Goal: Task Accomplishment & Management: Use online tool/utility

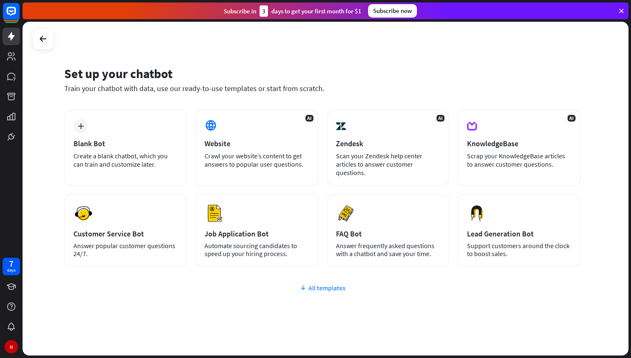
click at [327, 286] on div "All templates" at bounding box center [322, 288] width 517 height 8
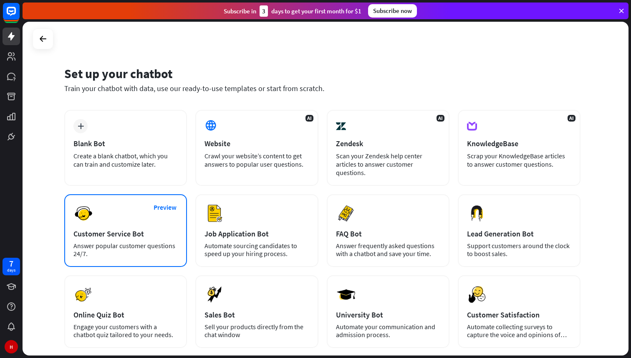
click at [127, 242] on div "Answer popular customer questions 24/7." at bounding box center [125, 250] width 104 height 16
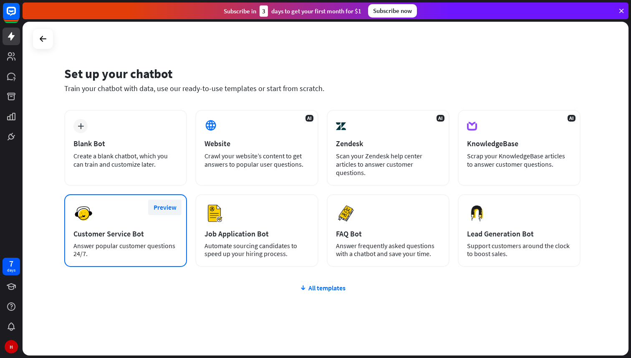
click at [162, 208] on button "Preview" at bounding box center [164, 207] width 33 height 15
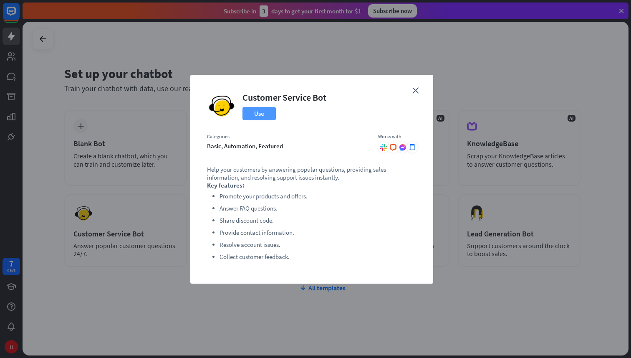
click at [256, 114] on button "Use" at bounding box center [259, 113] width 33 height 13
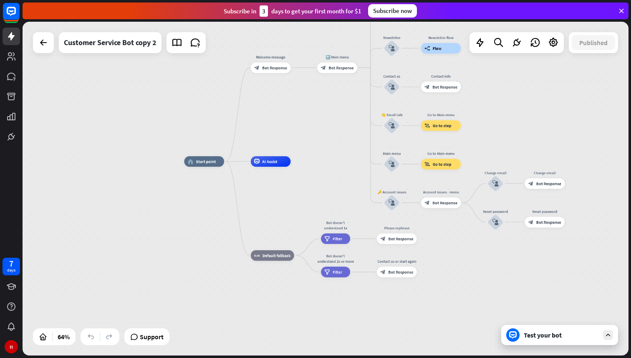
click at [519, 337] on div "Test your bot" at bounding box center [560, 335] width 117 height 20
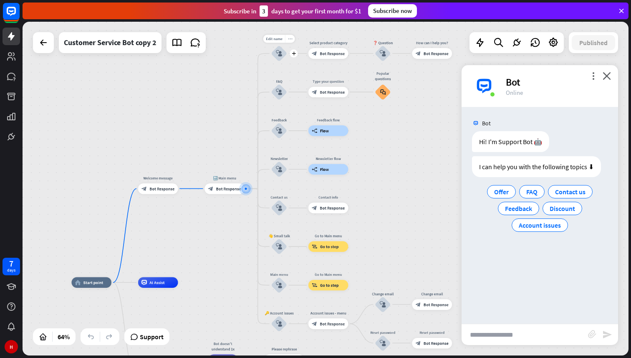
click at [292, 38] on div "more_horiz" at bounding box center [290, 39] width 10 height 8
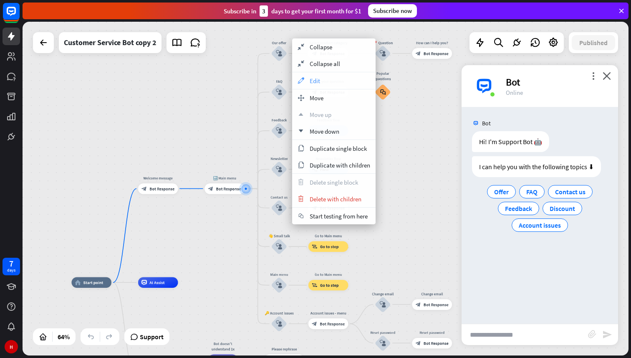
click at [304, 73] on div "appearance Edit" at bounding box center [334, 80] width 84 height 17
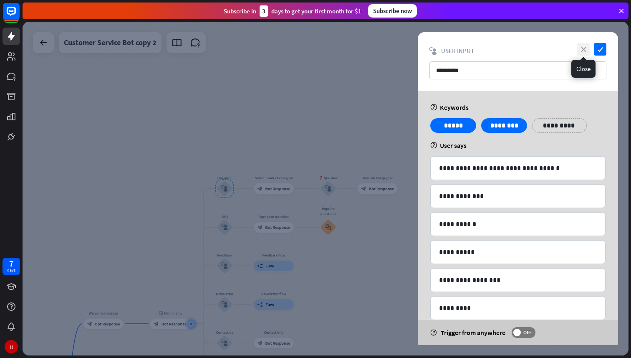
click at [584, 50] on icon "close" at bounding box center [583, 49] width 13 height 13
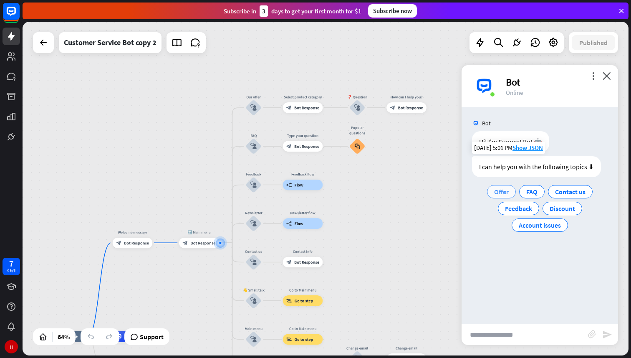
click at [500, 188] on span "Offer" at bounding box center [501, 191] width 15 height 8
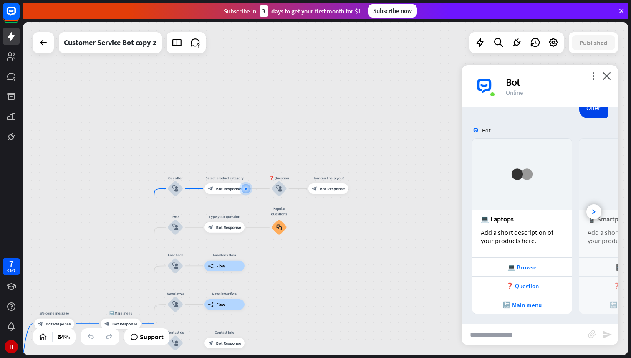
scroll to position [103, 0]
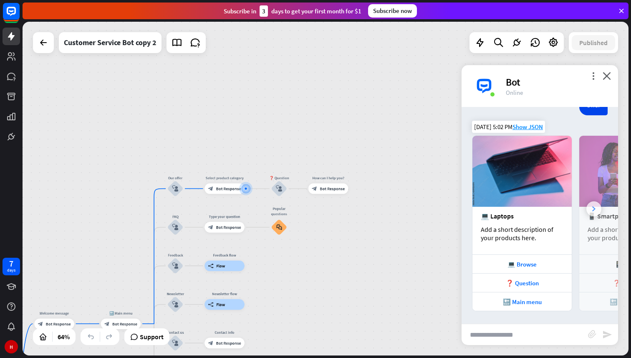
click at [593, 211] on div at bounding box center [594, 208] width 15 height 15
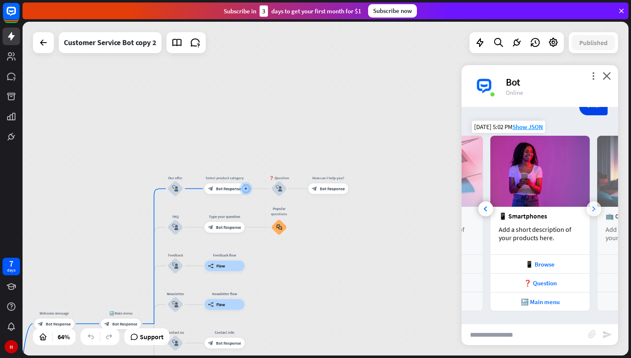
click at [593, 211] on div at bounding box center [594, 208] width 15 height 15
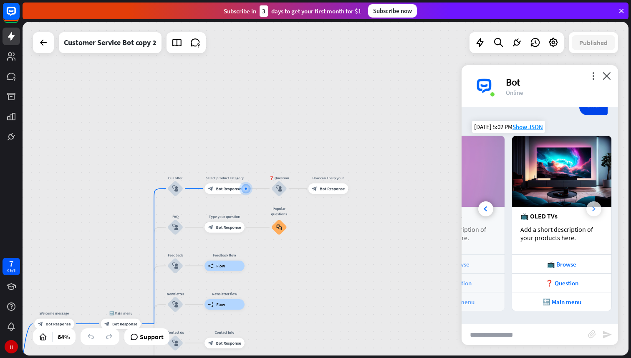
scroll to position [0, 178]
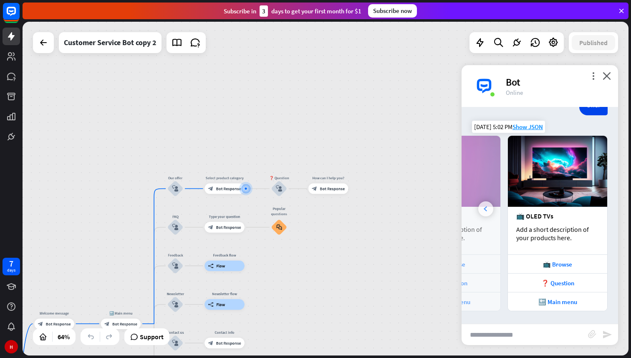
click at [489, 212] on div at bounding box center [486, 208] width 15 height 15
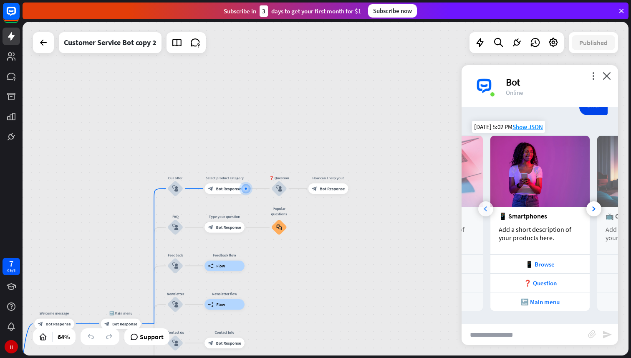
click at [489, 212] on div at bounding box center [486, 208] width 15 height 15
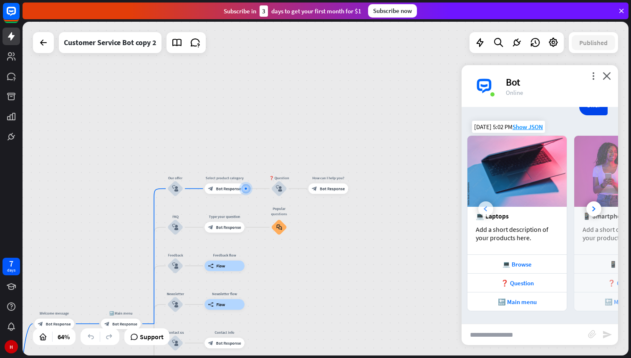
scroll to position [0, 0]
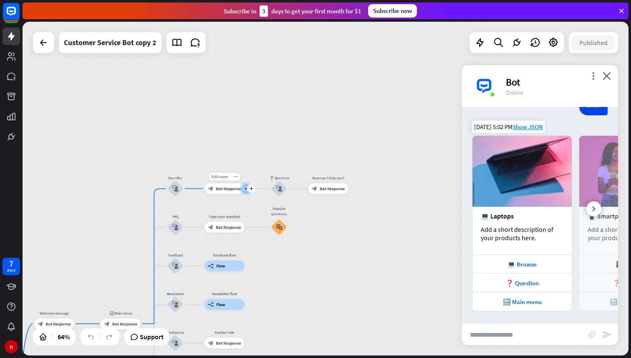
click at [227, 194] on div "Edit name more_horiz plus block_bot_response Bot Response" at bounding box center [225, 188] width 40 height 10
click at [235, 177] on icon "more_horiz" at bounding box center [235, 177] width 4 height 4
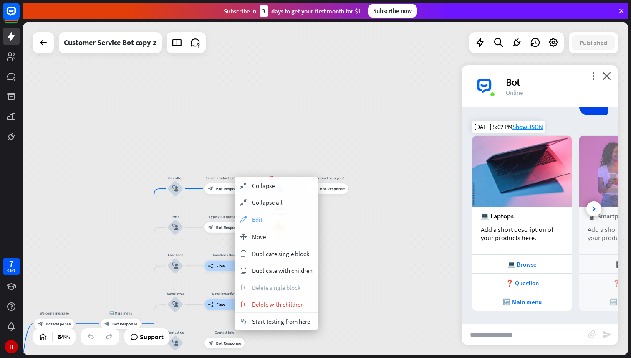
click at [256, 221] on span "Edit" at bounding box center [257, 219] width 10 height 8
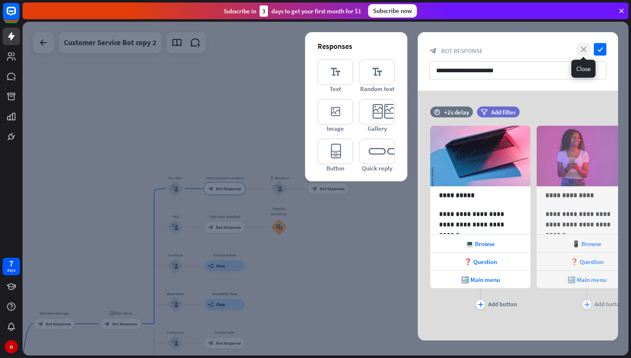
click at [582, 51] on icon "close" at bounding box center [583, 49] width 13 height 13
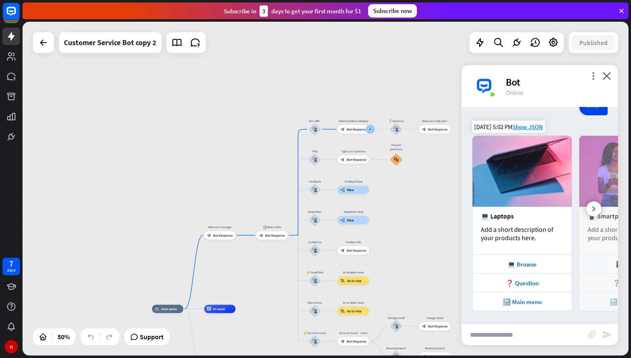
drag, startPoint x: 148, startPoint y: 241, endPoint x: 289, endPoint y: 157, distance: 163.9
click at [289, 157] on div "home_2 Start point Welcome message block_bot_response Bot Response 🔙 Main menu …" at bounding box center [326, 189] width 606 height 334
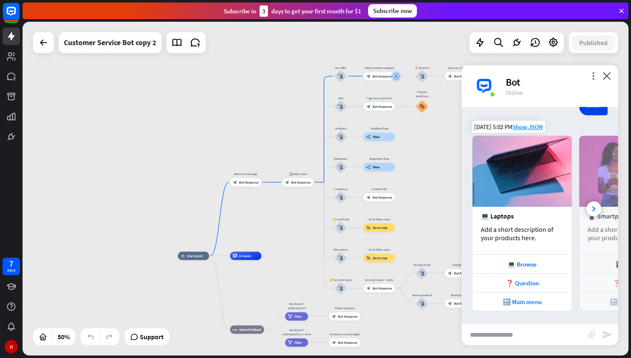
drag, startPoint x: 242, startPoint y: 193, endPoint x: 263, endPoint y: 152, distance: 45.8
click at [263, 152] on div "home_2 Start point Welcome message block_bot_response Bot Response 🔙 Main menu …" at bounding box center [326, 189] width 606 height 334
click at [606, 76] on icon "close" at bounding box center [607, 76] width 8 height 8
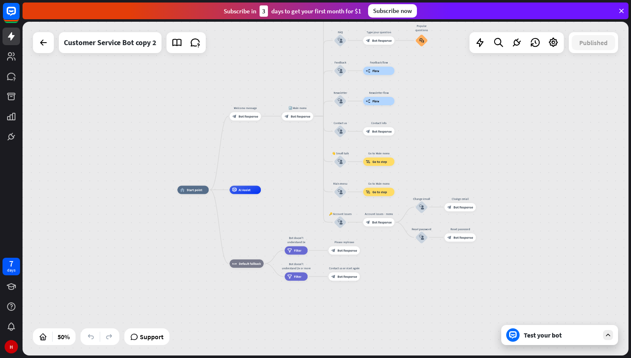
drag, startPoint x: 288, startPoint y: 265, endPoint x: 287, endPoint y: 198, distance: 66.4
click at [287, 198] on div "home_2 Start point Welcome message block_bot_response Bot Response 🔙 Main menu …" at bounding box center [328, 273] width 303 height 167
click at [341, 250] on span "Bot Response" at bounding box center [347, 249] width 20 height 4
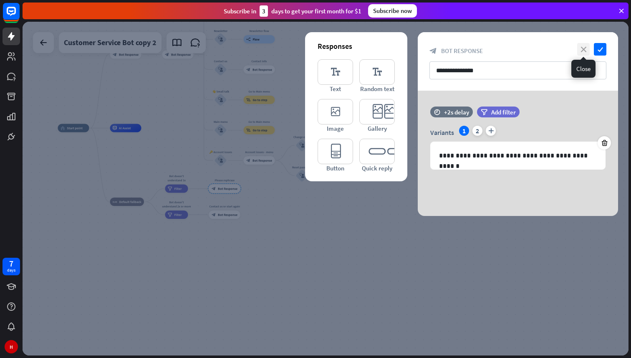
click at [582, 48] on icon "close" at bounding box center [583, 49] width 13 height 13
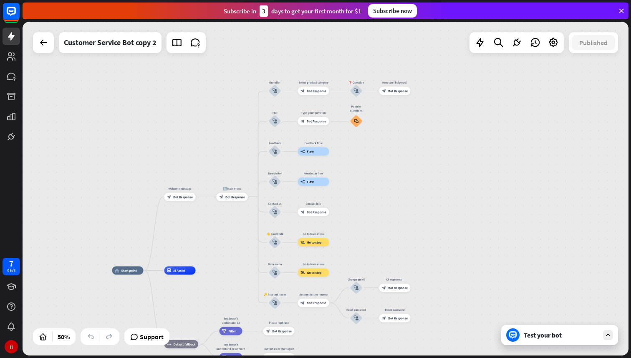
drag, startPoint x: 309, startPoint y: 91, endPoint x: 363, endPoint y: 234, distance: 152.2
click at [363, 234] on div "home_2 Start point Welcome message block_bot_response Bot Response 🔙 Main menu …" at bounding box center [326, 189] width 606 height 334
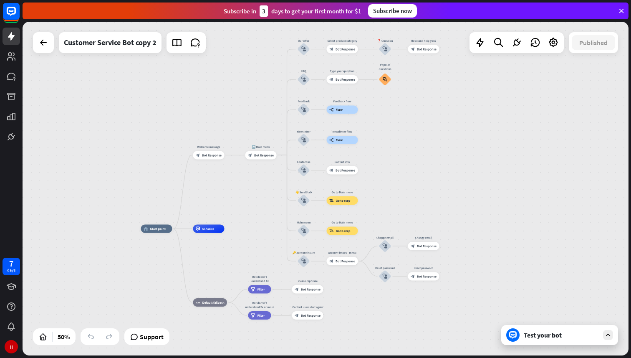
drag, startPoint x: 363, startPoint y: 234, endPoint x: 391, endPoint y: 192, distance: 50.3
click at [392, 192] on div "home_2 Start point Welcome message block_bot_response Bot Response 🔙 Main menu …" at bounding box center [326, 189] width 606 height 334
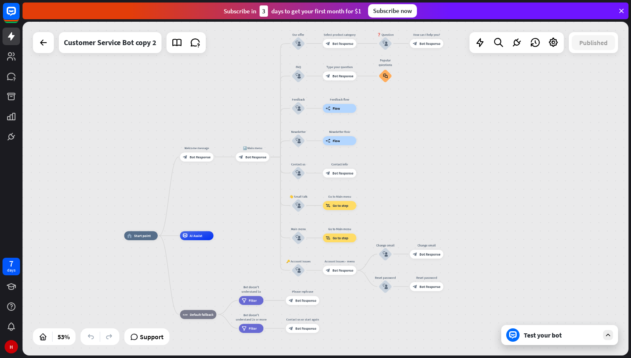
click at [497, 102] on div "home_2 Start point Welcome message block_bot_response Bot Response 🔙 Main menu …" at bounding box center [326, 189] width 606 height 334
click at [252, 157] on span "Bot Response" at bounding box center [256, 157] width 21 height 5
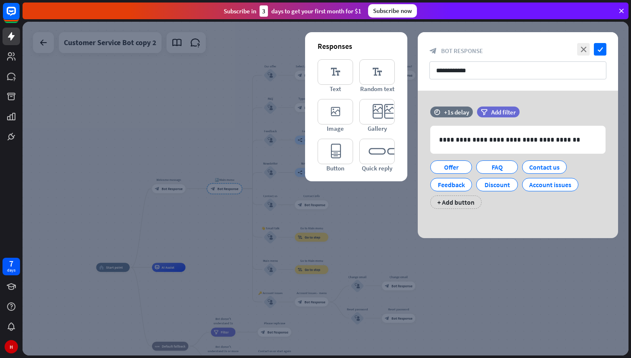
click at [210, 209] on div at bounding box center [326, 189] width 606 height 334
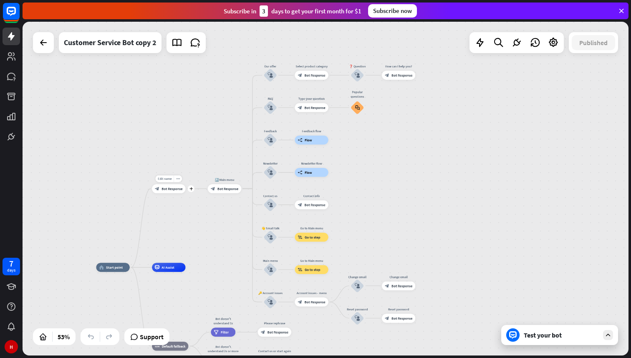
click at [169, 188] on span "Bot Response" at bounding box center [172, 188] width 21 height 5
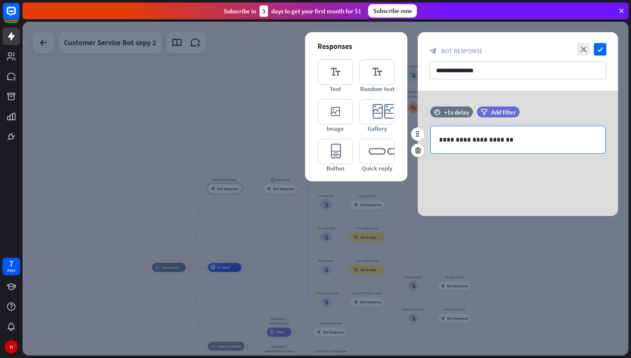
click at [513, 141] on p "**********" at bounding box center [518, 139] width 158 height 10
paste div
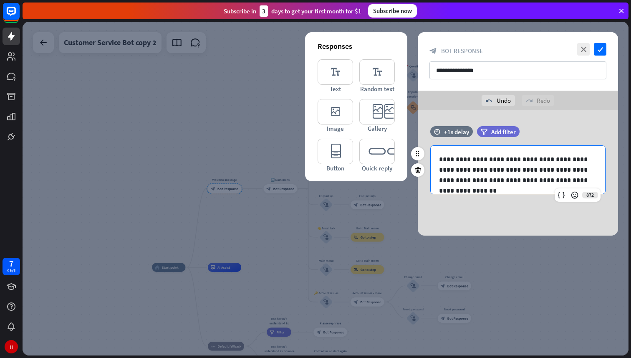
click at [459, 172] on p "**********" at bounding box center [518, 169] width 158 height 31
click at [547, 262] on div at bounding box center [326, 189] width 606 height 334
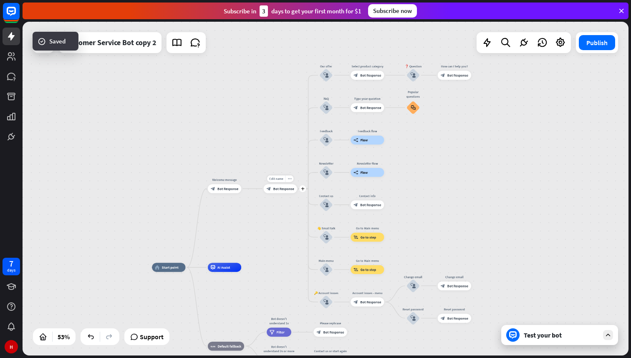
click at [285, 190] on span "Bot Response" at bounding box center [284, 188] width 21 height 5
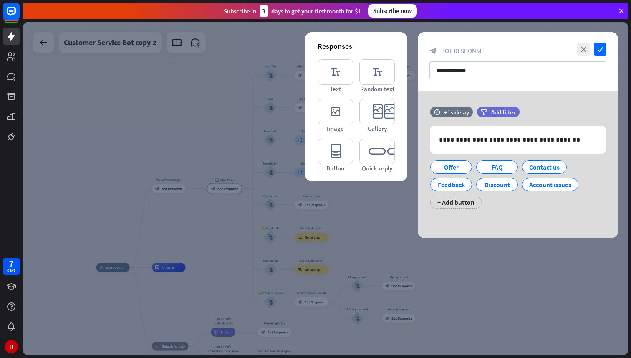
click at [168, 190] on div at bounding box center [326, 189] width 606 height 334
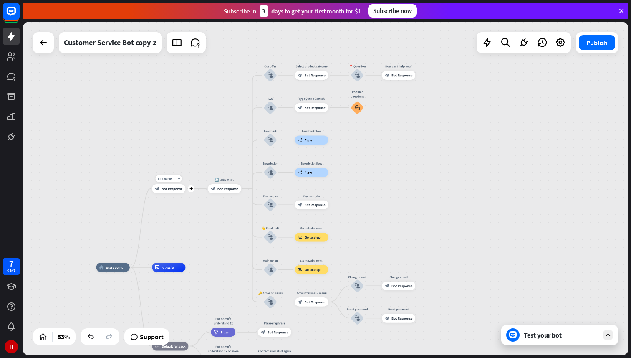
click at [173, 190] on span "Bot Response" at bounding box center [172, 188] width 21 height 5
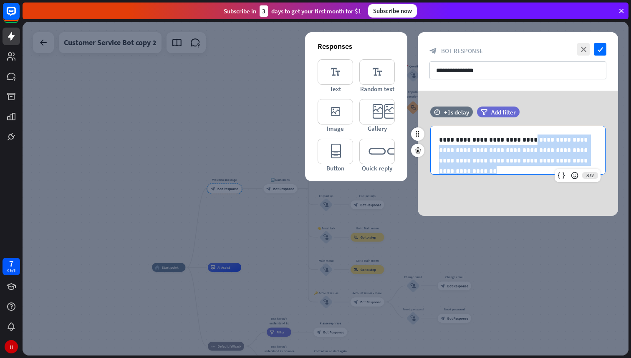
drag, startPoint x: 519, startPoint y: 141, endPoint x: 584, endPoint y: 172, distance: 71.9
click at [584, 172] on div "**********" at bounding box center [518, 150] width 175 height 49
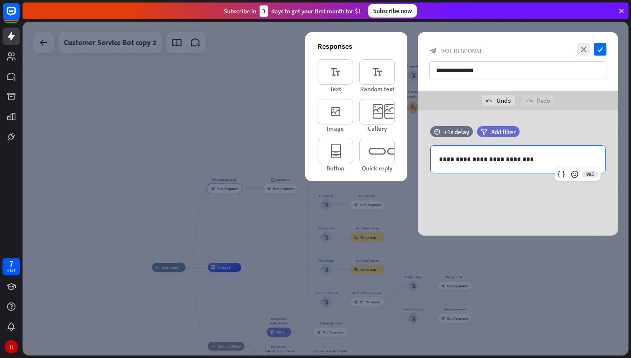
click at [503, 194] on div "**********" at bounding box center [518, 172] width 200 height 125
click at [261, 225] on div at bounding box center [326, 189] width 606 height 334
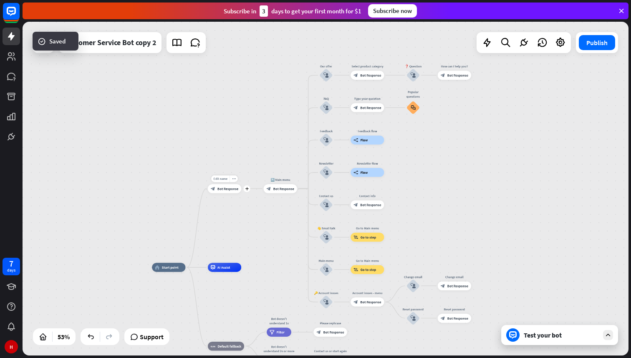
click at [231, 192] on div "block_bot_response Bot Response" at bounding box center [224, 188] width 33 height 9
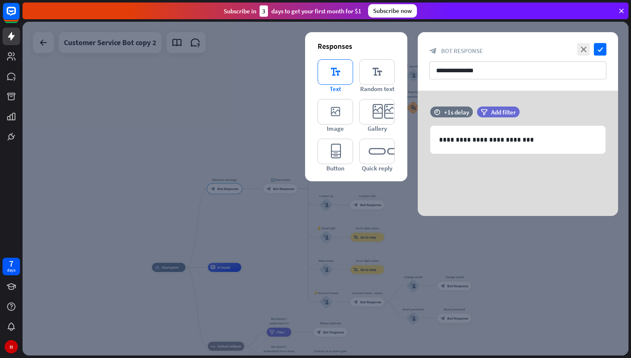
click at [347, 83] on icon "editor_text" at bounding box center [335, 71] width 35 height 25
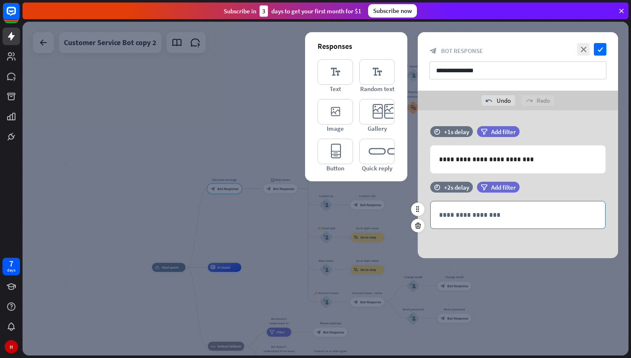
click at [474, 213] on p "**********" at bounding box center [518, 215] width 158 height 10
click at [420, 227] on icon at bounding box center [418, 226] width 8 height 8
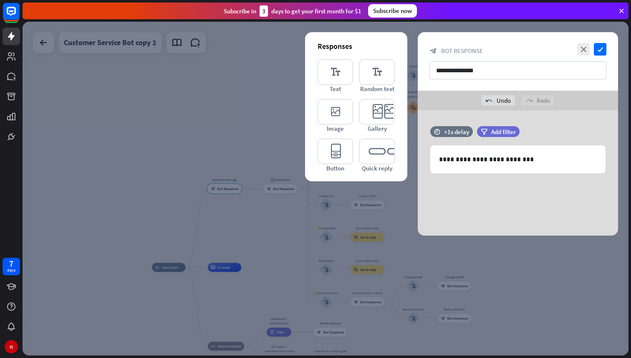
click at [225, 208] on div at bounding box center [326, 189] width 606 height 334
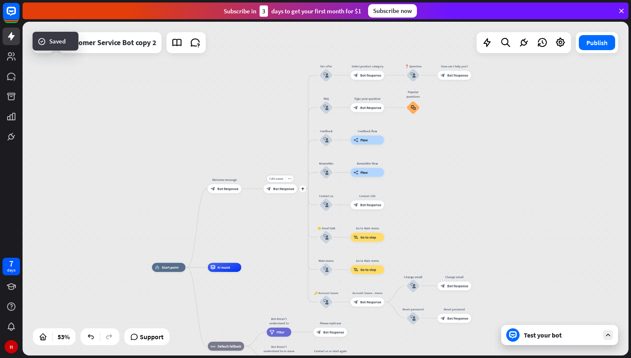
click at [282, 188] on span "Bot Response" at bounding box center [284, 188] width 21 height 5
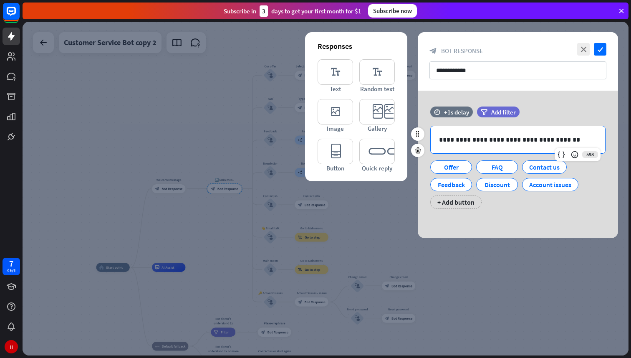
click at [471, 145] on div "**********" at bounding box center [518, 139] width 175 height 27
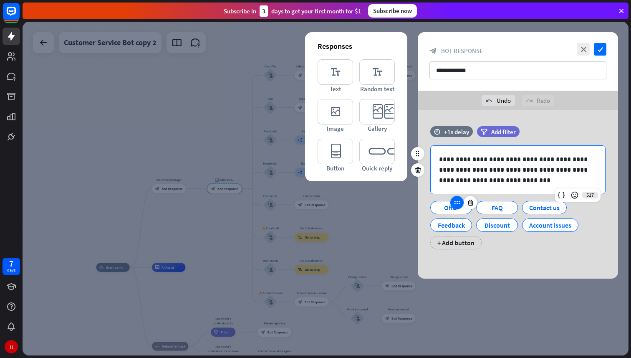
click at [460, 205] on icon at bounding box center [457, 203] width 8 height 8
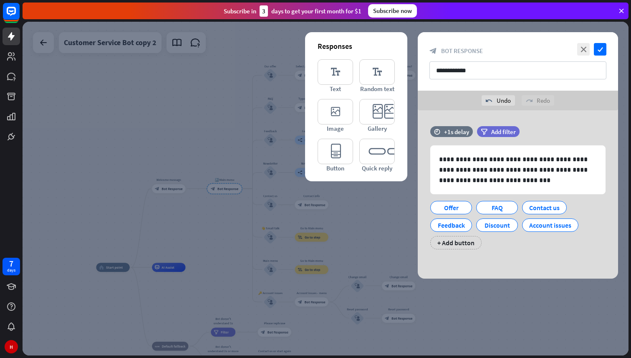
click at [220, 228] on div at bounding box center [326, 189] width 606 height 334
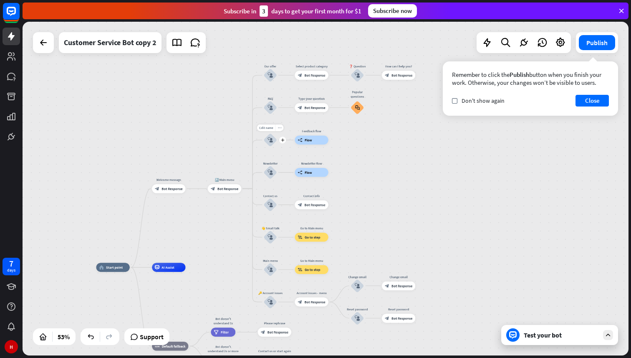
click at [281, 130] on div "more_horiz" at bounding box center [280, 127] width 8 height 7
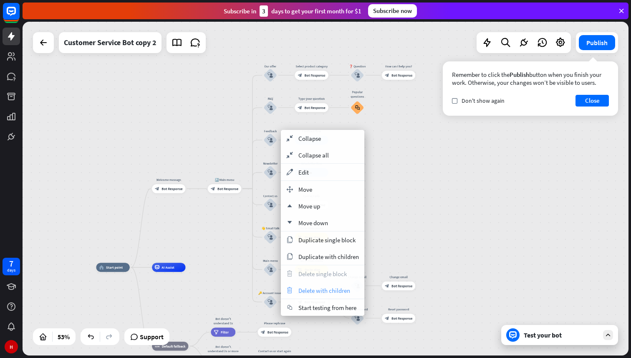
click at [323, 291] on span "Delete with children" at bounding box center [325, 290] width 52 height 8
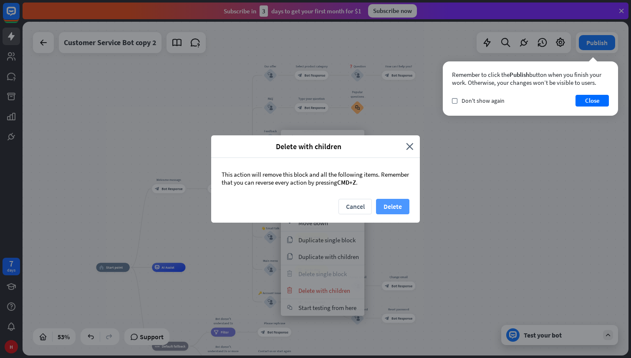
click at [389, 209] on button "Delete" at bounding box center [392, 206] width 33 height 15
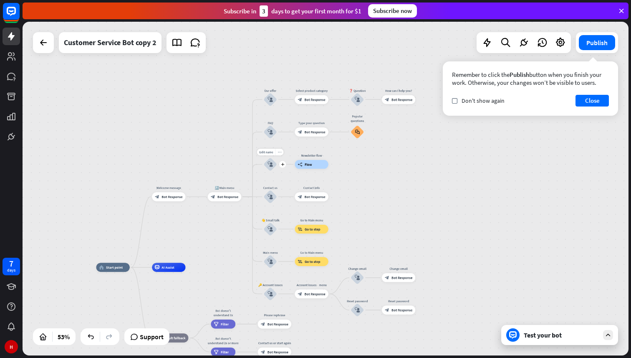
click at [279, 155] on div "more_horiz" at bounding box center [280, 152] width 8 height 7
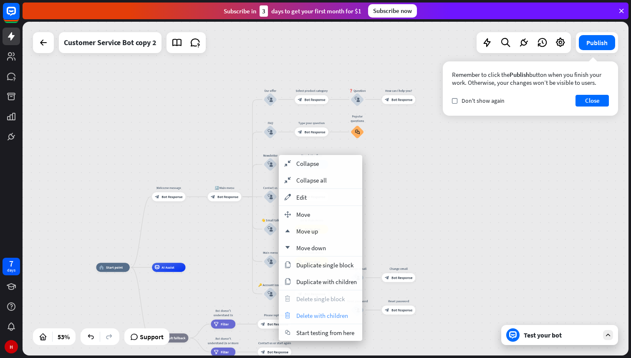
click at [326, 310] on div "trash Delete with children" at bounding box center [321, 315] width 84 height 17
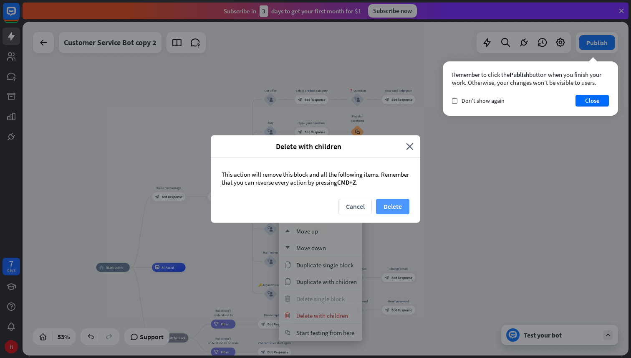
click at [403, 205] on button "Delete" at bounding box center [392, 206] width 33 height 15
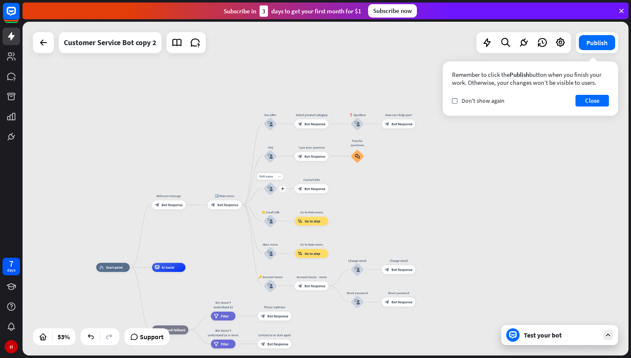
click at [280, 178] on div "more_horiz" at bounding box center [280, 176] width 8 height 7
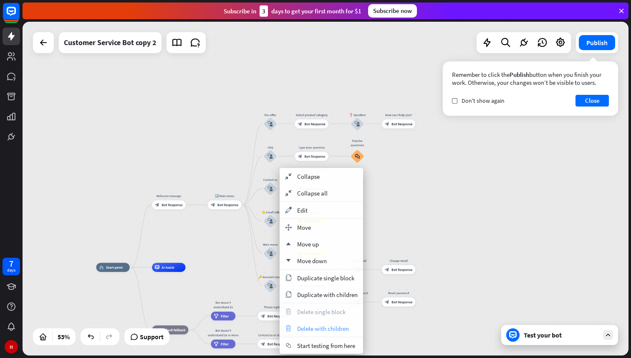
click at [332, 328] on span "Delete with children" at bounding box center [323, 328] width 52 height 8
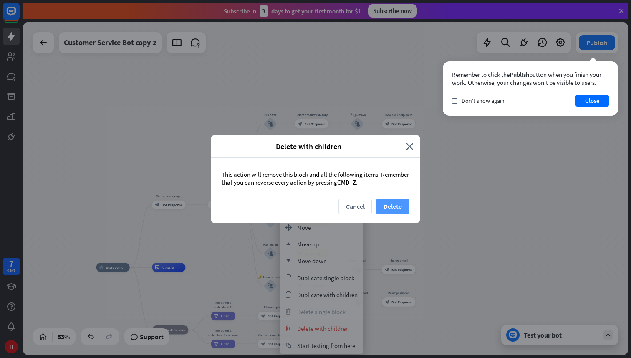
click at [394, 210] on button "Delete" at bounding box center [392, 206] width 33 height 15
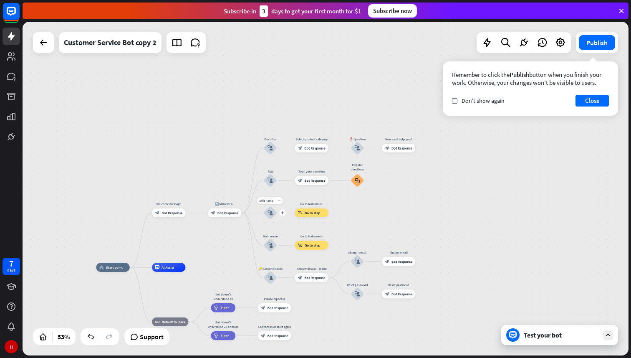
click at [281, 200] on icon "more_horiz" at bounding box center [280, 200] width 4 height 3
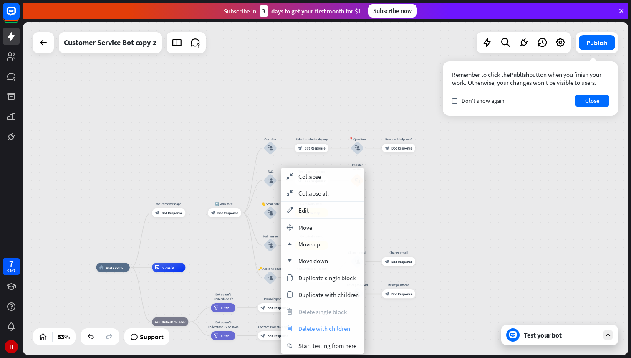
click at [325, 329] on span "Delete with children" at bounding box center [325, 328] width 52 height 8
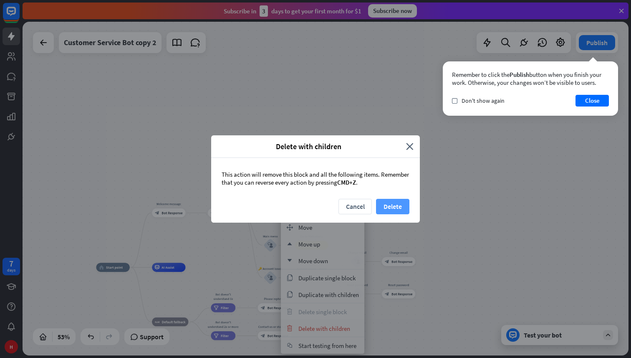
click at [391, 208] on button "Delete" at bounding box center [392, 206] width 33 height 15
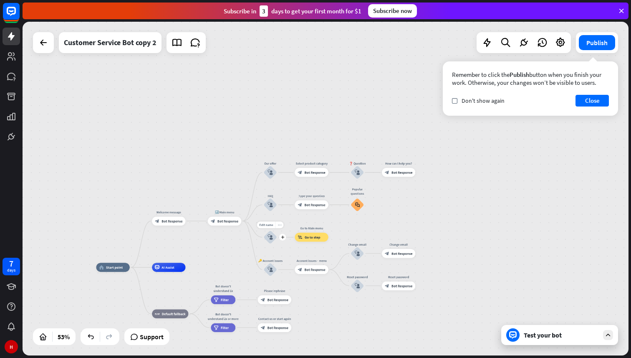
click at [281, 225] on icon "more_horiz" at bounding box center [280, 224] width 4 height 3
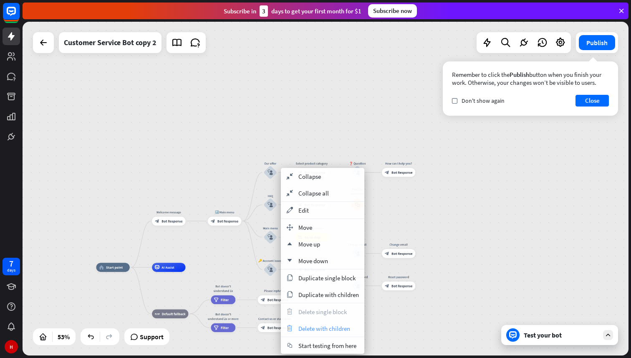
click at [314, 325] on span "Delete with children" at bounding box center [325, 328] width 52 height 8
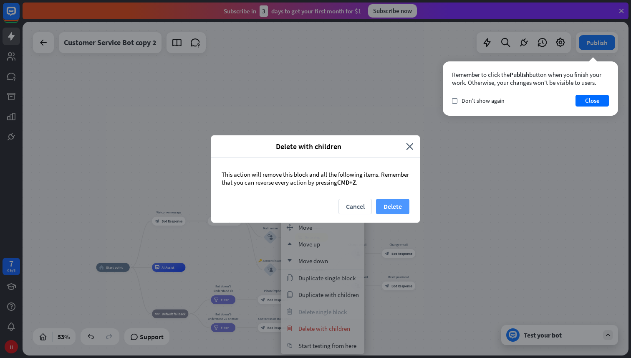
click at [395, 207] on button "Delete" at bounding box center [392, 206] width 33 height 15
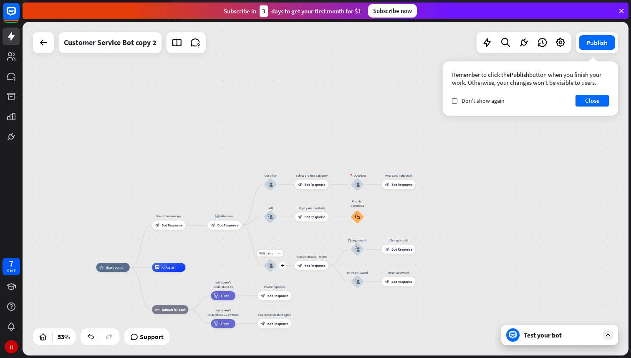
click at [281, 253] on div "more_horiz" at bounding box center [280, 253] width 8 height 7
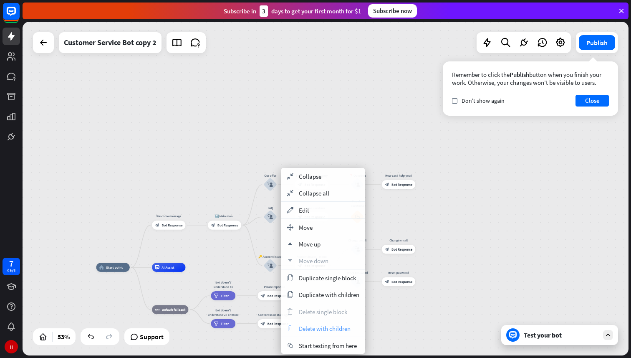
click at [306, 328] on span "Delete with children" at bounding box center [325, 328] width 52 height 8
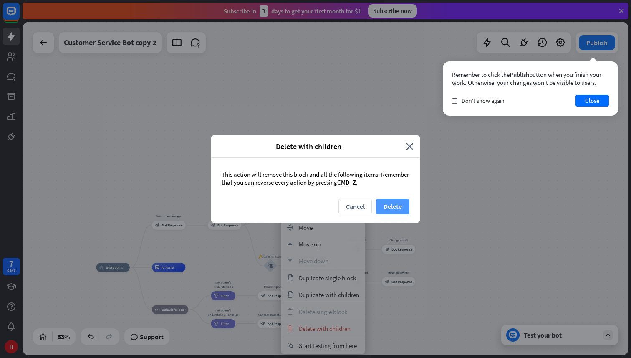
click at [393, 204] on button "Delete" at bounding box center [392, 206] width 33 height 15
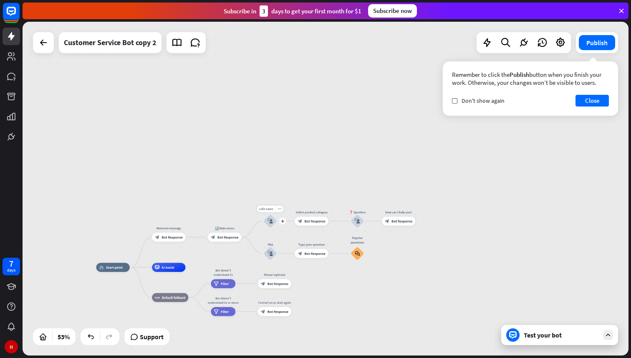
click at [269, 219] on icon "block_user_input" at bounding box center [270, 220] width 5 height 5
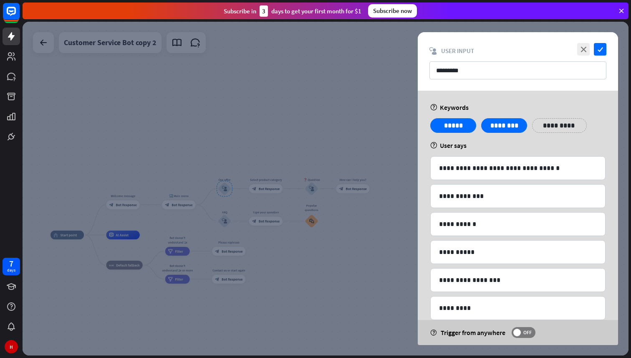
click at [269, 134] on div at bounding box center [326, 189] width 606 height 334
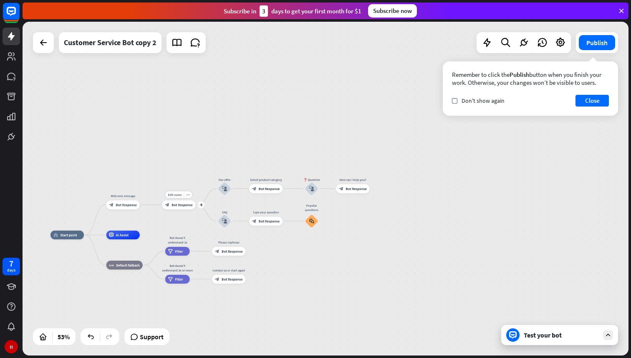
click at [185, 204] on span "Bot Response" at bounding box center [182, 205] width 21 height 5
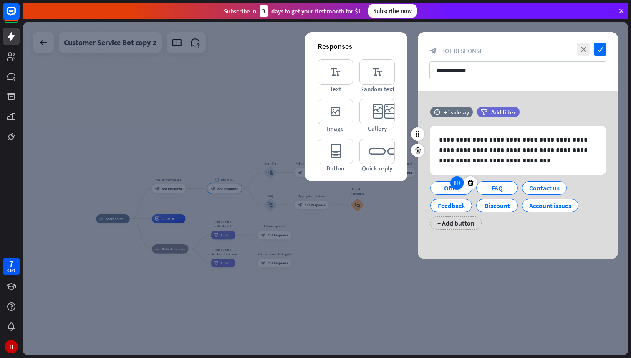
click at [458, 184] on icon at bounding box center [457, 183] width 8 height 8
click at [470, 183] on icon at bounding box center [471, 183] width 8 height 8
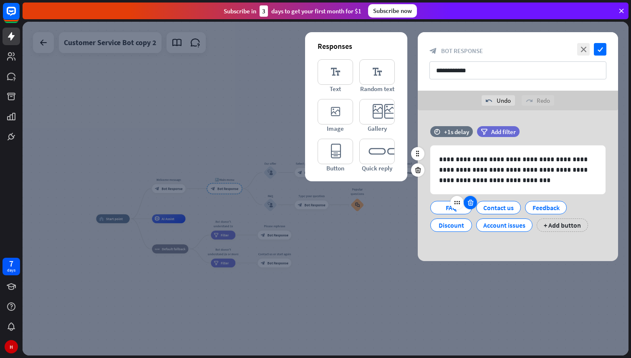
click at [467, 203] on icon at bounding box center [471, 203] width 8 height 8
click at [467, 203] on div at bounding box center [473, 202] width 13 height 13
click at [467, 203] on icon at bounding box center [471, 203] width 8 height 8
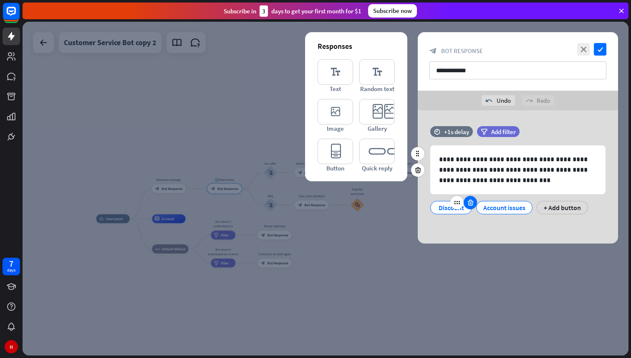
click at [467, 203] on icon at bounding box center [471, 203] width 8 height 8
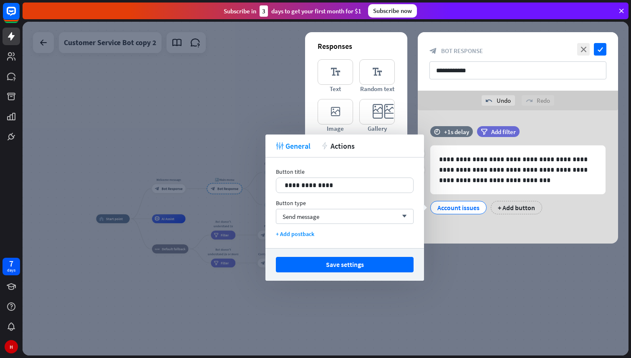
click at [469, 210] on div "Account issues" at bounding box center [459, 207] width 42 height 13
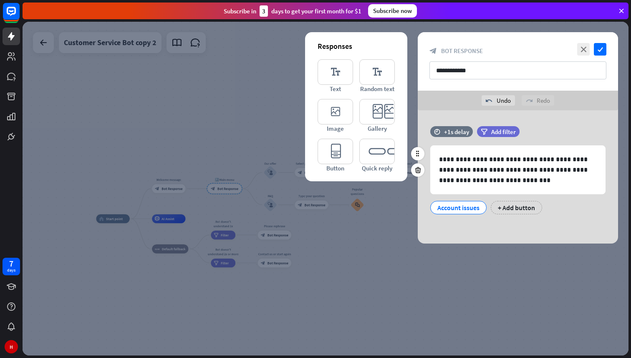
click at [473, 205] on div "Account issues" at bounding box center [459, 207] width 42 height 13
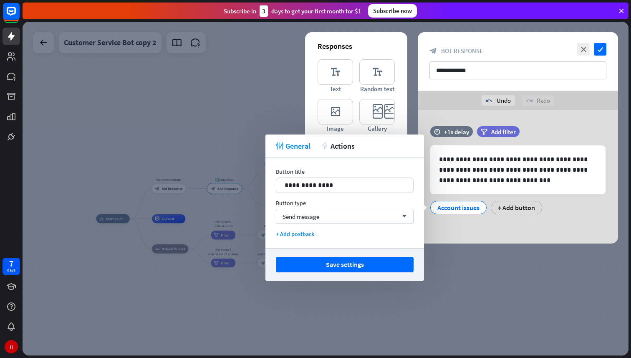
click at [449, 280] on div at bounding box center [326, 189] width 606 height 334
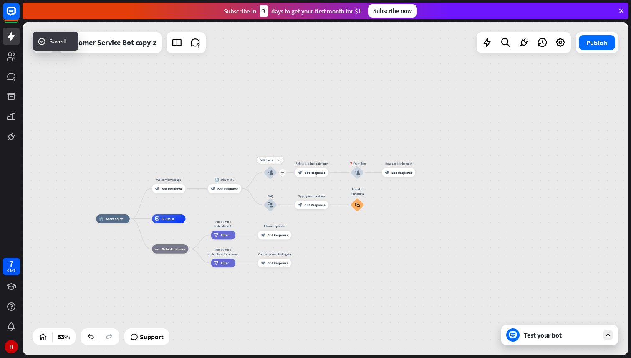
click at [271, 172] on icon "block_user_input" at bounding box center [270, 172] width 5 height 5
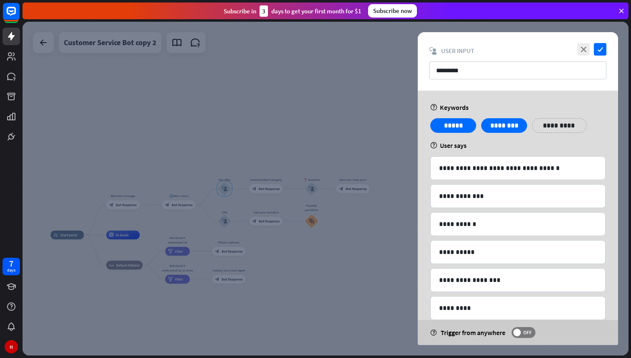
click at [403, 243] on div at bounding box center [326, 189] width 606 height 334
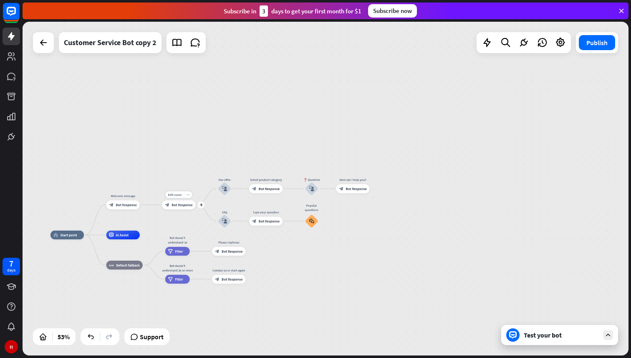
click at [189, 196] on icon "more_horiz" at bounding box center [188, 194] width 4 height 3
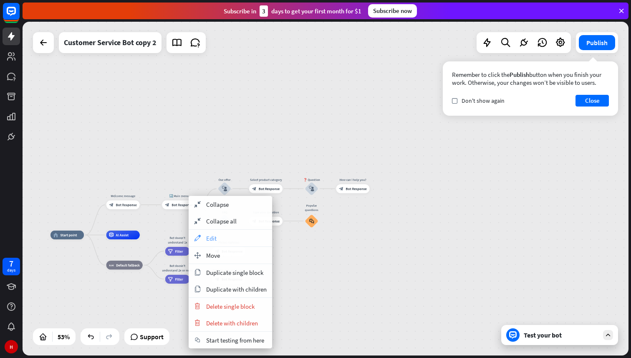
click at [217, 238] on div "appearance Edit" at bounding box center [231, 238] width 84 height 17
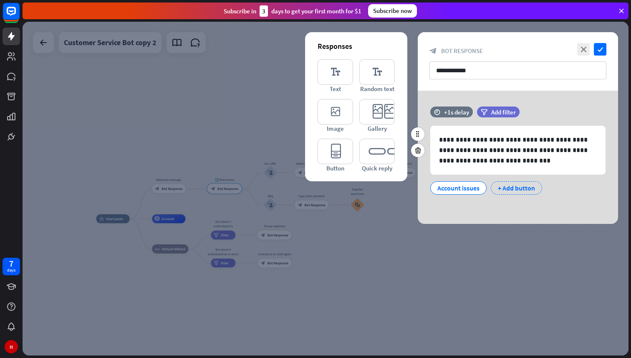
click at [509, 188] on div "+ Add button" at bounding box center [516, 187] width 51 height 13
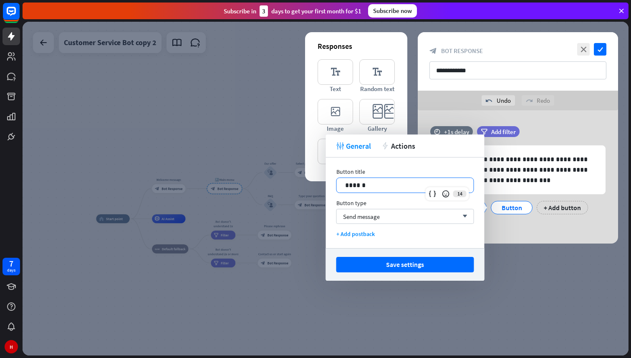
click at [390, 188] on p "******" at bounding box center [405, 185] width 120 height 10
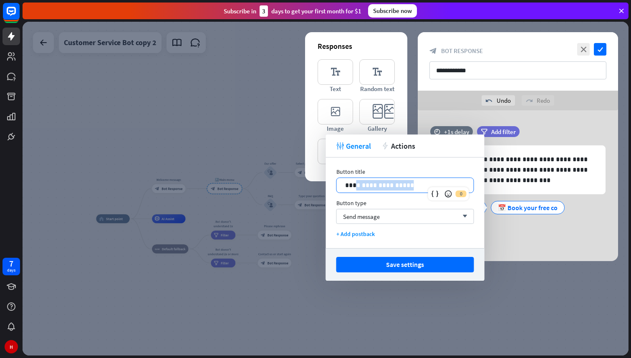
drag, startPoint x: 355, startPoint y: 186, endPoint x: 406, endPoint y: 186, distance: 50.9
click at [406, 186] on p "**********" at bounding box center [405, 185] width 120 height 10
click at [409, 184] on p "**********" at bounding box center [405, 185] width 120 height 10
drag, startPoint x: 409, startPoint y: 184, endPoint x: 315, endPoint y: 187, distance: 93.6
click at [315, 187] on body "7 days H close Product Help First steps Get started with ChatBot Help Center Fo…" at bounding box center [315, 179] width 631 height 358
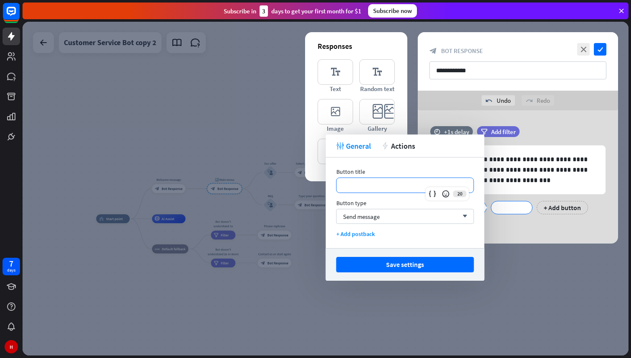
click at [359, 185] on p "**********" at bounding box center [405, 185] width 120 height 10
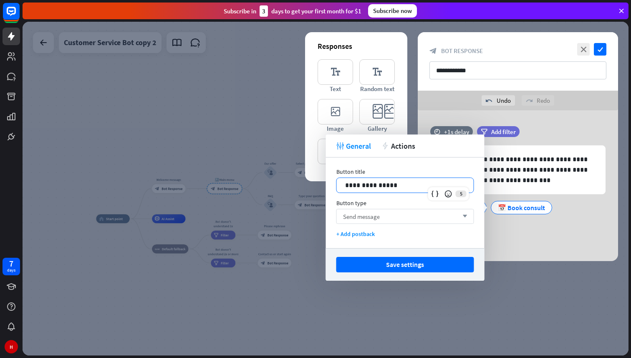
click at [391, 219] on div "Send message arrow_down" at bounding box center [406, 216] width 138 height 15
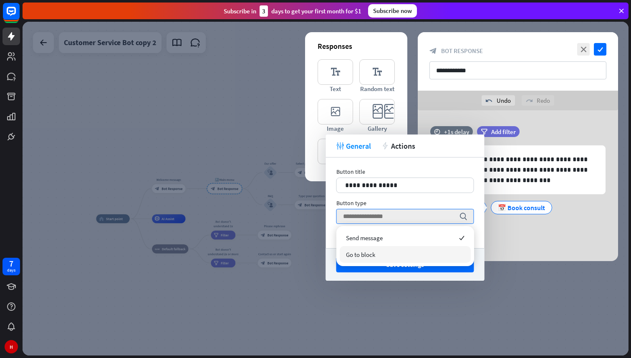
click at [387, 253] on div "Go to block" at bounding box center [405, 254] width 131 height 17
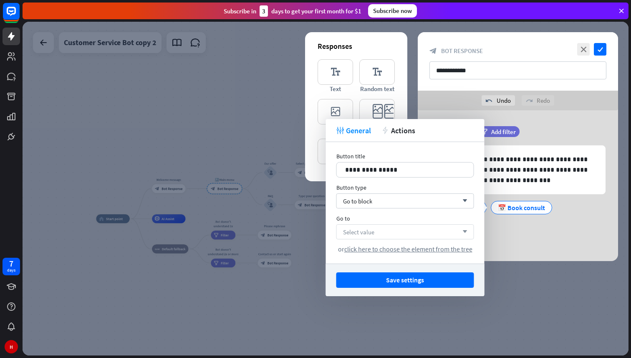
click at [388, 230] on div "Select value arrow_down" at bounding box center [406, 231] width 138 height 15
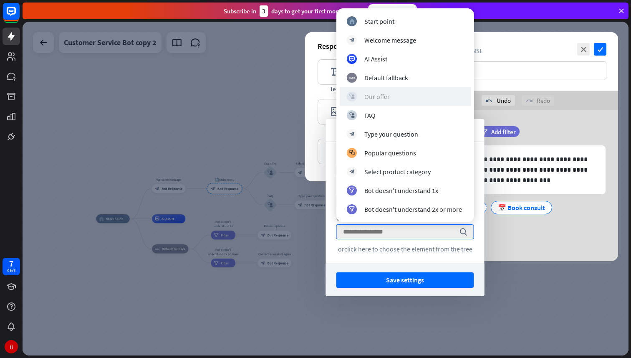
click at [395, 101] on div "block_user_input Our offer" at bounding box center [405, 96] width 117 height 10
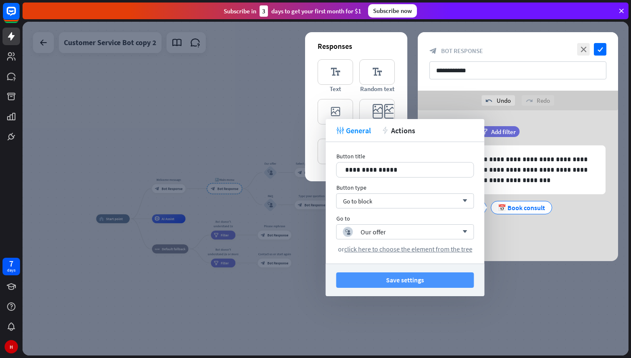
click at [394, 284] on button "Save settings" at bounding box center [406, 279] width 138 height 15
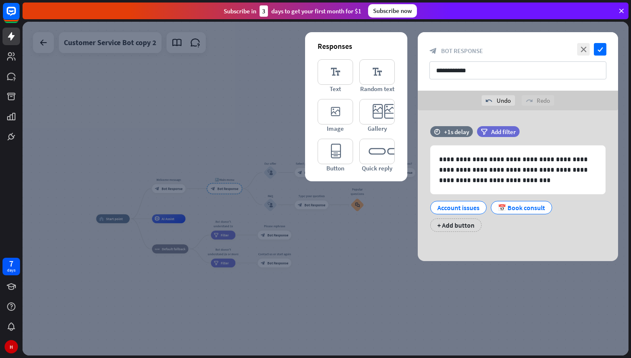
click at [376, 259] on div at bounding box center [326, 189] width 606 height 334
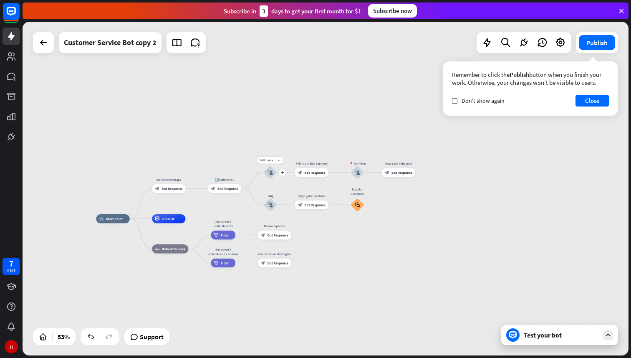
click at [272, 176] on div "block_user_input" at bounding box center [270, 172] width 13 height 13
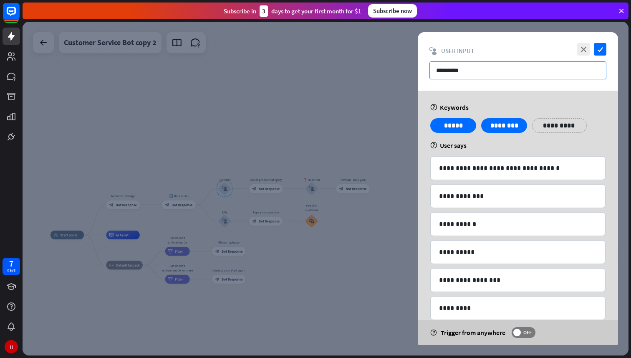
click at [472, 72] on input "*********" at bounding box center [518, 70] width 177 height 18
type input "*"
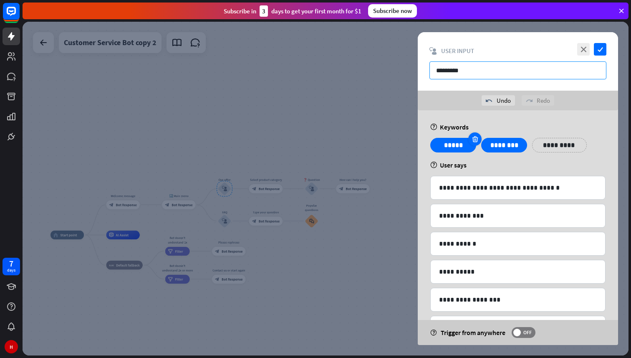
type input "*********"
click at [474, 141] on icon at bounding box center [475, 139] width 8 height 8
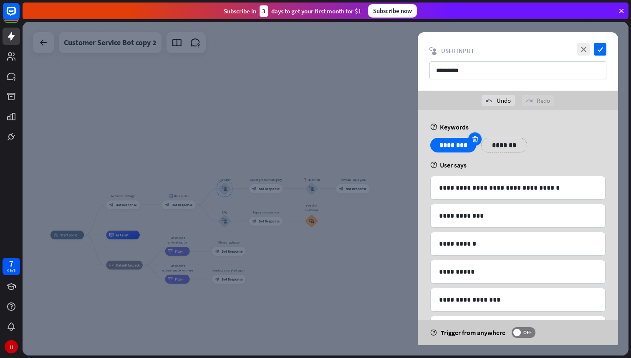
click at [474, 141] on icon at bounding box center [475, 139] width 8 height 8
click at [453, 148] on p "*******" at bounding box center [453, 145] width 33 height 10
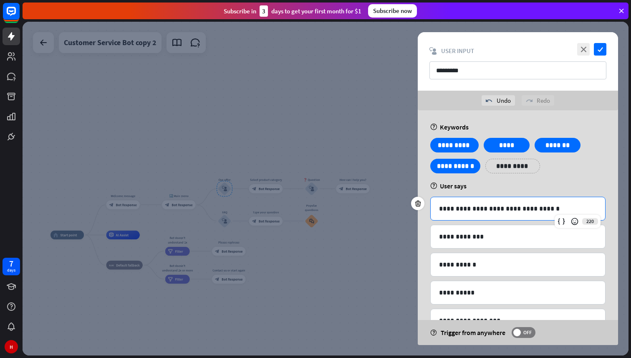
click at [463, 201] on div "**********" at bounding box center [518, 208] width 175 height 23
drag, startPoint x: 499, startPoint y: 208, endPoint x: 556, endPoint y: 209, distance: 56.8
click at [557, 209] on p "**********" at bounding box center [518, 208] width 158 height 10
click at [556, 209] on p "**********" at bounding box center [518, 208] width 158 height 10
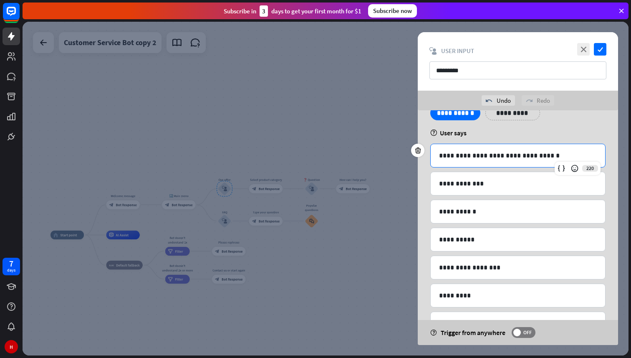
scroll to position [85, 0]
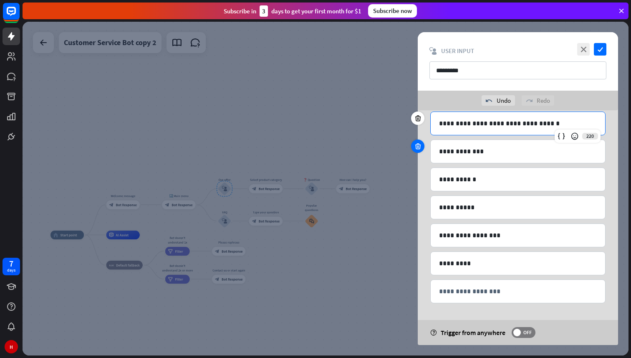
click at [420, 146] on icon at bounding box center [418, 146] width 8 height 8
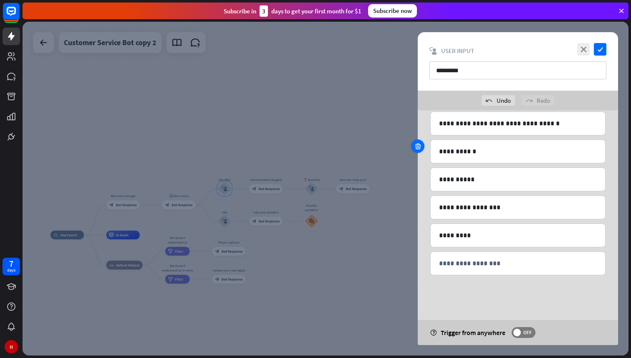
scroll to position [57, 0]
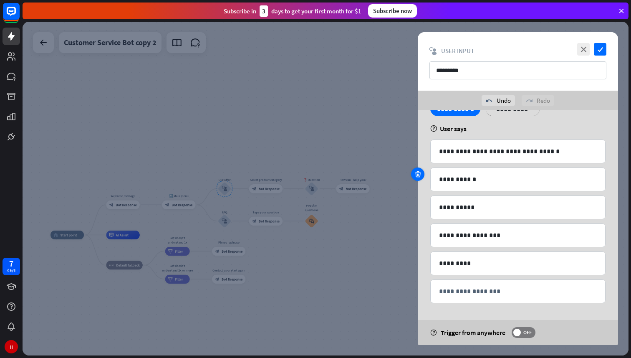
click at [421, 179] on div at bounding box center [417, 173] width 13 height 13
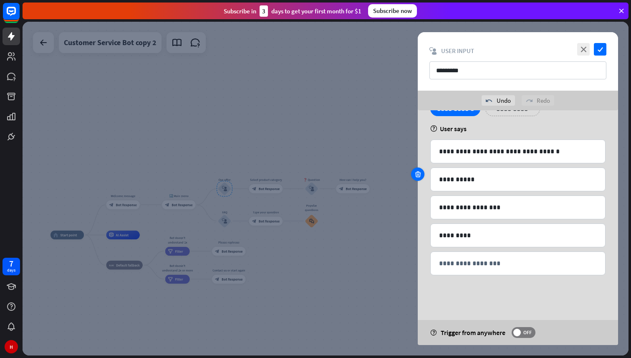
scroll to position [29, 0]
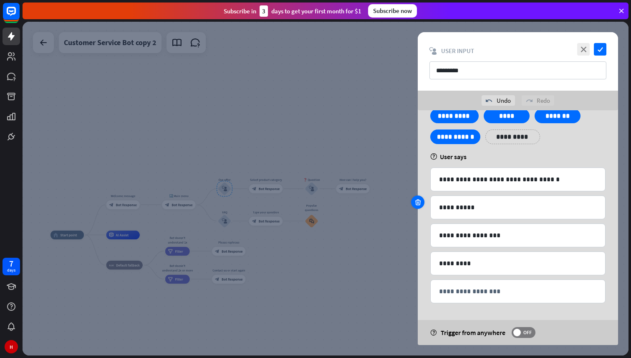
click at [421, 201] on icon at bounding box center [418, 202] width 8 height 8
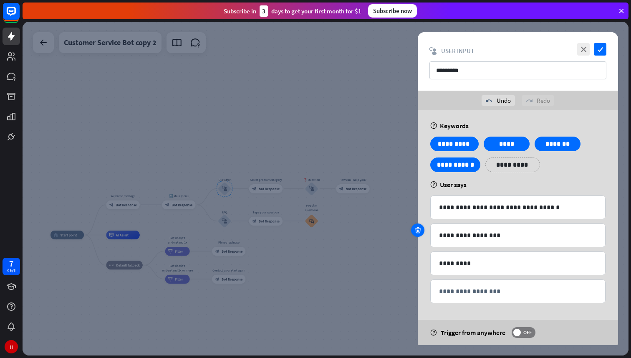
scroll to position [1, 0]
click at [422, 232] on div at bounding box center [417, 229] width 13 height 13
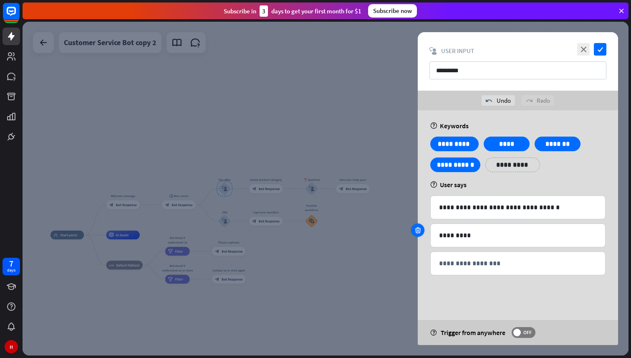
scroll to position [0, 0]
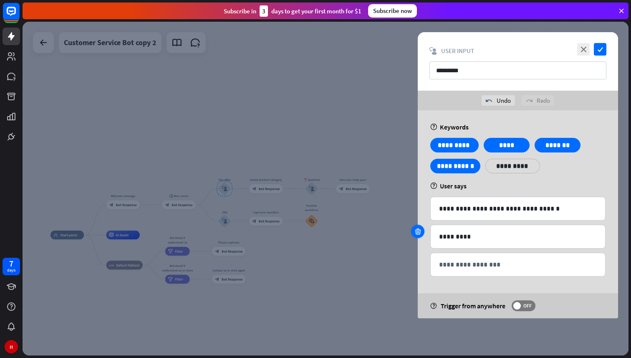
click at [420, 233] on icon at bounding box center [418, 232] width 8 height 8
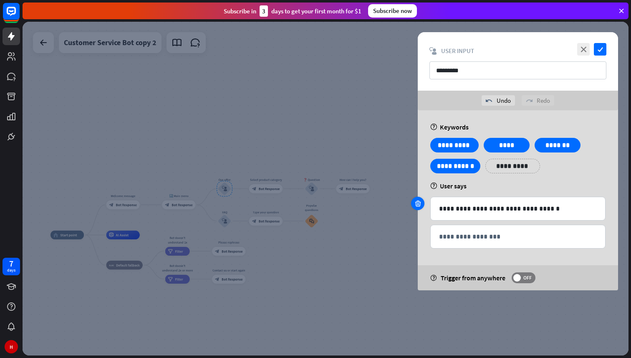
click at [418, 204] on icon at bounding box center [418, 204] width 8 height 8
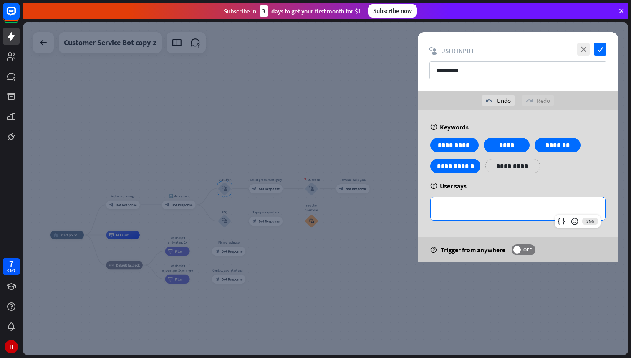
click at [450, 210] on p "**********" at bounding box center [518, 208] width 158 height 10
click at [380, 207] on div at bounding box center [326, 189] width 606 height 334
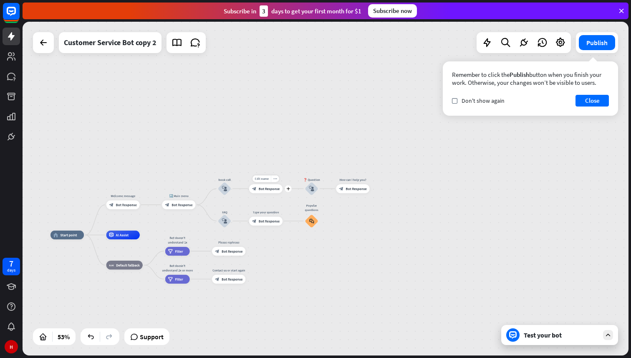
click at [265, 189] on span "Bot Response" at bounding box center [269, 188] width 21 height 5
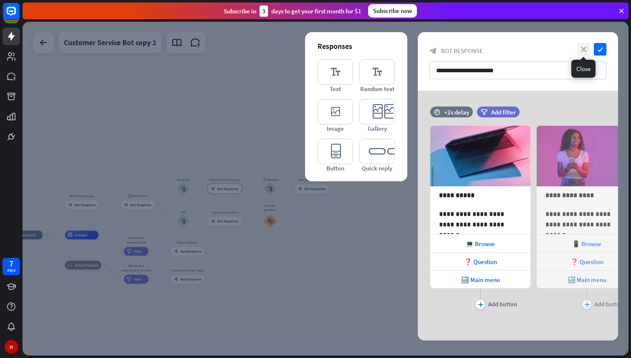
click at [582, 51] on icon "close" at bounding box center [583, 49] width 13 height 13
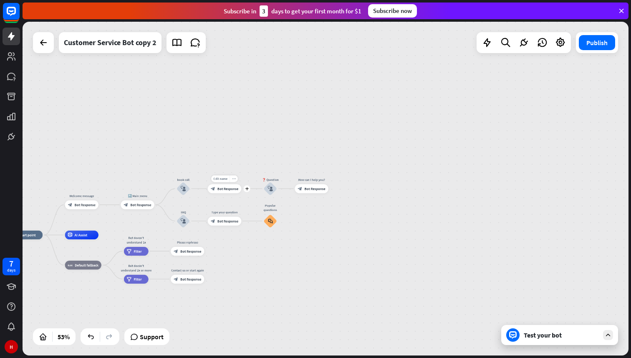
click at [235, 177] on icon "more_horiz" at bounding box center [234, 178] width 4 height 3
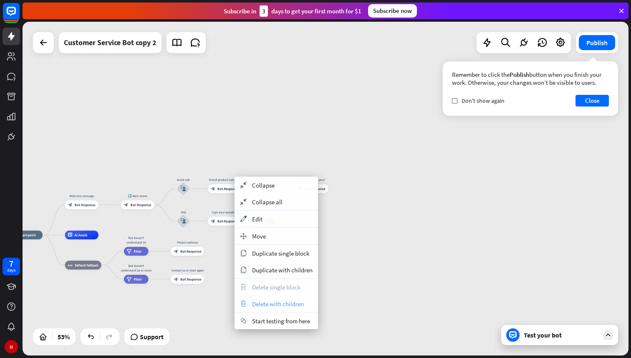
click at [258, 296] on div "trash Delete with children" at bounding box center [277, 303] width 84 height 17
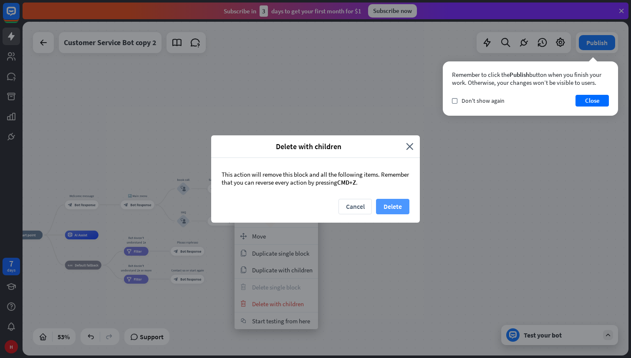
click at [388, 205] on button "Delete" at bounding box center [392, 206] width 33 height 15
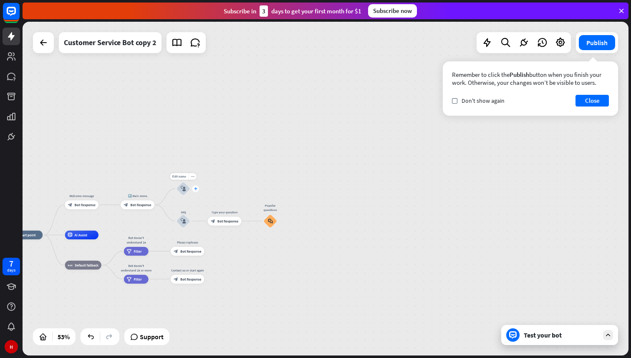
click at [197, 188] on icon "plus" at bounding box center [195, 188] width 3 height 3
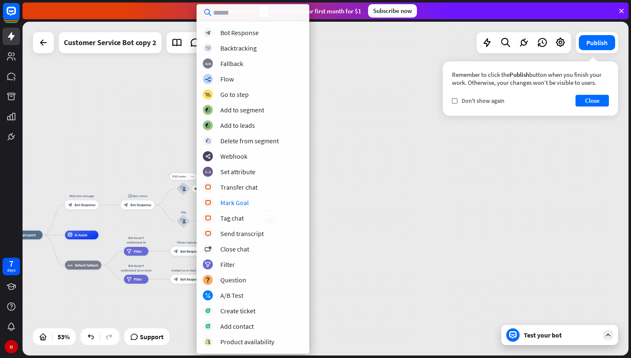
click at [184, 189] on icon "block_user_input" at bounding box center [183, 188] width 5 height 5
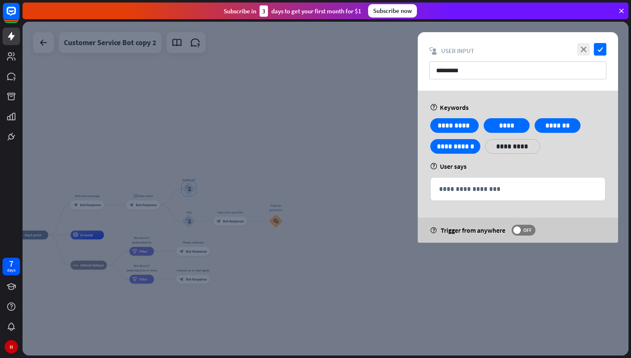
click at [184, 189] on div at bounding box center [326, 189] width 606 height 334
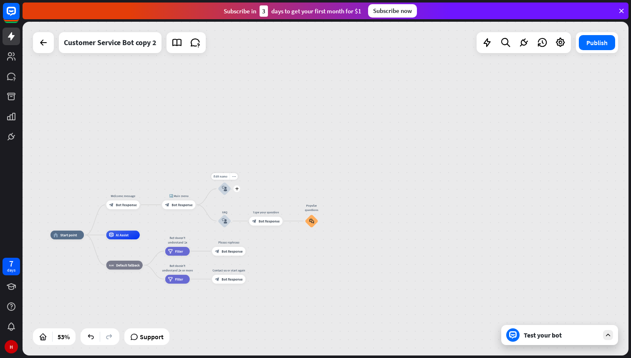
click at [223, 191] on div "block_user_input" at bounding box center [224, 188] width 13 height 13
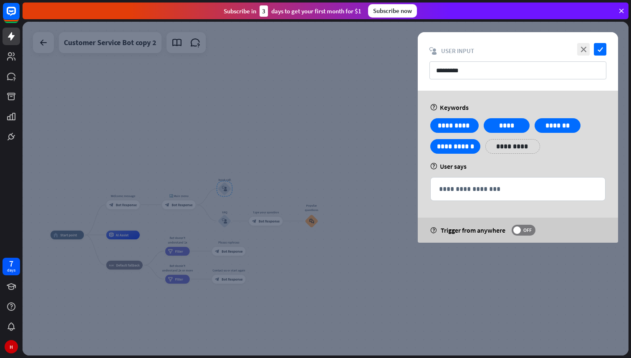
click at [289, 169] on div at bounding box center [326, 189] width 606 height 334
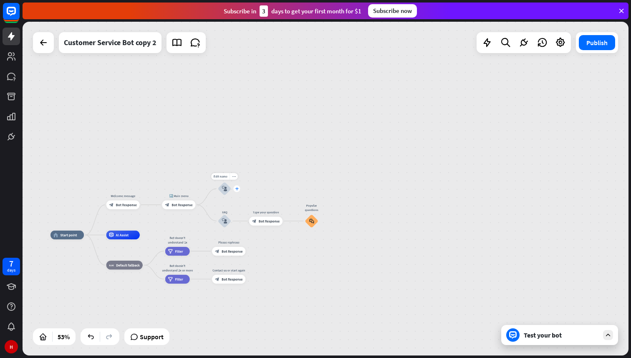
click at [237, 190] on icon "plus" at bounding box center [236, 188] width 3 height 3
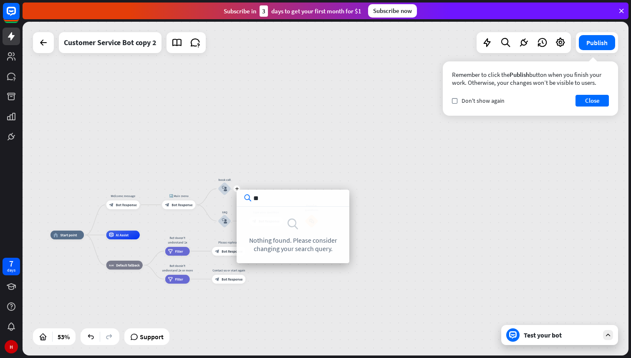
type input "*"
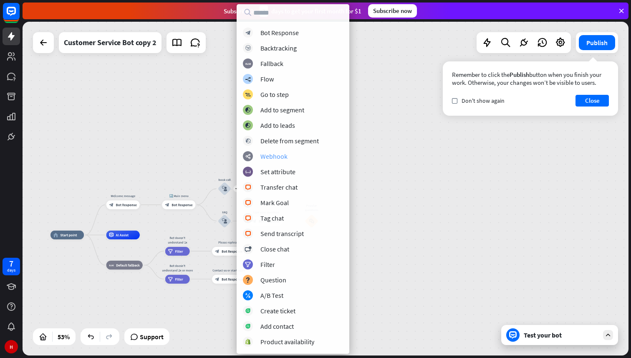
click at [270, 159] on div "Webhook" at bounding box center [274, 156] width 27 height 8
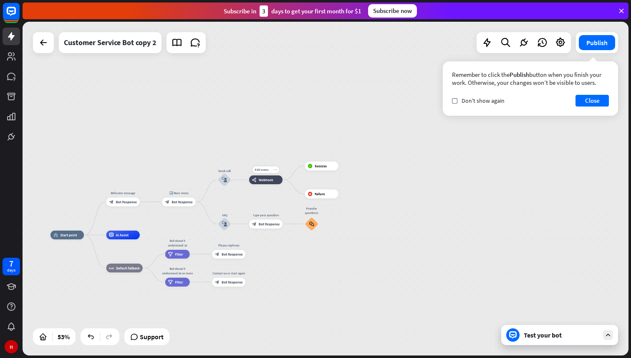
click at [276, 170] on icon "more_horiz" at bounding box center [276, 169] width 4 height 3
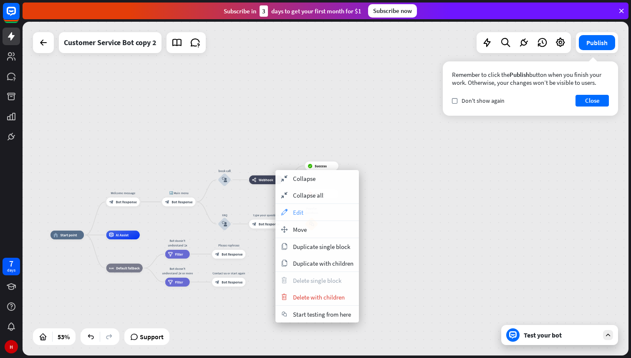
click at [303, 213] on span "Edit" at bounding box center [298, 212] width 10 height 8
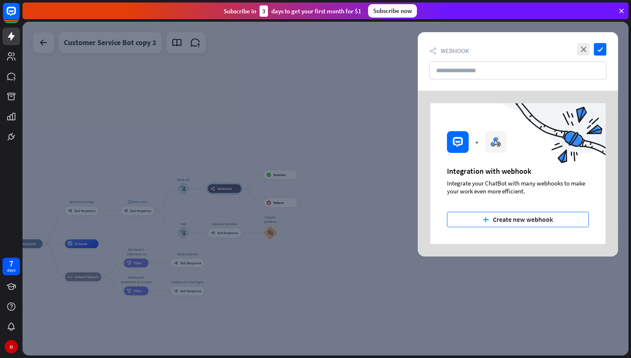
click at [518, 222] on button "plus Create new webhook" at bounding box center [518, 219] width 142 height 15
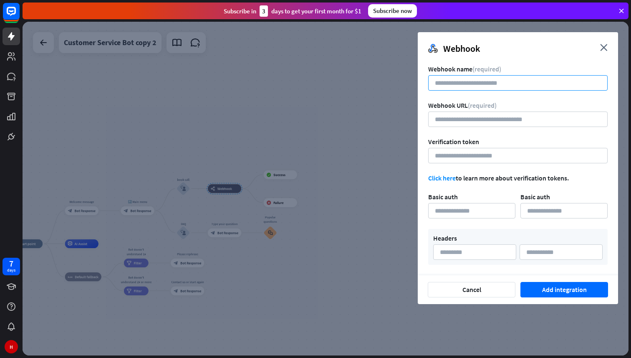
click at [481, 82] on input at bounding box center [518, 82] width 180 height 15
click at [607, 50] on icon "close" at bounding box center [604, 47] width 8 height 7
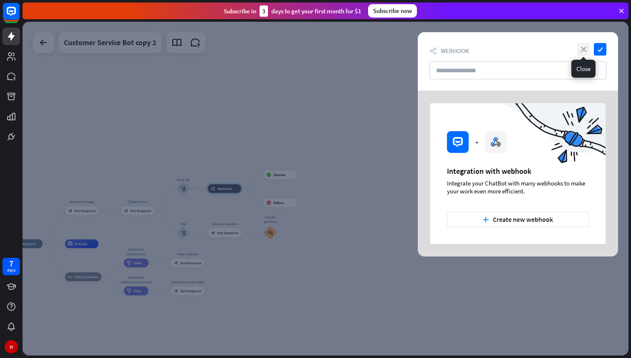
click at [586, 51] on icon "close" at bounding box center [583, 49] width 13 height 13
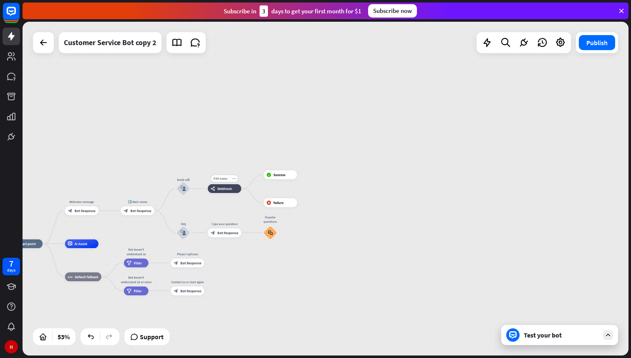
click at [241, 189] on div "Edit name more_horiz webhooks Webhook" at bounding box center [224, 188] width 33 height 9
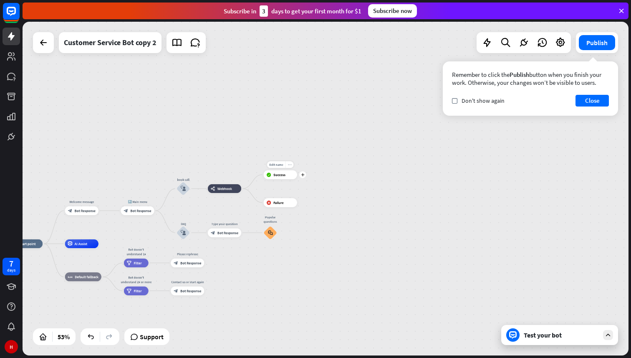
click at [290, 165] on icon "more_horiz" at bounding box center [290, 164] width 4 height 3
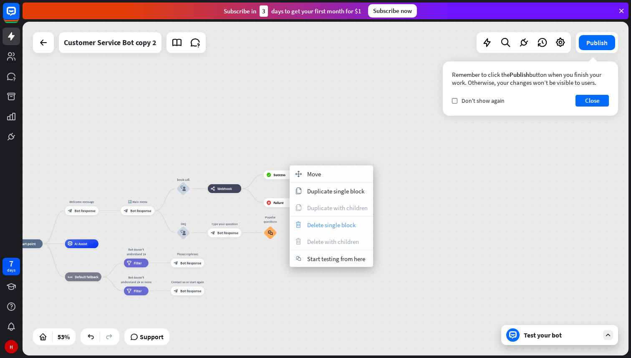
click at [320, 223] on span "Delete single block" at bounding box center [331, 225] width 48 height 8
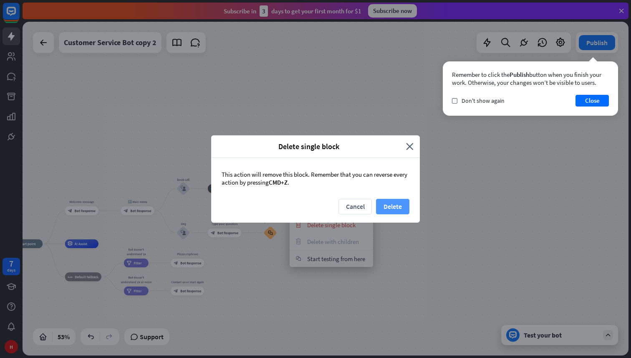
click at [393, 207] on button "Delete" at bounding box center [392, 206] width 33 height 15
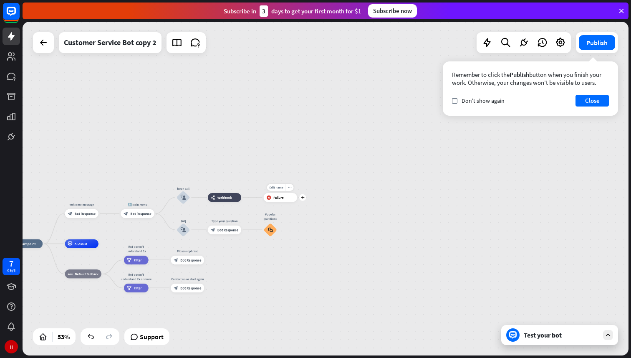
click at [292, 188] on div "more_horiz" at bounding box center [290, 187] width 8 height 7
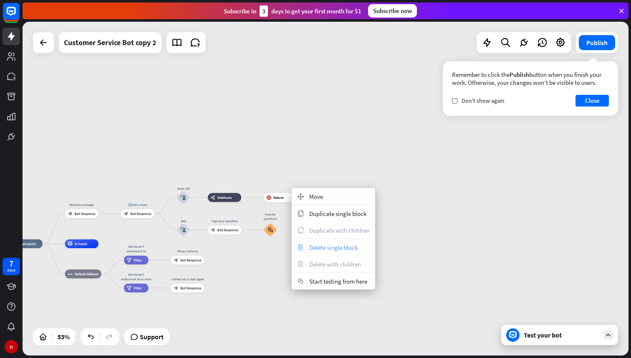
click at [324, 249] on span "Delete single block" at bounding box center [333, 247] width 48 height 8
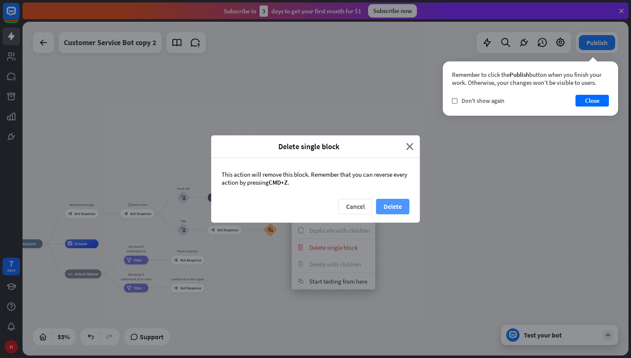
click at [396, 208] on button "Delete" at bounding box center [392, 206] width 33 height 15
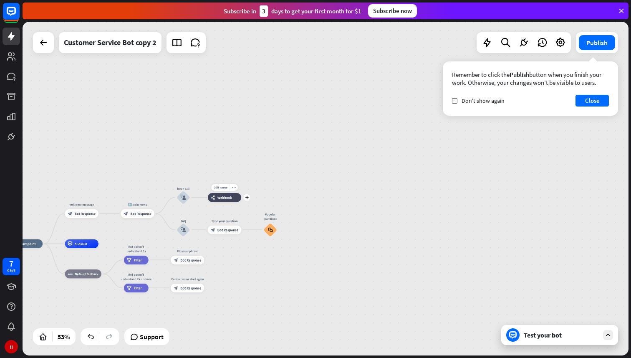
click at [228, 199] on span "Webhook" at bounding box center [225, 197] width 15 height 5
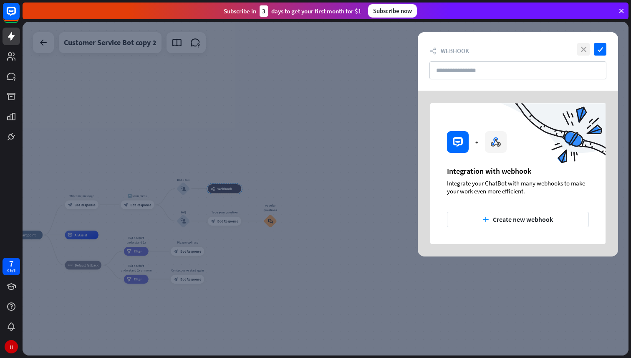
click at [582, 51] on icon "close" at bounding box center [583, 49] width 13 height 13
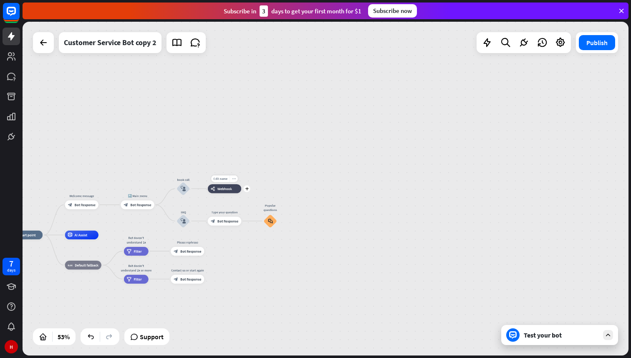
click at [235, 180] on div "more_horiz" at bounding box center [234, 178] width 8 height 7
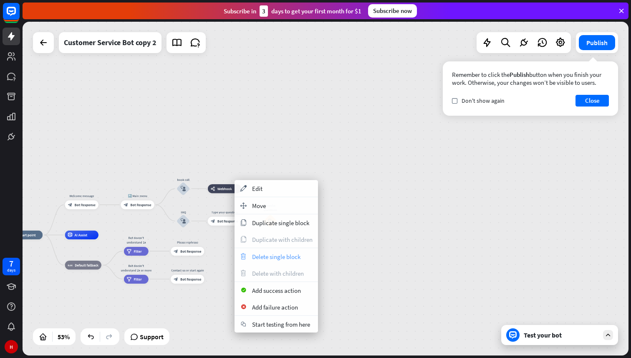
click at [268, 259] on span "Delete single block" at bounding box center [276, 257] width 48 height 8
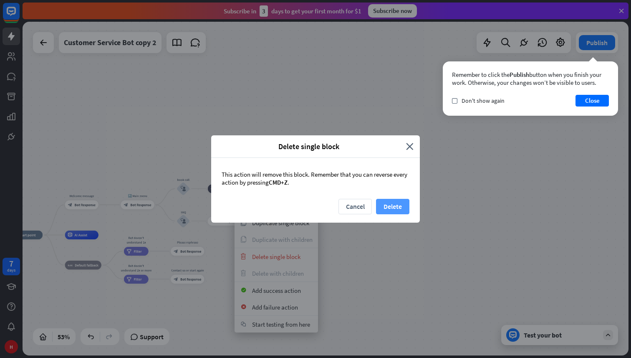
click at [392, 209] on button "Delete" at bounding box center [392, 206] width 33 height 15
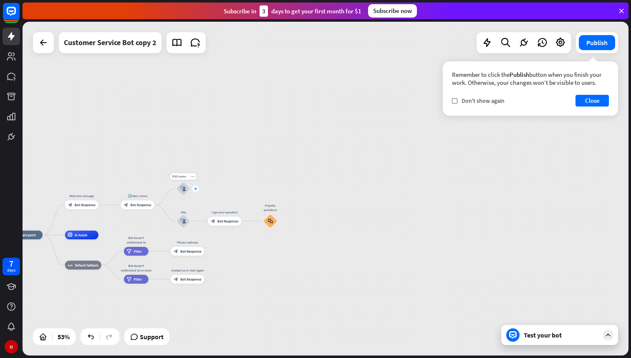
click at [197, 189] on icon "plus" at bounding box center [195, 188] width 3 height 3
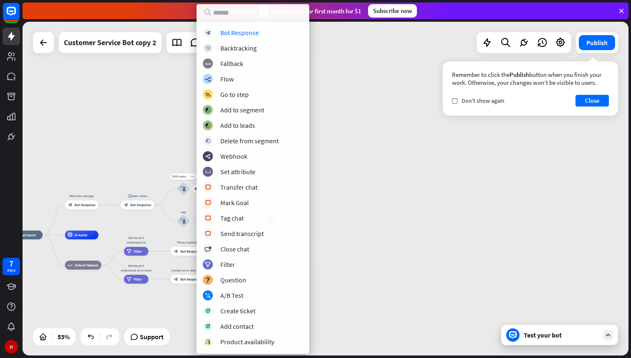
click at [182, 189] on icon "block_user_input" at bounding box center [183, 188] width 5 height 5
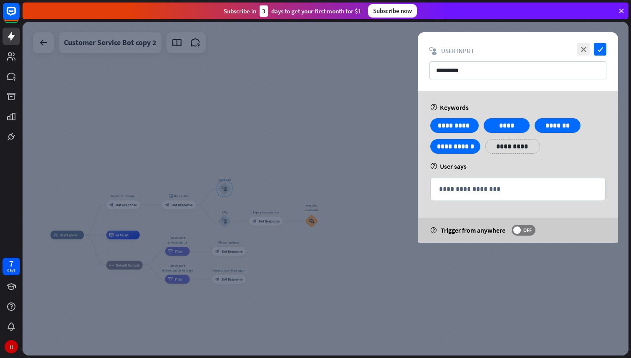
click at [336, 141] on div at bounding box center [326, 189] width 606 height 334
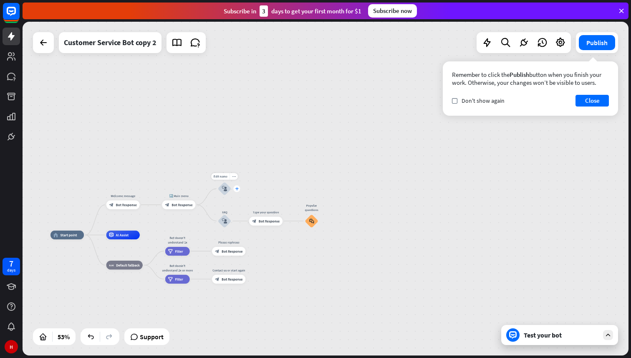
click at [237, 188] on icon "plus" at bounding box center [236, 188] width 3 height 3
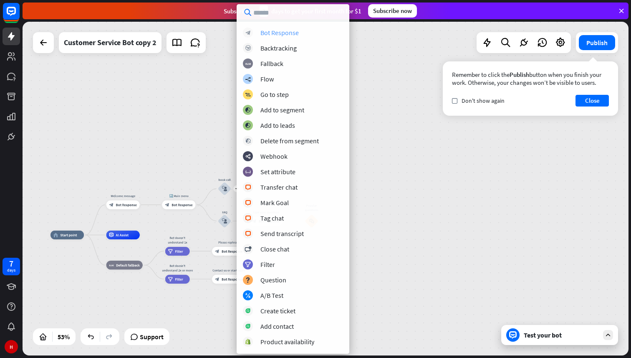
click at [290, 35] on div "Bot Response" at bounding box center [280, 32] width 38 height 8
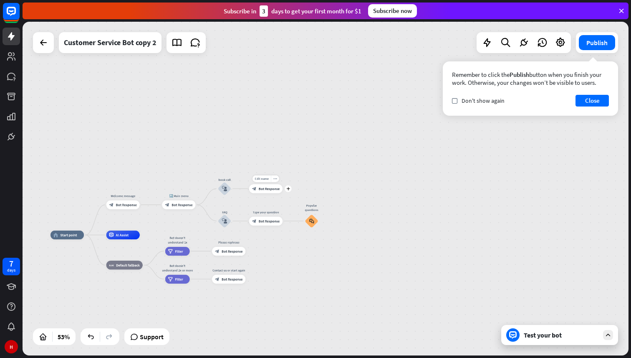
click at [263, 190] on div "block_bot_response Bot Response" at bounding box center [265, 188] width 33 height 9
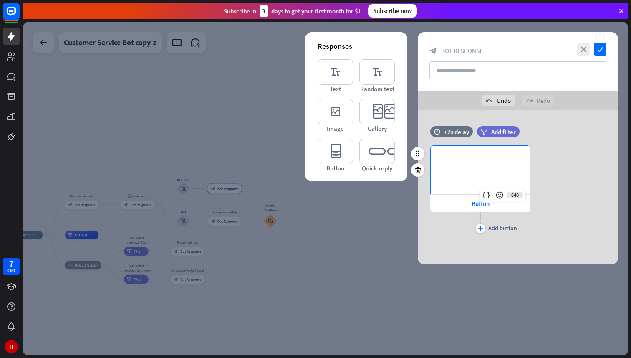
click at [456, 160] on p "**********" at bounding box center [480, 159] width 83 height 10
click at [452, 167] on div "**********" at bounding box center [480, 170] width 99 height 48
click at [450, 161] on p "**********" at bounding box center [480, 159] width 83 height 10
click at [583, 51] on icon "close" at bounding box center [583, 49] width 13 height 13
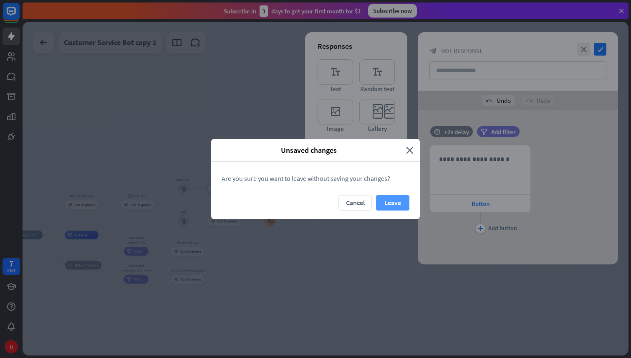
click at [394, 203] on button "Leave" at bounding box center [392, 202] width 33 height 15
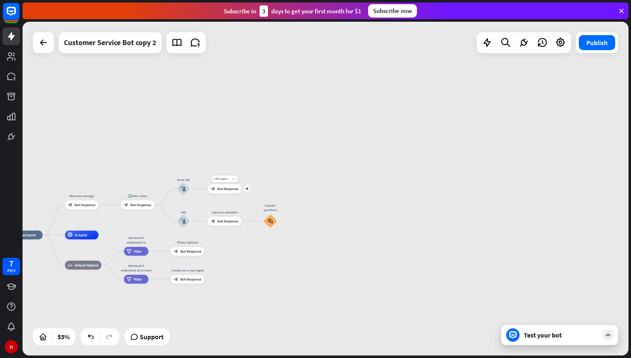
click at [236, 178] on div "more_horiz" at bounding box center [234, 178] width 8 height 7
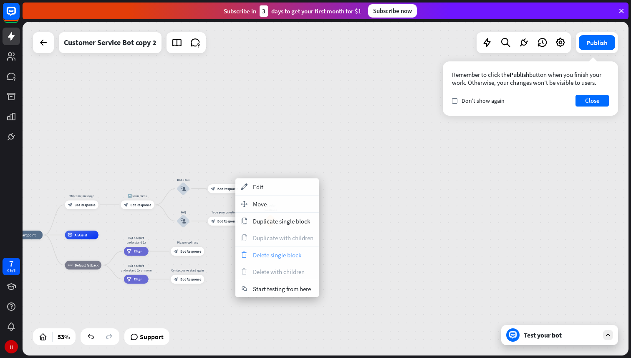
click at [261, 254] on span "Delete single block" at bounding box center [277, 255] width 48 height 8
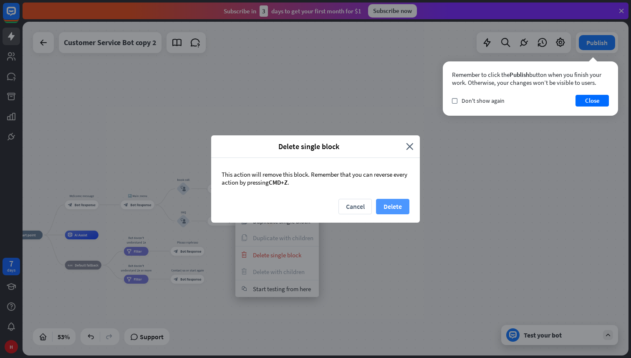
click at [390, 202] on button "Delete" at bounding box center [392, 206] width 33 height 15
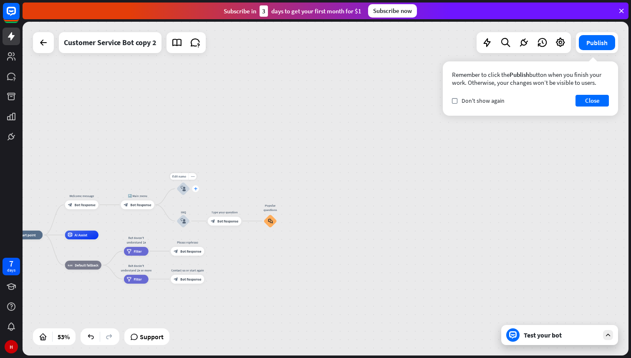
click at [196, 188] on icon "plus" at bounding box center [195, 188] width 3 height 3
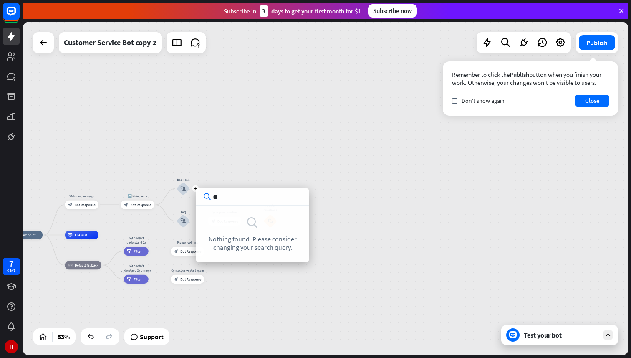
type input "*"
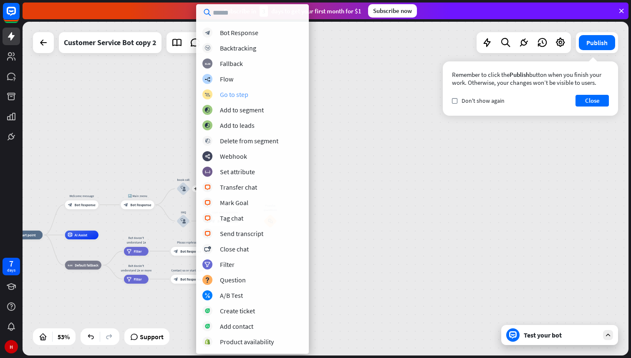
click at [235, 96] on div "Go to step" at bounding box center [234, 94] width 28 height 8
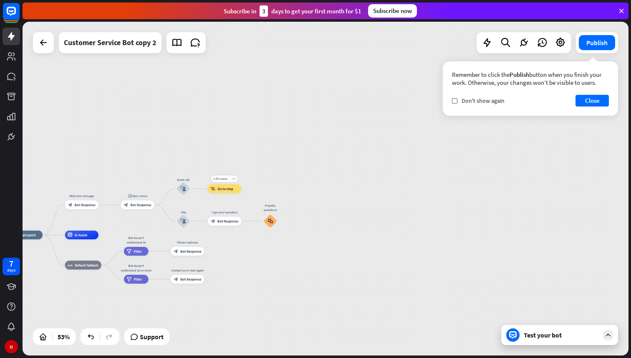
click at [226, 191] on div "block_goto Go to step" at bounding box center [224, 188] width 33 height 9
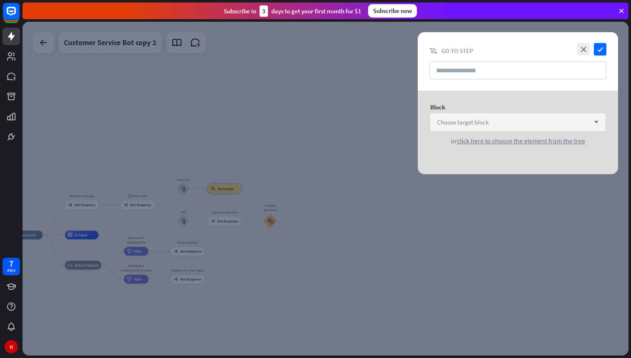
click at [469, 120] on span "Choose target block" at bounding box center [463, 122] width 52 height 8
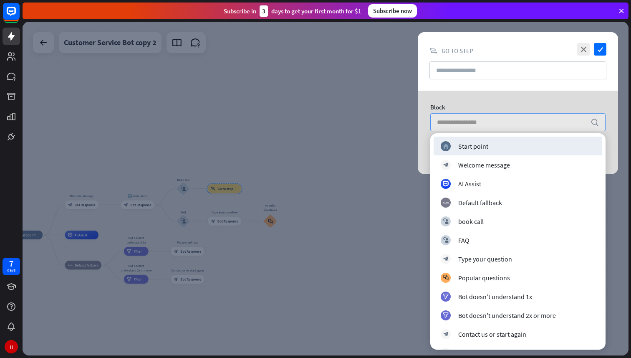
click at [380, 152] on div at bounding box center [326, 189] width 606 height 334
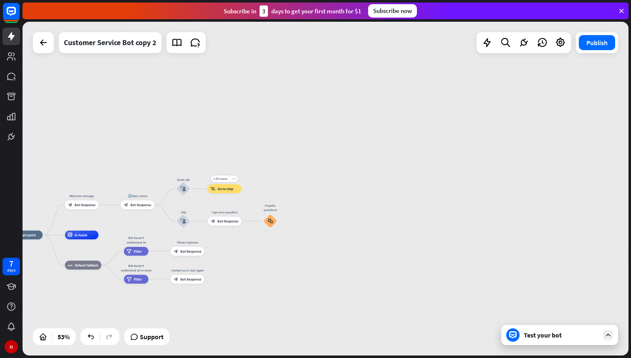
click at [234, 181] on div "more_horiz" at bounding box center [234, 178] width 8 height 7
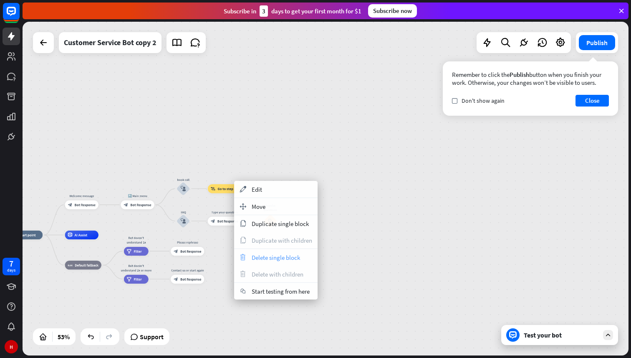
click at [267, 256] on span "Delete single block" at bounding box center [276, 257] width 48 height 8
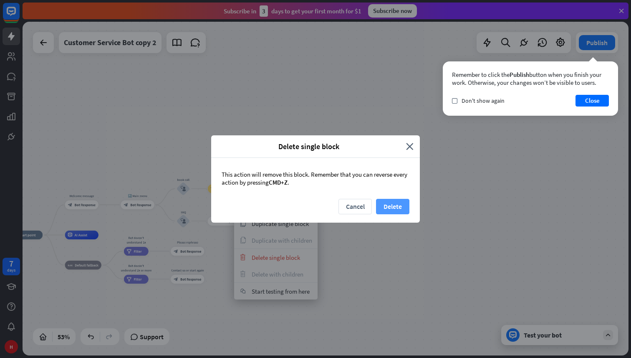
click at [392, 212] on button "Delete" at bounding box center [392, 206] width 33 height 15
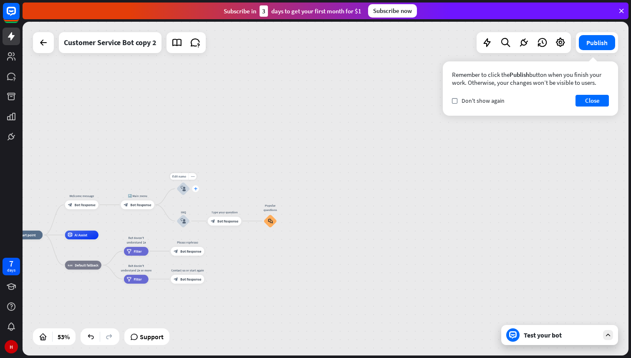
click at [196, 188] on icon "plus" at bounding box center [195, 188] width 3 height 3
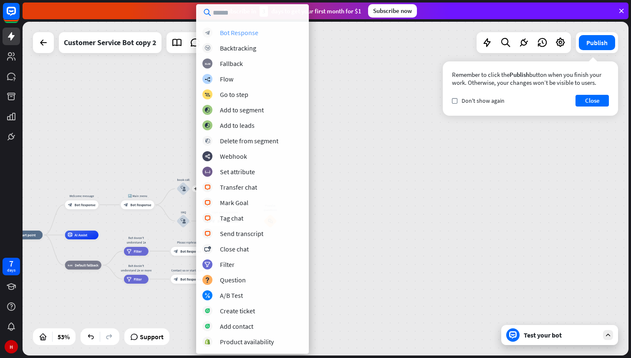
click at [244, 35] on div "Bot Response" at bounding box center [239, 32] width 38 height 8
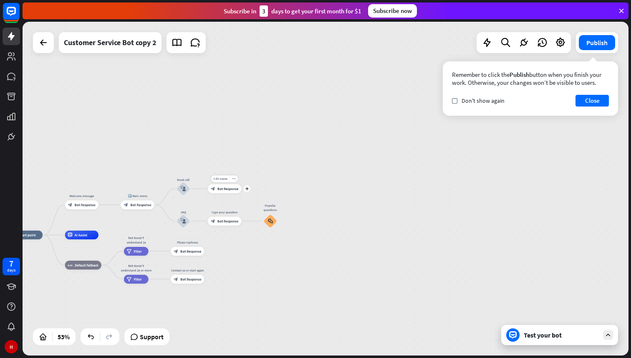
click at [224, 190] on span "Bot Response" at bounding box center [228, 188] width 21 height 5
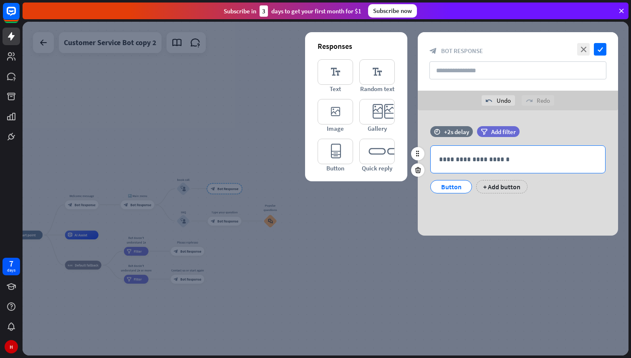
click at [469, 159] on p "**********" at bounding box center [518, 159] width 158 height 10
click at [478, 209] on div "**********" at bounding box center [518, 172] width 200 height 125
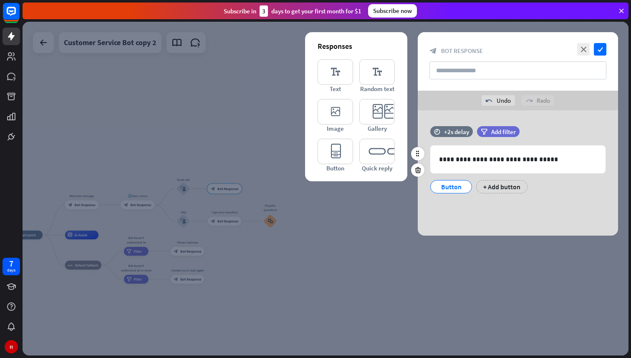
click at [458, 189] on div "Button" at bounding box center [452, 186] width 28 height 13
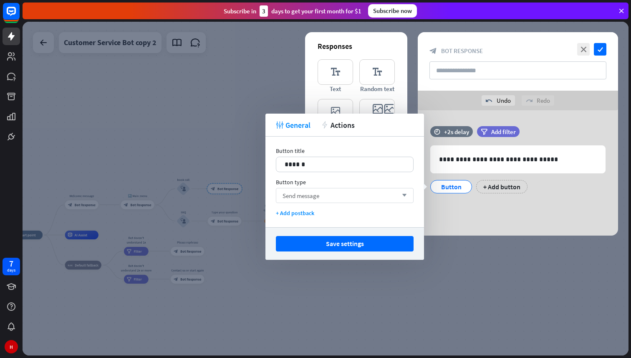
click at [346, 195] on div "Send message arrow_down" at bounding box center [345, 195] width 138 height 15
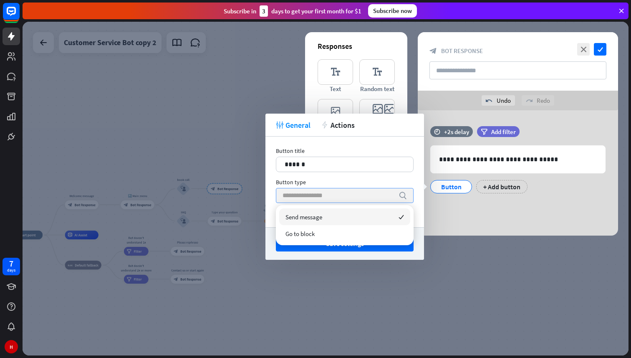
click at [339, 198] on input "search" at bounding box center [339, 195] width 112 height 14
click at [330, 221] on div "Send message checked" at bounding box center [344, 216] width 131 height 17
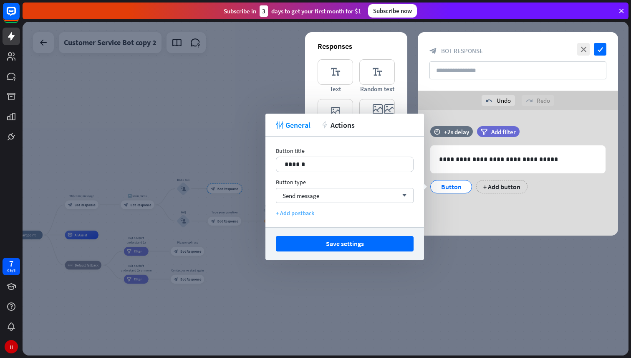
click at [306, 215] on div "+ Add postback" at bounding box center [345, 213] width 138 height 8
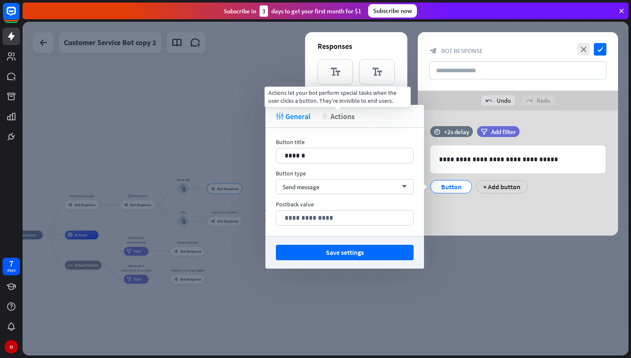
click at [334, 114] on span "Actions" at bounding box center [343, 116] width 24 height 10
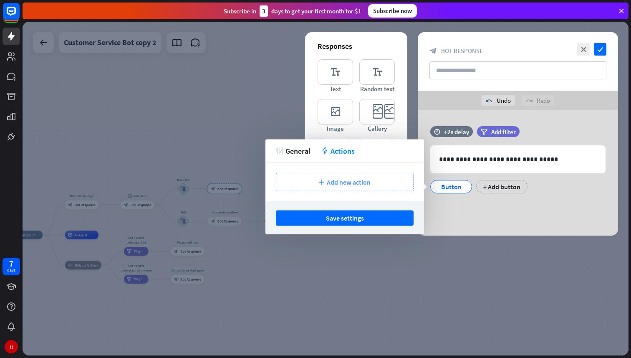
click at [329, 181] on span "Add new action" at bounding box center [349, 182] width 44 height 8
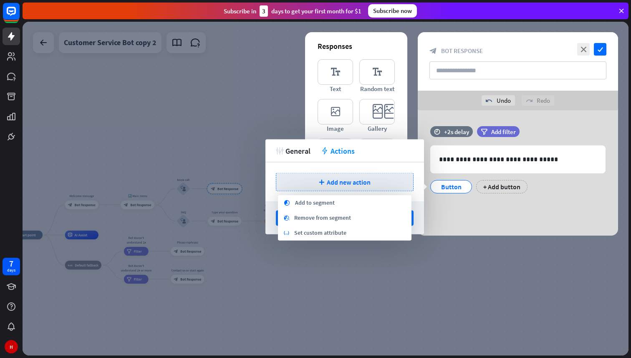
click at [299, 157] on div "tweak General action Actions" at bounding box center [345, 150] width 159 height 23
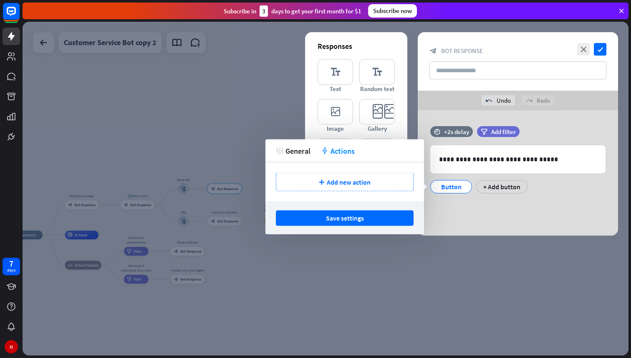
click at [354, 277] on div at bounding box center [326, 189] width 606 height 334
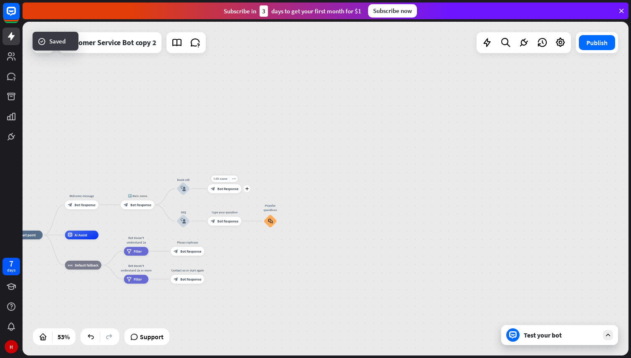
click at [227, 192] on div "block_bot_response Bot Response" at bounding box center [224, 188] width 33 height 9
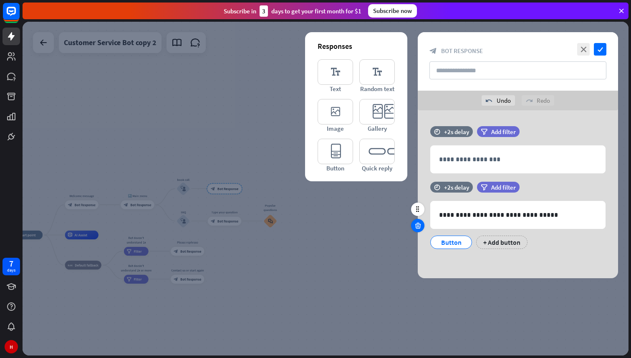
click at [421, 227] on icon at bounding box center [418, 226] width 8 height 8
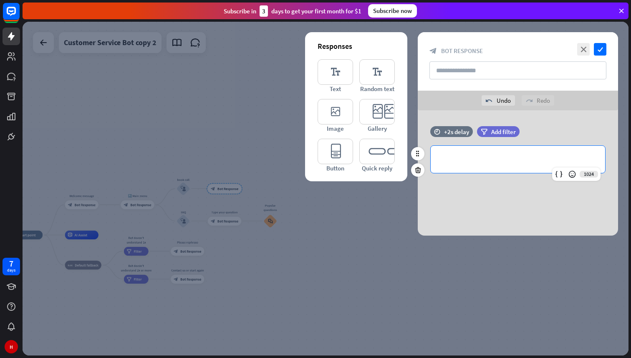
click at [462, 161] on p "**********" at bounding box center [518, 159] width 158 height 10
click at [471, 193] on div "**********" at bounding box center [518, 172] width 200 height 125
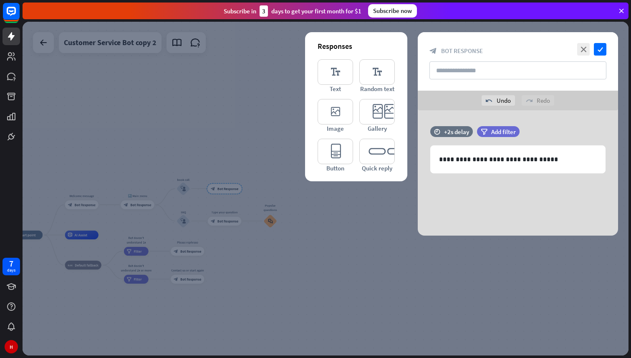
click at [367, 226] on div at bounding box center [326, 189] width 606 height 334
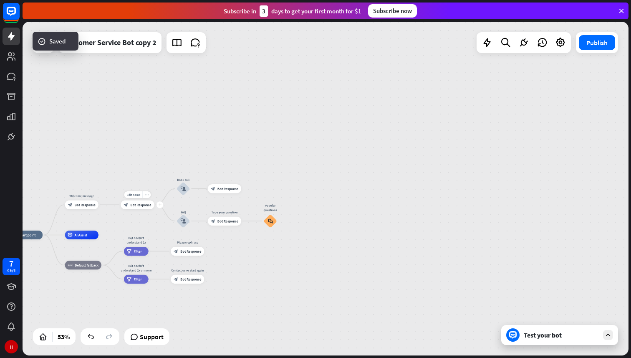
click at [140, 206] on span "Bot Response" at bounding box center [140, 205] width 21 height 5
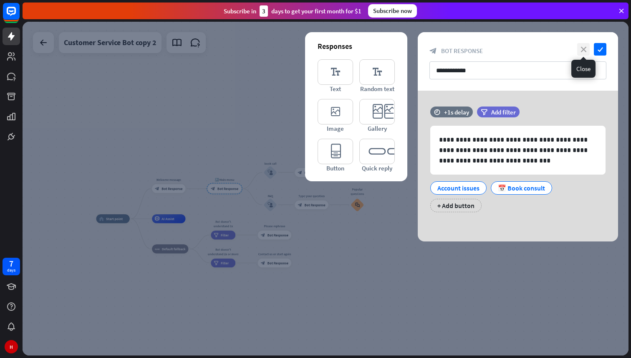
click at [586, 47] on icon "close" at bounding box center [583, 49] width 13 height 13
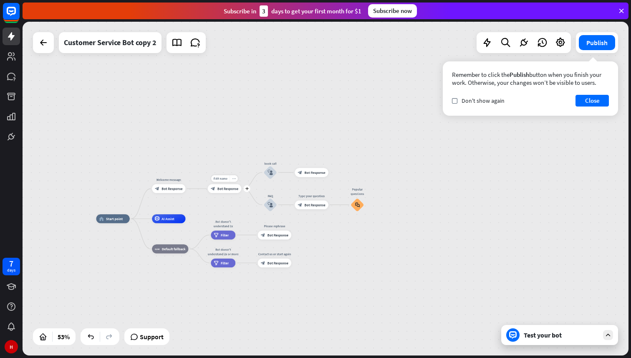
click at [234, 178] on icon "more_horiz" at bounding box center [234, 178] width 4 height 3
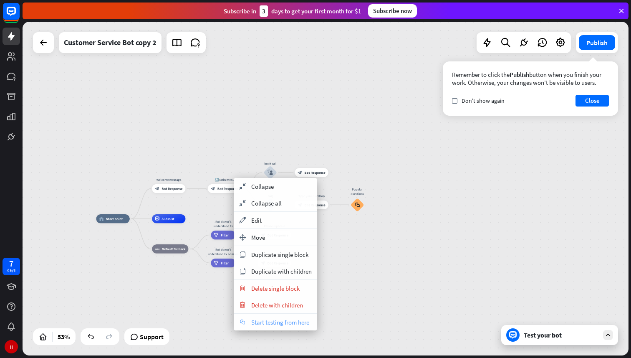
click at [267, 322] on span "Start testing from here" at bounding box center [280, 322] width 58 height 8
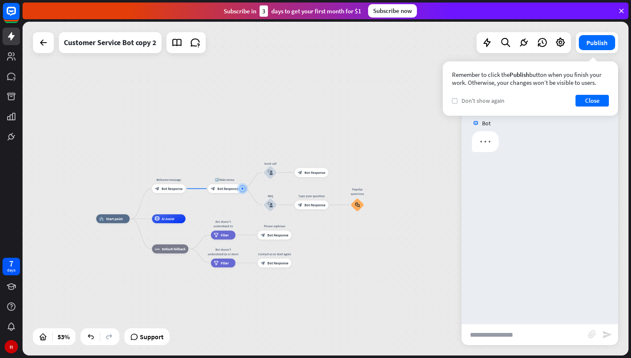
click at [456, 99] on label "check" at bounding box center [454, 100] width 5 height 5
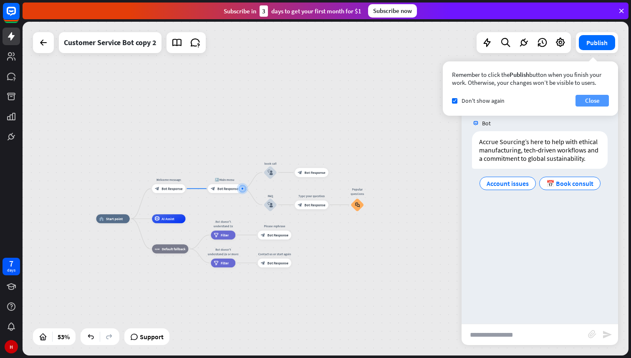
click at [591, 99] on button "Close" at bounding box center [592, 101] width 33 height 12
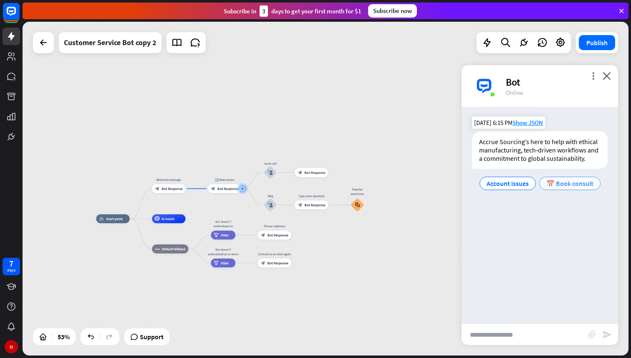
click at [560, 183] on span "📅 Book consult" at bounding box center [570, 183] width 47 height 8
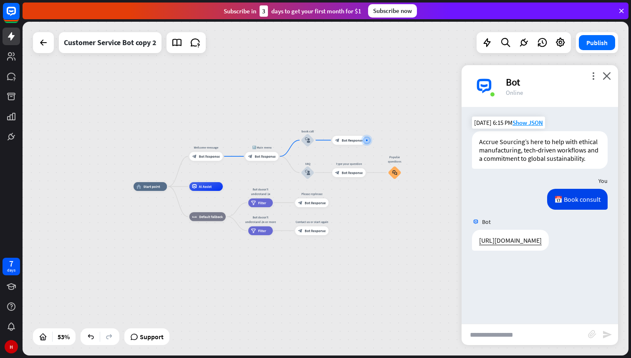
drag, startPoint x: 236, startPoint y: 150, endPoint x: 360, endPoint y: 101, distance: 133.5
click at [360, 101] on div "home_2 Start point Welcome message block_bot_response Bot Response 🔙 Main menu …" at bounding box center [326, 189] width 606 height 334
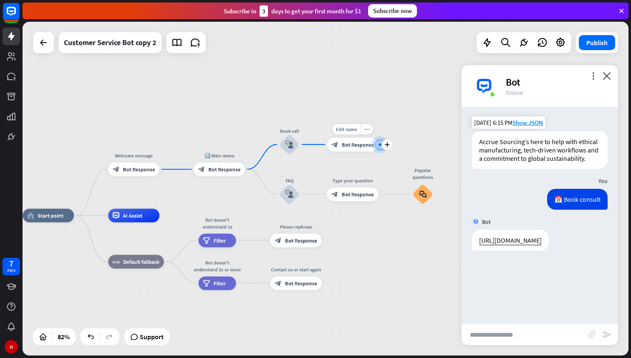
click at [350, 144] on span "Bot Response" at bounding box center [358, 144] width 32 height 7
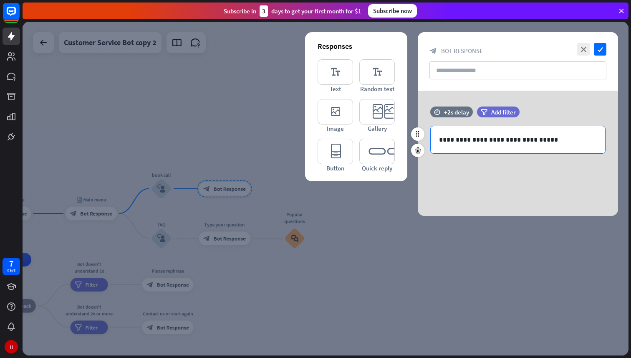
click at [437, 140] on div "**********" at bounding box center [518, 139] width 175 height 27
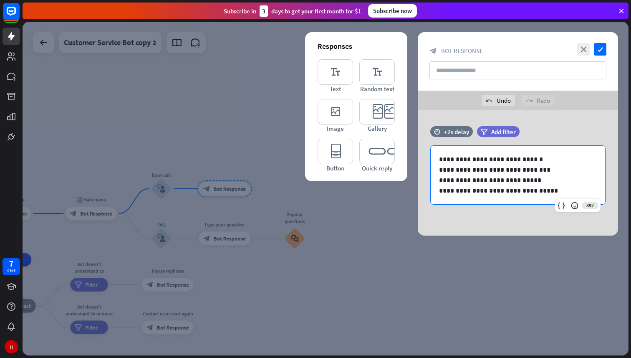
click at [353, 253] on div at bounding box center [326, 189] width 606 height 334
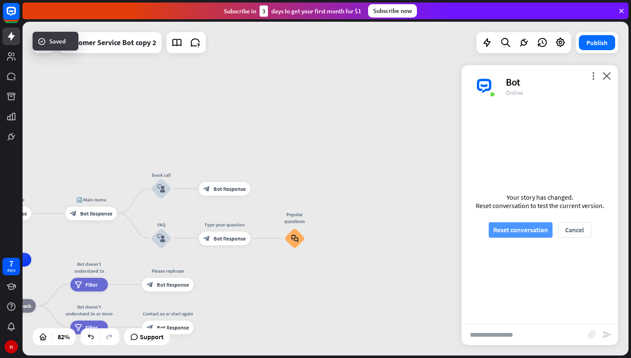
click at [522, 229] on button "Reset conversation" at bounding box center [521, 229] width 64 height 15
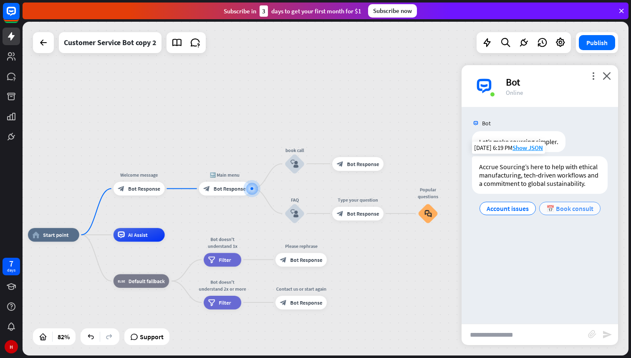
click at [562, 206] on span "📅 Book consult" at bounding box center [570, 208] width 47 height 8
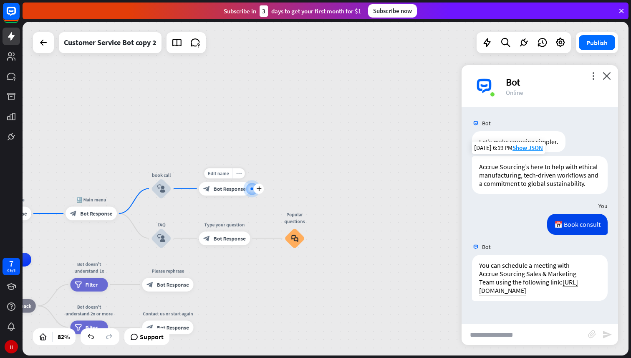
click at [240, 174] on icon "more_horiz" at bounding box center [238, 172] width 5 height 5
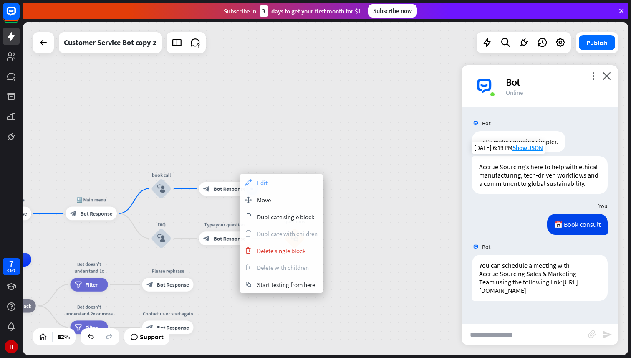
click at [252, 183] on icon "appearance" at bounding box center [248, 182] width 9 height 7
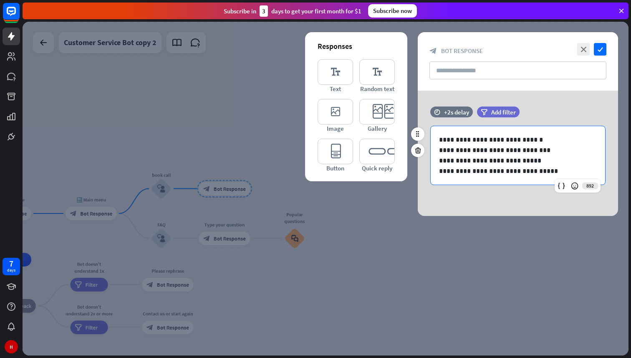
click at [437, 152] on div "**********" at bounding box center [518, 155] width 175 height 58
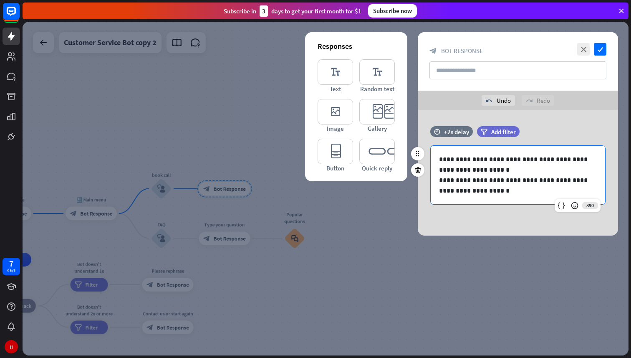
click at [486, 167] on p "**********" at bounding box center [518, 164] width 158 height 21
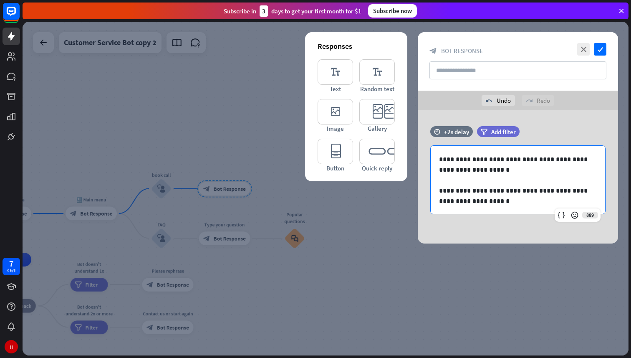
click at [354, 244] on div at bounding box center [326, 189] width 606 height 334
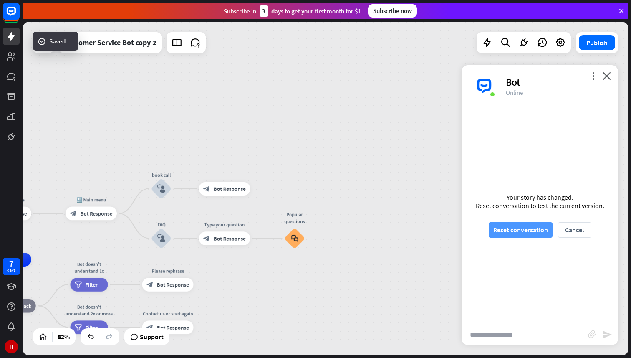
click at [523, 233] on button "Reset conversation" at bounding box center [521, 229] width 64 height 15
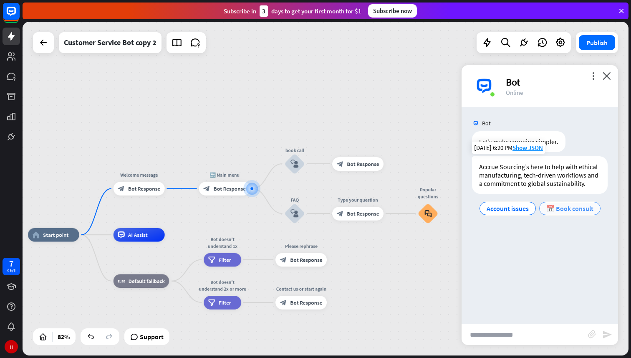
click at [562, 207] on span "📅 Book consult" at bounding box center [570, 208] width 47 height 8
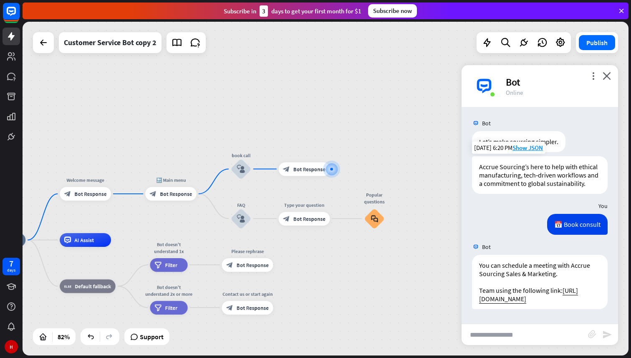
drag, startPoint x: 357, startPoint y: 195, endPoint x: 437, endPoint y: 175, distance: 82.4
click at [437, 175] on div "home_2 Start point Welcome message block_bot_response Bot Response 🔙 Main menu …" at bounding box center [326, 189] width 606 height 334
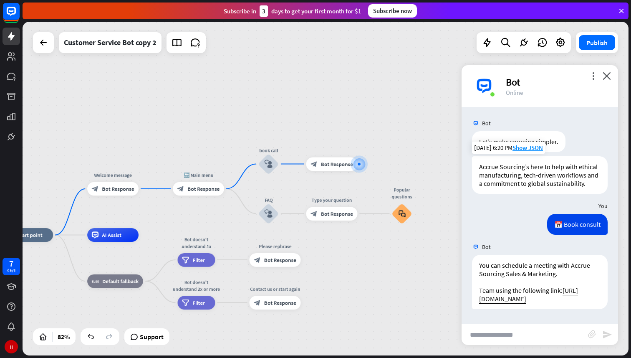
drag, startPoint x: 380, startPoint y: 157, endPoint x: 407, endPoint y: 151, distance: 27.8
click at [407, 151] on div "home_2 Start point Welcome message block_bot_response Bot Response 🔙 Main menu …" at bounding box center [326, 189] width 606 height 334
click at [368, 163] on icon "plus" at bounding box center [366, 163] width 5 height 5
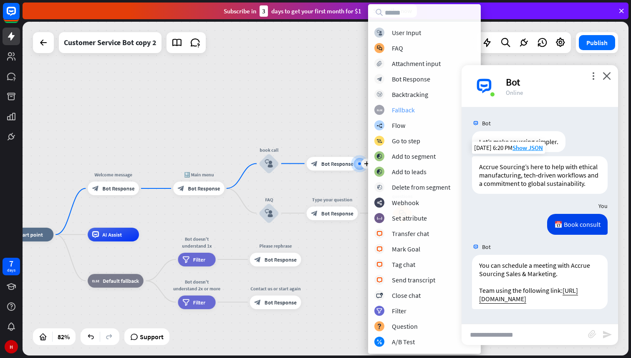
click at [410, 111] on div "Fallback" at bounding box center [403, 110] width 23 height 8
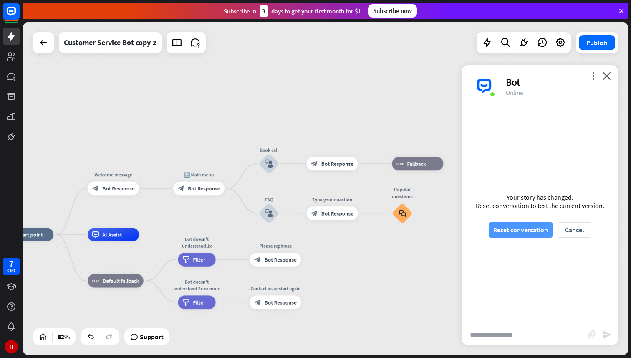
click at [512, 232] on button "Reset conversation" at bounding box center [521, 229] width 64 height 15
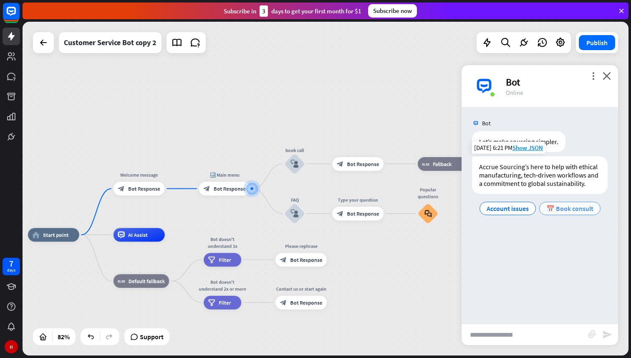
click at [559, 212] on span "📅 Book consult" at bounding box center [570, 208] width 47 height 8
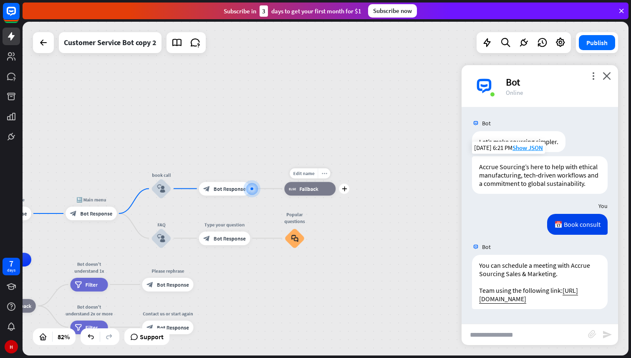
click at [325, 174] on icon "more_horiz" at bounding box center [324, 172] width 5 height 5
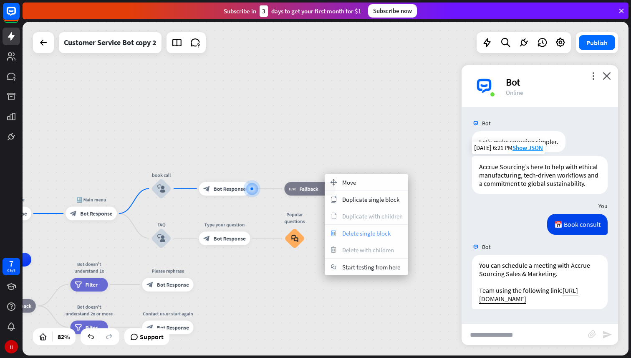
click at [363, 230] on span "Delete single block" at bounding box center [366, 233] width 48 height 8
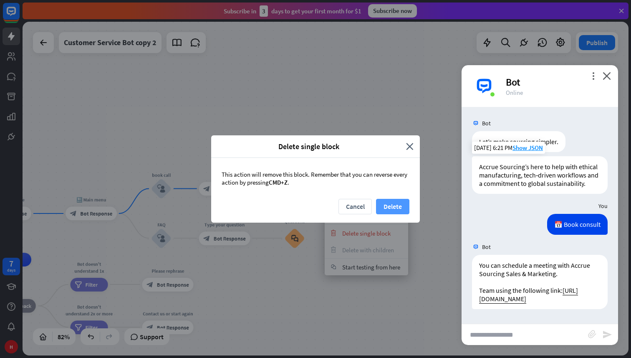
click at [389, 205] on button "Delete" at bounding box center [392, 206] width 33 height 15
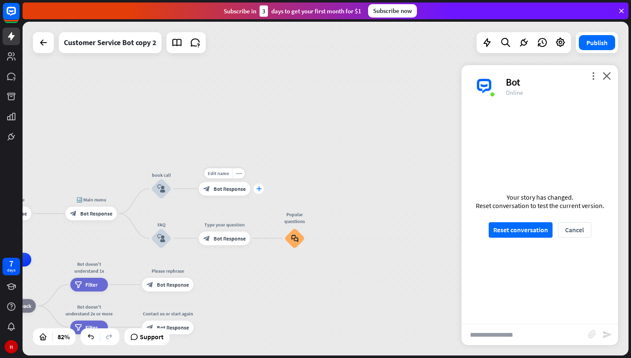
click at [260, 188] on icon "plus" at bounding box center [258, 188] width 5 height 5
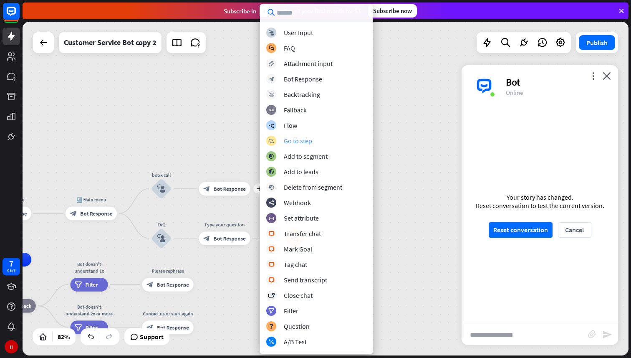
click at [303, 139] on div "Go to step" at bounding box center [298, 141] width 28 height 8
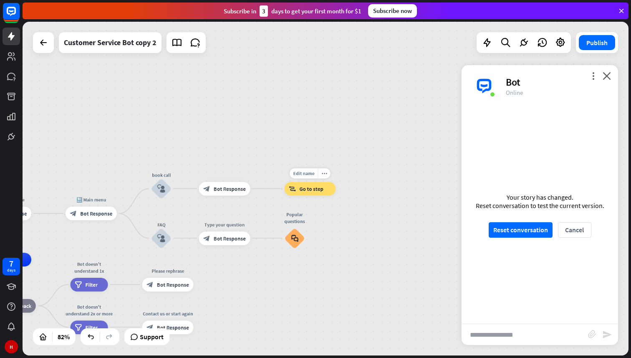
click at [296, 188] on div "block_goto Go to step" at bounding box center [309, 189] width 51 height 14
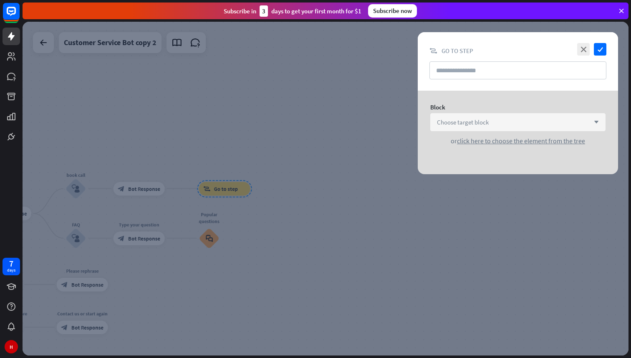
click at [504, 123] on div "Choose target block arrow_down" at bounding box center [518, 122] width 175 height 18
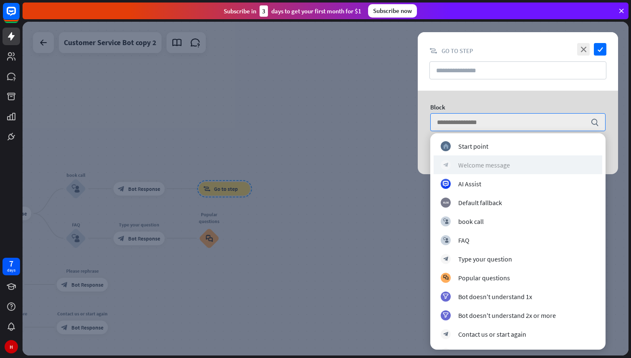
click at [502, 168] on div "Welcome message" at bounding box center [484, 165] width 52 height 8
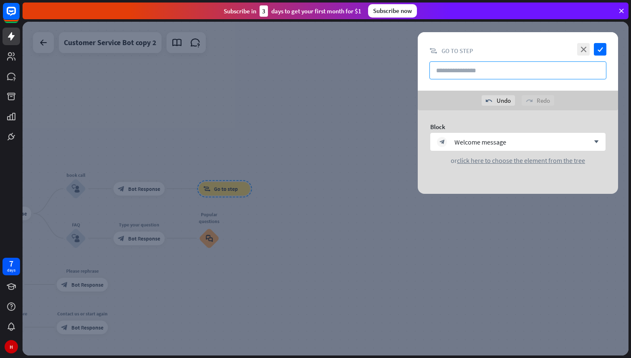
click at [478, 73] on input "text" at bounding box center [518, 70] width 177 height 18
click at [336, 177] on div at bounding box center [326, 189] width 606 height 334
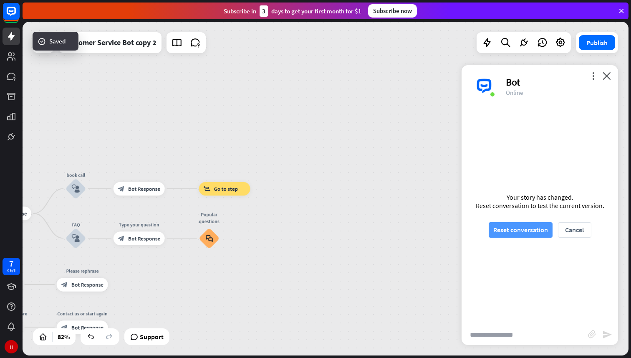
click at [531, 229] on button "Reset conversation" at bounding box center [521, 229] width 64 height 15
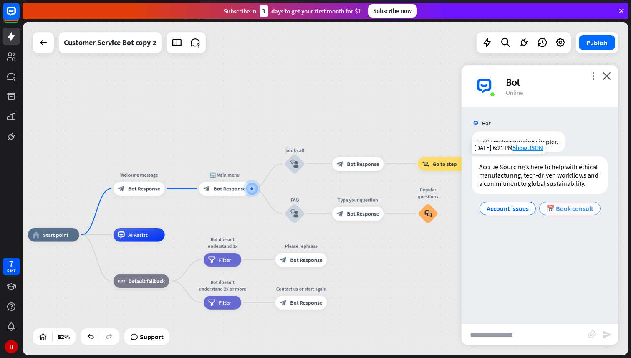
click at [556, 208] on span "📅 Book consult" at bounding box center [570, 208] width 47 height 8
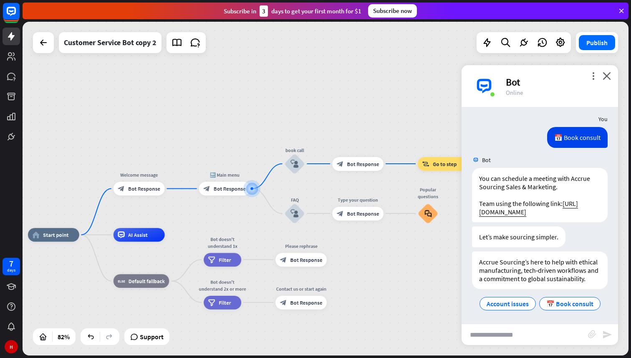
scroll to position [88, 0]
click at [457, 148] on icon "more_horiz" at bounding box center [457, 148] width 5 height 5
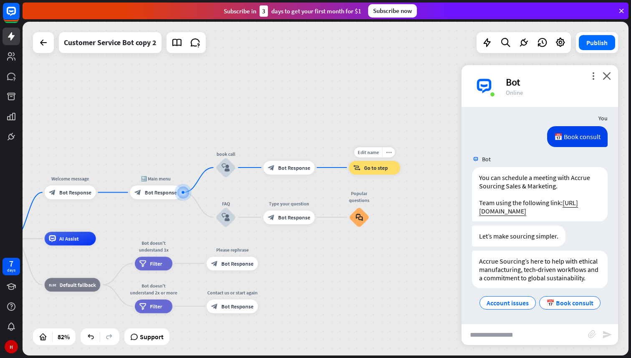
drag, startPoint x: 439, startPoint y: 182, endPoint x: 371, endPoint y: 186, distance: 68.2
click at [370, 175] on div "Edit name more_horiz block_goto Go to step" at bounding box center [374, 168] width 51 height 14
click at [388, 152] on icon "more_horiz" at bounding box center [388, 151] width 5 height 5
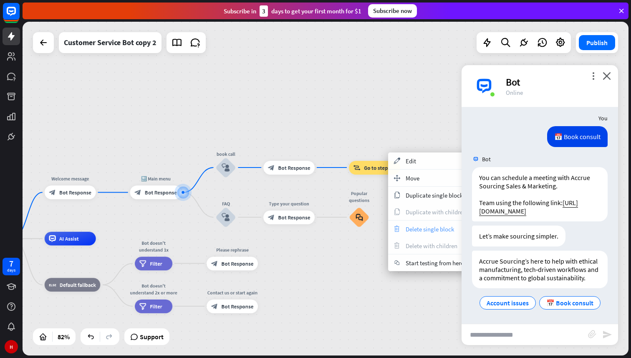
click at [409, 228] on span "Delete single block" at bounding box center [430, 229] width 48 height 8
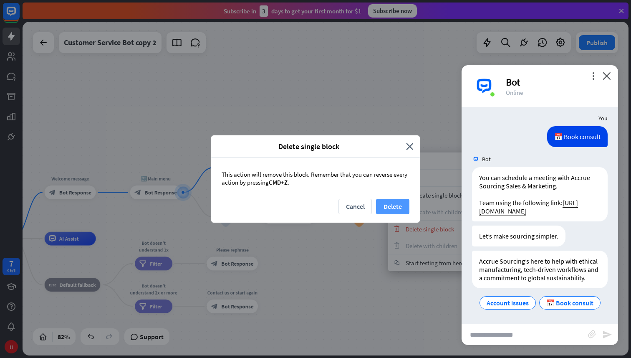
click at [392, 203] on button "Delete" at bounding box center [392, 206] width 33 height 15
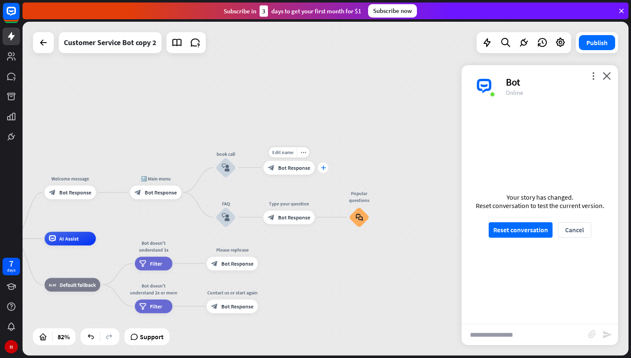
click at [327, 170] on div "plus" at bounding box center [323, 167] width 10 height 10
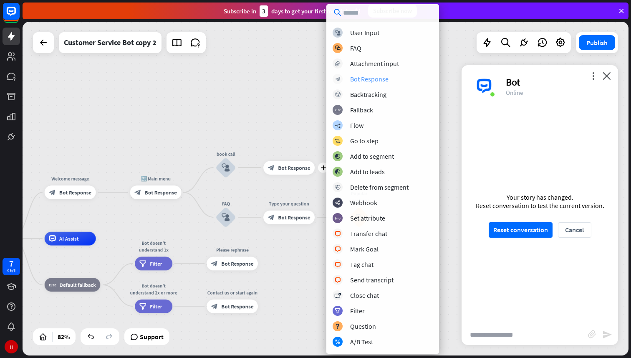
click at [368, 79] on div "Bot Response" at bounding box center [369, 79] width 38 height 8
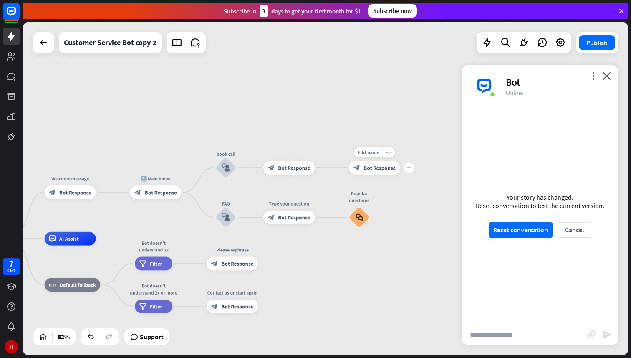
click at [384, 168] on span "Bot Response" at bounding box center [380, 167] width 32 height 7
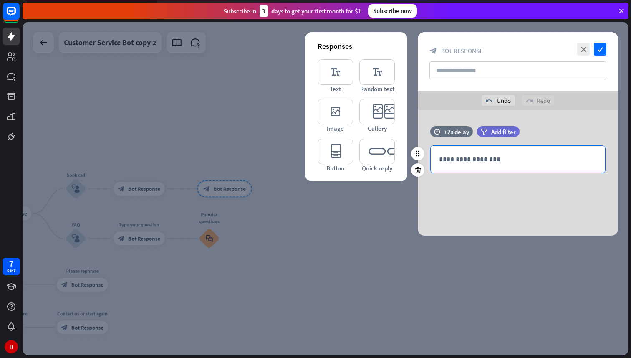
click at [468, 162] on p "**********" at bounding box center [518, 159] width 158 height 10
click at [520, 157] on p "**********" at bounding box center [518, 159] width 158 height 10
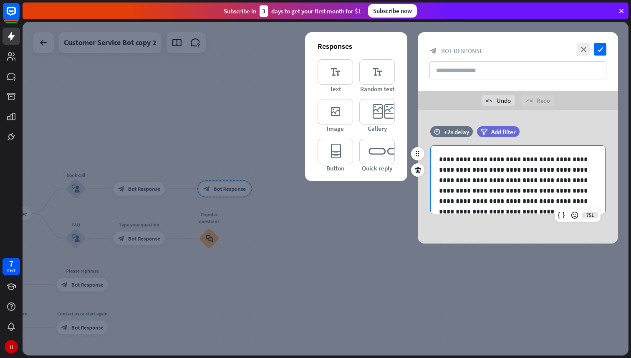
scroll to position [4, 0]
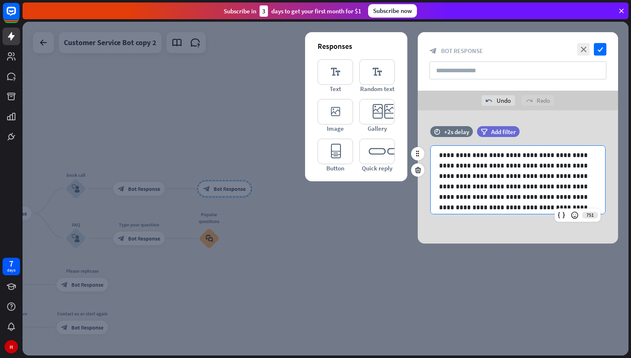
click at [556, 156] on p "**********" at bounding box center [518, 181] width 158 height 63
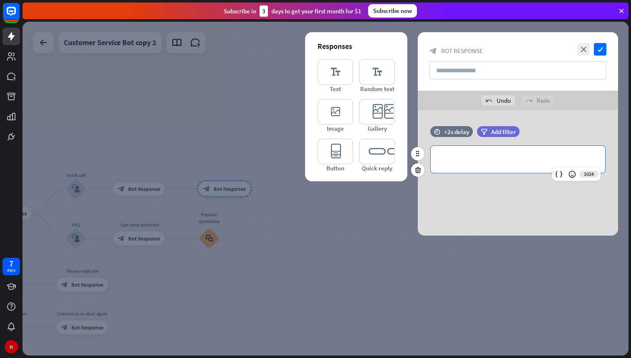
click at [454, 155] on p "**********" at bounding box center [518, 159] width 158 height 10
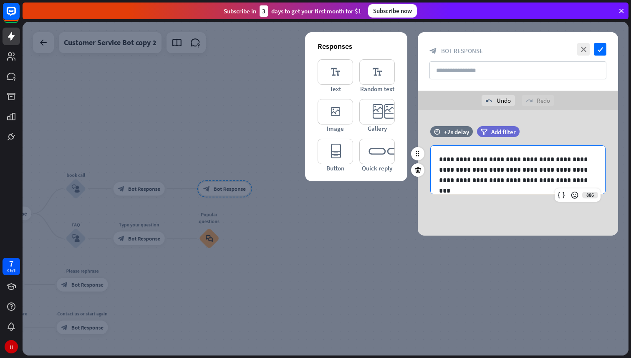
click at [504, 159] on p "**********" at bounding box center [518, 169] width 158 height 31
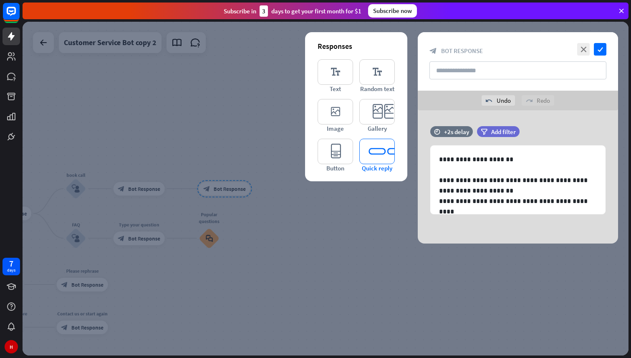
click at [371, 154] on icon "editor_quick_replies" at bounding box center [377, 151] width 35 height 25
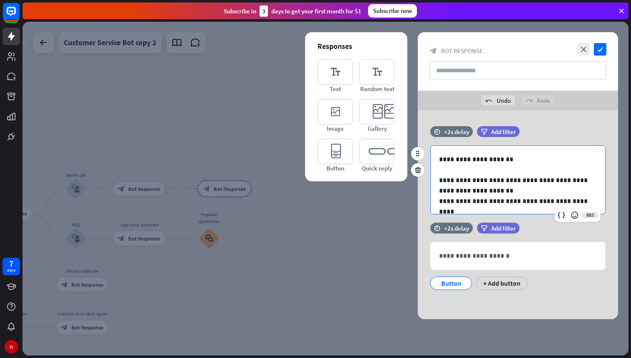
click at [441, 175] on p "**********" at bounding box center [518, 185] width 158 height 21
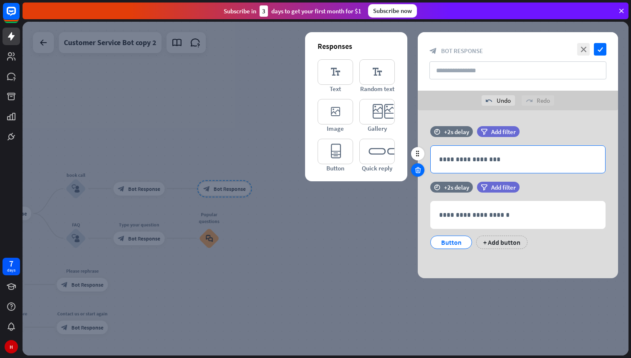
click at [418, 170] on icon at bounding box center [418, 170] width 8 height 8
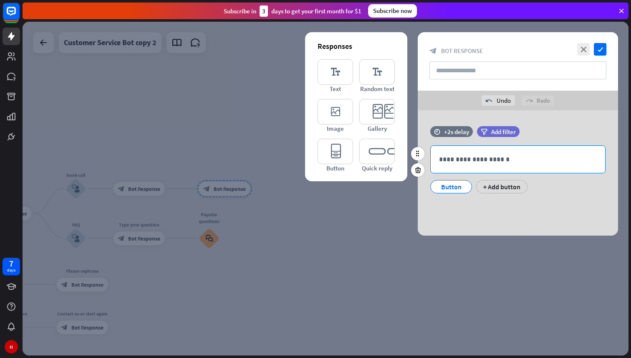
click at [455, 159] on p "**********" at bounding box center [518, 159] width 158 height 10
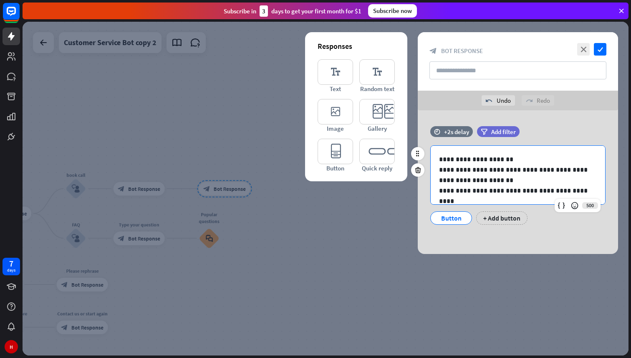
click at [487, 181] on p "**********" at bounding box center [518, 175] width 158 height 21
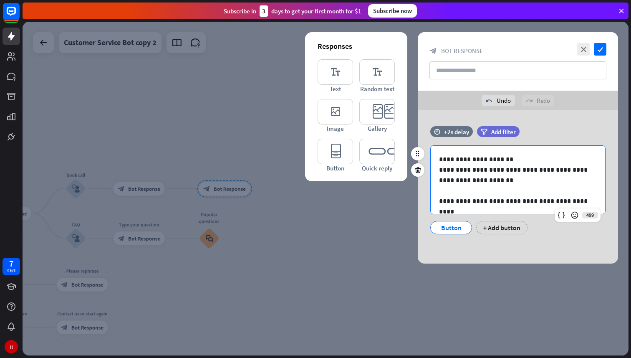
click at [448, 229] on div "Button" at bounding box center [452, 227] width 28 height 13
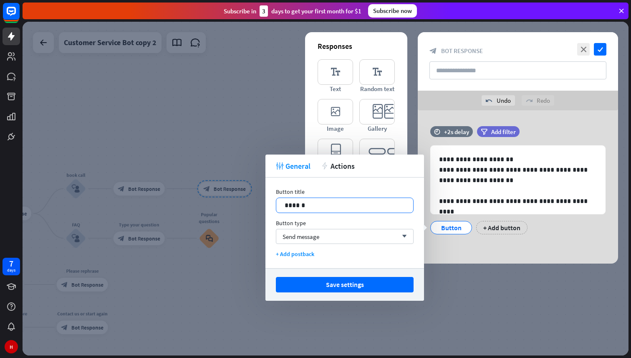
click at [317, 200] on p "******" at bounding box center [345, 205] width 120 height 10
click at [291, 204] on p "******" at bounding box center [345, 205] width 120 height 10
click at [332, 239] on div "Send message arrow_down" at bounding box center [345, 236] width 138 height 15
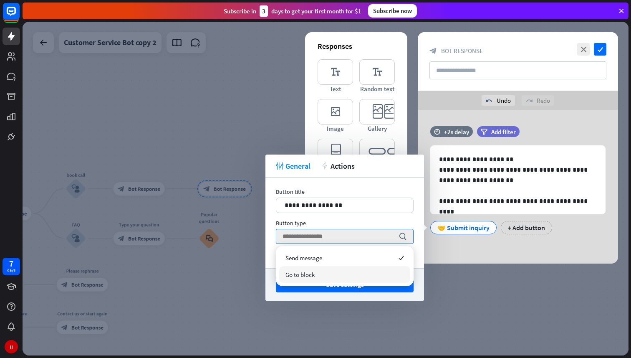
click at [315, 273] on div "Go to block" at bounding box center [344, 274] width 131 height 17
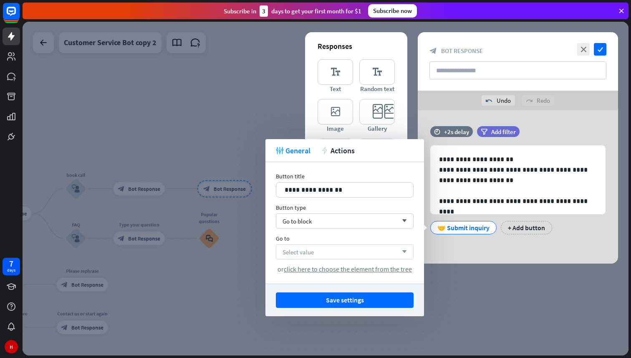
click at [343, 246] on div "Select value arrow_down" at bounding box center [345, 251] width 138 height 15
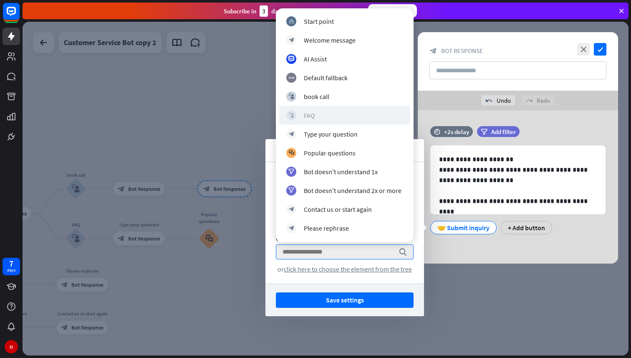
click at [325, 116] on div "block_user_input FAQ" at bounding box center [344, 115] width 117 height 10
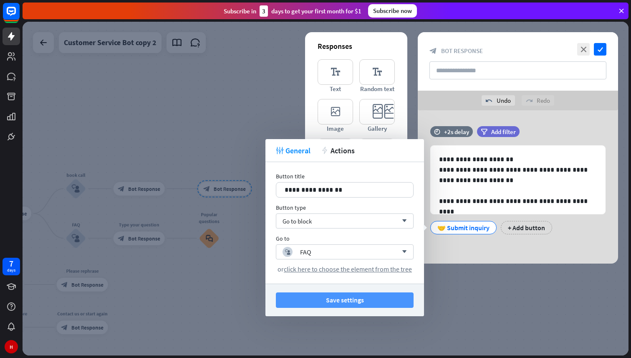
click at [328, 301] on button "Save settings" at bounding box center [345, 299] width 138 height 15
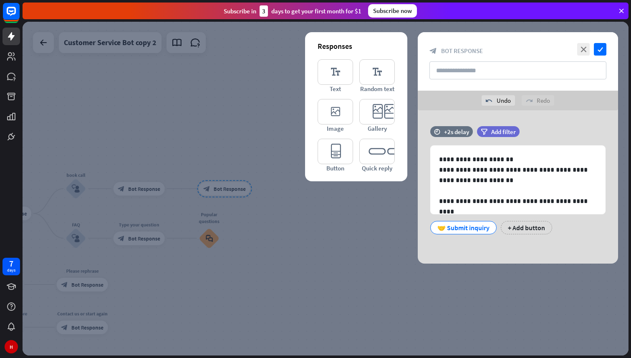
click at [370, 240] on div at bounding box center [326, 189] width 606 height 334
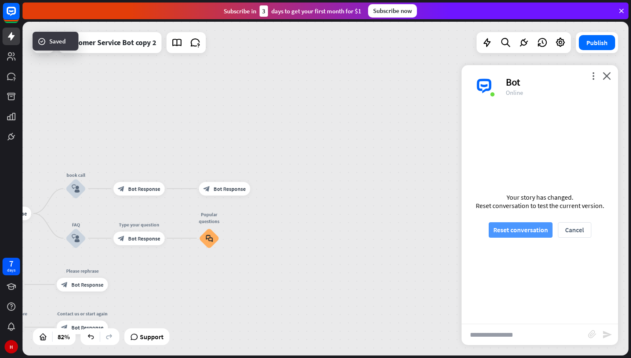
click at [525, 231] on button "Reset conversation" at bounding box center [521, 229] width 64 height 15
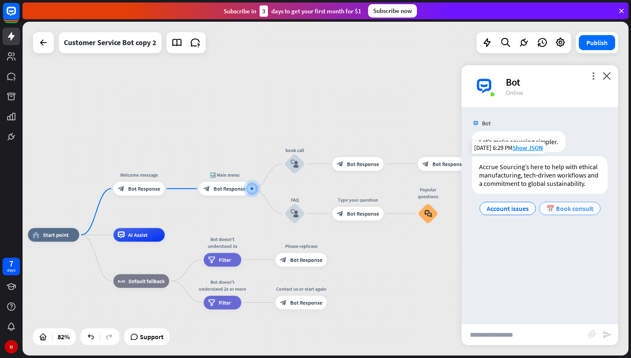
click at [560, 211] on span "📅 Book consult" at bounding box center [570, 208] width 47 height 8
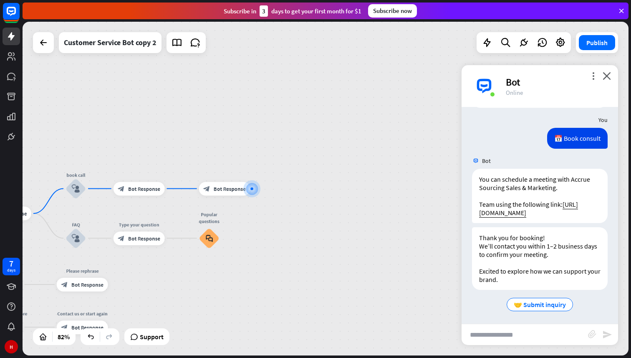
scroll to position [88, 0]
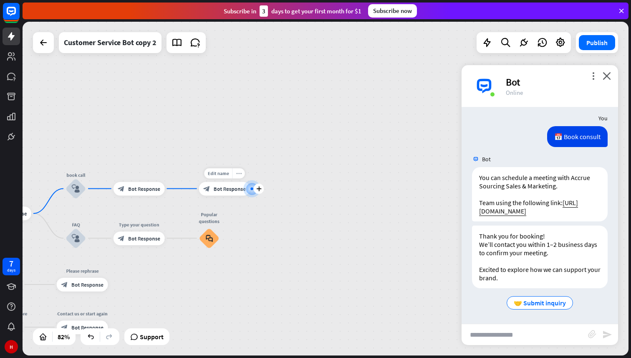
click at [240, 175] on icon "more_horiz" at bounding box center [238, 172] width 5 height 5
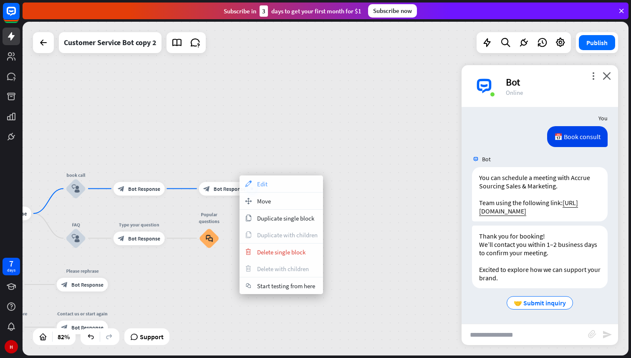
click at [263, 188] on div "appearance Edit" at bounding box center [282, 183] width 84 height 17
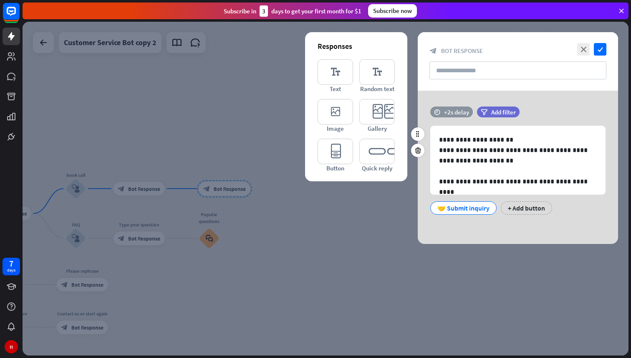
click at [444, 111] on div "+2s delay" at bounding box center [456, 112] width 25 height 8
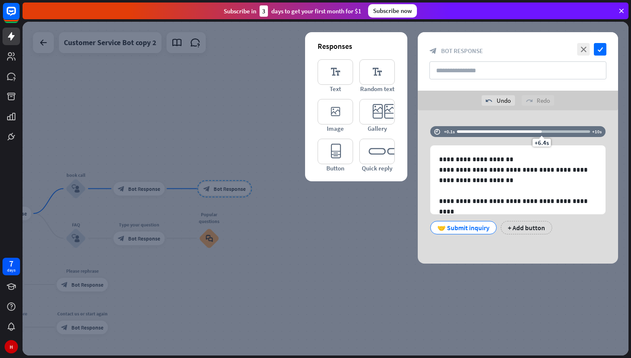
drag, startPoint x: 481, startPoint y: 122, endPoint x: 542, endPoint y: 125, distance: 61.1
click at [542, 125] on div "**********" at bounding box center [518, 186] width 200 height 153
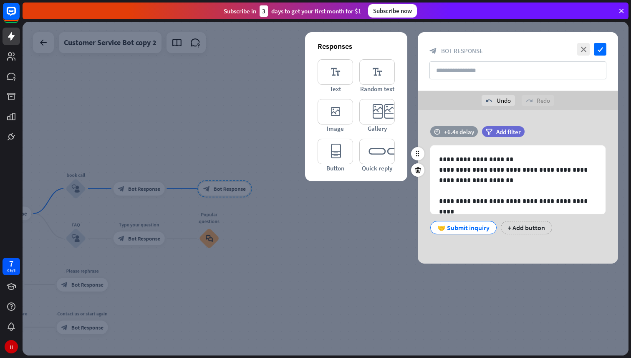
click at [450, 131] on div "+6.4s delay" at bounding box center [459, 132] width 30 height 8
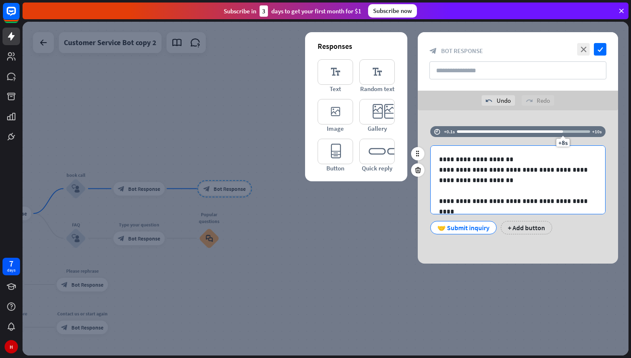
drag, startPoint x: 542, startPoint y: 142, endPoint x: 564, endPoint y: 151, distance: 23.2
click at [564, 151] on div "**********" at bounding box center [518, 184] width 200 height 117
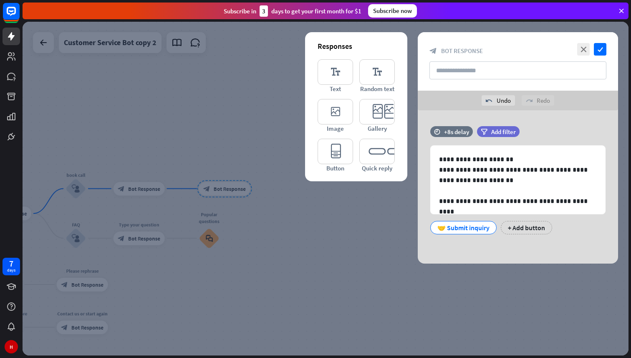
click at [598, 57] on div "close check block_bot_response Bot Response" at bounding box center [518, 61] width 200 height 58
click at [600, 53] on icon "check" at bounding box center [600, 49] width 13 height 13
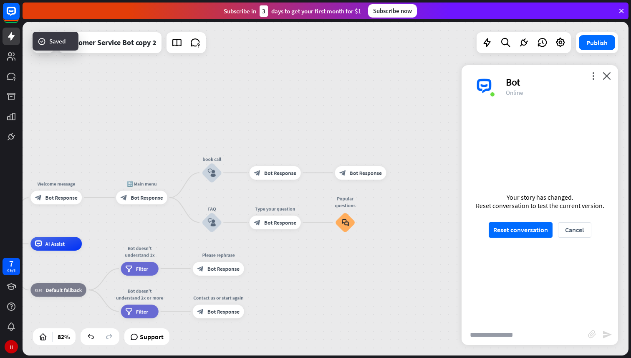
drag, startPoint x: 283, startPoint y: 236, endPoint x: 419, endPoint y: 220, distance: 137.0
click at [419, 220] on div "home_2 Start point Welcome message block_bot_response Bot Response 🔙 Main menu …" at bounding box center [326, 189] width 606 height 334
click at [398, 173] on div "plus" at bounding box center [395, 172] width 10 height 10
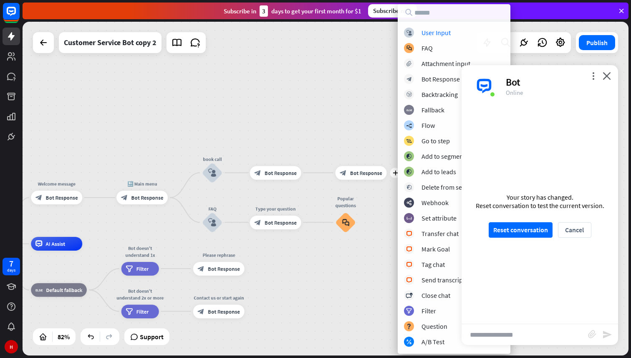
click at [377, 211] on div "home_2 Start point Welcome message block_bot_response Bot Response 🔙 Main menu …" at bounding box center [326, 189] width 606 height 334
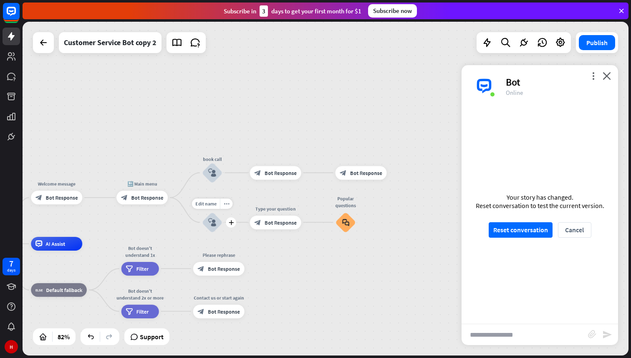
click at [211, 227] on div "block_user_input" at bounding box center [212, 222] width 20 height 20
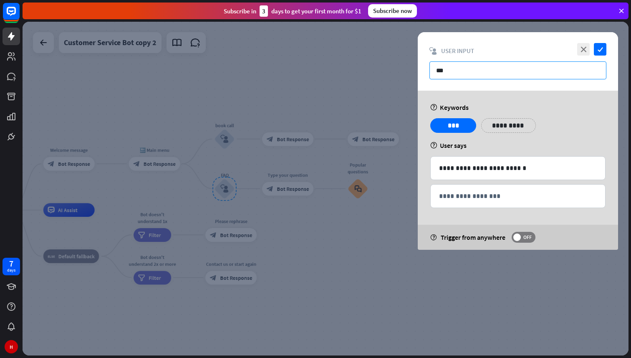
click at [461, 68] on input "***" at bounding box center [518, 70] width 177 height 18
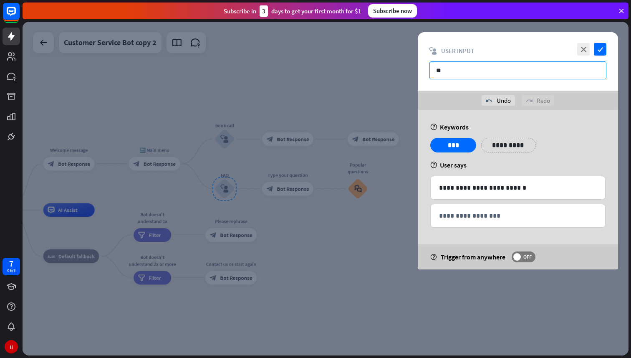
type input "*"
type input "*******"
click at [471, 139] on icon at bounding box center [475, 139] width 8 height 8
click at [452, 142] on p "*******" at bounding box center [453, 145] width 33 height 10
click at [497, 142] on p "**********" at bounding box center [504, 145] width 33 height 10
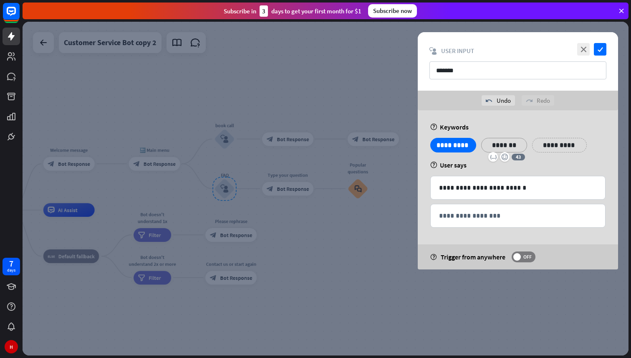
click at [552, 147] on p "**********" at bounding box center [560, 145] width 42 height 10
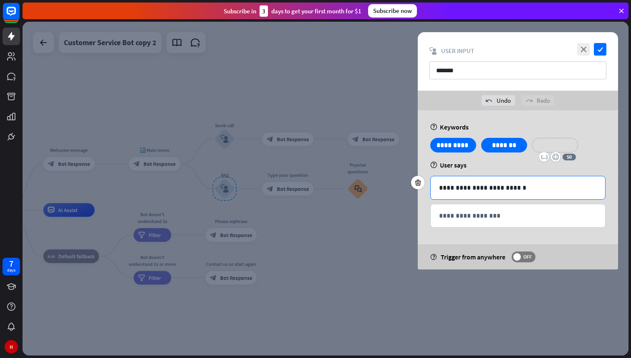
click at [523, 187] on p "**********" at bounding box center [518, 187] width 158 height 10
click at [562, 144] on p "**********" at bounding box center [560, 145] width 42 height 10
click at [534, 176] on div "**********" at bounding box center [518, 187] width 175 height 23
click at [546, 151] on div "**********" at bounding box center [559, 145] width 55 height 15
click at [546, 148] on p "**********" at bounding box center [555, 145] width 33 height 10
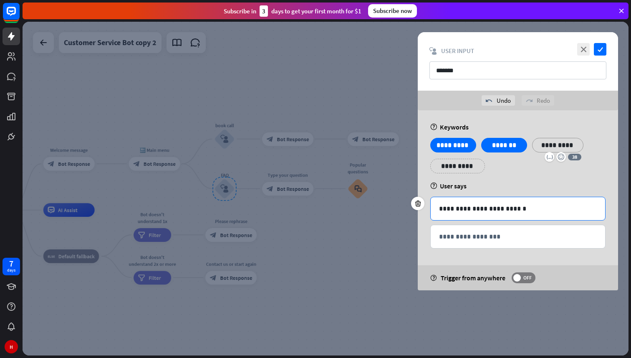
click at [464, 205] on p "**********" at bounding box center [518, 208] width 158 height 10
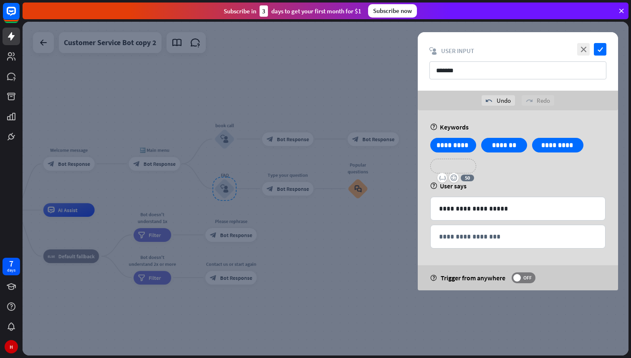
click at [446, 168] on p "**********" at bounding box center [453, 166] width 33 height 10
click at [544, 173] on div "**********" at bounding box center [518, 159] width 180 height 42
click at [386, 262] on div at bounding box center [326, 189] width 606 height 334
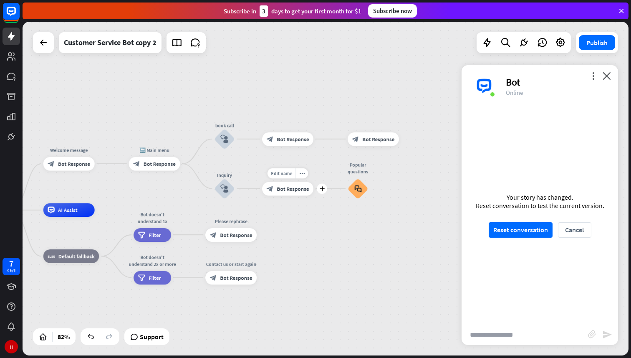
click at [284, 188] on span "Bot Response" at bounding box center [293, 188] width 32 height 7
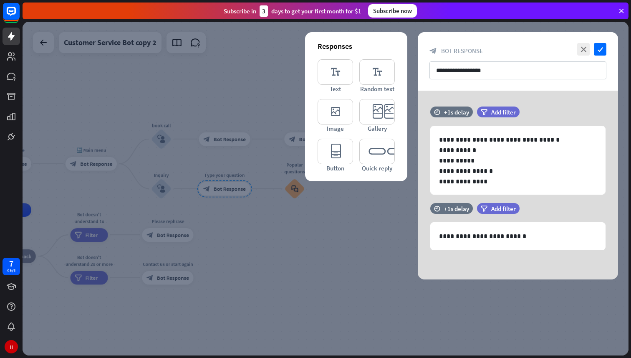
click at [296, 191] on div at bounding box center [326, 189] width 606 height 334
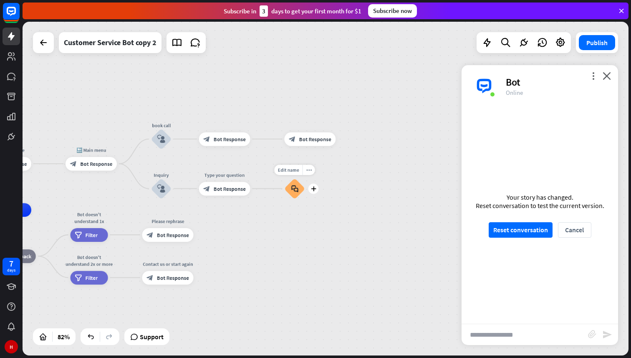
click at [296, 191] on icon "block_faq" at bounding box center [294, 189] width 7 height 8
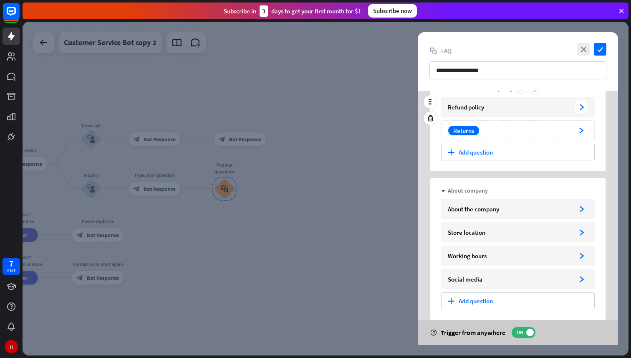
scroll to position [162, 0]
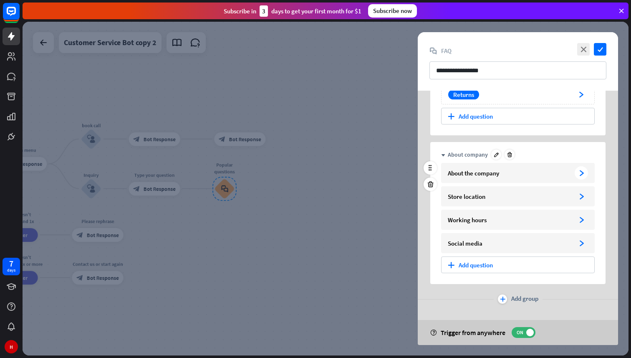
click at [500, 175] on div "About the company" at bounding box center [510, 173] width 124 height 8
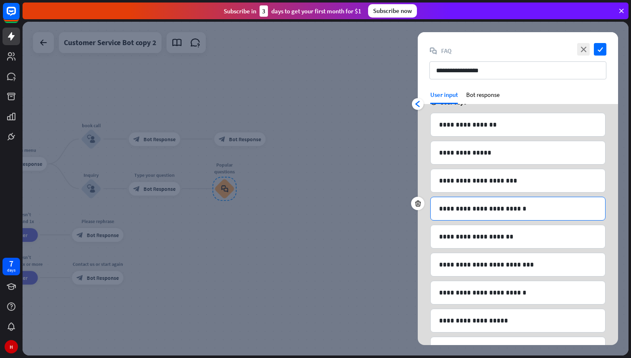
scroll to position [0, 0]
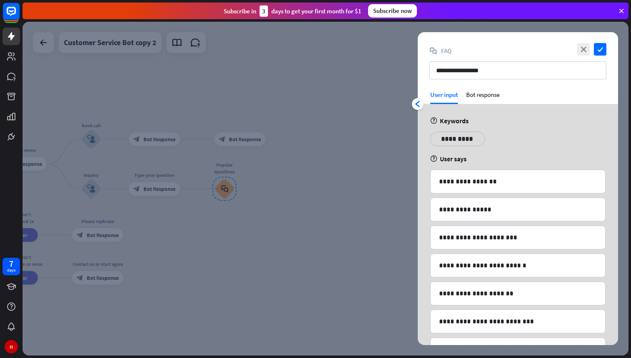
click at [164, 191] on div at bounding box center [326, 189] width 606 height 334
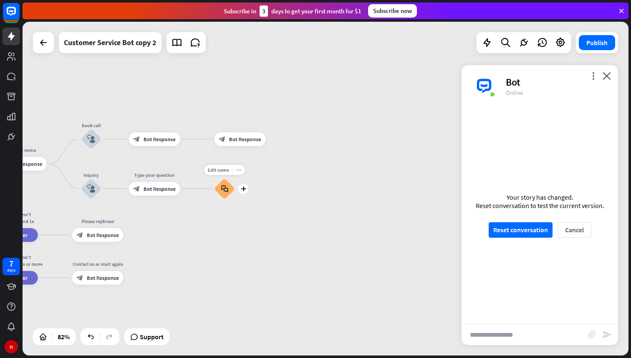
click at [242, 170] on div "more_horiz" at bounding box center [238, 170] width 13 height 10
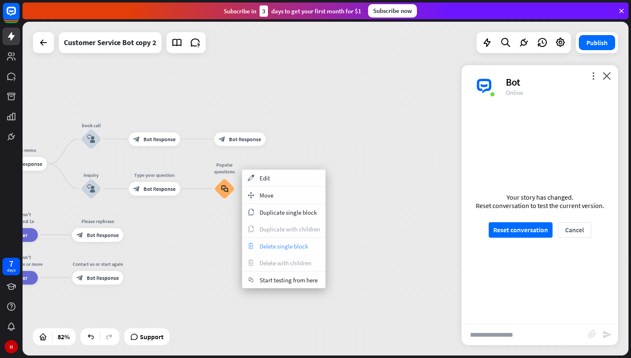
click at [266, 242] on span "Delete single block" at bounding box center [284, 246] width 48 height 8
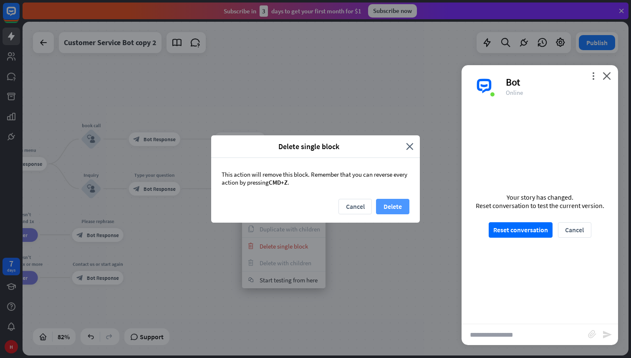
click at [385, 206] on button "Delete" at bounding box center [392, 206] width 33 height 15
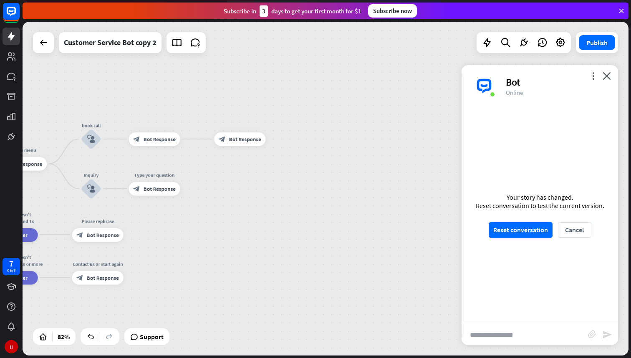
drag, startPoint x: 214, startPoint y: 172, endPoint x: 278, endPoint y: 169, distance: 64.4
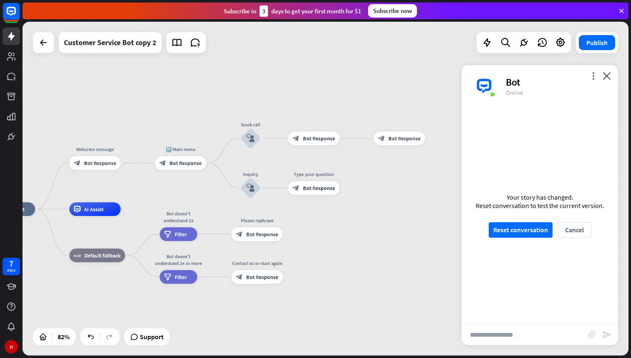
drag, startPoint x: 214, startPoint y: 175, endPoint x: 373, endPoint y: 174, distance: 159.1
click at [373, 174] on div "home_2 Start point Welcome message block_bot_response Bot Response 🔙 Main menu …" at bounding box center [326, 189] width 606 height 334
click at [182, 167] on div "block_bot_response Bot Response" at bounding box center [180, 163] width 51 height 14
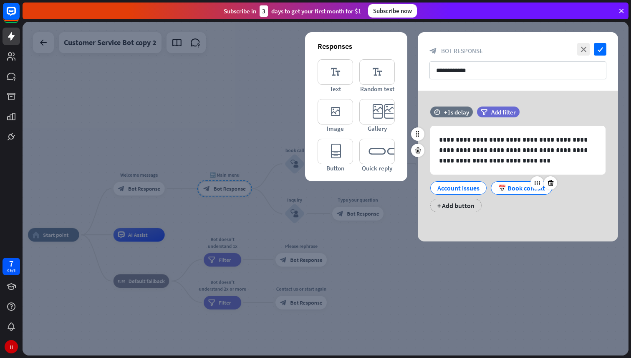
drag, startPoint x: 513, startPoint y: 186, endPoint x: 494, endPoint y: 186, distance: 18.8
click at [490, 186] on div "Account issues 📅 Book consult + Add button" at bounding box center [515, 194] width 175 height 35
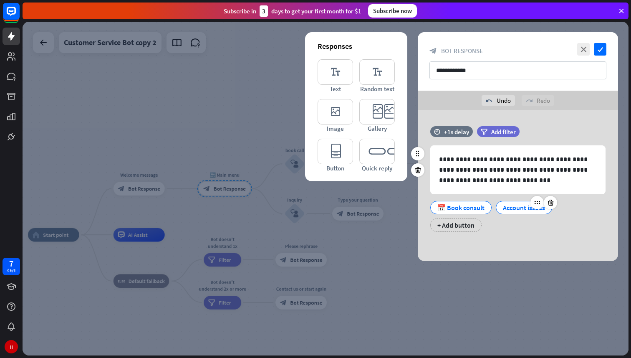
click at [511, 209] on div "Account issues" at bounding box center [524, 207] width 42 height 13
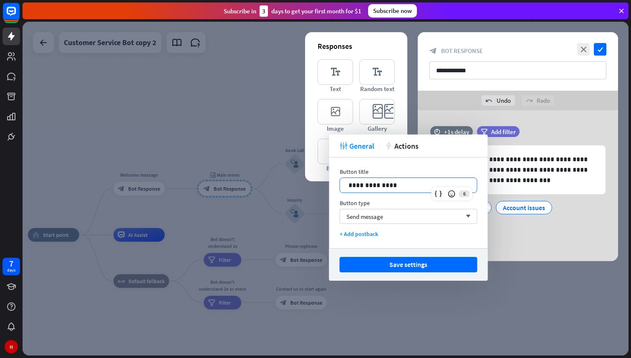
click at [407, 188] on p "**********" at bounding box center [409, 185] width 120 height 10
click at [398, 215] on div "Send message arrow_down" at bounding box center [409, 216] width 138 height 15
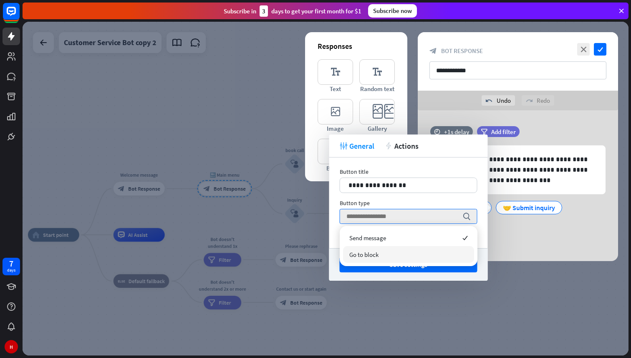
click at [383, 257] on div "Go to block" at bounding box center [408, 254] width 131 height 17
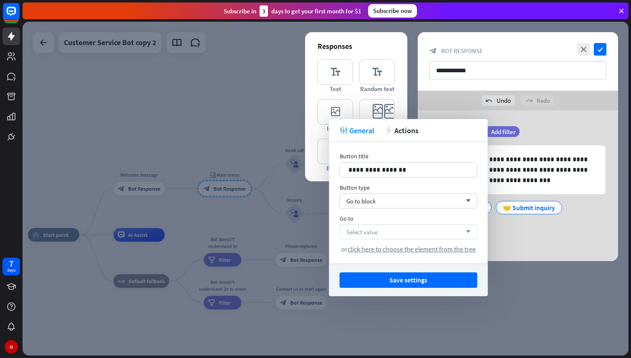
click at [391, 237] on div "Select value arrow_down" at bounding box center [409, 231] width 138 height 15
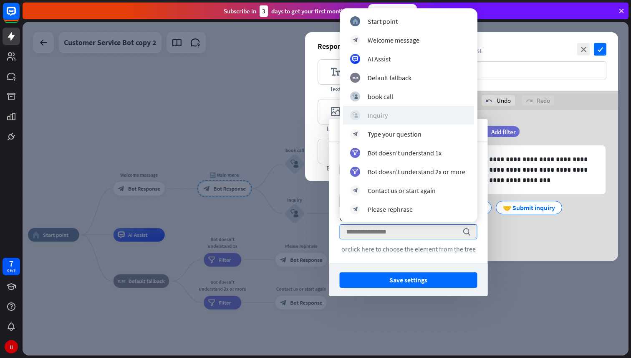
click at [404, 117] on div "block_user_input Inquiry" at bounding box center [408, 115] width 117 height 10
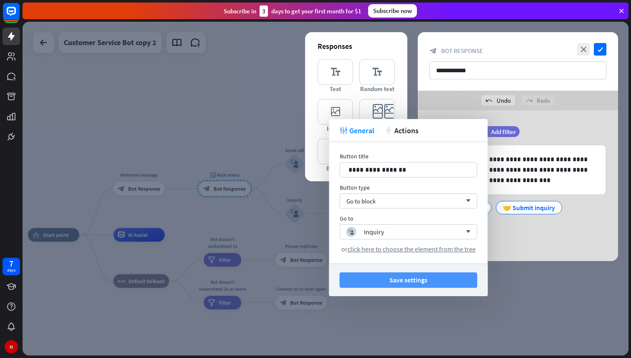
click at [410, 284] on button "Save settings" at bounding box center [409, 279] width 138 height 15
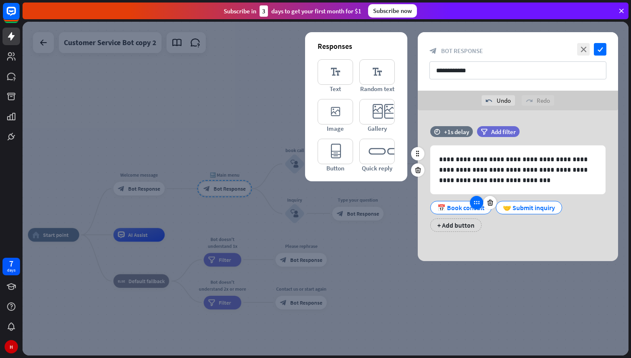
click at [470, 204] on div at bounding box center [476, 202] width 13 height 13
click at [452, 210] on div "📅 Book consult" at bounding box center [461, 207] width 47 height 13
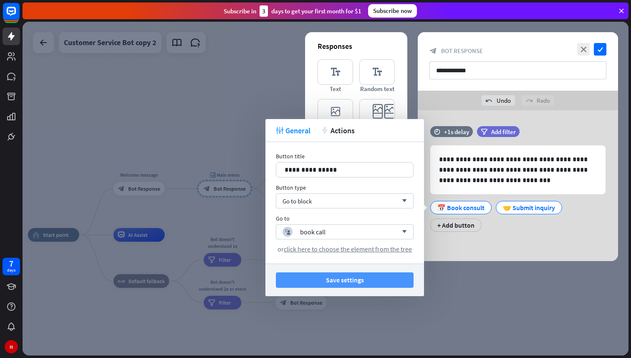
click at [330, 285] on button "Save settings" at bounding box center [345, 279] width 138 height 15
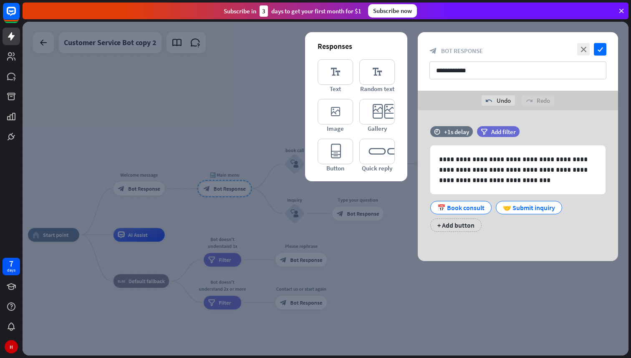
click at [365, 256] on div at bounding box center [326, 189] width 606 height 334
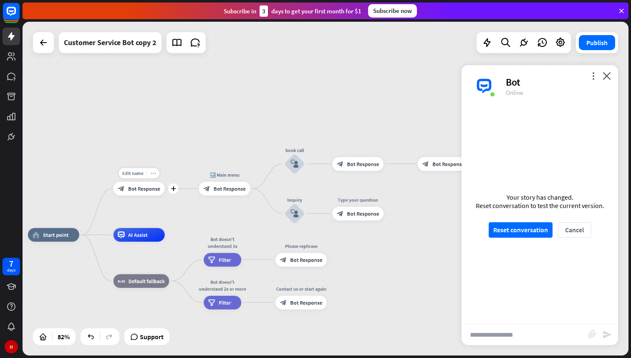
click at [155, 174] on icon "more_horiz" at bounding box center [153, 172] width 5 height 5
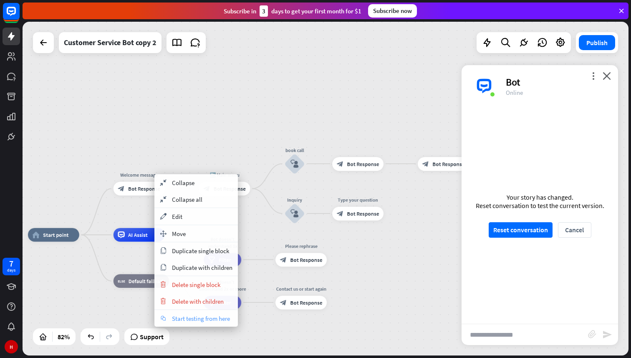
click at [189, 317] on span "Start testing from here" at bounding box center [201, 318] width 58 height 8
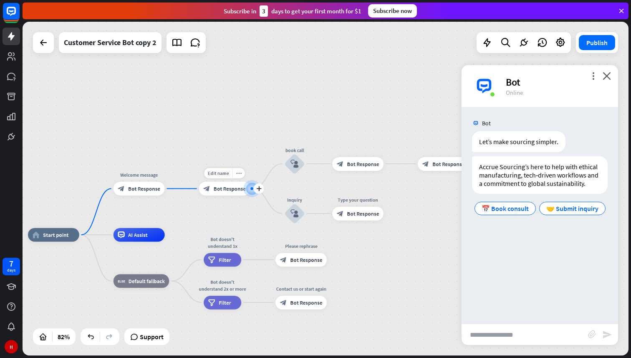
click at [219, 191] on span "Bot Response" at bounding box center [230, 188] width 32 height 7
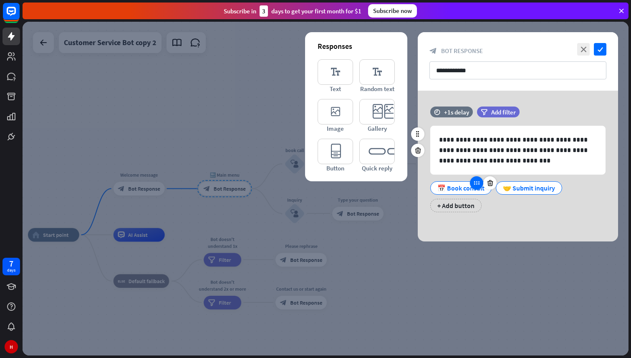
click at [476, 186] on icon at bounding box center [477, 183] width 8 height 8
click at [454, 187] on div "📅 Book consult" at bounding box center [461, 188] width 47 height 13
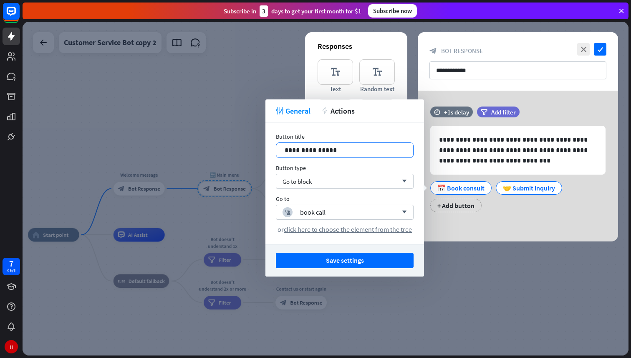
click at [312, 151] on p "**********" at bounding box center [345, 150] width 120 height 10
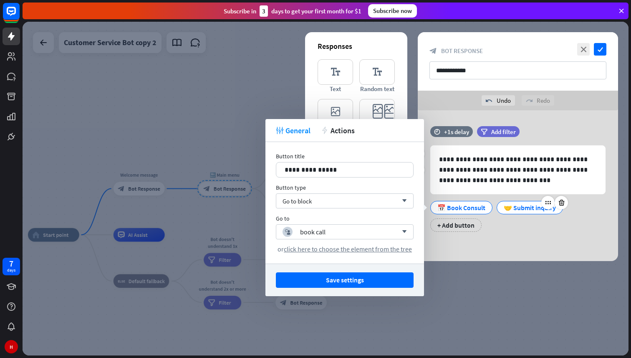
click at [514, 208] on div "🤝 Submit inquiry" at bounding box center [530, 207] width 52 height 13
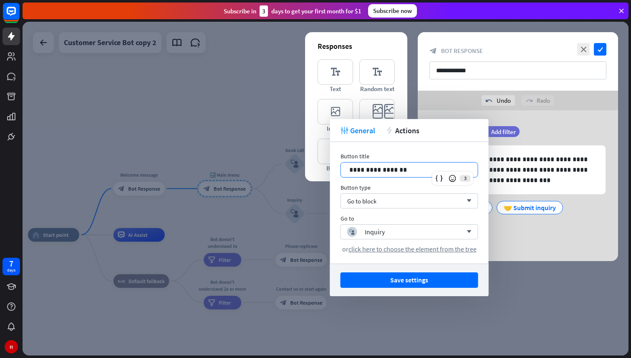
click at [381, 167] on p "**********" at bounding box center [410, 170] width 120 height 10
click at [399, 284] on button "Save settings" at bounding box center [410, 279] width 138 height 15
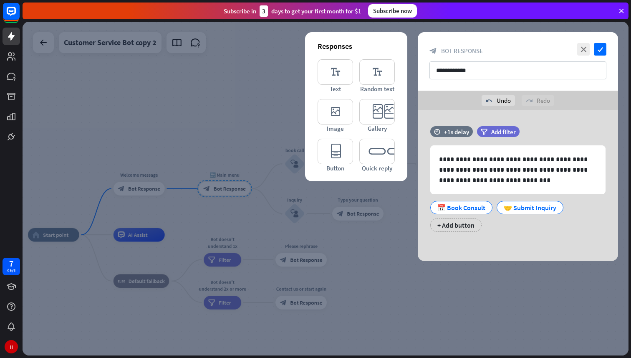
click at [399, 284] on div at bounding box center [326, 189] width 606 height 334
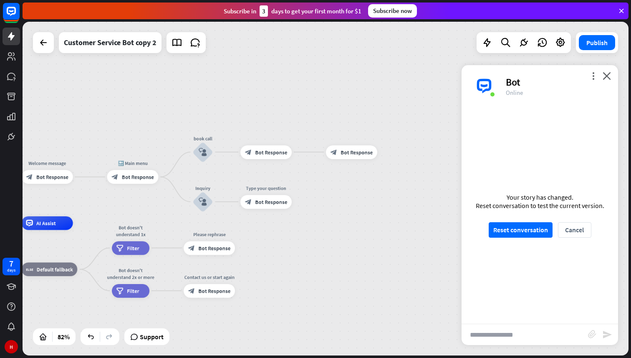
drag, startPoint x: 398, startPoint y: 219, endPoint x: 306, endPoint y: 208, distance: 93.0
click at [306, 208] on div "home_2 Start point Welcome message block_bot_response Bot Response 🔙 Main menu …" at bounding box center [326, 189] width 606 height 334
click at [266, 203] on span "Bot Response" at bounding box center [271, 201] width 32 height 7
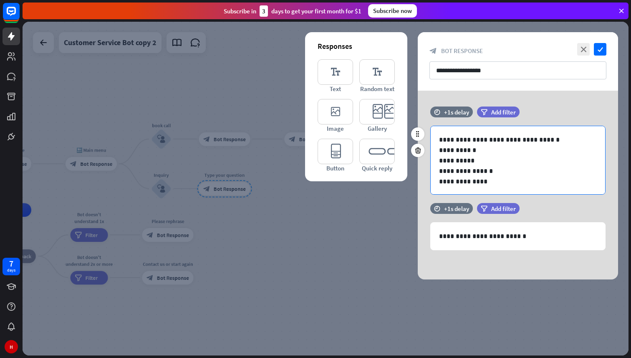
click at [503, 170] on p "**********" at bounding box center [518, 171] width 158 height 10
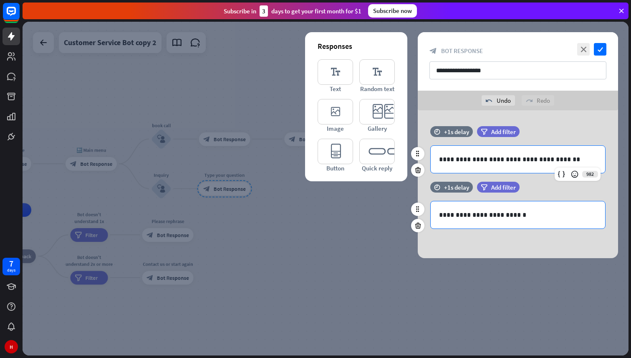
click at [522, 216] on p "**********" at bounding box center [518, 215] width 158 height 10
drag, startPoint x: 529, startPoint y: 217, endPoint x: 415, endPoint y: 216, distance: 114.4
click at [418, 216] on div "**********" at bounding box center [518, 210] width 200 height 56
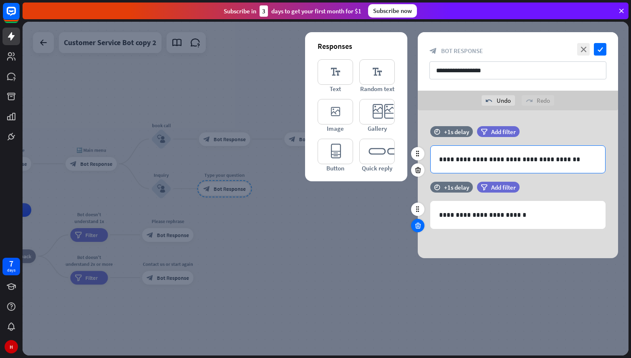
click at [420, 225] on icon at bounding box center [418, 226] width 8 height 8
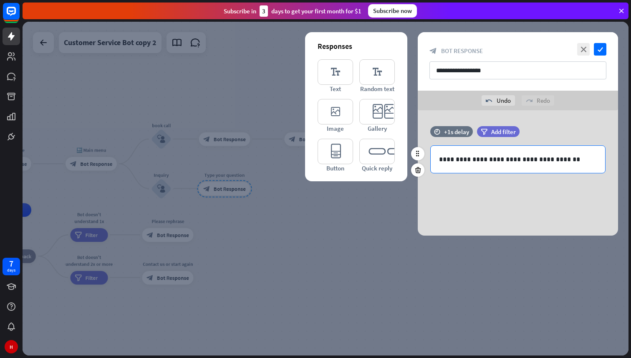
click at [372, 223] on div at bounding box center [326, 189] width 606 height 334
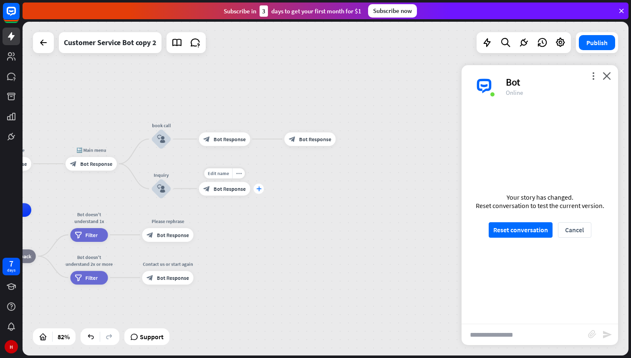
click at [258, 187] on icon "plus" at bounding box center [258, 188] width 5 height 5
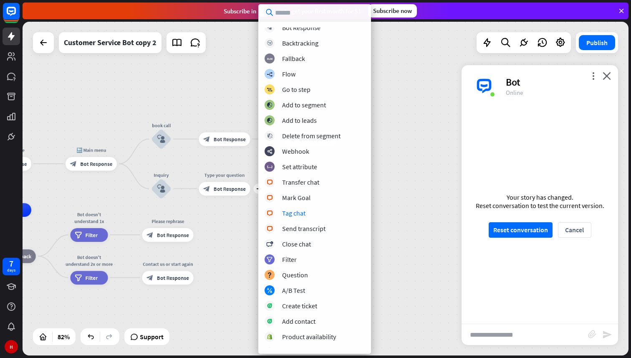
scroll to position [55, 0]
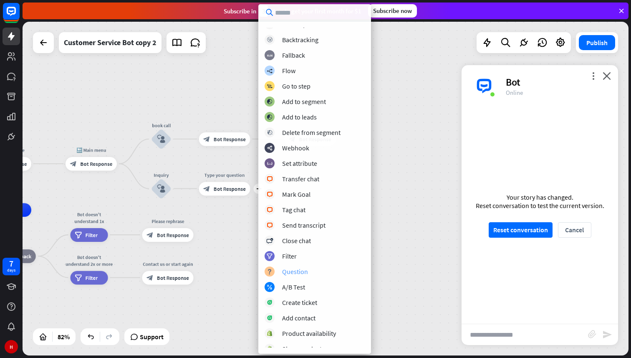
click at [288, 271] on div "Question" at bounding box center [295, 271] width 26 height 8
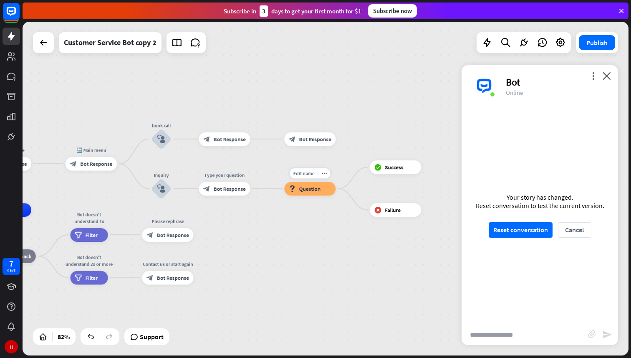
click at [305, 194] on div "block_question Question" at bounding box center [309, 189] width 51 height 14
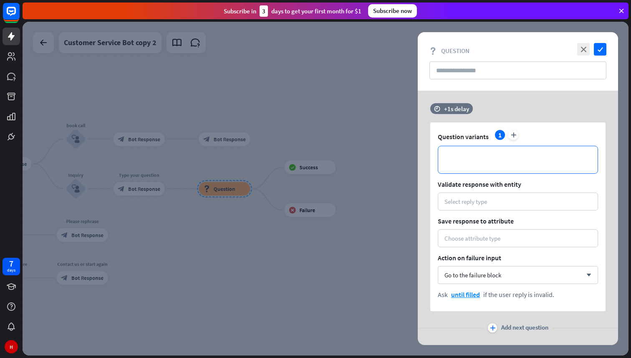
click at [470, 160] on p "**********" at bounding box center [518, 160] width 143 height 10
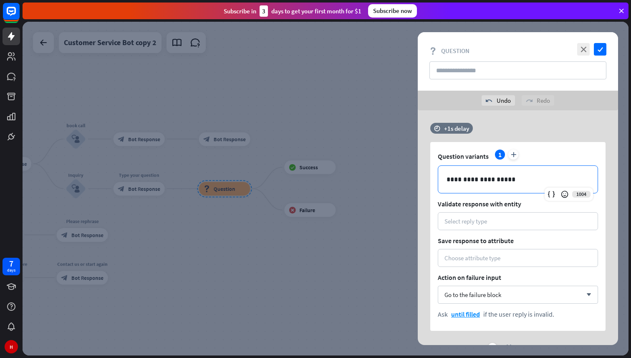
click at [476, 178] on p "**********" at bounding box center [518, 179] width 143 height 10
click at [458, 220] on div "Select reply type" at bounding box center [466, 221] width 43 height 8
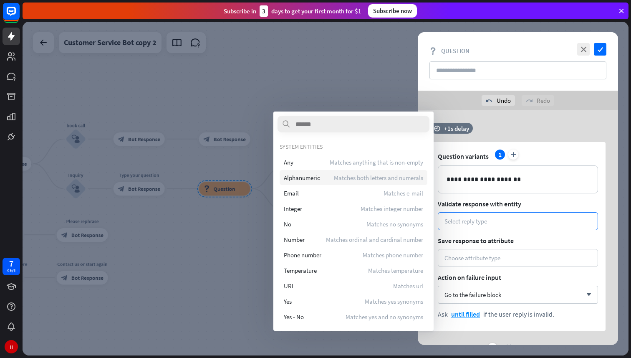
click at [353, 176] on span "Matches both letters and numerals" at bounding box center [378, 178] width 89 height 8
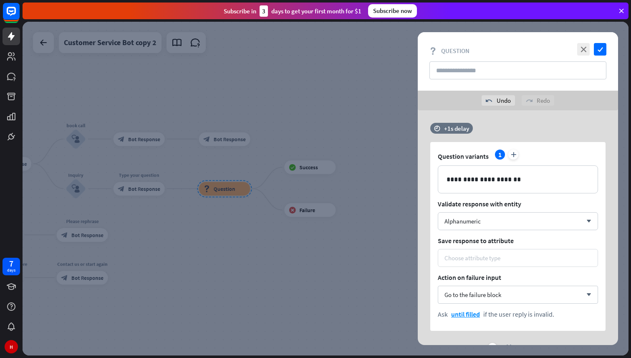
click at [508, 256] on div "Choose attribute type" at bounding box center [518, 258] width 147 height 8
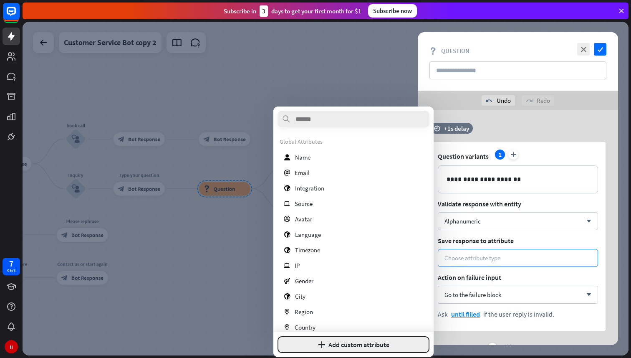
click at [337, 344] on button "plus Add custom attribute" at bounding box center [354, 344] width 152 height 17
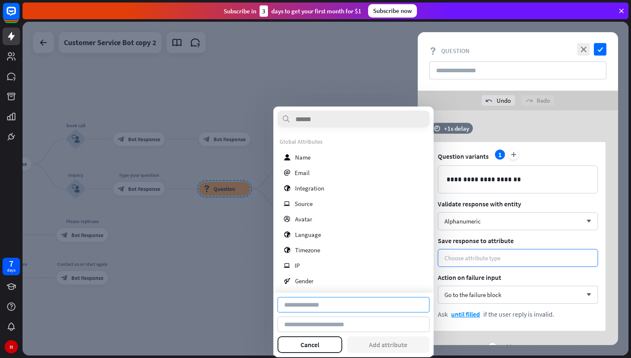
click at [322, 306] on input at bounding box center [354, 304] width 152 height 15
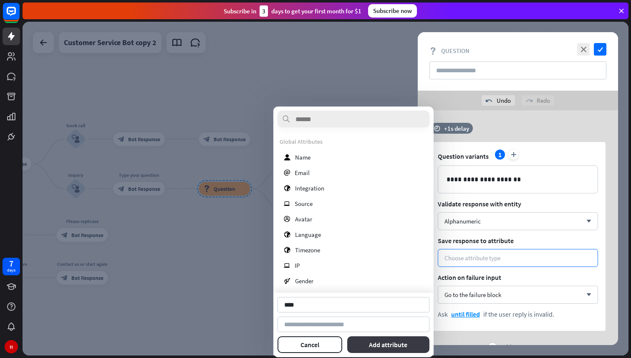
type input "****"
click at [371, 344] on button "Add attribute" at bounding box center [388, 344] width 83 height 17
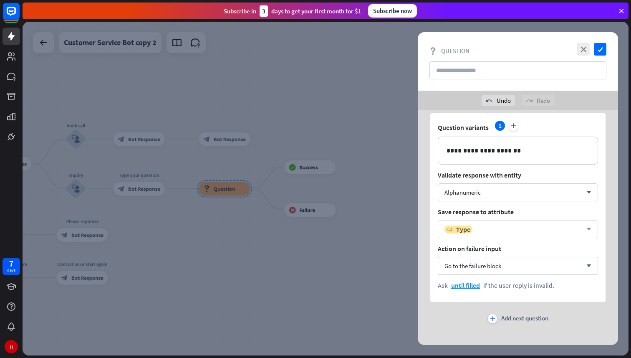
scroll to position [36, 0]
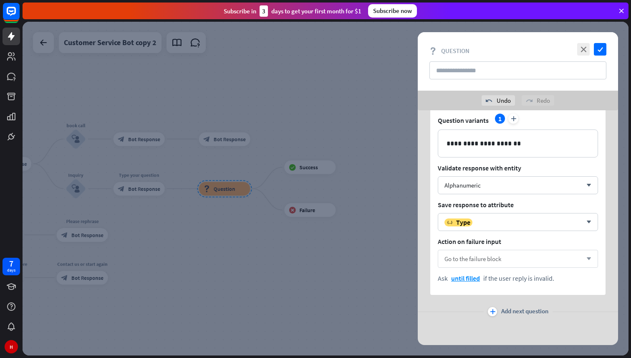
click at [502, 256] on span "Go to the failure block" at bounding box center [473, 259] width 57 height 8
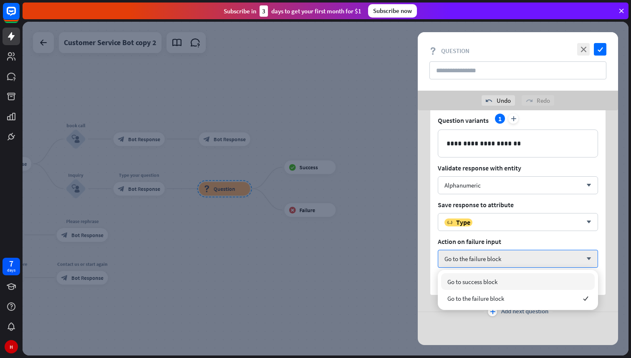
click at [508, 284] on div "Go to success block" at bounding box center [518, 281] width 154 height 17
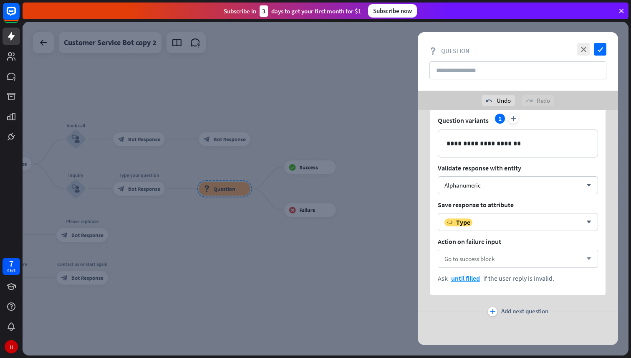
click at [503, 264] on div "Go to success block arrow_down" at bounding box center [518, 259] width 160 height 18
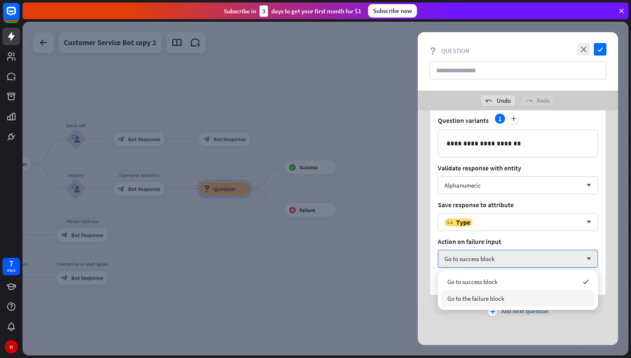
click at [500, 292] on div "Go to the failure block" at bounding box center [518, 298] width 154 height 17
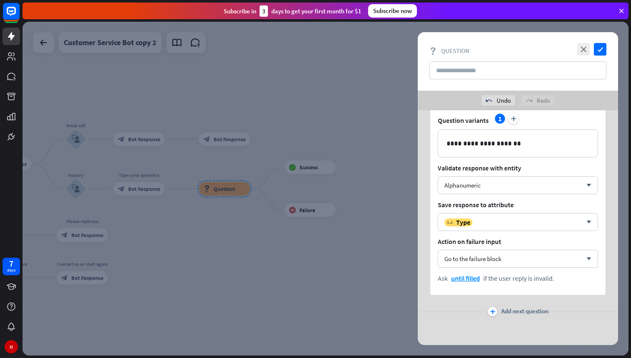
click at [370, 284] on div at bounding box center [326, 189] width 606 height 334
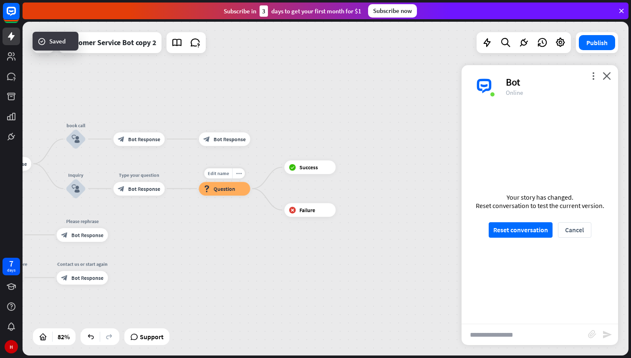
click at [230, 195] on div "block_question Question" at bounding box center [224, 189] width 51 height 14
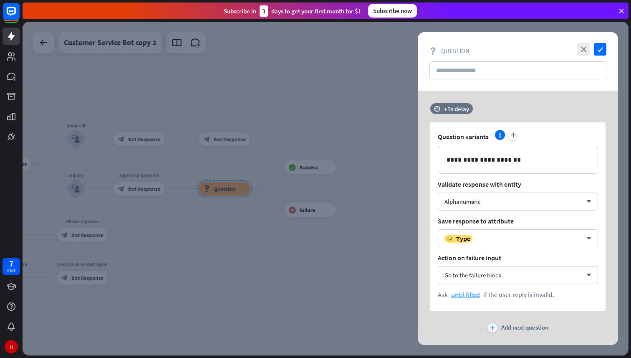
click at [469, 295] on span "until filled" at bounding box center [465, 294] width 29 height 8
click at [428, 287] on div "2 times" at bounding box center [426, 291] width 33 height 15
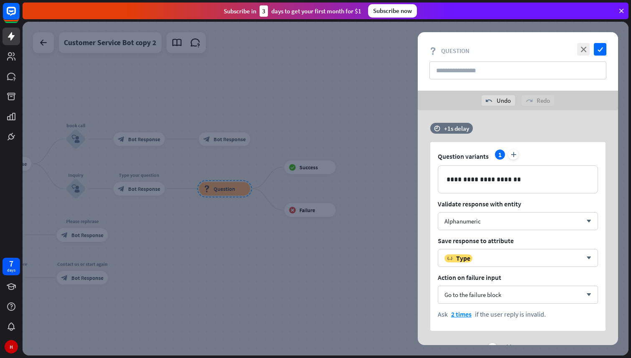
click at [310, 212] on div at bounding box center [326, 189] width 606 height 334
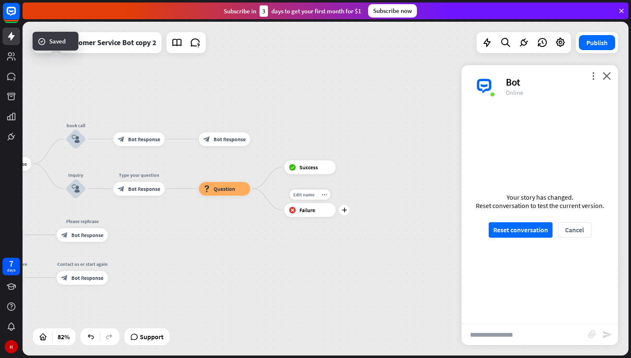
click at [318, 209] on div "block_failure Failure" at bounding box center [309, 210] width 51 height 14
click at [325, 198] on div "more_horiz" at bounding box center [324, 195] width 13 height 10
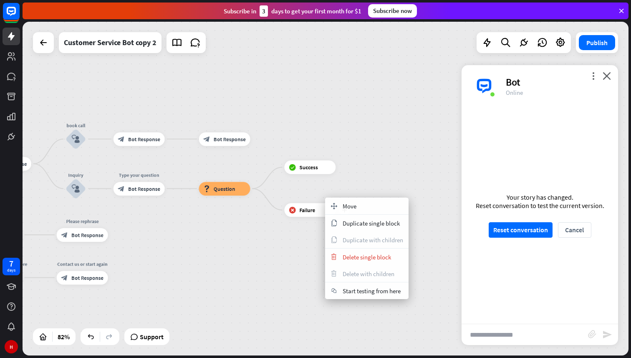
click at [309, 210] on span "Failure" at bounding box center [307, 210] width 16 height 7
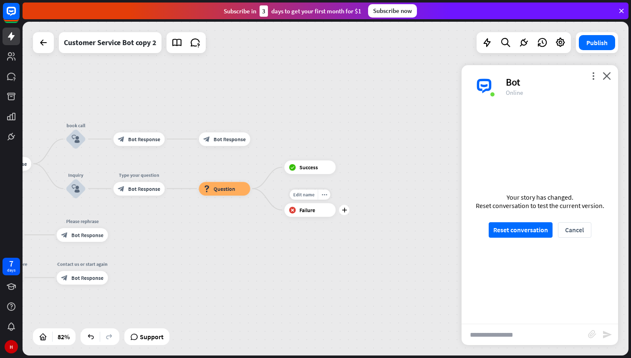
click at [309, 210] on span "Failure" at bounding box center [307, 210] width 16 height 7
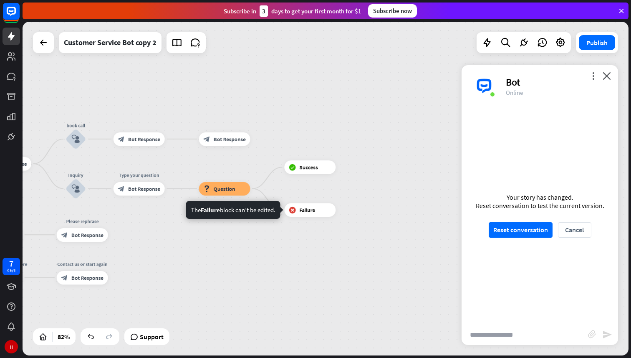
click at [354, 192] on div "home_2 Start point Welcome message block_bot_response Bot Response 🔙 Main menu …" at bounding box center [326, 189] width 606 height 334
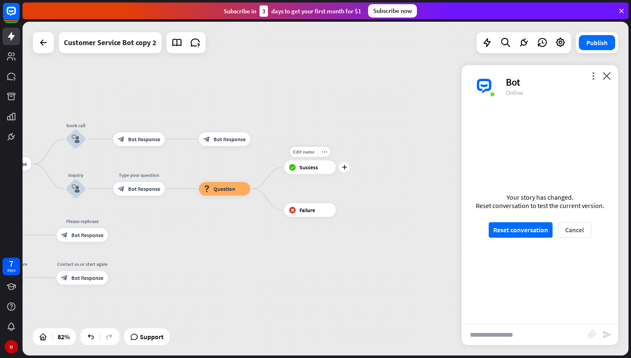
click at [310, 172] on div "block_success Success" at bounding box center [309, 167] width 51 height 14
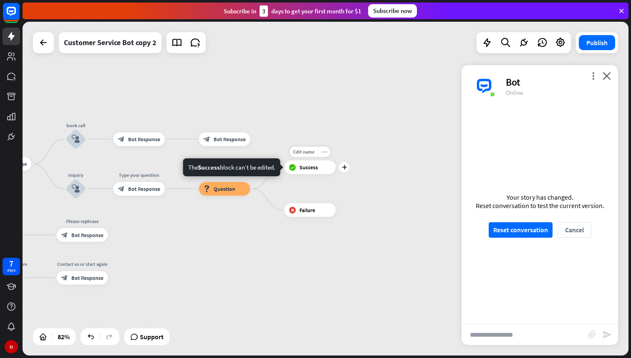
click at [328, 154] on div "more_horiz" at bounding box center [324, 152] width 13 height 10
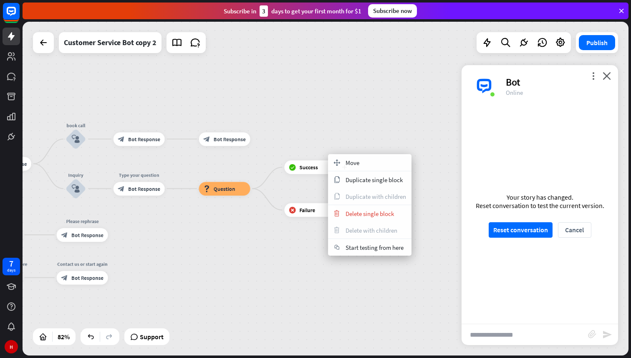
click at [305, 163] on div "block_success Success" at bounding box center [309, 167] width 51 height 14
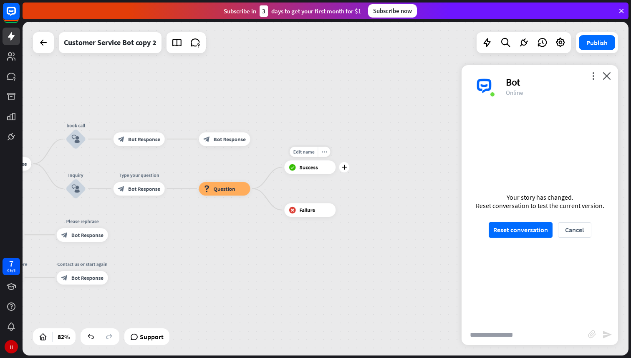
click at [305, 163] on div "block_success Success" at bounding box center [309, 167] width 51 height 14
click at [372, 198] on div "home_2 Start point Welcome message block_bot_response Bot Response 🔙 Main menu …" at bounding box center [326, 189] width 606 height 334
click at [344, 167] on icon "plus" at bounding box center [344, 167] width 5 height 5
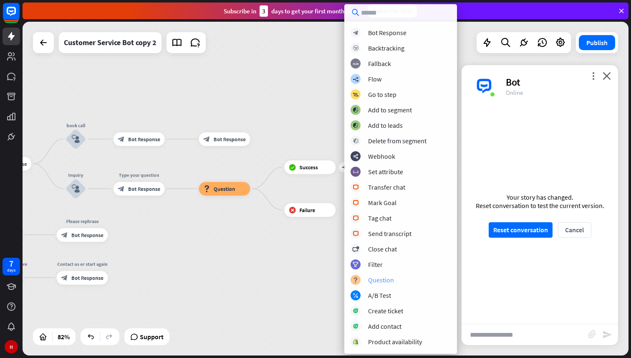
click at [384, 280] on div "Question" at bounding box center [381, 280] width 26 height 8
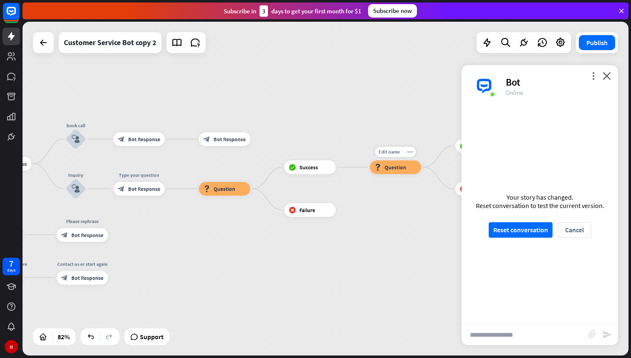
click at [395, 162] on div "block_question Question" at bounding box center [395, 167] width 51 height 14
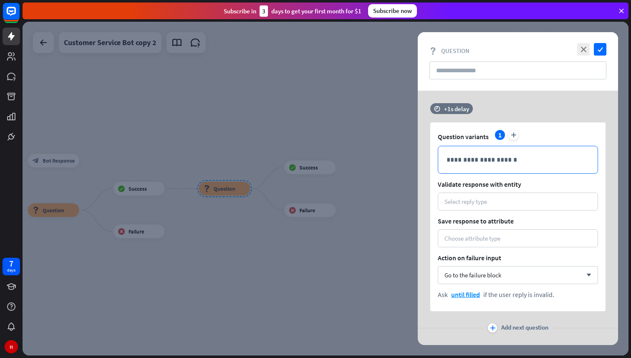
click at [477, 160] on p "**********" at bounding box center [518, 160] width 143 height 10
paste div
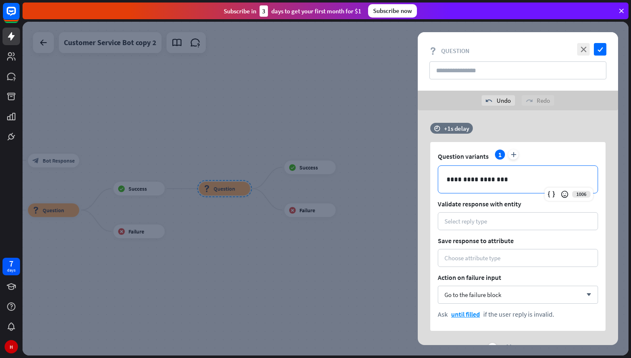
click at [479, 180] on p "**********" at bounding box center [518, 179] width 143 height 10
click at [482, 221] on div "Select reply type" at bounding box center [466, 221] width 43 height 8
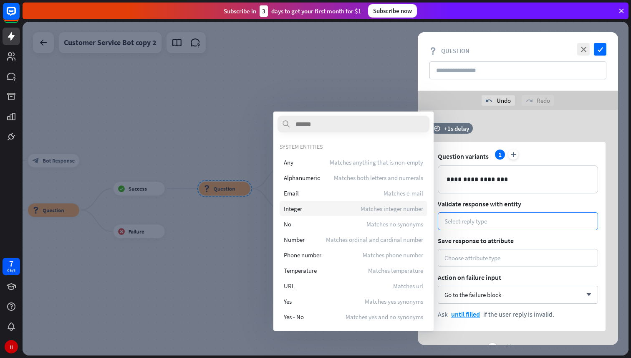
click at [339, 205] on div "Integer Matches integer number" at bounding box center [354, 208] width 148 height 15
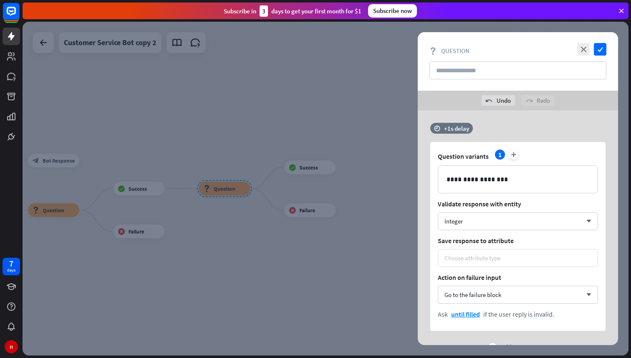
click at [494, 263] on div "Choose attribute type" at bounding box center [518, 258] width 160 height 18
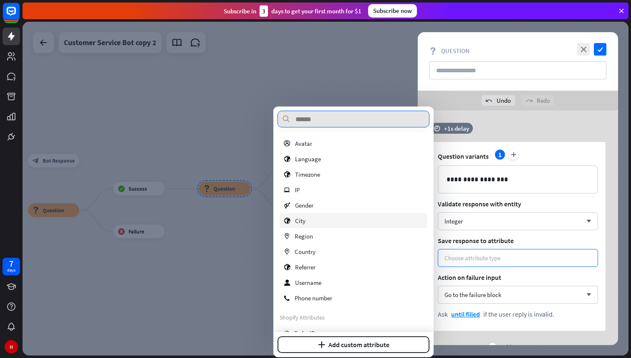
scroll to position [157, 0]
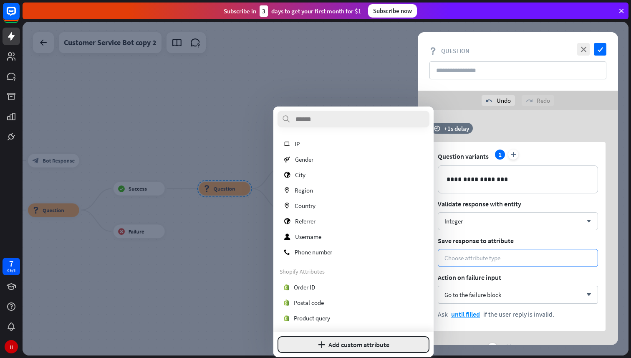
click at [338, 344] on button "plus Add custom attribute" at bounding box center [354, 344] width 152 height 17
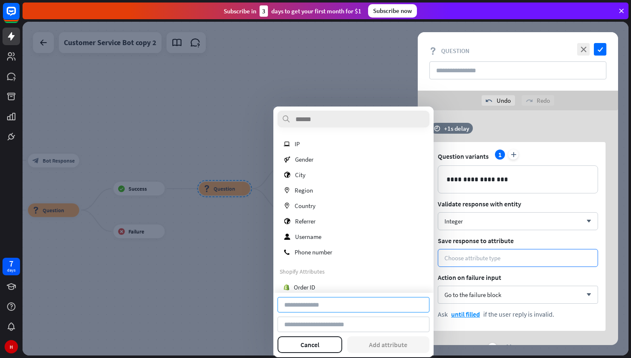
click at [327, 309] on input at bounding box center [354, 304] width 152 height 15
type input "*"
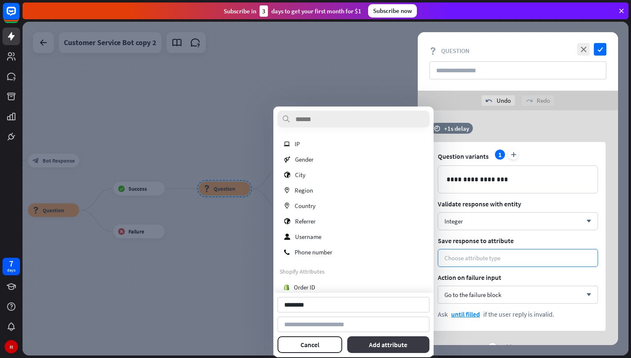
type input "********"
click at [380, 343] on button "Add attribute" at bounding box center [388, 344] width 83 height 17
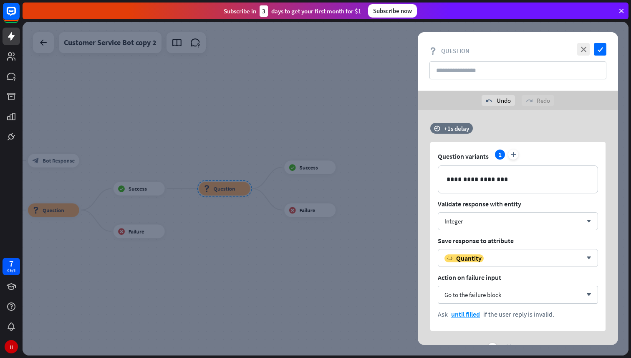
click at [405, 185] on div at bounding box center [326, 189] width 606 height 334
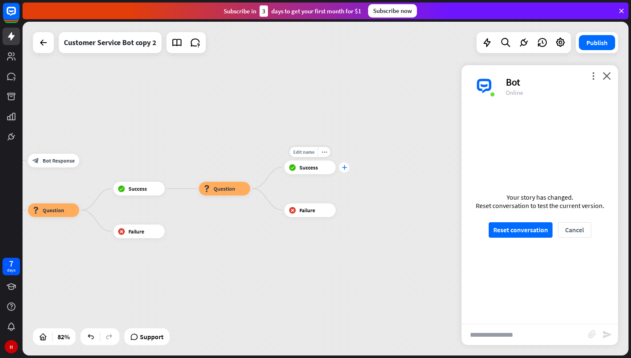
click at [347, 167] on div "plus" at bounding box center [344, 167] width 10 height 10
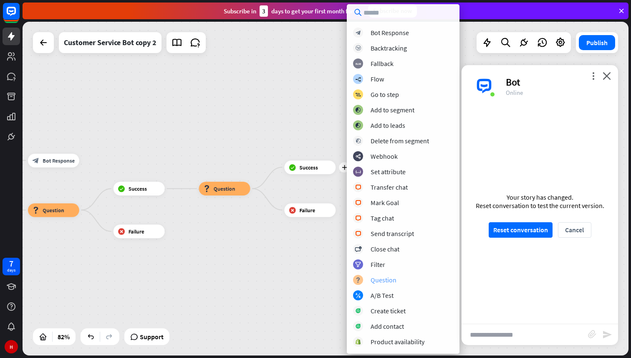
click at [385, 281] on div "Question" at bounding box center [384, 280] width 26 height 8
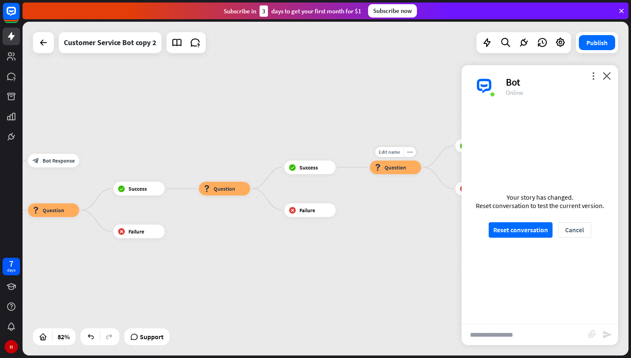
click at [392, 167] on span "Question" at bounding box center [396, 167] width 22 height 7
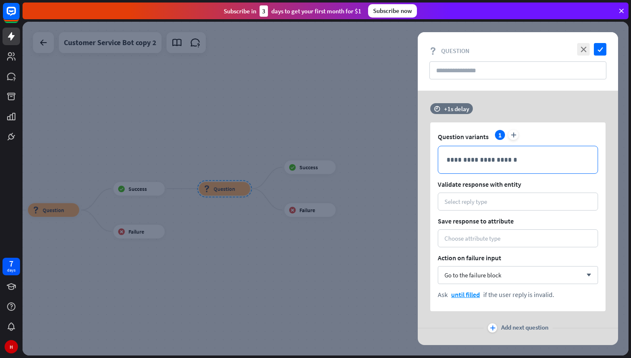
click at [488, 159] on p "**********" at bounding box center [518, 160] width 143 height 10
paste div
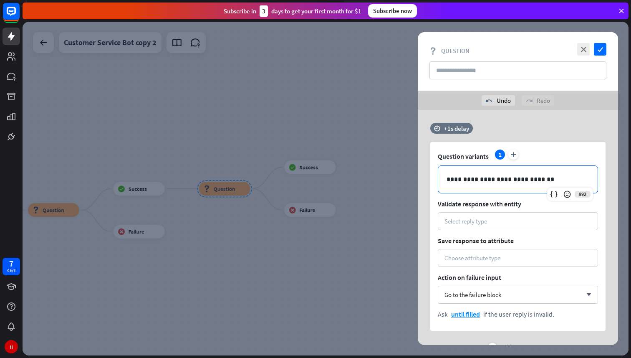
click at [492, 180] on p "**********" at bounding box center [518, 179] width 143 height 10
click at [502, 225] on div "Select reply type" at bounding box center [518, 221] width 160 height 18
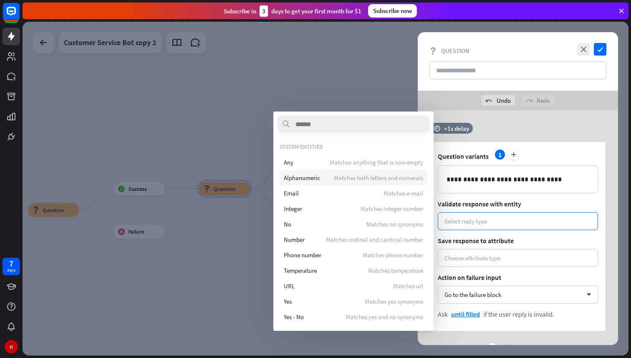
click at [359, 180] on span "Matches both letters and numerals" at bounding box center [378, 178] width 89 height 8
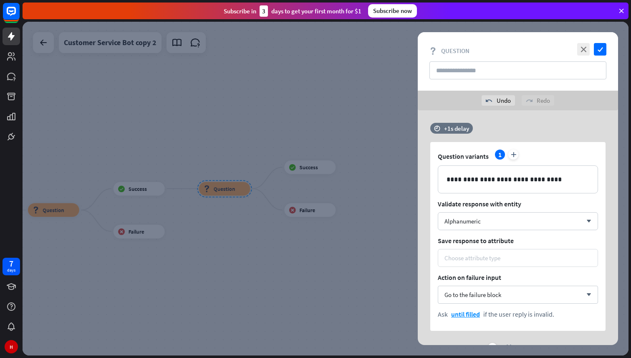
click at [473, 257] on div "Choose attribute type" at bounding box center [473, 258] width 56 height 8
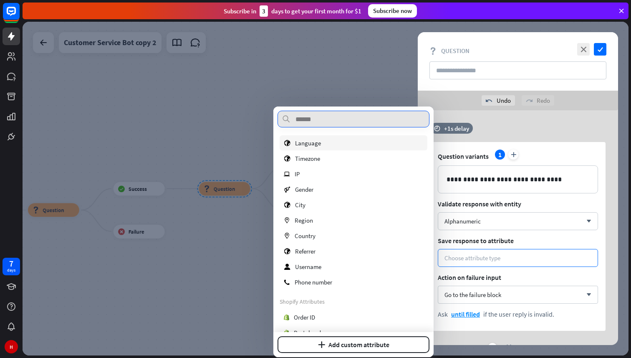
scroll to position [172, 0]
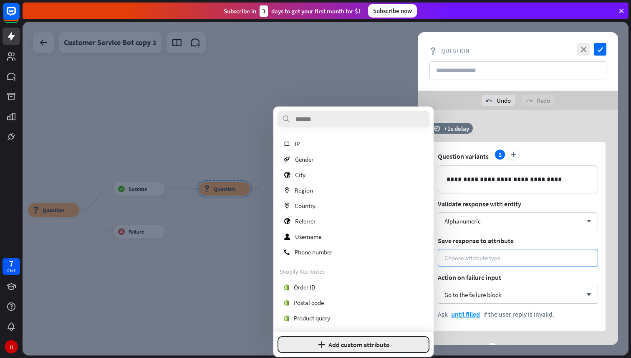
click at [333, 343] on button "plus Add custom attribute" at bounding box center [354, 344] width 152 height 17
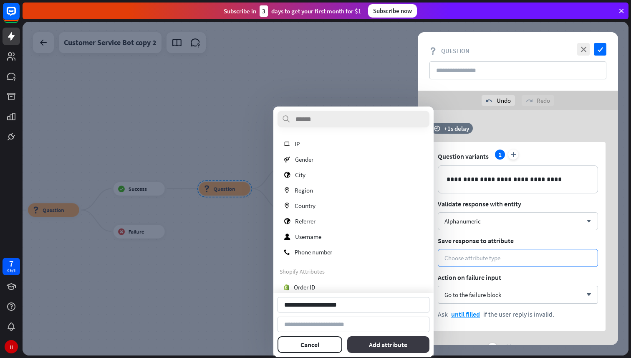
type input "**********"
click at [385, 347] on button "Add attribute" at bounding box center [388, 344] width 83 height 17
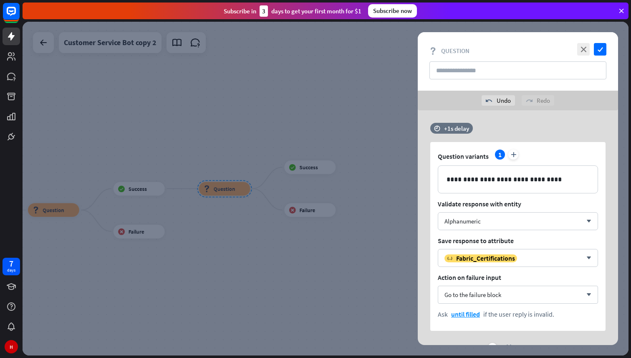
click at [290, 261] on div at bounding box center [326, 189] width 606 height 334
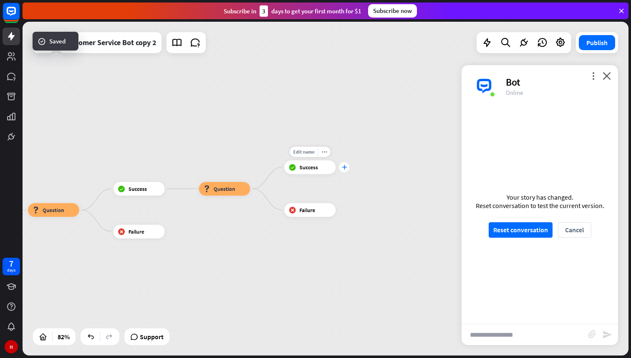
click at [345, 169] on icon "plus" at bounding box center [344, 167] width 5 height 5
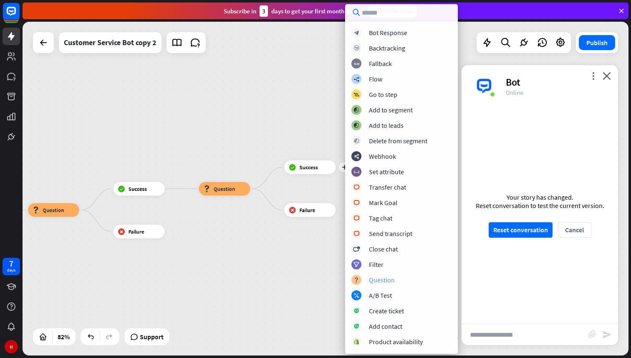
click at [381, 282] on div "Question" at bounding box center [382, 280] width 26 height 8
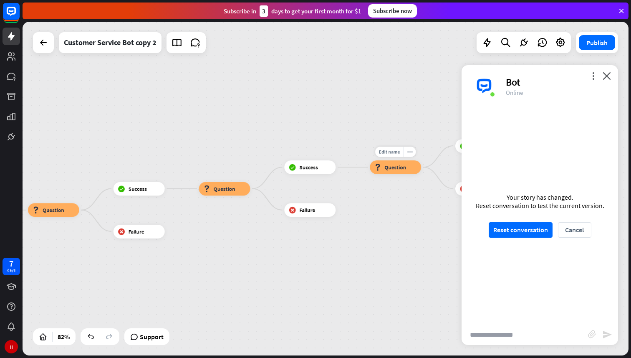
click at [401, 171] on div "block_question Question" at bounding box center [395, 167] width 51 height 14
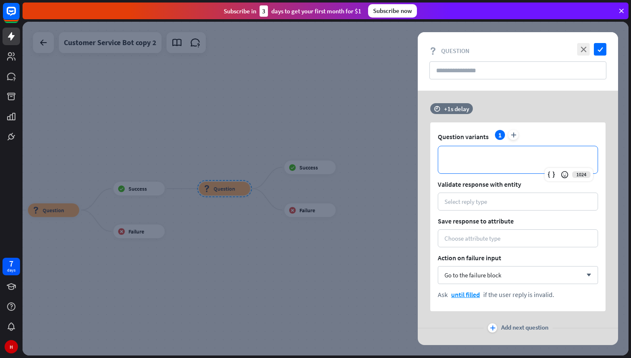
click at [470, 159] on p "**********" at bounding box center [518, 160] width 143 height 10
paste div
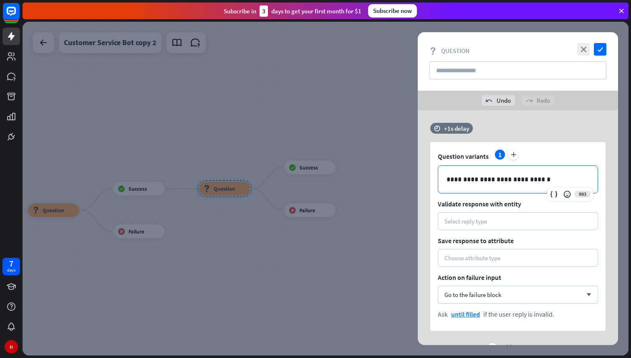
click at [474, 179] on p "**********" at bounding box center [518, 179] width 143 height 10
click at [459, 221] on div "Select reply type" at bounding box center [466, 221] width 43 height 8
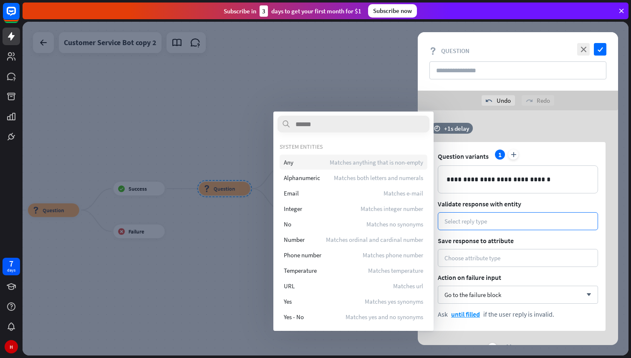
click at [318, 162] on div "Any Matches anything that is non-empty" at bounding box center [354, 162] width 148 height 15
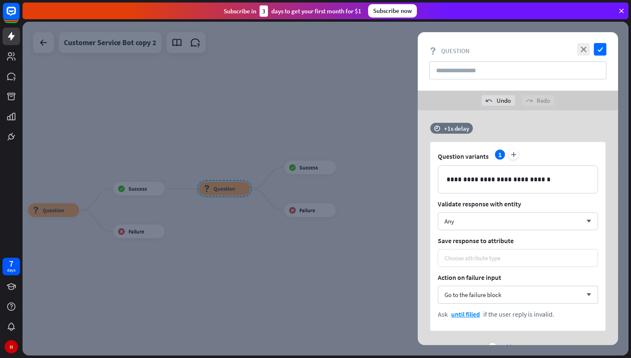
click at [464, 258] on div "Choose attribute type" at bounding box center [473, 258] width 56 height 8
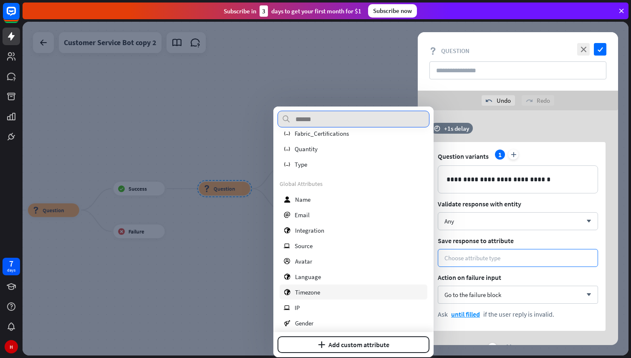
scroll to position [19, 0]
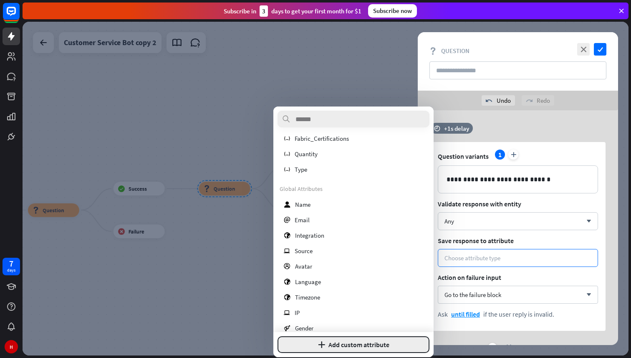
click at [327, 344] on button "plus Add custom attribute" at bounding box center [354, 344] width 152 height 17
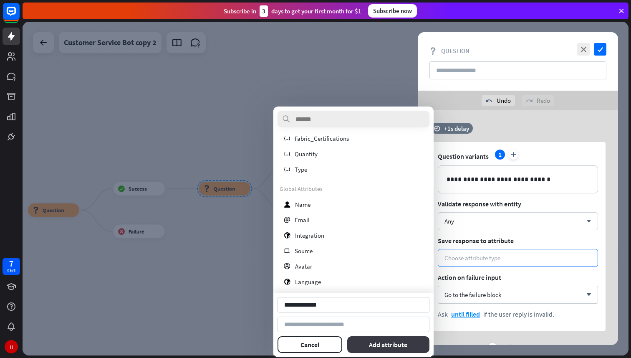
type input "**********"
click at [390, 342] on button "Add attribute" at bounding box center [388, 344] width 83 height 17
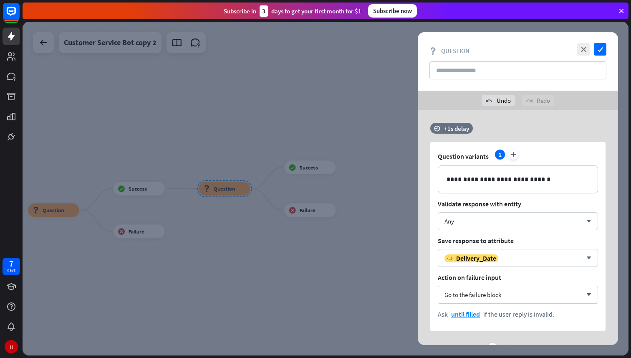
click at [395, 121] on div at bounding box center [326, 189] width 606 height 334
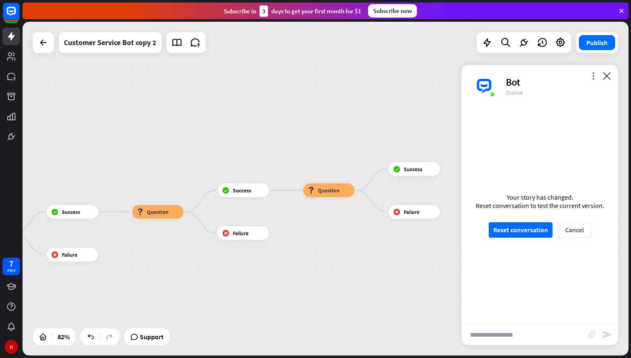
drag, startPoint x: 262, startPoint y: 244, endPoint x: 427, endPoint y: 253, distance: 165.2
click at [427, 253] on div "home_2 Start point Welcome message block_bot_response Bot Response 🔙 Main menu …" at bounding box center [326, 189] width 606 height 334
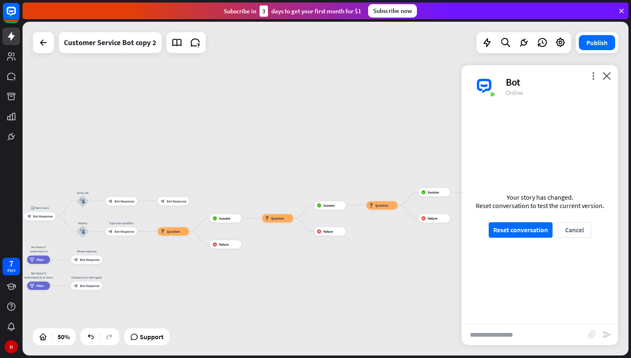
drag, startPoint x: 262, startPoint y: 317, endPoint x: 388, endPoint y: 275, distance: 133.0
click at [389, 275] on div "home_2 Start point Welcome message block_bot_response Bot Response 🔙 Main menu …" at bounding box center [326, 189] width 606 height 334
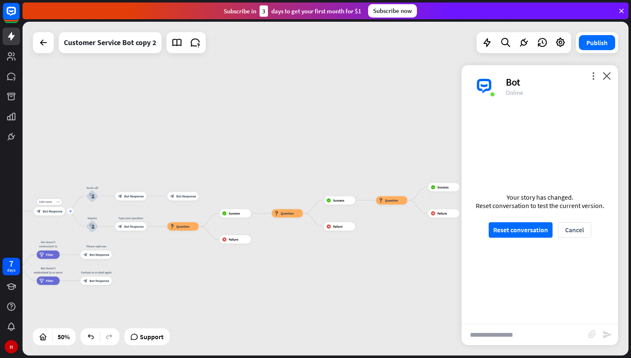
click at [71, 212] on icon "plus" at bounding box center [70, 211] width 3 height 3
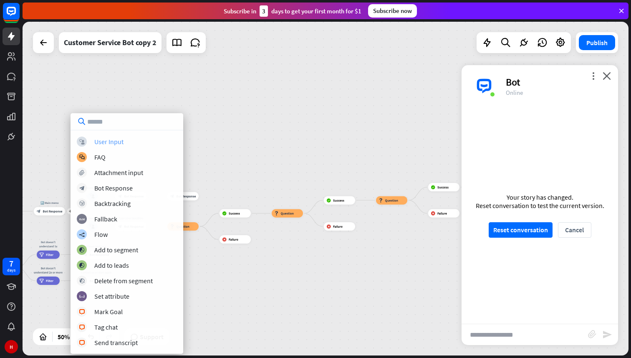
click at [131, 142] on div "block_user_input User Input" at bounding box center [127, 142] width 100 height 10
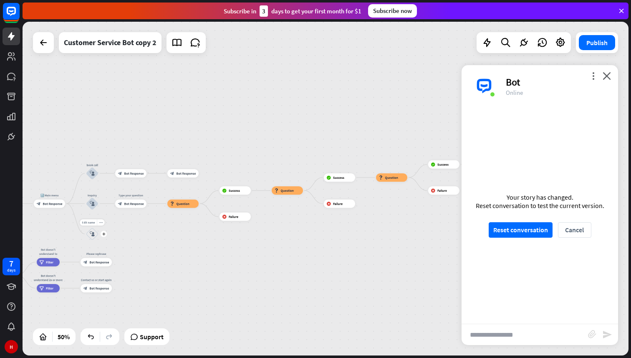
click at [93, 236] on div "block_user_input" at bounding box center [92, 234] width 13 height 13
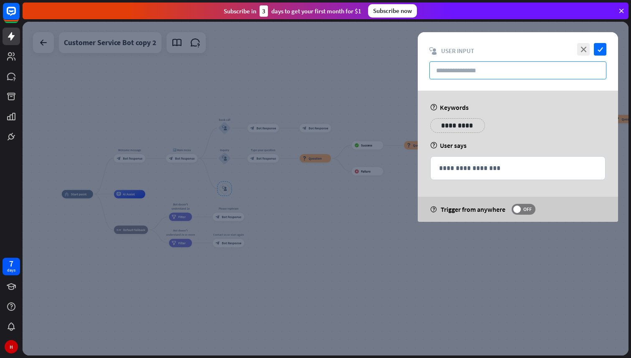
click at [472, 68] on input "text" at bounding box center [518, 70] width 177 height 18
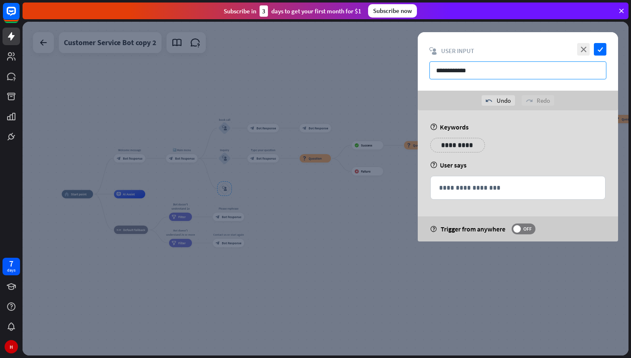
type input "**********"
click at [455, 127] on div "help Keywords" at bounding box center [518, 127] width 175 height 8
click at [362, 207] on div at bounding box center [326, 189] width 606 height 334
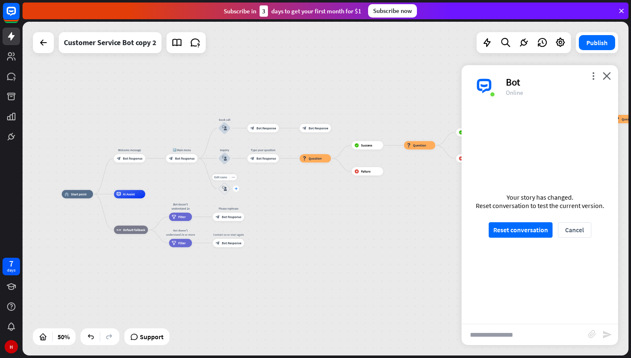
click at [236, 189] on icon "plus" at bounding box center [236, 188] width 3 height 3
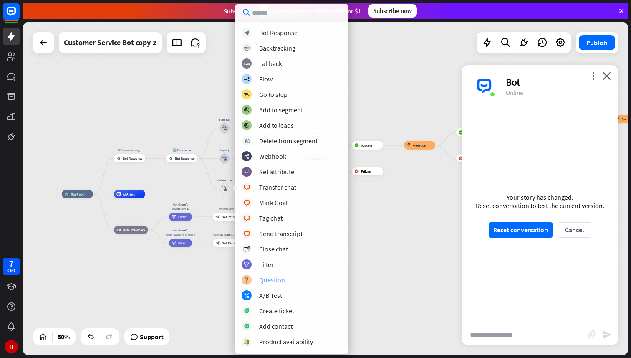
click at [274, 282] on div "Question" at bounding box center [272, 280] width 26 height 8
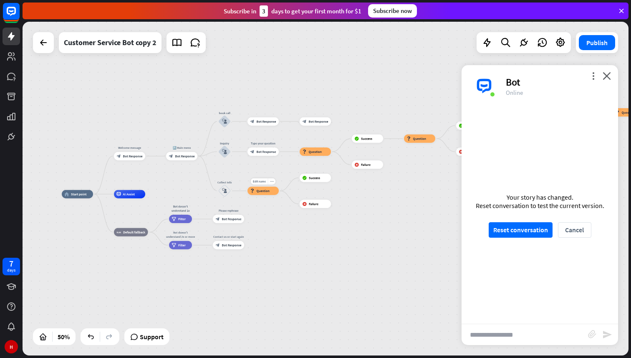
click at [268, 194] on div "block_question Question" at bounding box center [263, 191] width 31 height 8
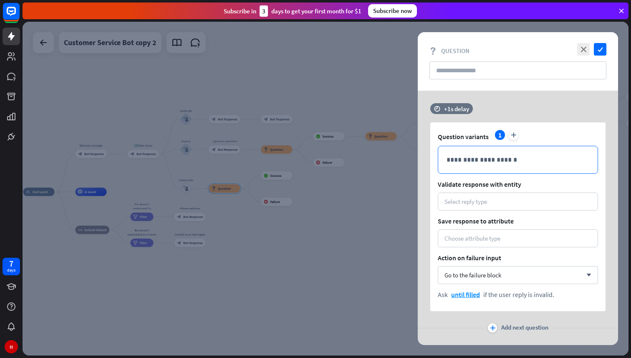
click at [469, 159] on p "**********" at bounding box center [518, 160] width 143 height 10
click at [466, 155] on p "**********" at bounding box center [518, 160] width 143 height 10
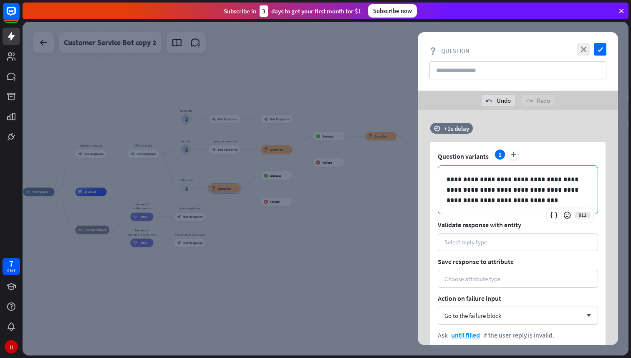
click at [479, 180] on p "**********" at bounding box center [518, 189] width 143 height 31
click at [389, 210] on div at bounding box center [326, 189] width 606 height 334
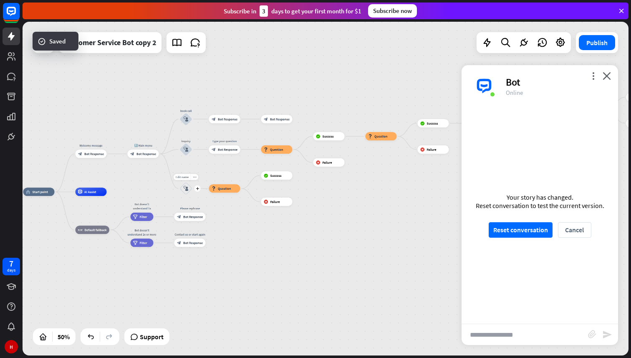
click at [184, 190] on icon "block_user_input" at bounding box center [186, 188] width 5 height 5
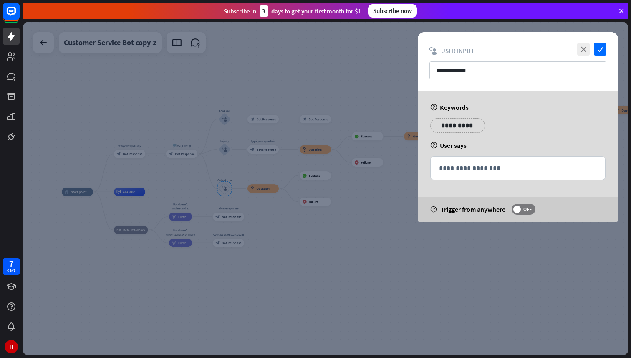
click at [321, 283] on div at bounding box center [326, 189] width 606 height 334
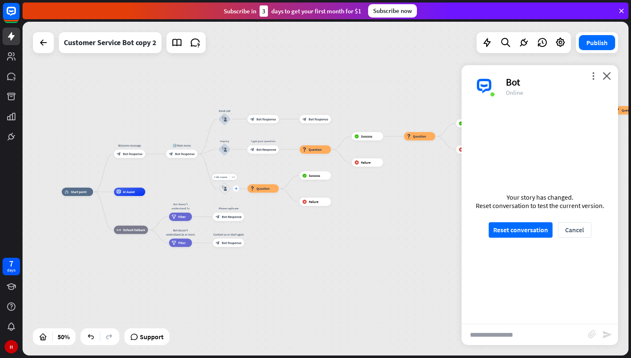
click at [237, 189] on icon "plus" at bounding box center [236, 188] width 3 height 3
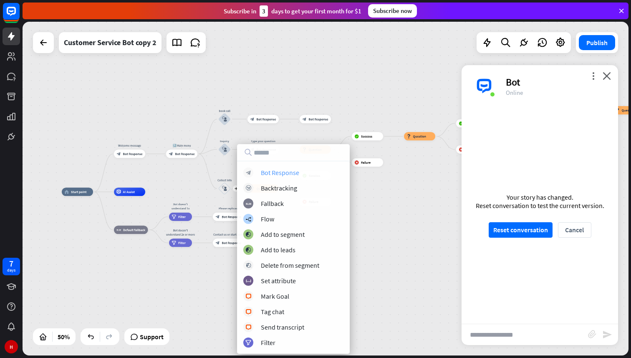
click at [276, 170] on div "Bot Response" at bounding box center [280, 172] width 38 height 8
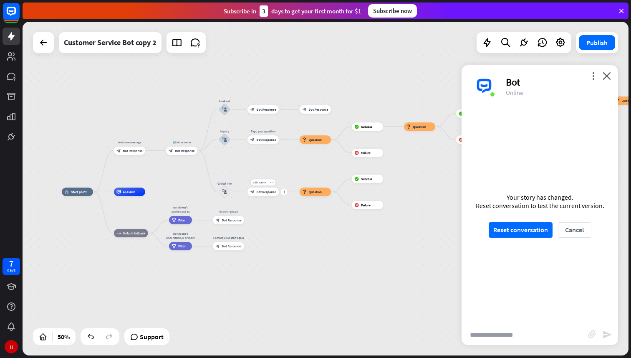
click at [263, 192] on span "Bot Response" at bounding box center [267, 192] width 20 height 4
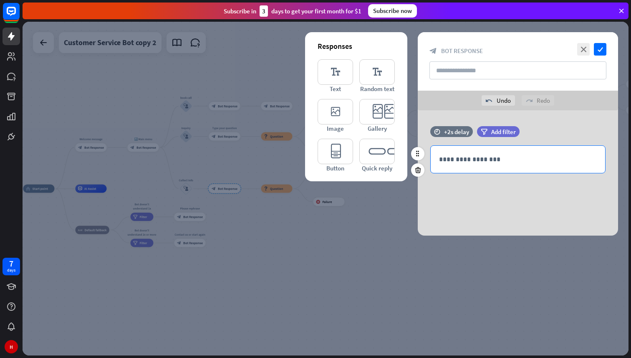
click at [459, 159] on p "**********" at bounding box center [518, 159] width 158 height 10
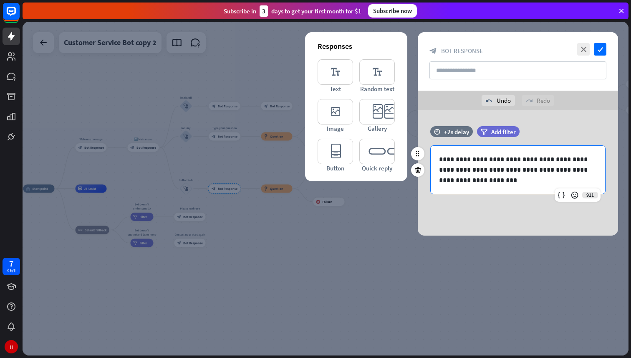
click at [470, 159] on p "**********" at bounding box center [518, 169] width 158 height 31
click at [480, 179] on p "**********" at bounding box center [518, 175] width 158 height 21
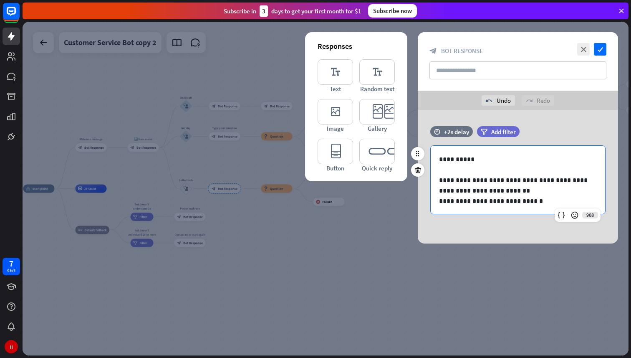
scroll to position [4, 0]
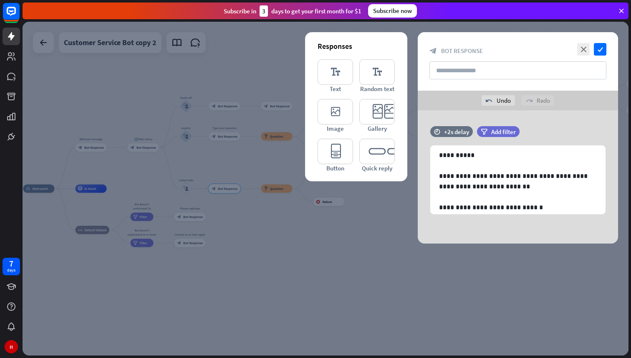
click at [366, 214] on div at bounding box center [326, 189] width 606 height 334
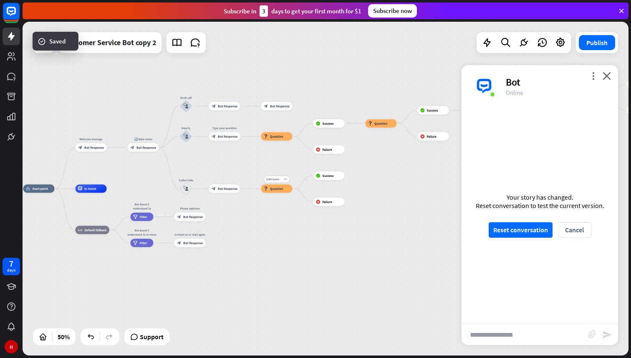
click at [274, 189] on span "Question" at bounding box center [276, 189] width 13 height 4
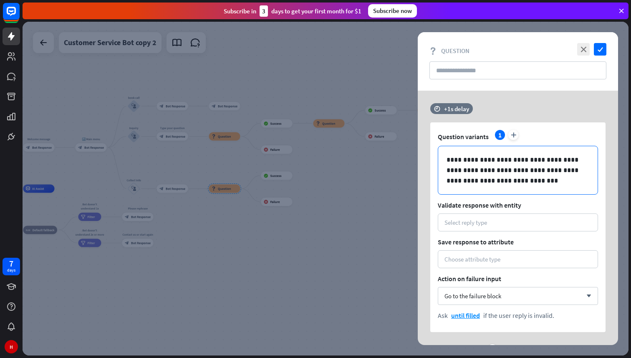
click at [498, 179] on p "**********" at bounding box center [518, 170] width 143 height 31
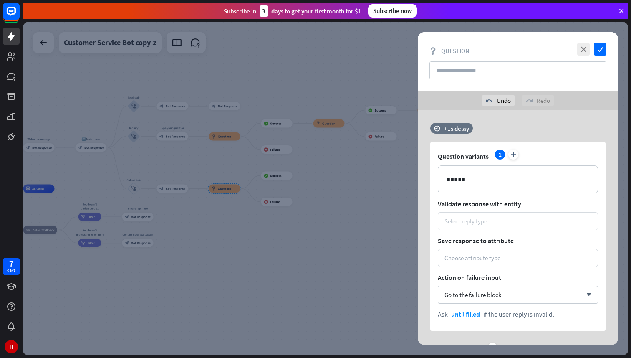
click at [491, 222] on div "Select reply type" at bounding box center [518, 221] width 147 height 8
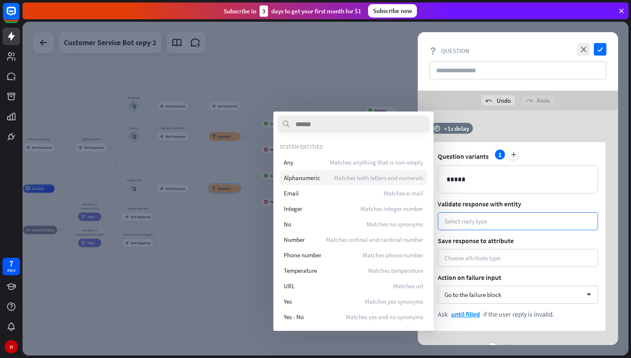
click at [305, 175] on span "Alphanumeric" at bounding box center [302, 178] width 36 height 8
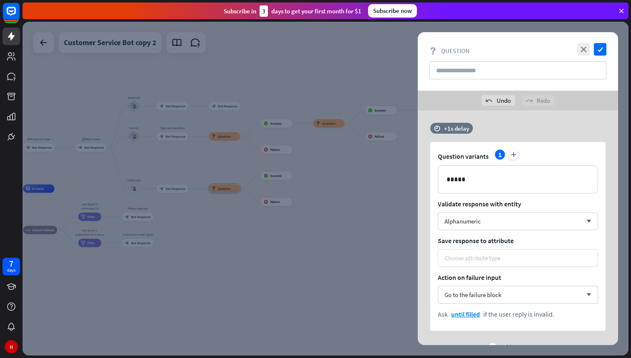
click at [484, 256] on div "Choose attribute type" at bounding box center [473, 258] width 56 height 8
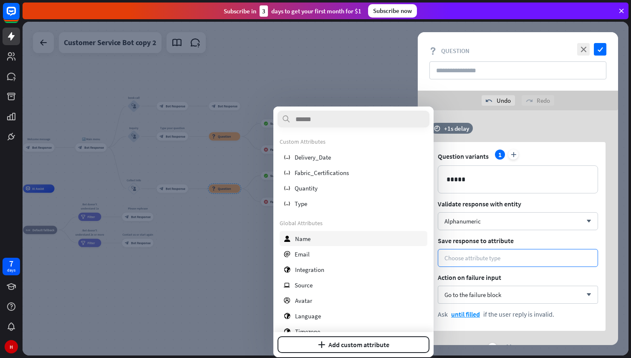
click at [315, 236] on div "user Name" at bounding box center [354, 238] width 148 height 15
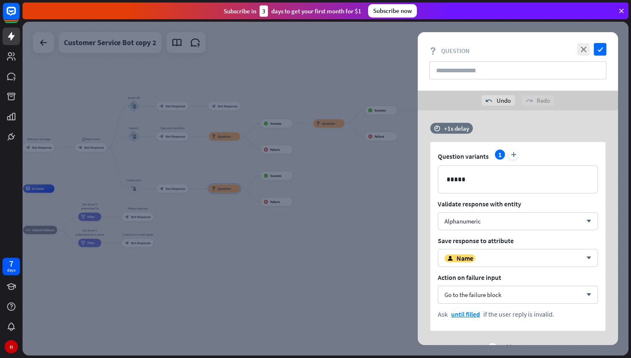
click at [352, 276] on div at bounding box center [326, 189] width 606 height 334
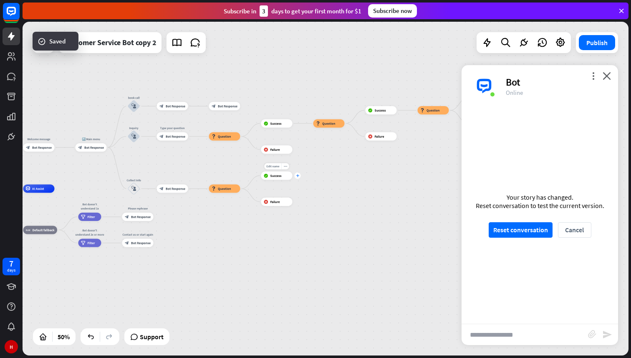
click at [297, 176] on icon "plus" at bounding box center [297, 175] width 3 height 3
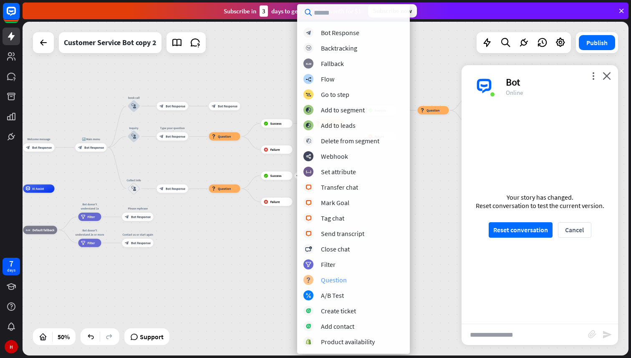
click at [329, 282] on div "Question" at bounding box center [334, 280] width 26 height 8
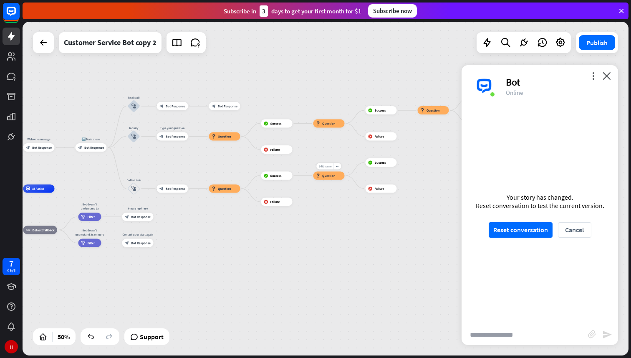
click at [328, 167] on span "Edit name" at bounding box center [325, 166] width 13 height 4
click at [326, 178] on div "block_question Question" at bounding box center [329, 175] width 31 height 8
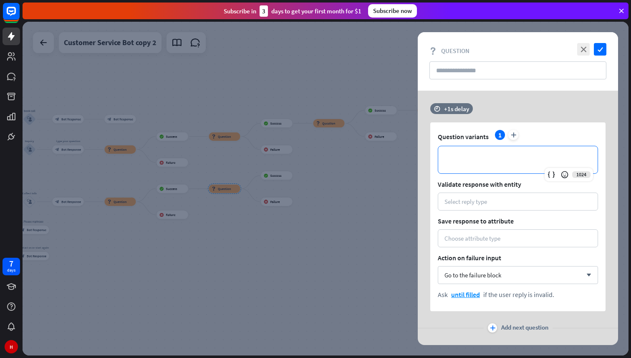
click at [480, 153] on div "**********" at bounding box center [518, 159] width 160 height 27
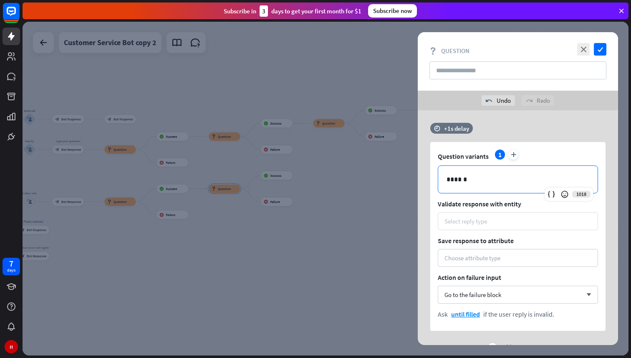
click at [458, 218] on div "Select reply type" at bounding box center [466, 221] width 43 height 8
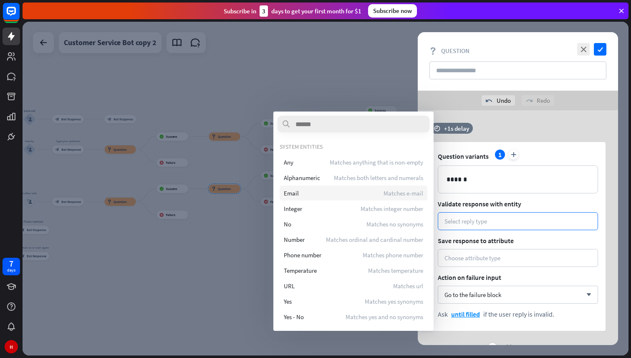
click at [335, 190] on div "Email Matches e-mail" at bounding box center [354, 192] width 148 height 15
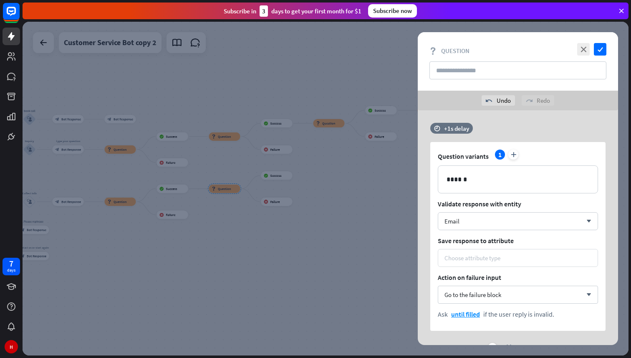
click at [492, 256] on div "Choose attribute type" at bounding box center [473, 258] width 56 height 8
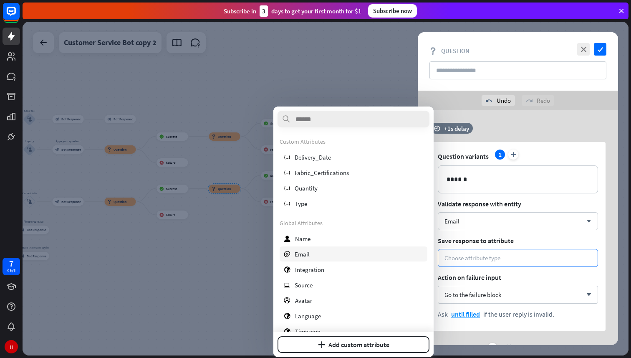
click at [325, 260] on div "email Email" at bounding box center [354, 253] width 148 height 15
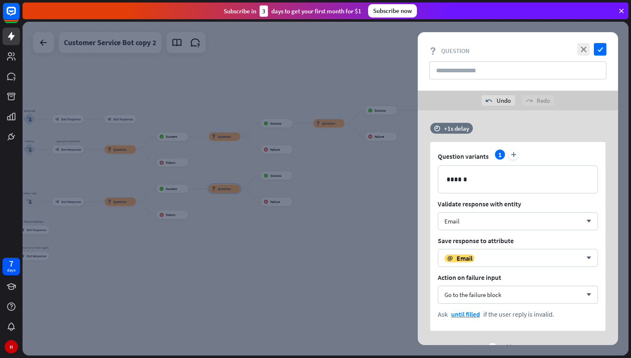
click at [325, 260] on div at bounding box center [326, 189] width 606 height 334
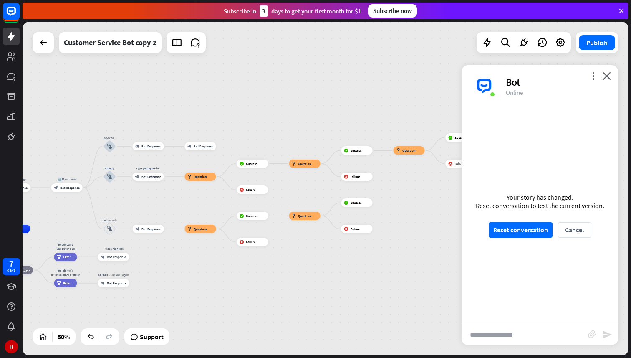
drag, startPoint x: 321, startPoint y: 199, endPoint x: 400, endPoint y: 224, distance: 83.3
click at [400, 225] on div "home_2 Start point Welcome message block_bot_response Bot Response 🔙 Main menu …" at bounding box center [326, 189] width 606 height 334
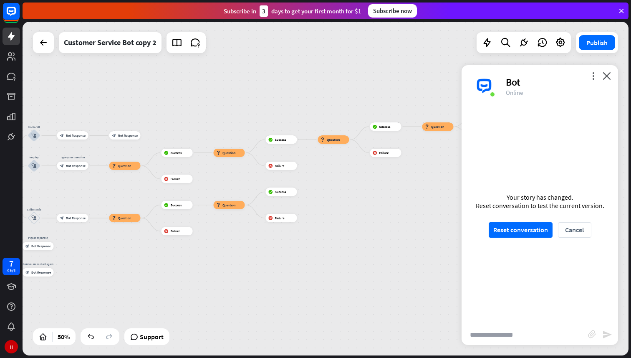
drag, startPoint x: 400, startPoint y: 224, endPoint x: 325, endPoint y: 215, distance: 75.8
click at [324, 214] on div "home_2 Start point Welcome message block_bot_response Bot Response 🔙 Main menu …" at bounding box center [326, 189] width 606 height 334
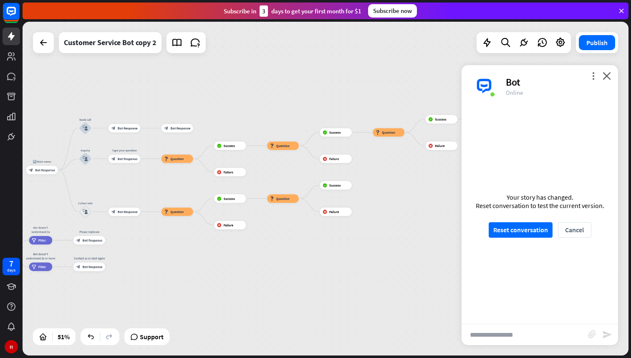
drag, startPoint x: 325, startPoint y: 215, endPoint x: 380, endPoint y: 208, distance: 55.5
click at [380, 208] on div "home_2 Start point Welcome message block_bot_response Bot Response 🔙 Main menu …" at bounding box center [326, 189] width 606 height 334
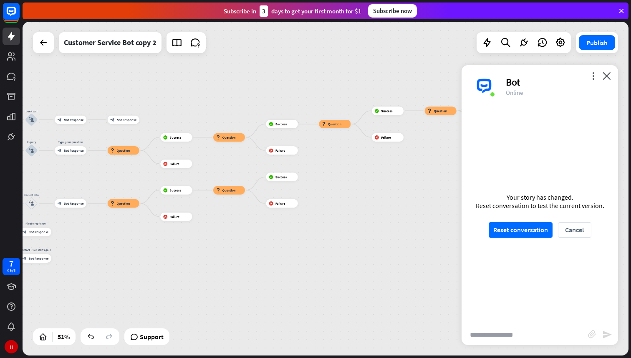
drag, startPoint x: 382, startPoint y: 205, endPoint x: 328, endPoint y: 196, distance: 55.1
click at [328, 196] on div "home_2 Start point Welcome message block_bot_response Bot Response 🔙 Main menu …" at bounding box center [326, 189] width 606 height 334
click at [303, 178] on div "plus" at bounding box center [303, 176] width 6 height 6
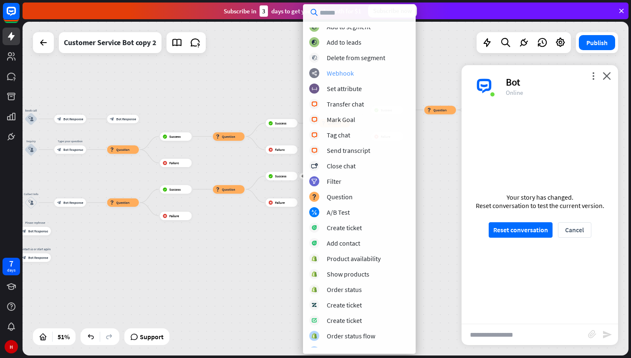
scroll to position [92, 0]
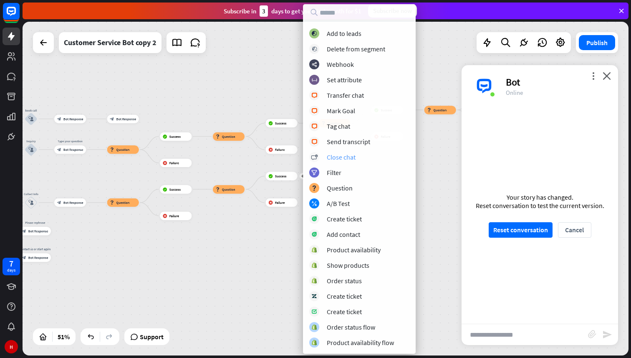
click at [338, 158] on div "Close chat" at bounding box center [341, 157] width 29 height 8
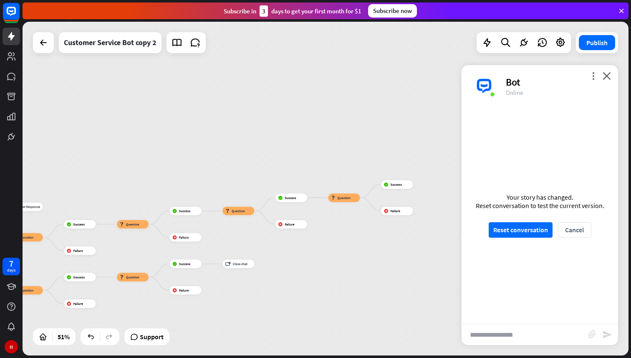
drag, startPoint x: 351, startPoint y: 208, endPoint x: 238, endPoint y: 291, distance: 141.0
click at [238, 292] on div "home_2 Start point Welcome message block_bot_response Bot Response 🔙 Main menu …" at bounding box center [326, 189] width 606 height 334
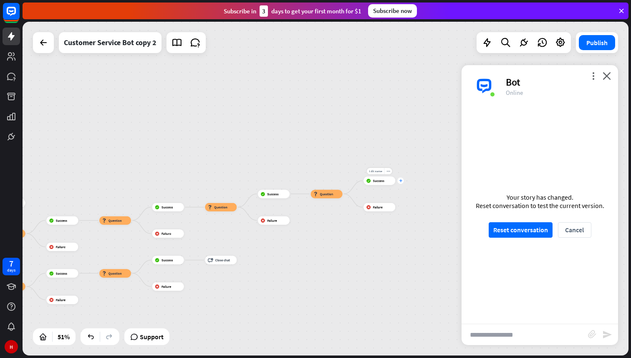
click at [401, 180] on icon "plus" at bounding box center [400, 180] width 3 height 3
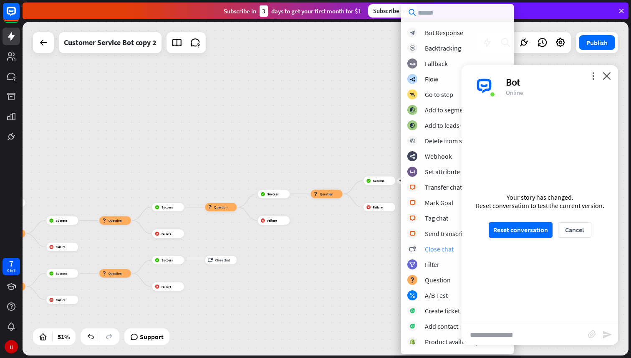
click at [437, 248] on div "Close chat" at bounding box center [439, 249] width 29 height 8
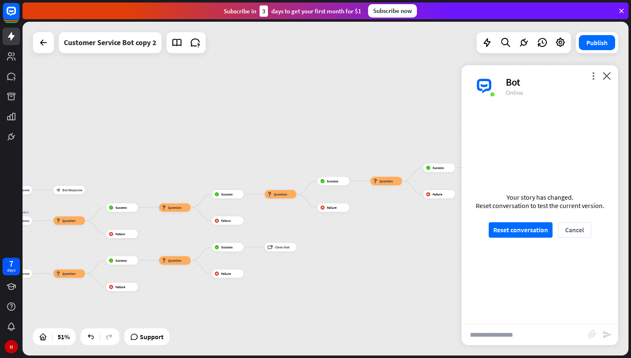
drag, startPoint x: 294, startPoint y: 279, endPoint x: 425, endPoint y: 255, distance: 132.5
click at [425, 255] on div "home_2 Start point Welcome message block_bot_response Bot Response 🔙 Main menu …" at bounding box center [326, 189] width 606 height 334
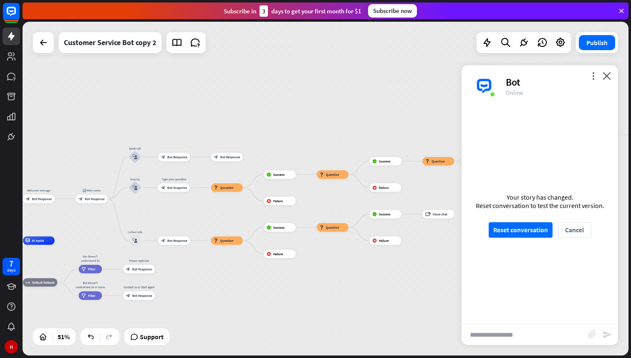
drag, startPoint x: 225, startPoint y: 166, endPoint x: 327, endPoint y: 142, distance: 104.8
click at [327, 142] on div "home_2 Start point Welcome message block_bot_response Bot Response 🔙 Main menu …" at bounding box center [326, 189] width 606 height 334
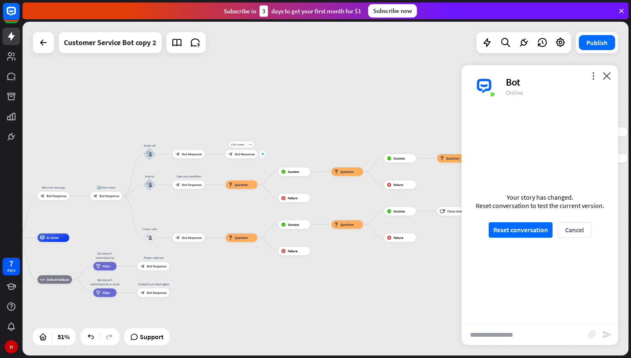
click at [264, 153] on div "plus" at bounding box center [263, 154] width 6 height 6
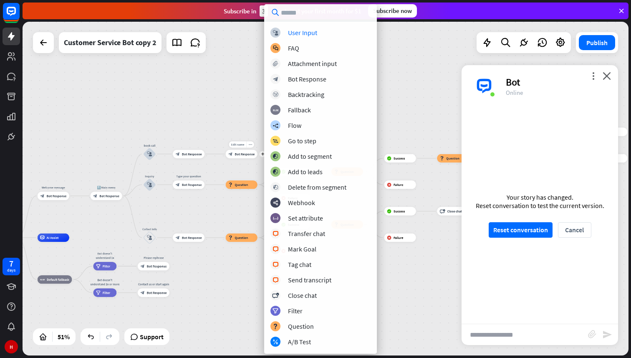
click at [250, 154] on span "Bot Response" at bounding box center [245, 154] width 20 height 4
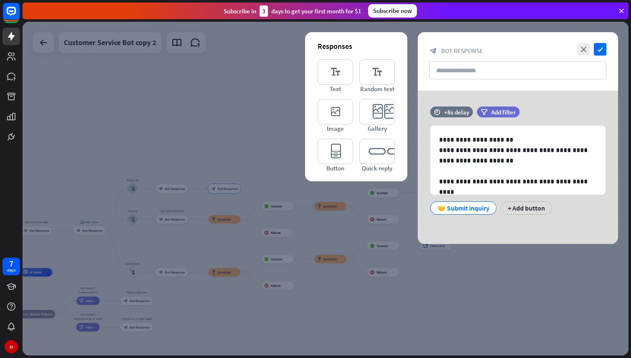
click at [261, 161] on div at bounding box center [326, 189] width 606 height 334
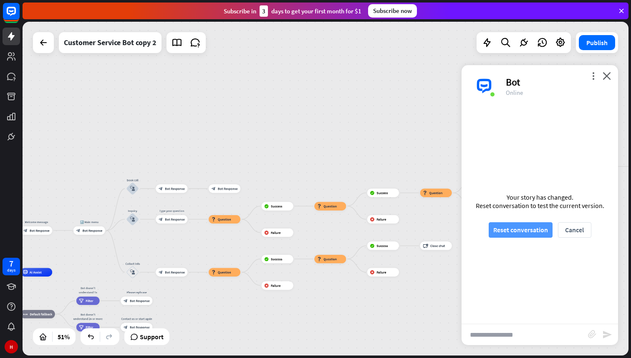
click at [502, 233] on button "Reset conversation" at bounding box center [521, 229] width 64 height 15
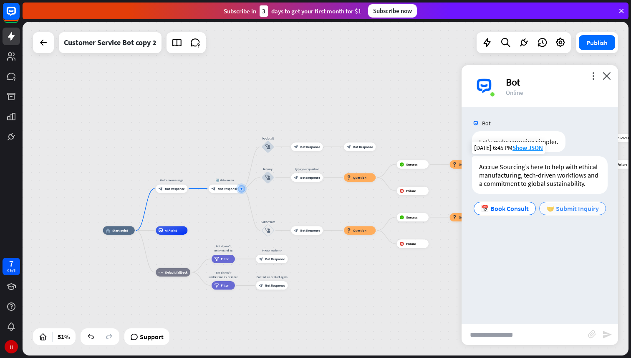
click at [567, 209] on span "🤝 Submit Inquiry" at bounding box center [573, 208] width 53 height 8
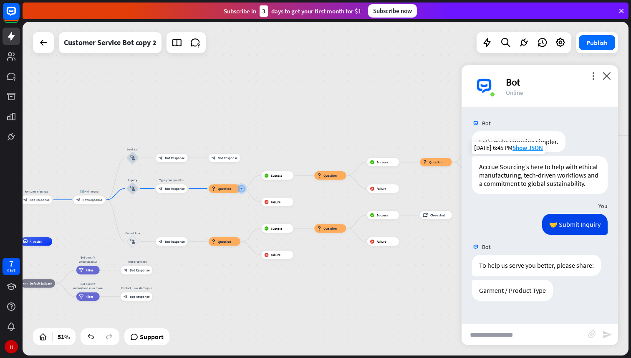
click at [490, 333] on input "text" at bounding box center [525, 334] width 127 height 21
click at [607, 76] on icon "close" at bounding box center [607, 76] width 8 height 8
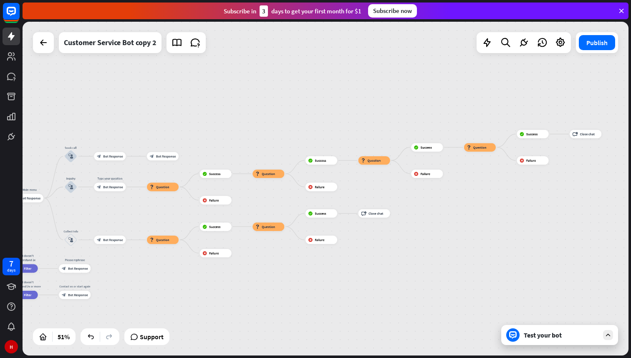
drag, startPoint x: 340, startPoint y: 292, endPoint x: 276, endPoint y: 290, distance: 63.5
click at [276, 290] on div "home_2 Start point Welcome message block_bot_response Bot Response 🔙 Main menu …" at bounding box center [326, 189] width 606 height 334
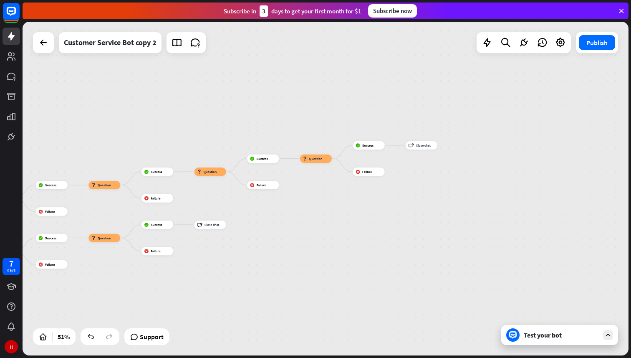
drag, startPoint x: 439, startPoint y: 262, endPoint x: 276, endPoint y: 273, distance: 163.2
click at [276, 273] on div "home_2 Start point Welcome message block_bot_response Bot Response 🔙 Main menu …" at bounding box center [326, 189] width 606 height 334
click at [405, 148] on div "Edit name more_horiz block_close_chat Close chat" at bounding box center [421, 145] width 32 height 8
click at [431, 137] on icon "more_horiz" at bounding box center [429, 135] width 3 height 3
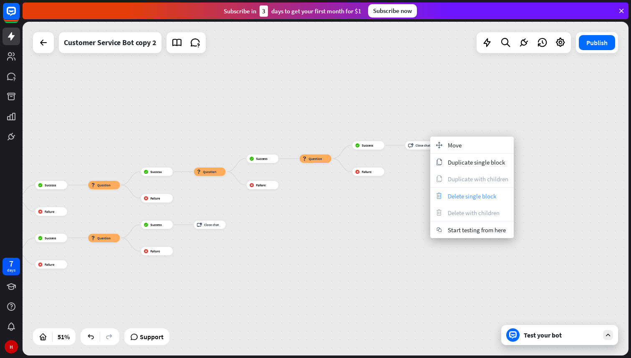
click at [462, 195] on span "Delete single block" at bounding box center [472, 196] width 48 height 8
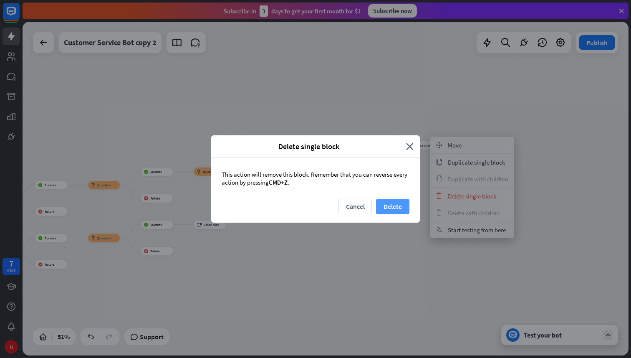
click at [389, 202] on button "Delete" at bounding box center [392, 206] width 33 height 15
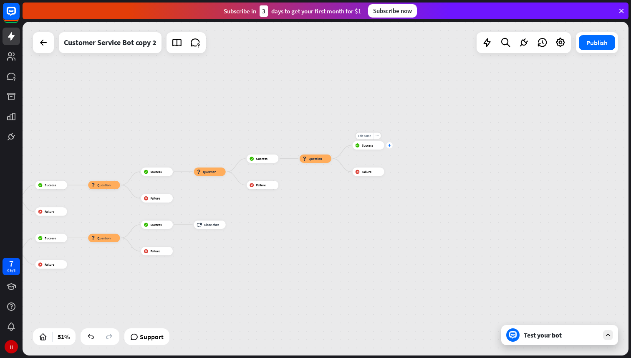
click at [388, 146] on icon "plus" at bounding box center [389, 145] width 3 height 3
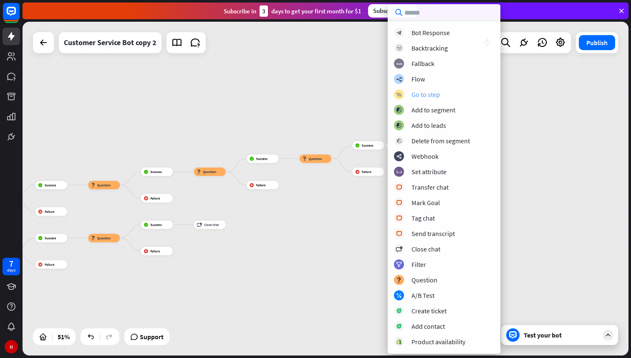
click at [426, 95] on div "Go to step" at bounding box center [426, 94] width 28 height 8
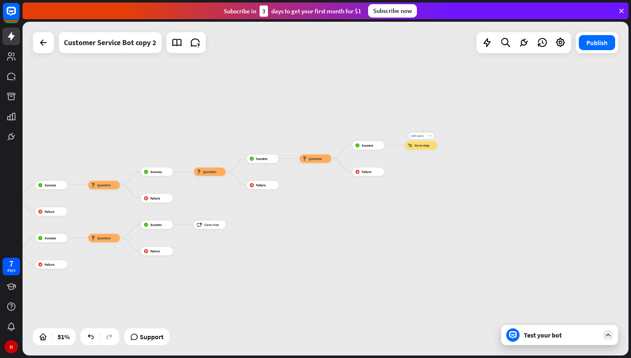
click at [420, 147] on div "block_goto Go to step" at bounding box center [421, 145] width 32 height 8
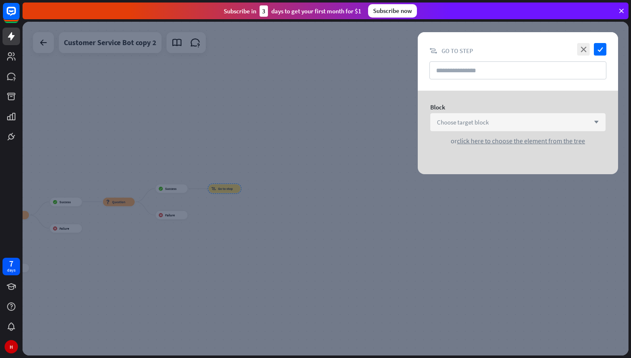
click at [466, 119] on span "Choose target block" at bounding box center [463, 122] width 52 height 8
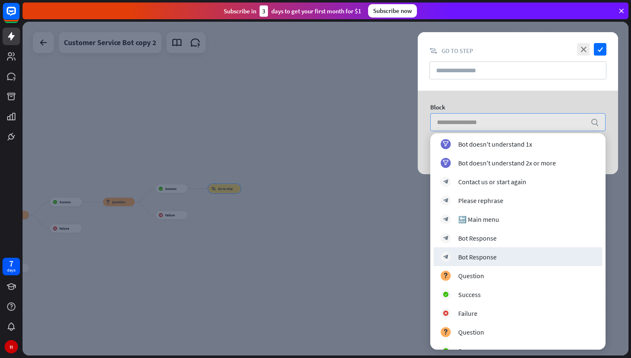
scroll to position [136, 0]
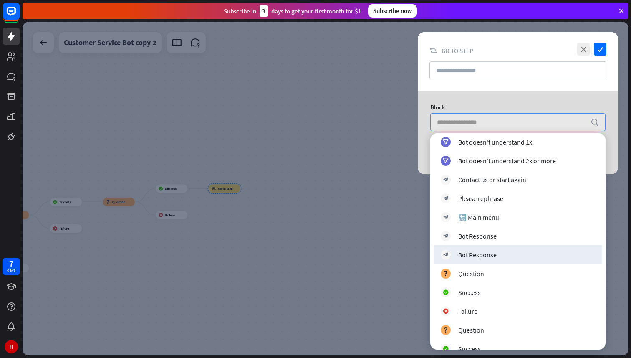
click at [370, 267] on div at bounding box center [326, 189] width 606 height 334
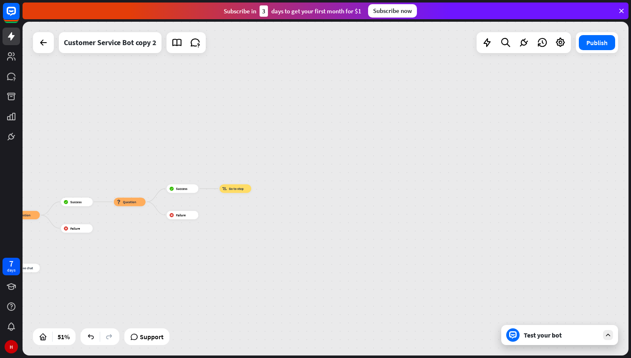
drag, startPoint x: 321, startPoint y: 252, endPoint x: 490, endPoint y: 250, distance: 169.1
click at [489, 250] on div "home_2 Start point Welcome message block_bot_response Bot Response 🔙 Main menu …" at bounding box center [326, 189] width 606 height 334
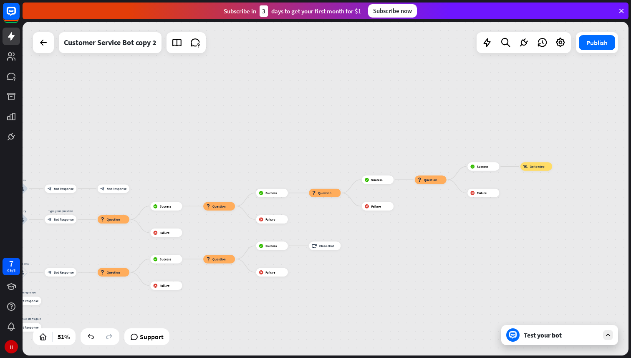
drag, startPoint x: 314, startPoint y: 288, endPoint x: 460, endPoint y: 266, distance: 147.7
click at [460, 267] on div "home_2 Start point Welcome message block_bot_response Bot Response 🔙 Main menu …" at bounding box center [326, 189] width 606 height 334
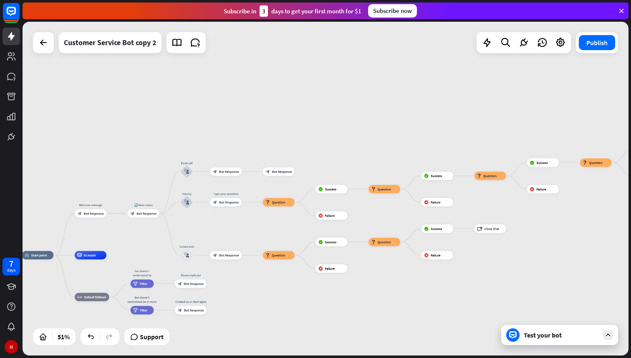
drag, startPoint x: 256, startPoint y: 323, endPoint x: 418, endPoint y: 306, distance: 163.3
click at [418, 306] on div "home_2 Start point Welcome message block_bot_response Bot Response 🔙 Main menu …" at bounding box center [326, 189] width 606 height 334
click at [186, 253] on icon "block_user_input" at bounding box center [186, 254] width 5 height 5
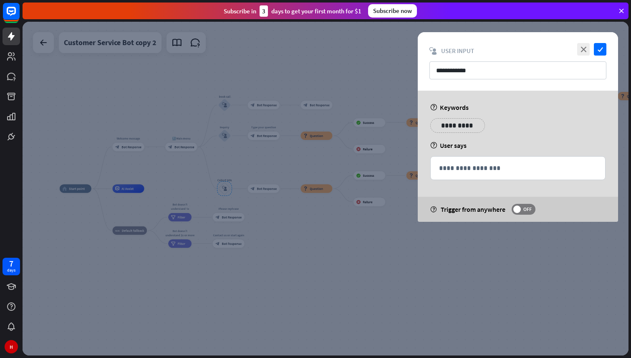
click at [375, 230] on div at bounding box center [326, 189] width 606 height 334
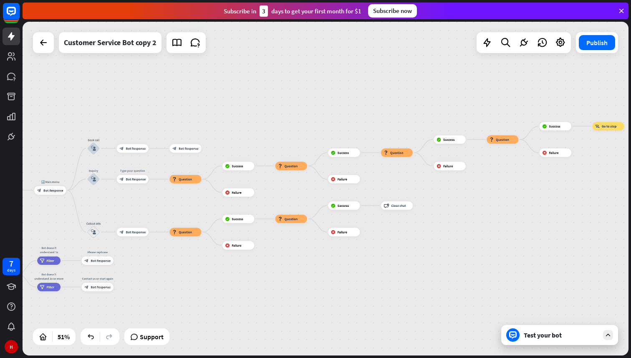
drag, startPoint x: 467, startPoint y: 226, endPoint x: 304, endPoint y: 276, distance: 170.5
click at [304, 276] on div "home_2 Start point Welcome message block_bot_response Bot Response 🔙 Main menu …" at bounding box center [326, 189] width 606 height 334
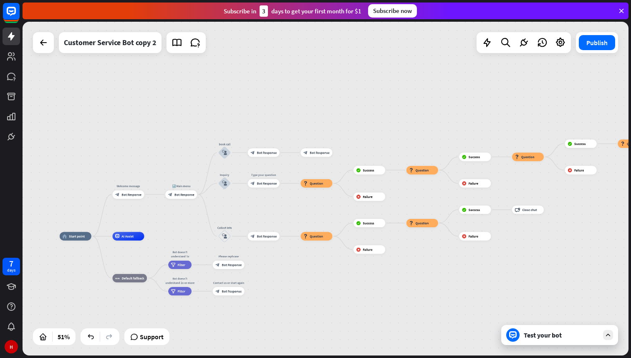
drag, startPoint x: 162, startPoint y: 299, endPoint x: 325, endPoint y: 296, distance: 162.9
click at [325, 296] on div "home_2 Start point Welcome message block_bot_response Bot Response 🔙 Main menu …" at bounding box center [213, 320] width 307 height 169
click at [235, 172] on div "more_horiz" at bounding box center [233, 171] width 8 height 6
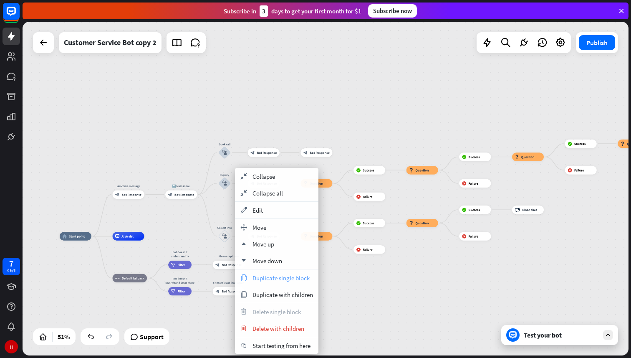
click at [266, 278] on span "Duplicate single block" at bounding box center [281, 278] width 57 height 8
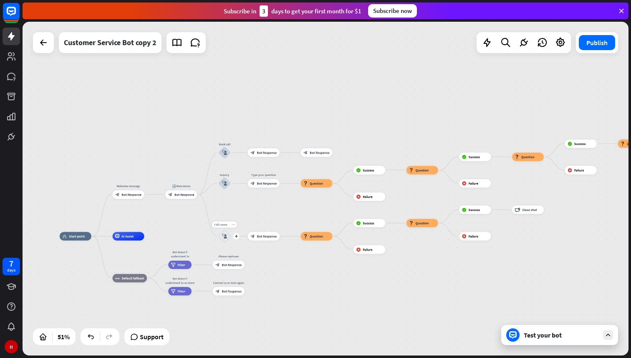
click at [235, 223] on div "more_horiz" at bounding box center [233, 224] width 8 height 6
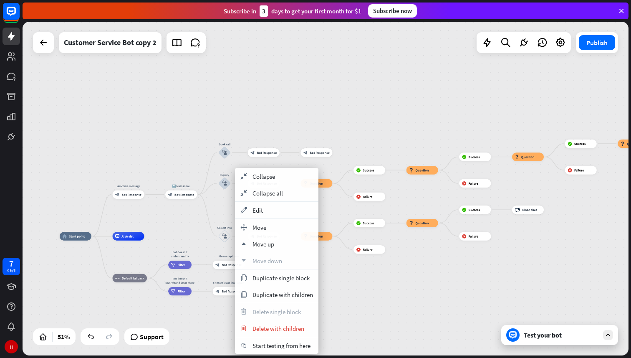
click at [342, 317] on div "home_2 Start point Welcome message block_bot_response Bot Response 🔙 Main menu …" at bounding box center [213, 320] width 307 height 169
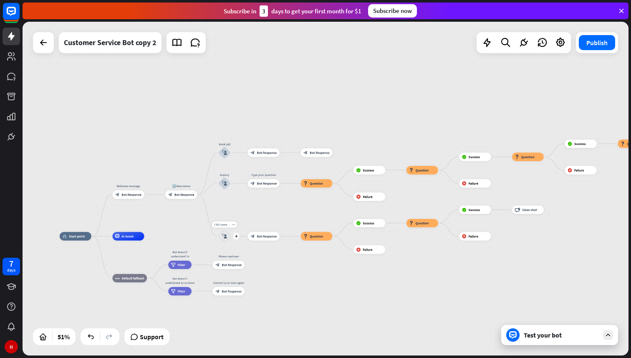
click at [224, 236] on icon "block_user_input" at bounding box center [224, 235] width 5 height 5
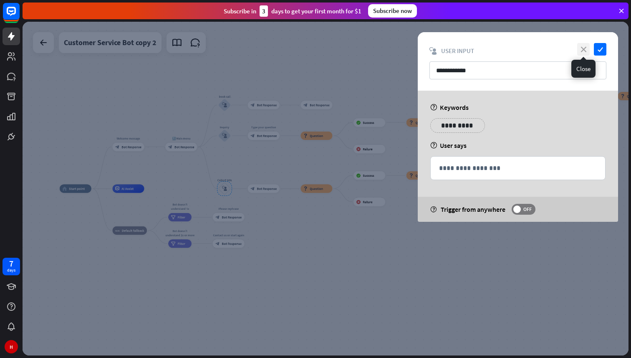
click at [586, 48] on icon "close" at bounding box center [583, 49] width 13 height 13
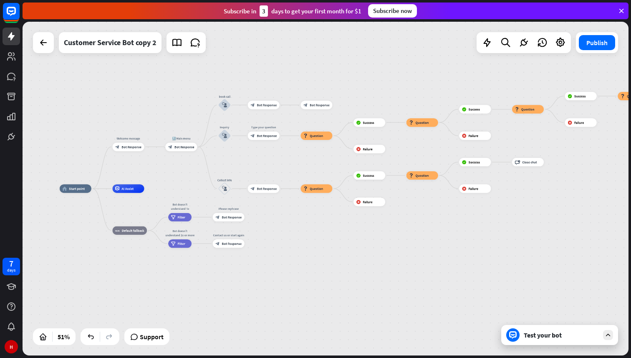
drag, startPoint x: 226, startPoint y: 185, endPoint x: 236, endPoint y: 171, distance: 17.5
click at [236, 171] on div "home_2 Start point Welcome message block_bot_response Bot Response 🔙 Main menu …" at bounding box center [326, 189] width 606 height 334
drag, startPoint x: 222, startPoint y: 187, endPoint x: 230, endPoint y: 171, distance: 18.1
click at [230, 171] on div "home_2 Start point Welcome message block_bot_response Bot Response 🔙 Main menu …" at bounding box center [326, 189] width 606 height 334
click at [235, 175] on div "more_horiz" at bounding box center [233, 177] width 8 height 6
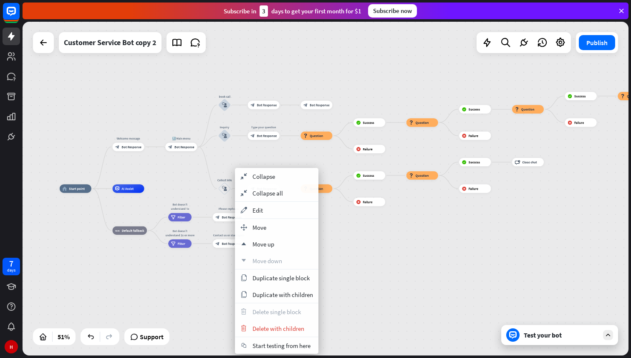
click at [374, 277] on div "home_2 Start point Welcome message block_bot_response Bot Response 🔙 Main menu …" at bounding box center [326, 189] width 606 height 334
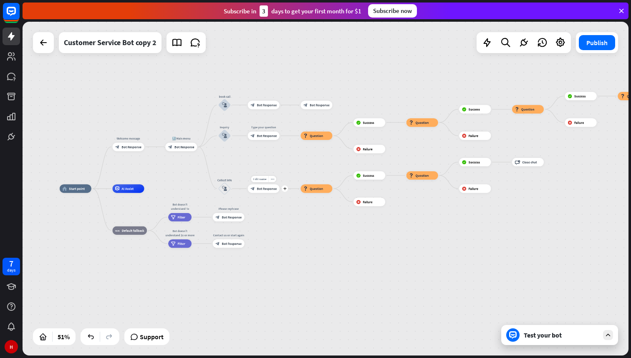
click at [260, 189] on span "Bot Response" at bounding box center [267, 188] width 20 height 4
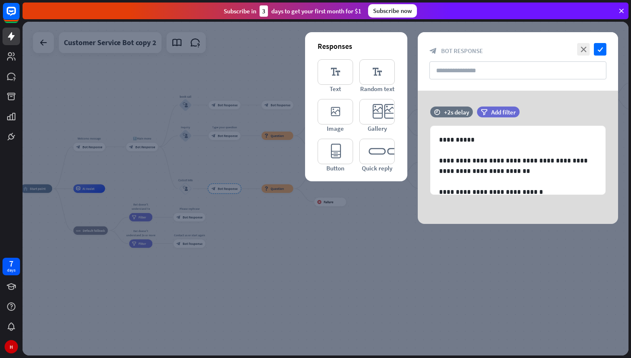
click at [323, 286] on div at bounding box center [326, 189] width 606 height 334
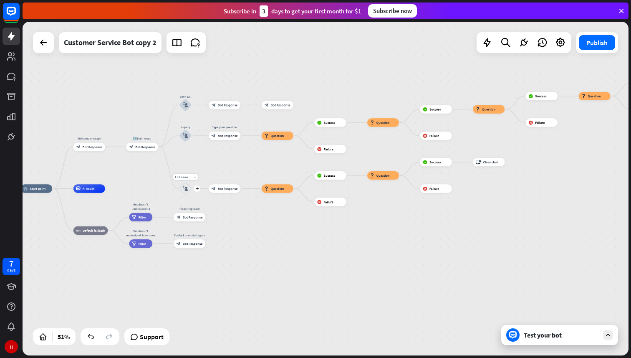
click at [195, 176] on icon "more_horiz" at bounding box center [193, 176] width 3 height 3
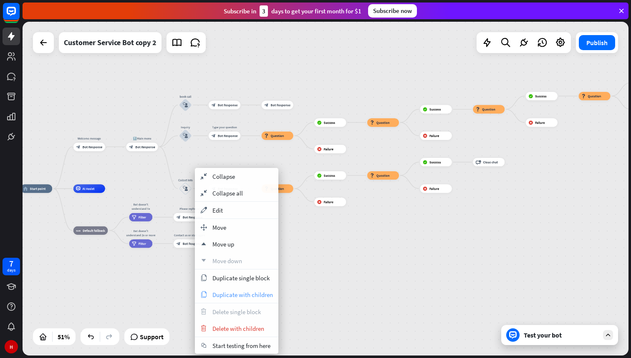
click at [237, 293] on span "Duplicate with children" at bounding box center [243, 295] width 61 height 8
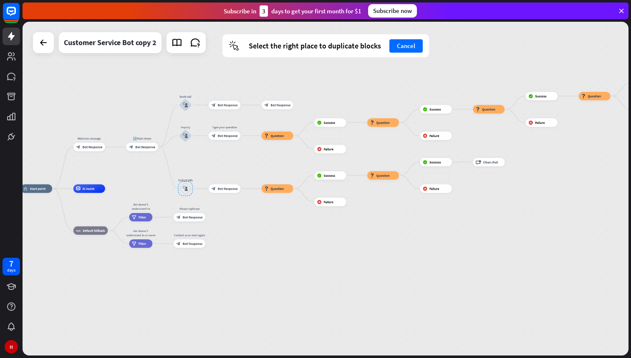
click at [296, 284] on div "home_2 Start point Welcome message block_bot_response Bot Response 🔙 Main menu …" at bounding box center [173, 273] width 307 height 169
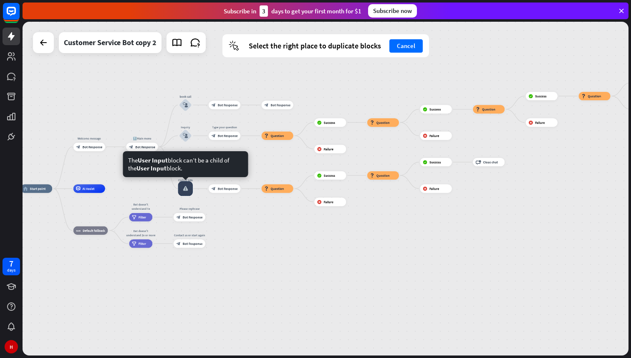
click at [186, 190] on div at bounding box center [185, 188] width 15 height 15
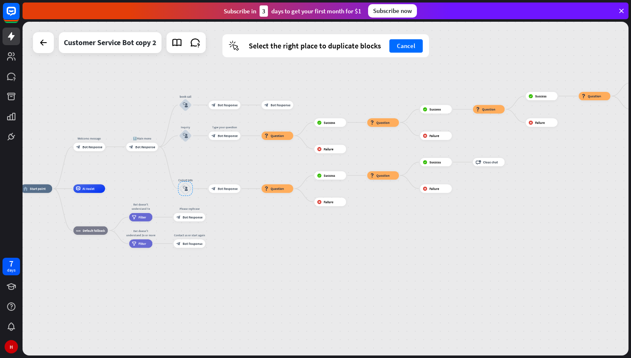
click at [249, 241] on div "home_2 Start point Welcome message block_bot_response Bot Response 🔙 Main menu …" at bounding box center [173, 273] width 307 height 169
click at [163, 147] on icon "plus" at bounding box center [162, 146] width 3 height 3
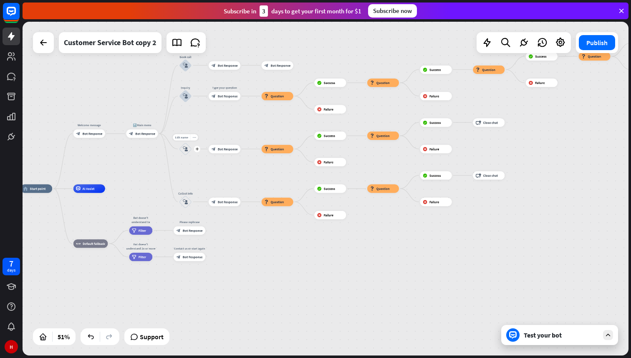
click at [194, 139] on div "more_horiz" at bounding box center [194, 137] width 8 height 6
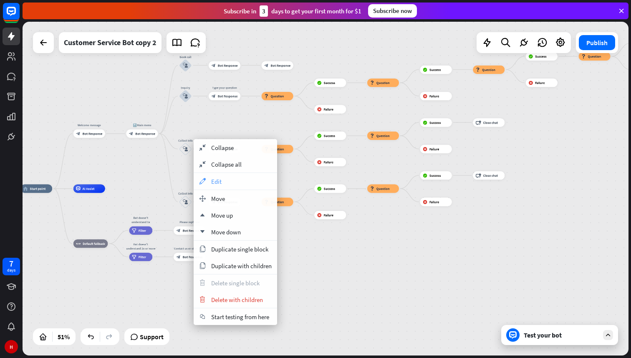
click at [220, 184] on span "Edit" at bounding box center [216, 181] width 10 height 8
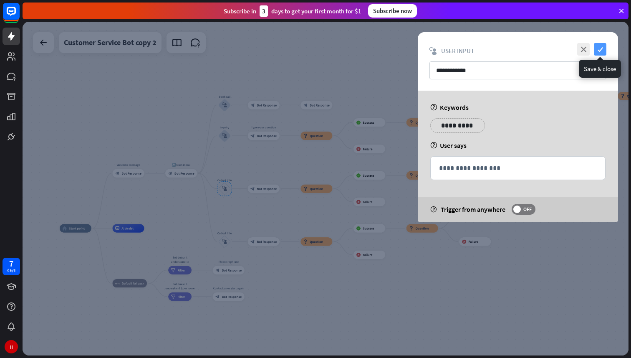
click at [603, 49] on icon "check" at bounding box center [600, 49] width 13 height 13
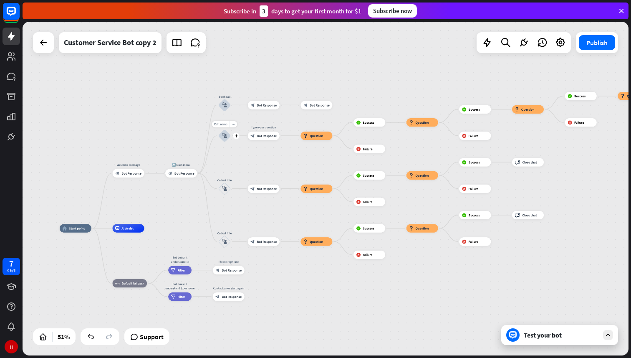
click at [224, 132] on div "block_user_input" at bounding box center [224, 135] width 13 height 13
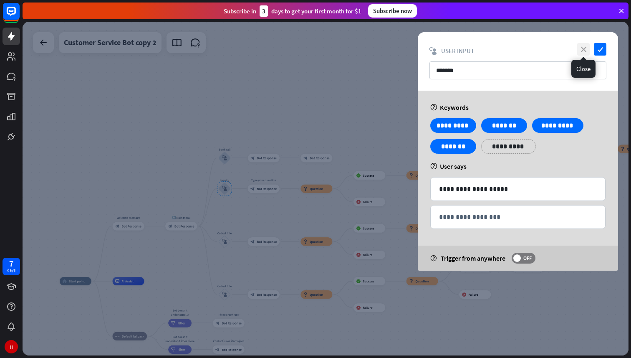
click at [581, 52] on icon "close" at bounding box center [583, 49] width 13 height 13
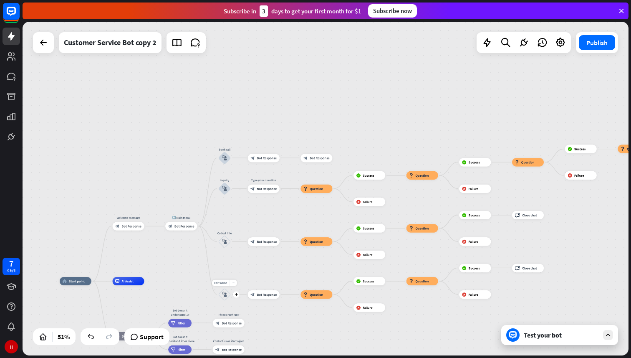
click at [233, 285] on div "more_horiz" at bounding box center [233, 282] width 8 height 6
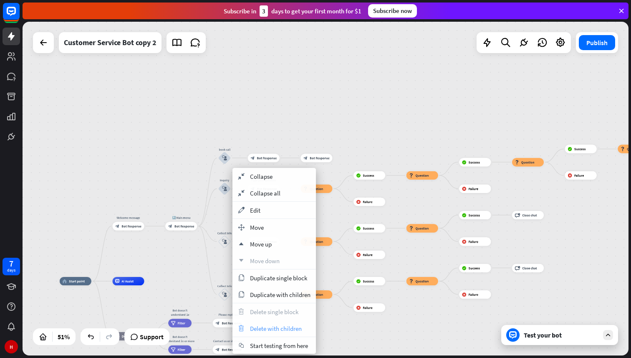
click at [266, 330] on span "Delete with children" at bounding box center [276, 328] width 52 height 8
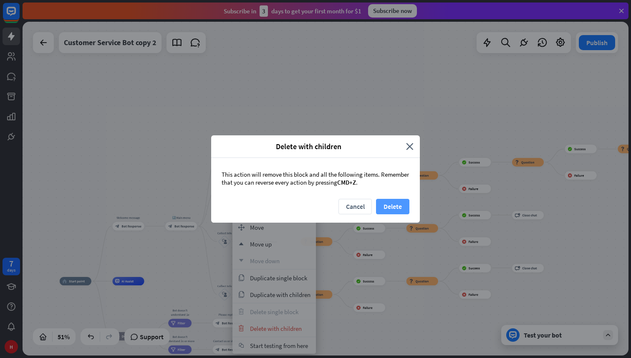
click at [389, 212] on button "Delete" at bounding box center [392, 206] width 33 height 15
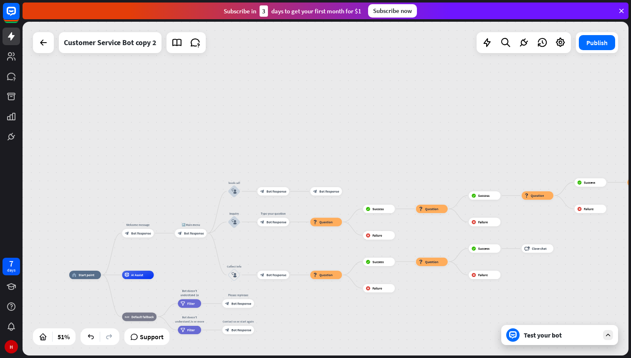
drag, startPoint x: 209, startPoint y: 268, endPoint x: 219, endPoint y: 262, distance: 11.5
click at [219, 262] on div "home_2 Start point Welcome message block_bot_response Bot Response 🔙 Main menu …" at bounding box center [326, 189] width 606 height 334
drag, startPoint x: 237, startPoint y: 274, endPoint x: 241, endPoint y: 261, distance: 14.0
click at [241, 268] on div "Edit name more_horiz plus block_user_input" at bounding box center [234, 274] width 13 height 13
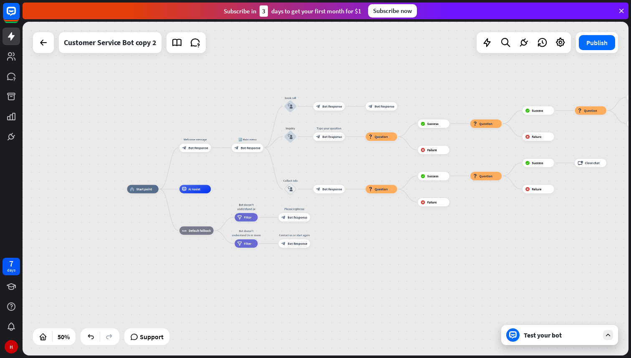
drag, startPoint x: 297, startPoint y: 313, endPoint x: 352, endPoint y: 228, distance: 102.0
click at [352, 227] on div "home_2 Start point Welcome message block_bot_response Bot Response 🔙 Main menu …" at bounding box center [279, 272] width 304 height 167
click at [298, 125] on icon "more_horiz" at bounding box center [298, 125] width 3 height 3
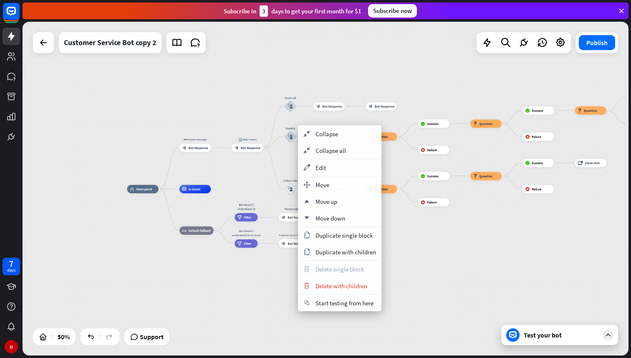
click at [253, 178] on div "home_2 Start point Welcome message block_bot_response Bot Response 🔙 Main menu …" at bounding box center [326, 189] width 606 height 334
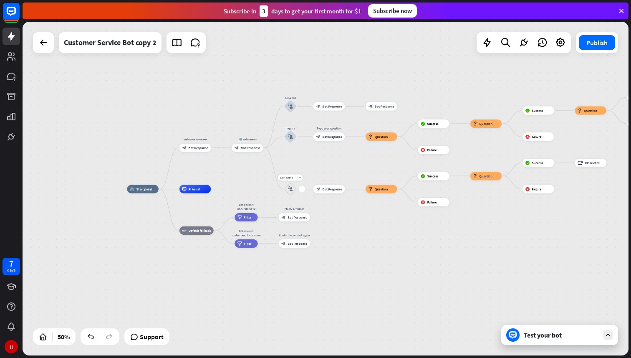
click at [291, 185] on div "block_user_input" at bounding box center [290, 189] width 13 height 13
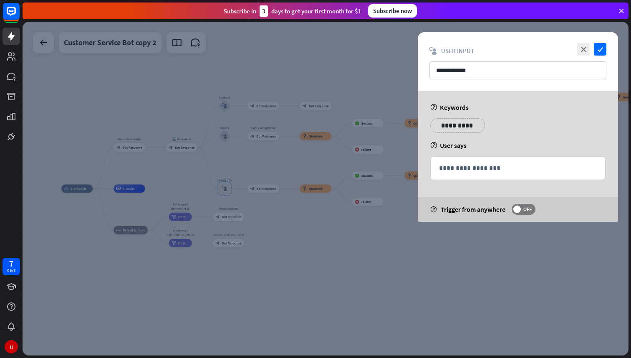
click at [228, 133] on div at bounding box center [326, 189] width 606 height 334
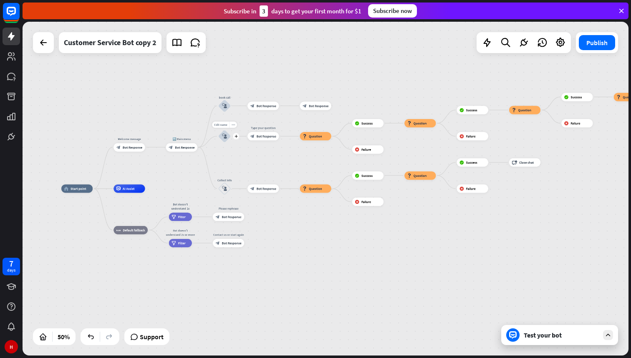
click at [226, 134] on icon "block_user_input" at bounding box center [224, 136] width 5 height 5
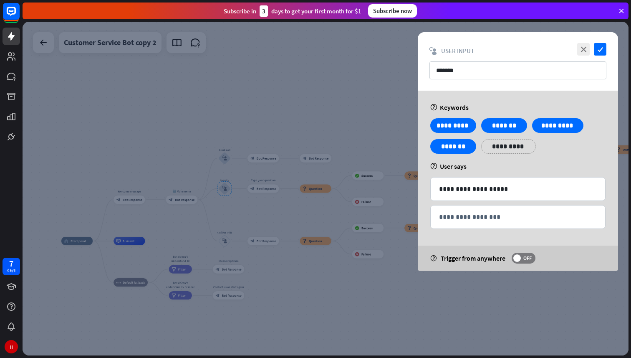
click at [378, 79] on div at bounding box center [326, 189] width 606 height 334
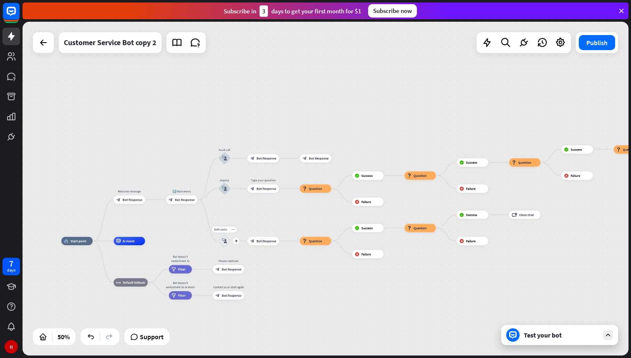
click at [226, 243] on icon "block_user_input" at bounding box center [224, 240] width 5 height 5
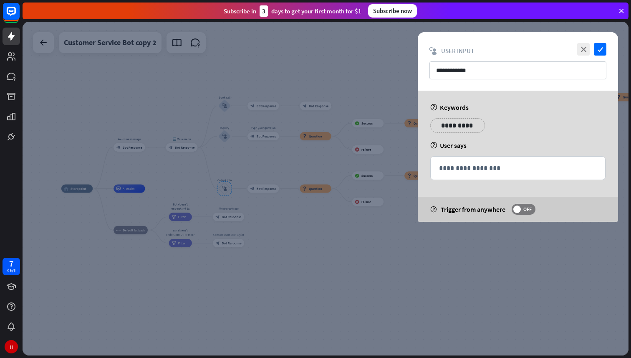
click at [459, 126] on p "**********" at bounding box center [458, 125] width 42 height 10
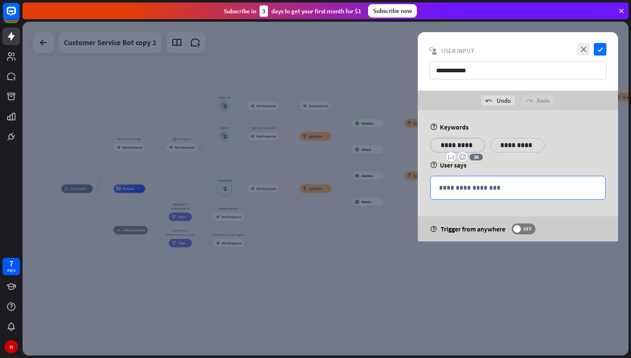
click at [451, 185] on p "**********" at bounding box center [518, 187] width 158 height 10
click at [344, 244] on div at bounding box center [326, 189] width 606 height 334
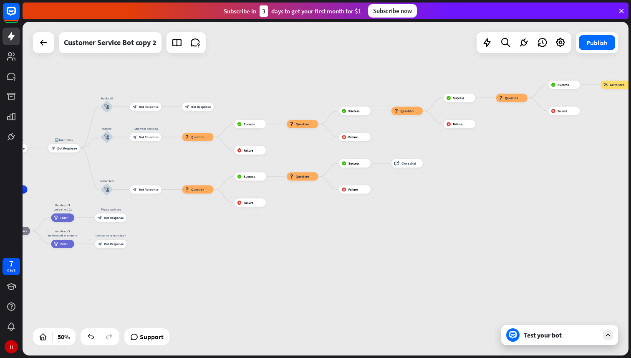
drag, startPoint x: 585, startPoint y: 163, endPoint x: 459, endPoint y: 162, distance: 126.5
click at [459, 162] on div "home_2 Start point Welcome message block_bot_response Bot Response 🔙 Main menu …" at bounding box center [326, 189] width 606 height 334
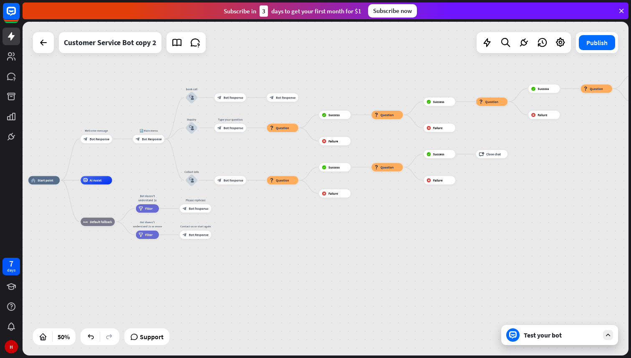
drag, startPoint x: 448, startPoint y: 183, endPoint x: 542, endPoint y: 175, distance: 93.5
click at [542, 175] on div "home_2 Start point Welcome message block_bot_response Bot Response 🔙 Main menu …" at bounding box center [326, 189] width 606 height 334
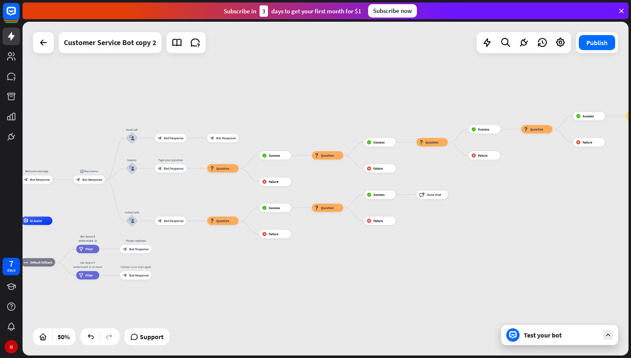
drag, startPoint x: 408, startPoint y: 199, endPoint x: 314, endPoint y: 248, distance: 106.1
click at [314, 248] on div "home_2 Start point Welcome message block_bot_response Bot Response 🔙 Main menu …" at bounding box center [326, 189] width 606 height 334
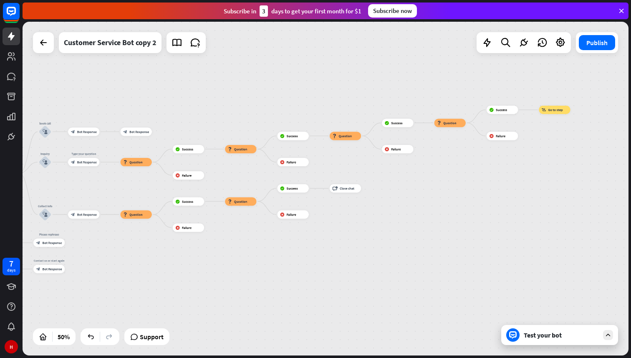
drag, startPoint x: 488, startPoint y: 221, endPoint x: 436, endPoint y: 207, distance: 54.1
click at [436, 207] on div "home_2 Start point Welcome message block_bot_response Bot Response 🔙 Main menu …" at bounding box center [326, 189] width 606 height 334
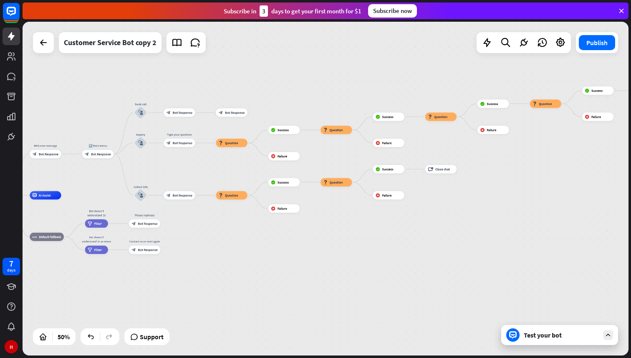
drag, startPoint x: 371, startPoint y: 207, endPoint x: 466, endPoint y: 187, distance: 97.5
click at [466, 187] on div "home_2 Start point Welcome message block_bot_response Bot Response 🔙 Main menu …" at bounding box center [326, 189] width 606 height 334
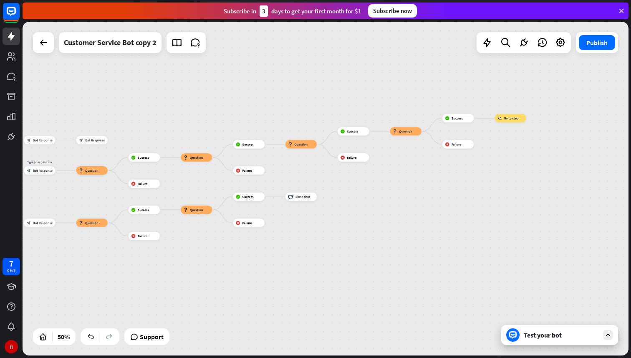
drag, startPoint x: 466, startPoint y: 187, endPoint x: 326, endPoint y: 215, distance: 143.3
click at [326, 215] on div "home_2 Start point Welcome message block_bot_response Bot Response 🔙 Main menu …" at bounding box center [326, 189] width 606 height 334
click at [508, 122] on div "Edit name more_horiz block_goto Go to step" at bounding box center [509, 118] width 31 height 8
click at [520, 108] on div "more_horiz" at bounding box center [518, 108] width 8 height 6
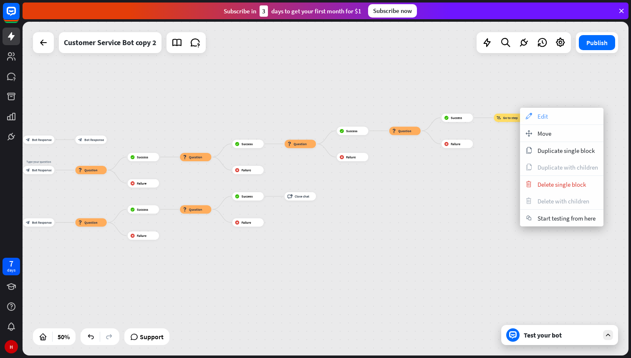
click at [546, 116] on span "Edit" at bounding box center [543, 116] width 10 height 8
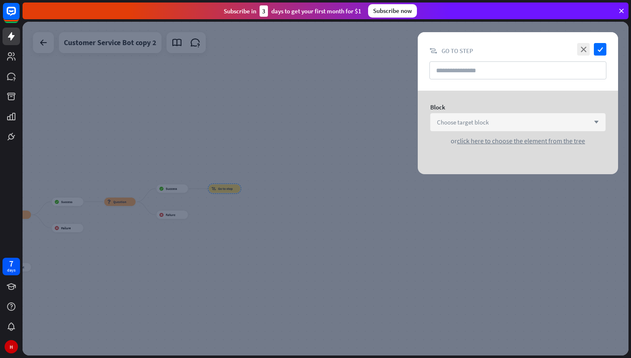
click at [497, 122] on div "Choose target block arrow_down" at bounding box center [518, 122] width 175 height 18
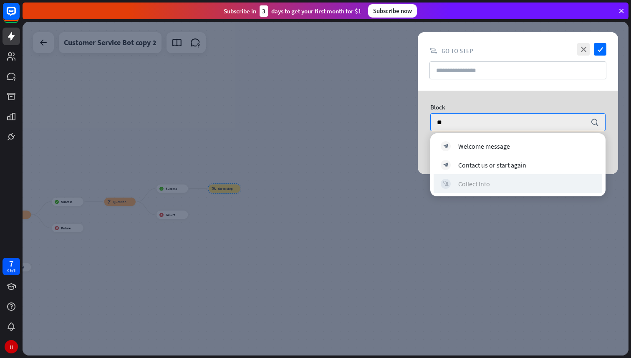
type input "**"
click at [478, 184] on div "Collect Info" at bounding box center [474, 184] width 32 height 8
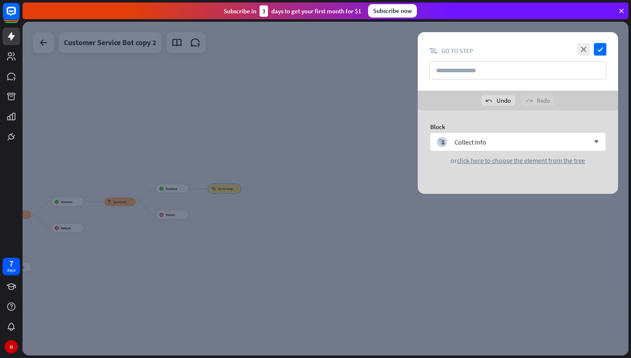
click at [356, 231] on div at bounding box center [326, 189] width 606 height 334
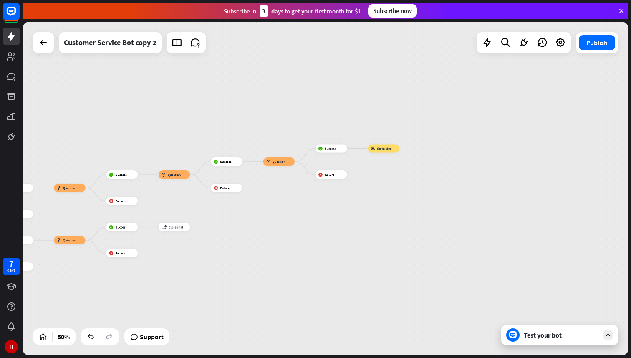
drag, startPoint x: 258, startPoint y: 254, endPoint x: 417, endPoint y: 214, distance: 163.7
click at [417, 214] on div "home_2 Start point Welcome message block_bot_response Bot Response 🔙 Main menu …" at bounding box center [326, 189] width 606 height 334
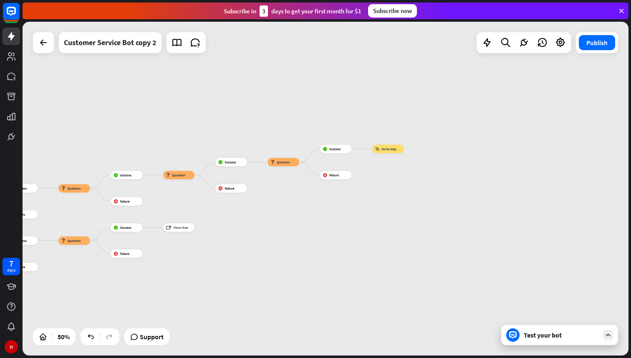
drag, startPoint x: 410, startPoint y: 215, endPoint x: 481, endPoint y: 203, distance: 72.6
click at [482, 203] on div "home_2 Start point Welcome message block_bot_response Bot Response 🔙 Main menu …" at bounding box center [326, 189] width 606 height 334
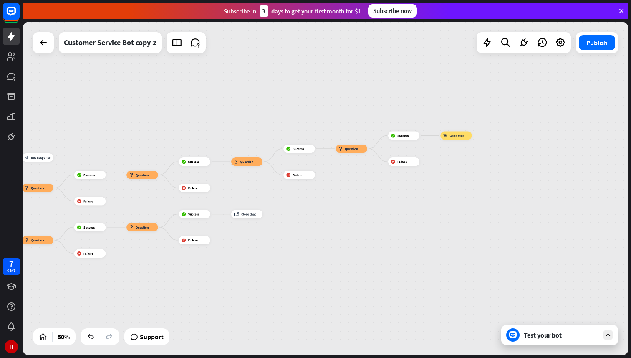
click at [529, 338] on div "Test your bot" at bounding box center [561, 335] width 75 height 8
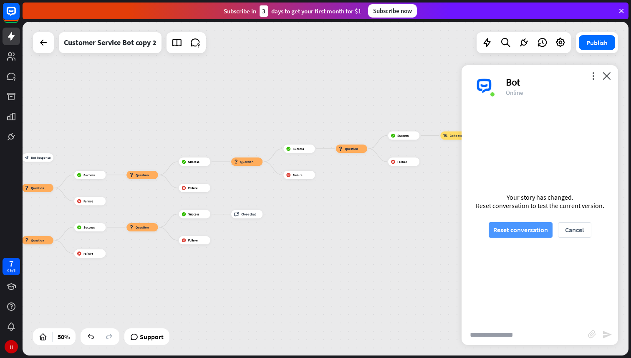
click at [527, 231] on button "Reset conversation" at bounding box center [521, 229] width 64 height 15
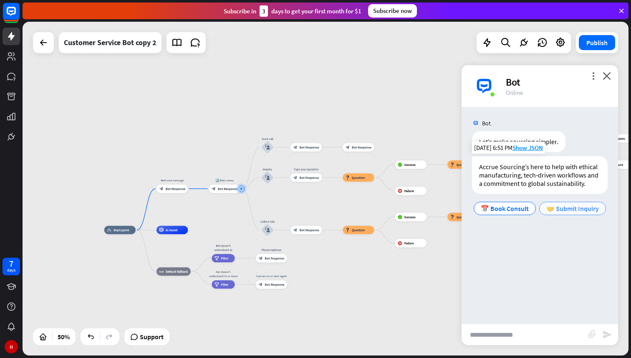
click at [567, 209] on span "🤝 Submit Inquiry" at bounding box center [573, 208] width 53 height 8
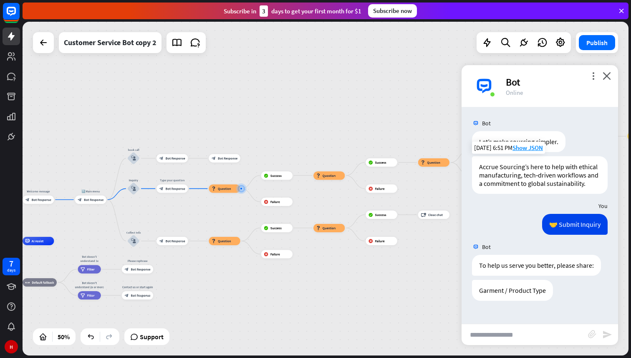
click at [496, 330] on input "text" at bounding box center [525, 334] width 127 height 21
type input "*****"
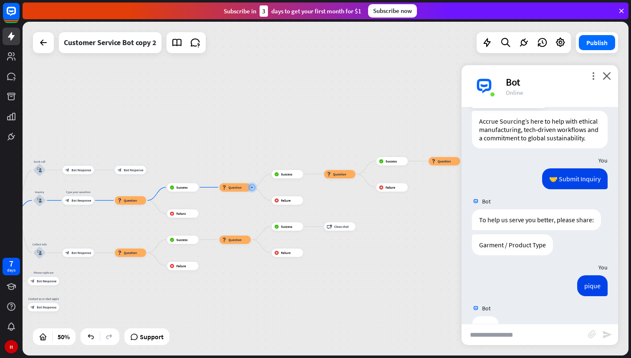
scroll to position [71, 0]
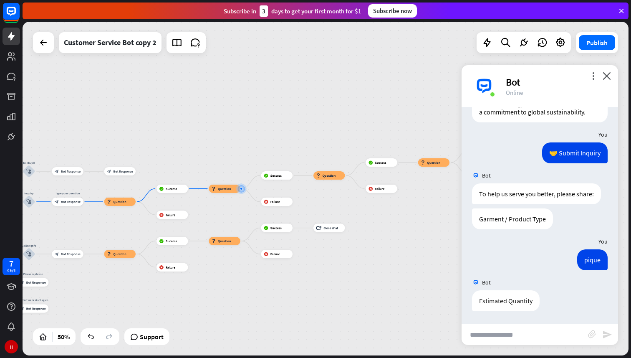
click at [488, 337] on input "text" at bounding box center [525, 334] width 127 height 21
type input "*****"
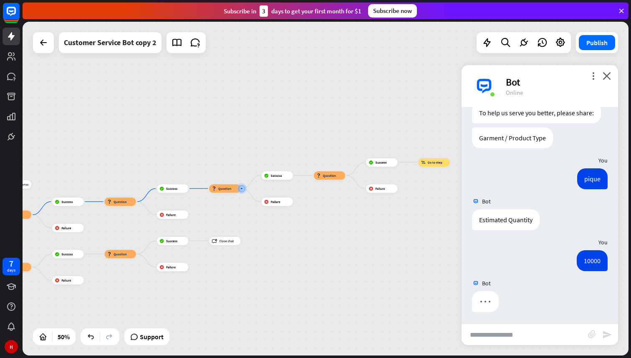
scroll to position [153, 0]
type input "*****"
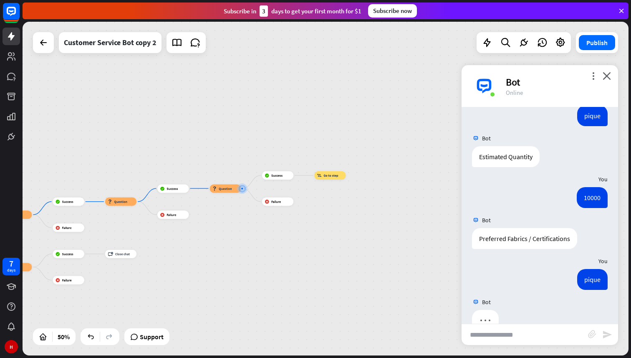
scroll to position [235, 0]
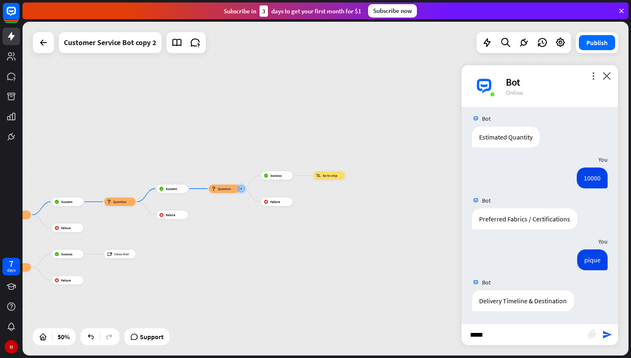
type input "******"
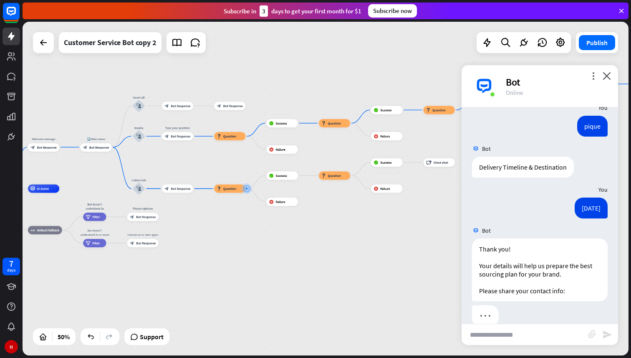
scroll to position [384, 0]
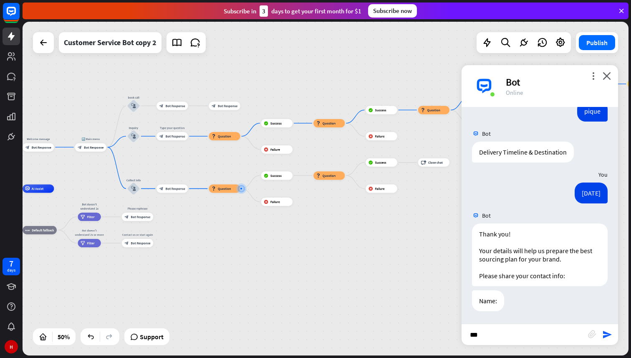
type input "****"
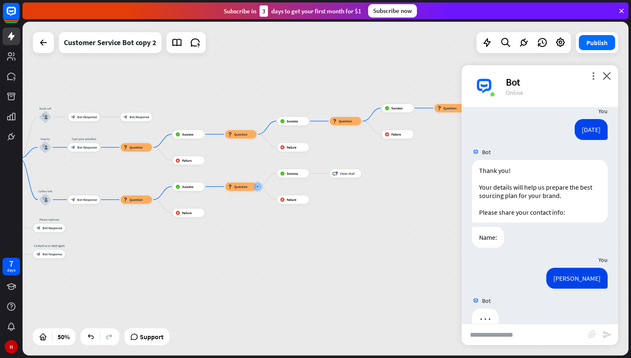
scroll to position [466, 0]
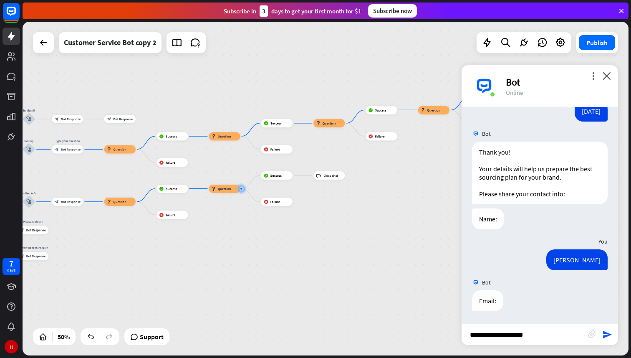
type input "**********"
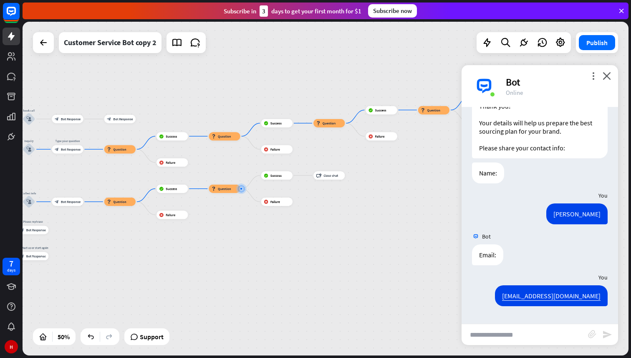
scroll to position [507, 0]
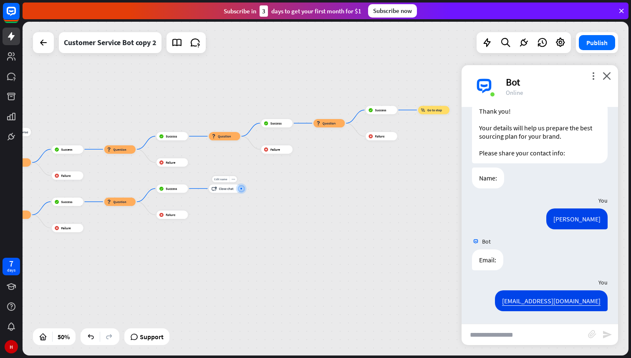
click at [211, 192] on div "Edit name more_horiz block_close_chat Close chat" at bounding box center [224, 188] width 31 height 8
click at [209, 188] on div "Edit name more_horiz block_close_chat Close chat" at bounding box center [224, 188] width 31 height 8
click at [608, 76] on icon "close" at bounding box center [607, 76] width 8 height 8
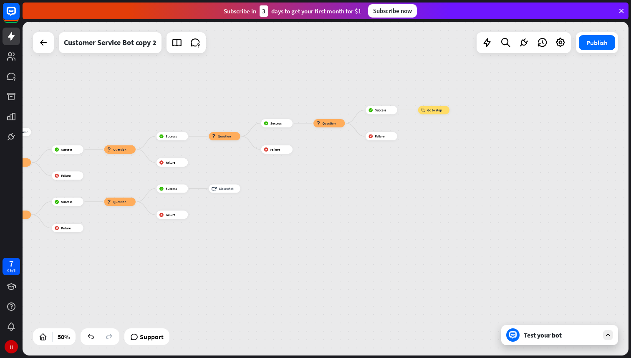
click at [197, 188] on div "home_2 Start point Welcome message block_bot_response Bot Response 🔙 Main menu …" at bounding box center [326, 189] width 606 height 334
drag, startPoint x: 217, startPoint y: 189, endPoint x: 251, endPoint y: 189, distance: 33.4
click at [251, 189] on div "home_2 Start point Welcome message block_bot_response Bot Response 🔙 Main menu …" at bounding box center [326, 189] width 606 height 334
click at [233, 179] on icon "more_horiz" at bounding box center [233, 178] width 3 height 3
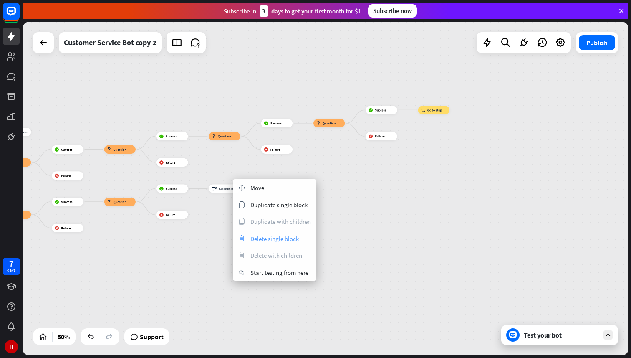
click at [265, 238] on span "Delete single block" at bounding box center [275, 239] width 48 height 8
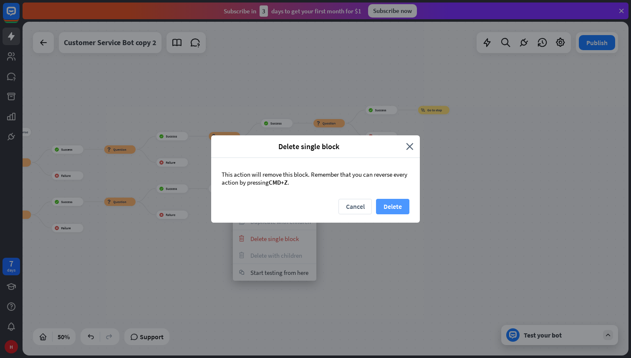
click at [390, 206] on button "Delete" at bounding box center [392, 206] width 33 height 15
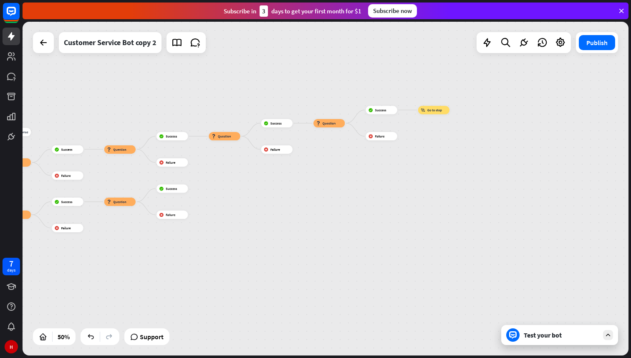
click at [201, 190] on div "home_2 Start point Welcome message block_bot_response Bot Response 🔙 Main menu …" at bounding box center [326, 189] width 606 height 334
click at [193, 188] on icon "plus" at bounding box center [193, 188] width 3 height 3
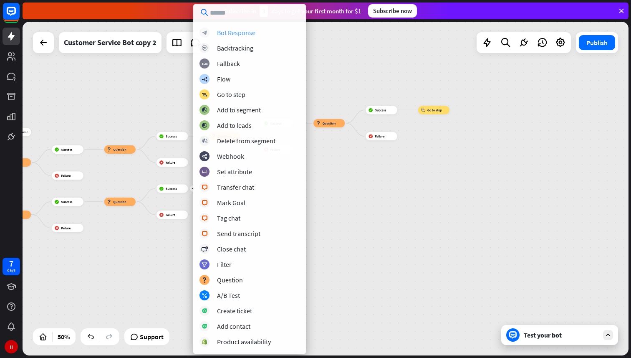
click at [236, 33] on div "Bot Response" at bounding box center [236, 32] width 38 height 8
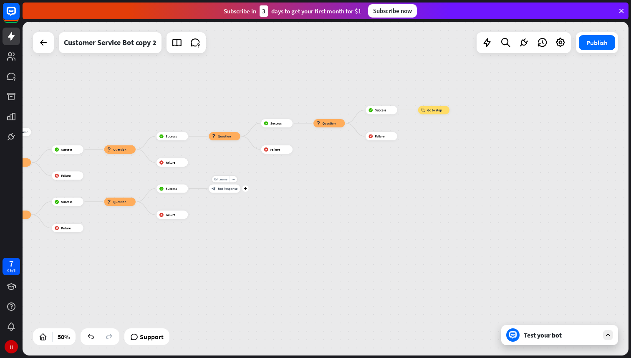
click at [227, 189] on span "Bot Response" at bounding box center [228, 188] width 20 height 4
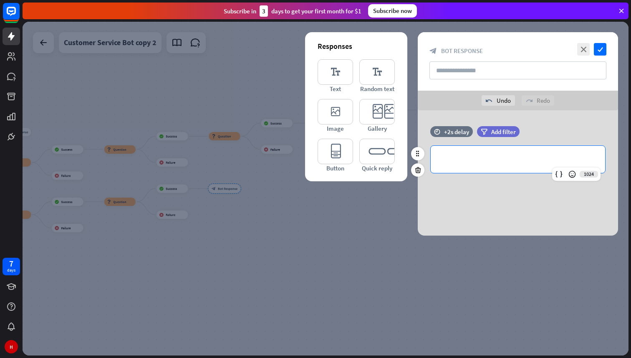
click at [488, 155] on p "**********" at bounding box center [518, 159] width 158 height 10
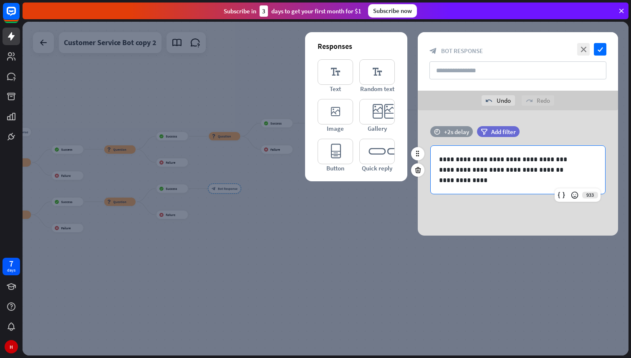
click at [458, 129] on div "+2s delay" at bounding box center [456, 132] width 25 height 8
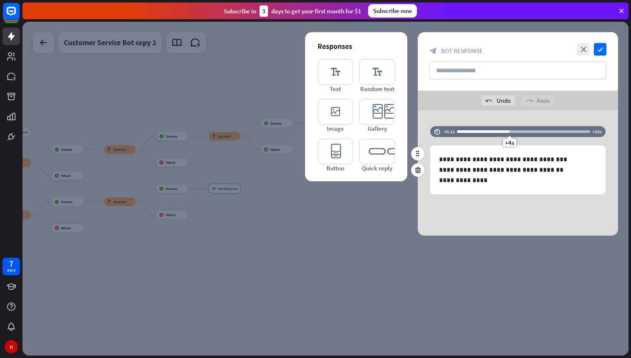
drag, startPoint x: 482, startPoint y: 144, endPoint x: 509, endPoint y: 144, distance: 27.1
click at [509, 144] on span "+4s" at bounding box center [509, 143] width 9 height 8
click at [487, 209] on div "**********" at bounding box center [518, 172] width 200 height 125
click at [360, 236] on div at bounding box center [326, 189] width 606 height 334
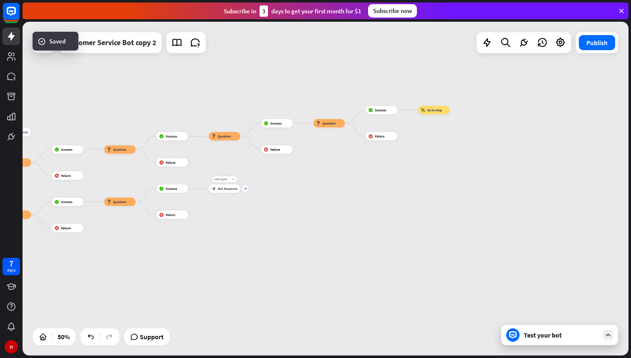
click at [245, 189] on icon "plus" at bounding box center [245, 188] width 3 height 3
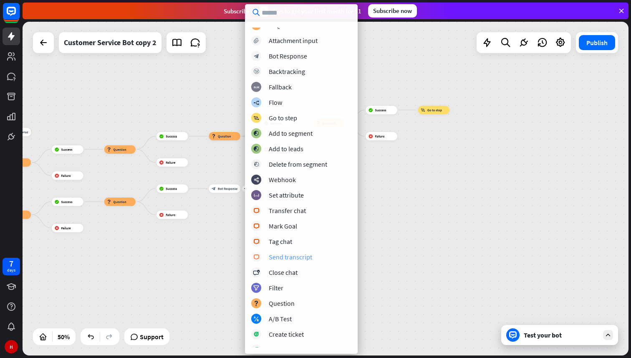
scroll to position [30, 0]
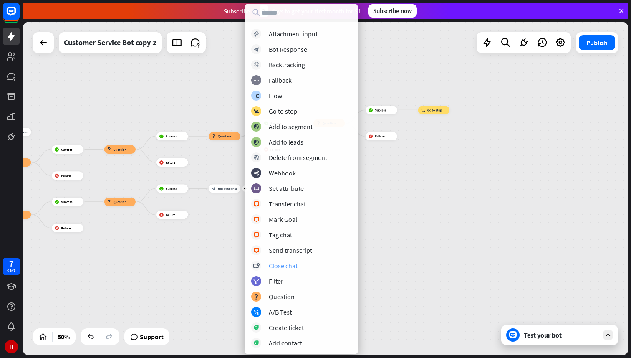
click at [283, 267] on div "Close chat" at bounding box center [283, 265] width 29 height 8
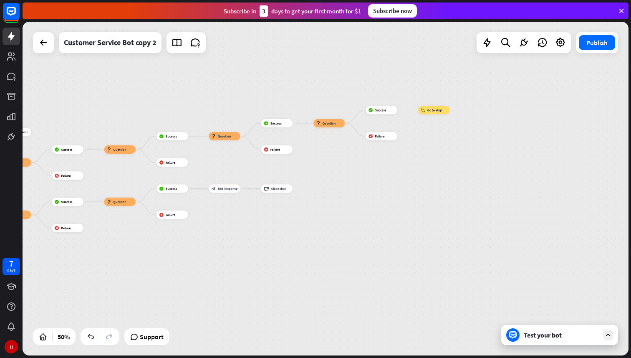
click at [540, 344] on div "Test your bot" at bounding box center [560, 335] width 117 height 20
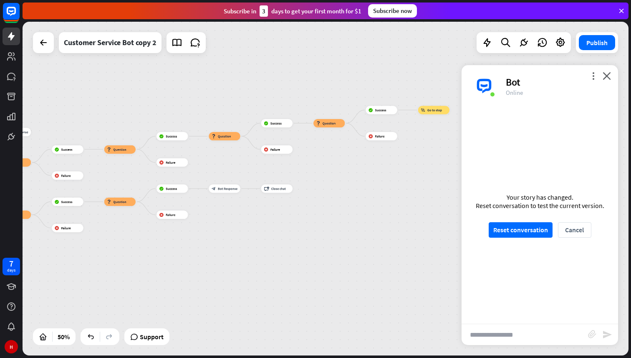
click at [263, 258] on div "home_2 Start point Welcome message block_bot_response Bot Response 🔙 Main menu …" at bounding box center [326, 189] width 606 height 334
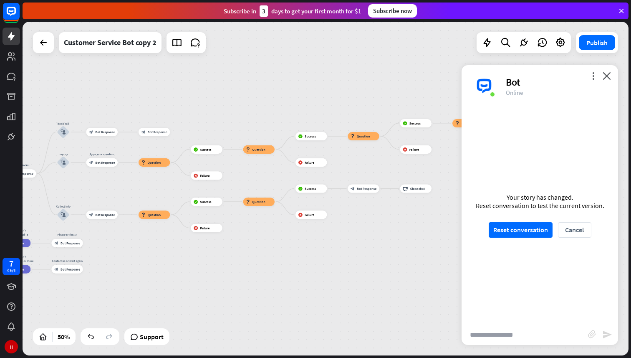
drag, startPoint x: 220, startPoint y: 248, endPoint x: 363, endPoint y: 247, distance: 143.2
click at [363, 247] on div "home_2 Start point Welcome message block_bot_response Bot Response 🔙 Main menu …" at bounding box center [326, 189] width 606 height 334
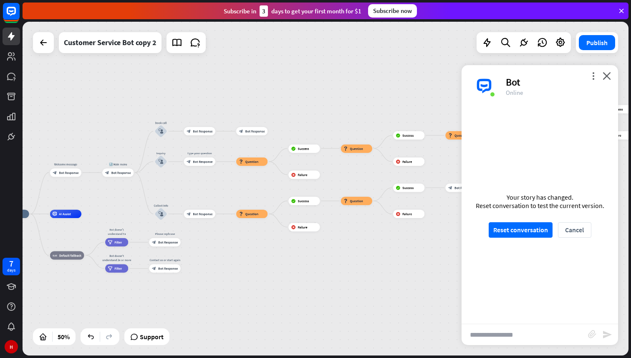
drag, startPoint x: 246, startPoint y: 269, endPoint x: 340, endPoint y: 269, distance: 94.4
click at [340, 269] on div "home_2 Start point Welcome message block_bot_response Bot Response 🔙 Main menu …" at bounding box center [326, 189] width 606 height 334
click at [210, 205] on icon "more_horiz" at bounding box center [209, 204] width 3 height 3
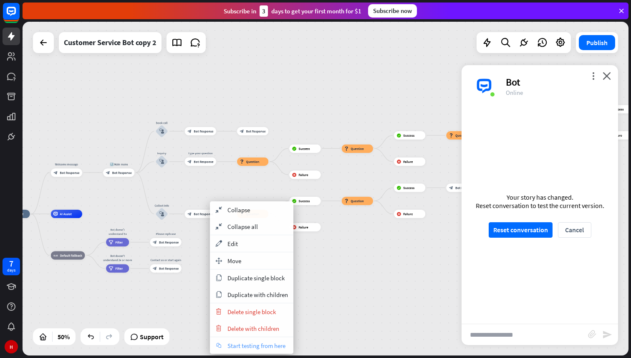
click at [243, 347] on span "Start testing from here" at bounding box center [257, 346] width 58 height 8
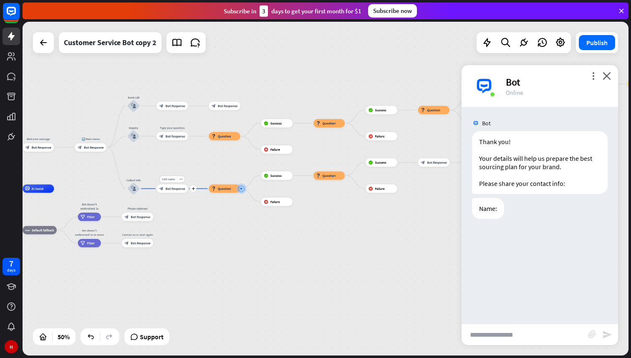
click at [171, 189] on span "Bot Response" at bounding box center [176, 188] width 20 height 4
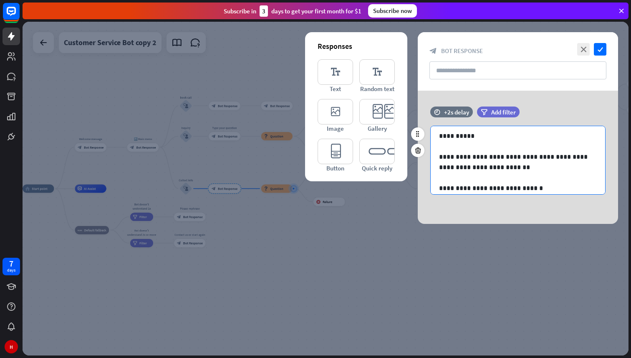
scroll to position [2, 0]
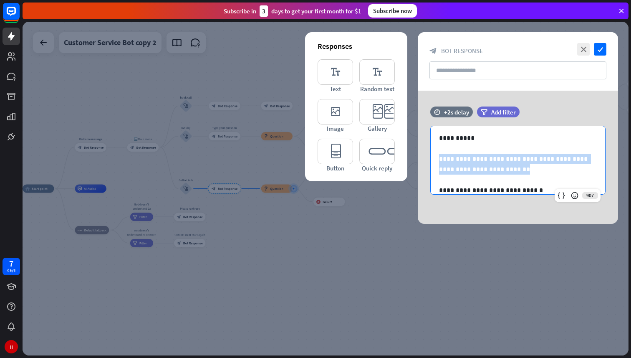
drag, startPoint x: 490, startPoint y: 170, endPoint x: 403, endPoint y: 161, distance: 86.9
click at [418, 161] on div "**********" at bounding box center [518, 157] width 200 height 133
click at [494, 169] on p "**********" at bounding box center [518, 164] width 158 height 21
click at [293, 298] on div at bounding box center [326, 189] width 606 height 334
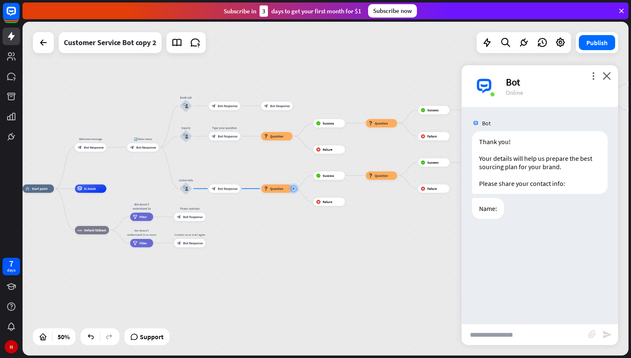
click at [295, 273] on div "home_2 Start point Welcome message block_bot_response Bot Response 🔙 Main menu …" at bounding box center [175, 272] width 304 height 167
click at [608, 77] on icon "close" at bounding box center [607, 76] width 8 height 8
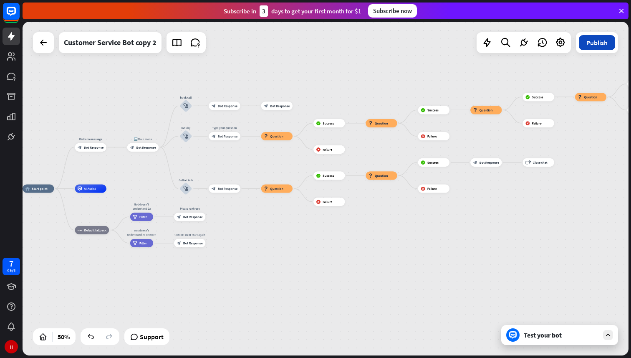
click at [597, 48] on button "Publish" at bounding box center [597, 42] width 36 height 15
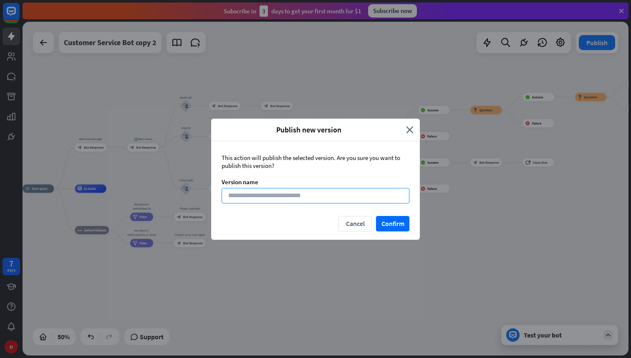
click at [319, 199] on input at bounding box center [316, 195] width 188 height 15
type input "**********"
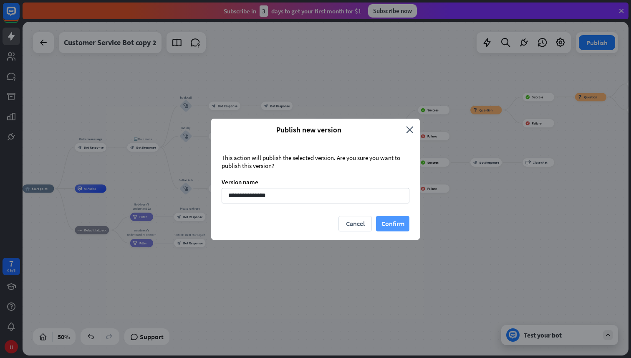
click at [392, 223] on button "Confirm" at bounding box center [392, 223] width 33 height 15
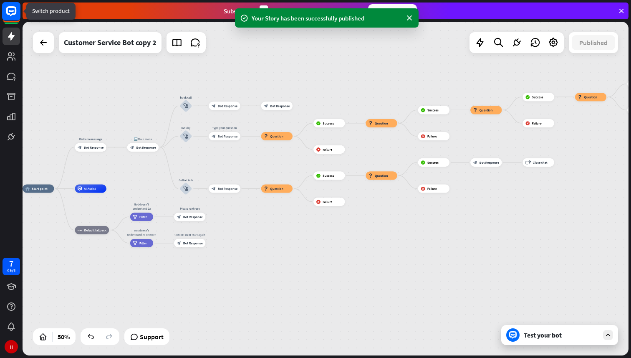
click at [10, 17] on rect at bounding box center [11, 11] width 18 height 18
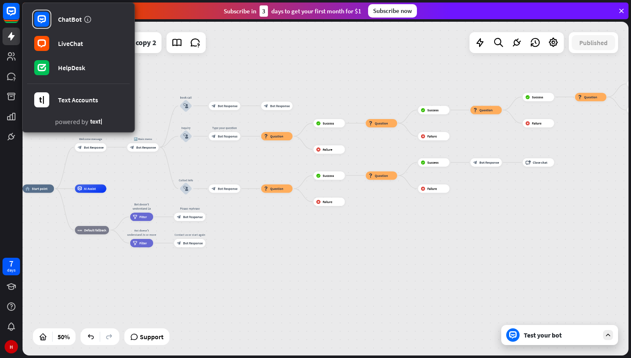
click at [13, 203] on div "ChatBot LiveChat HelpDesk Text Accounts powered by 7 days H" at bounding box center [11, 179] width 23 height 358
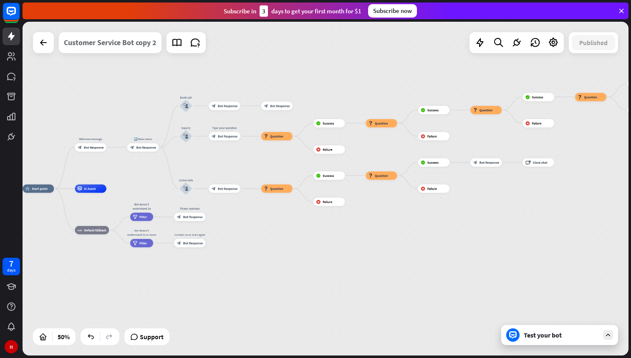
click at [115, 44] on div "Customer Service Bot copy 2" at bounding box center [110, 42] width 93 height 21
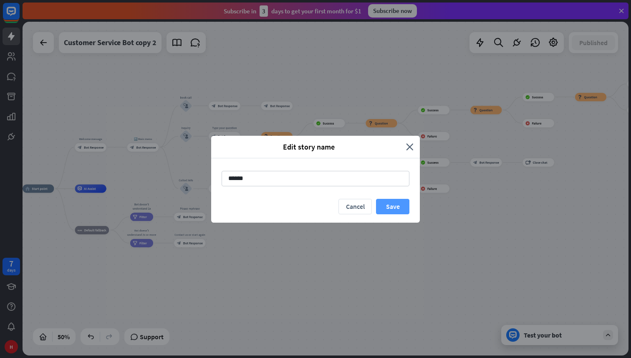
type input "******"
click at [389, 207] on button "Save" at bounding box center [392, 206] width 33 height 15
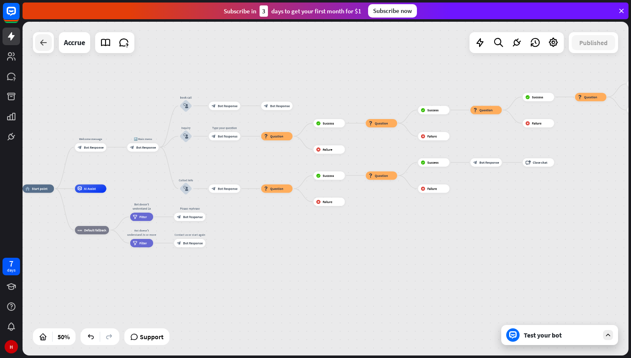
click at [45, 46] on icon at bounding box center [43, 43] width 10 height 10
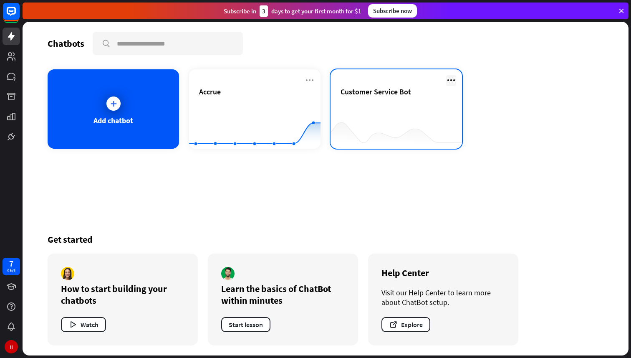
click at [453, 80] on icon at bounding box center [451, 80] width 10 height 10
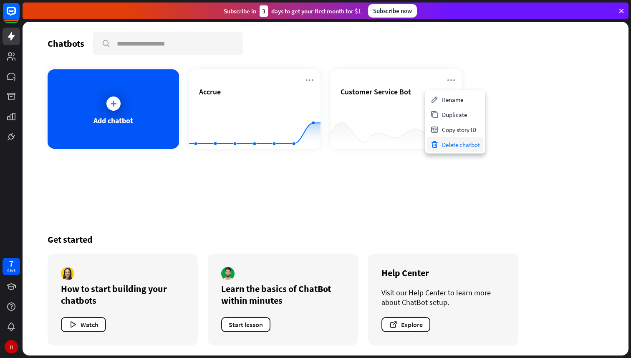
click at [454, 143] on div "Delete chatbot" at bounding box center [455, 144] width 56 height 15
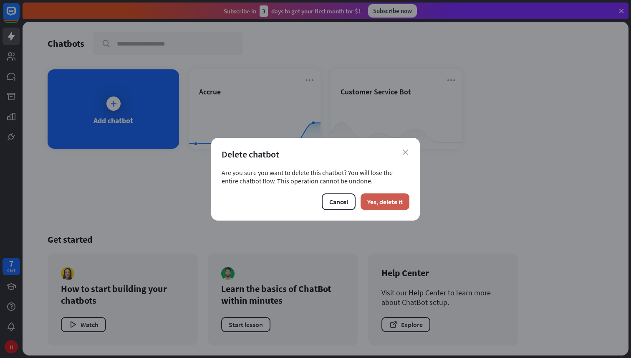
click at [380, 204] on button "Yes, delete it" at bounding box center [385, 201] width 49 height 17
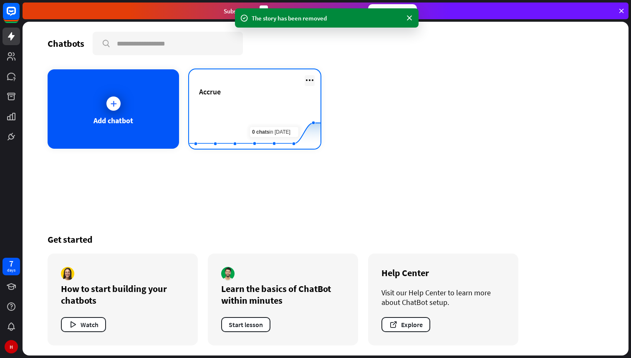
click at [311, 80] on icon at bounding box center [310, 80] width 10 height 10
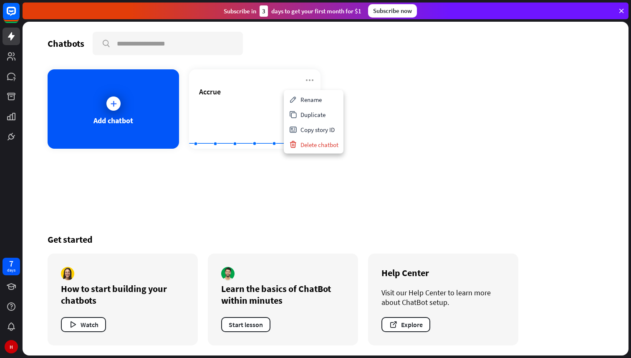
click at [220, 193] on div "Chatbots search Add chatbot Accrue Created with Highcharts 10.1.0 0 10 20 Get s…" at bounding box center [326, 189] width 606 height 334
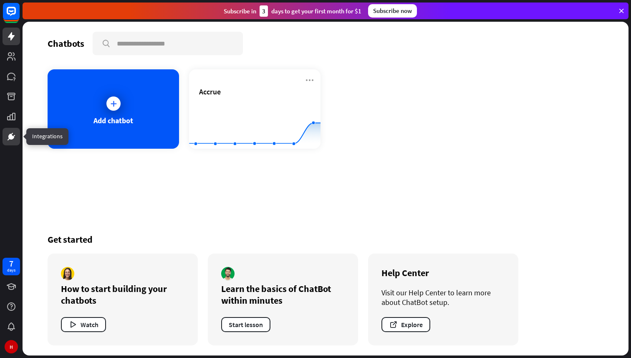
click at [12, 143] on link at bounding box center [12, 137] width 18 height 18
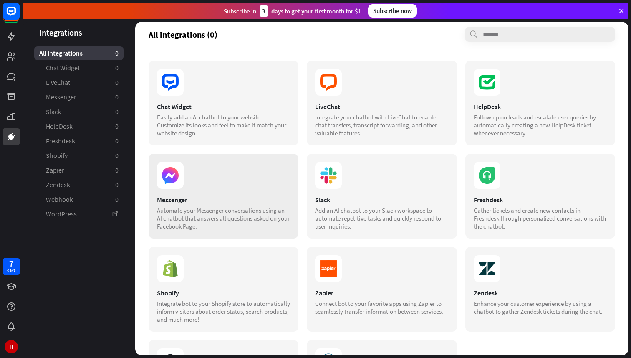
scroll to position [83, 0]
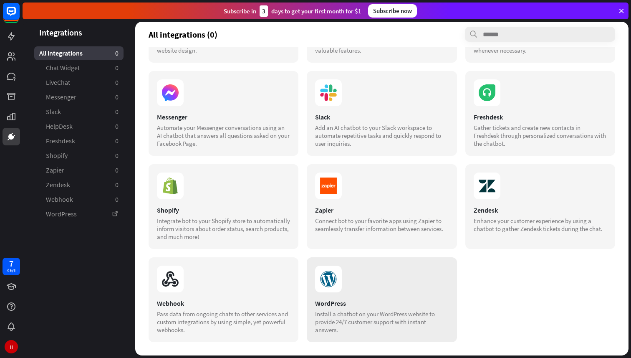
click at [359, 284] on section at bounding box center [381, 279] width 133 height 27
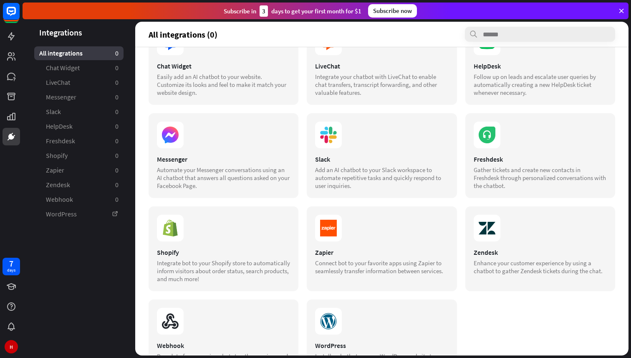
scroll to position [0, 0]
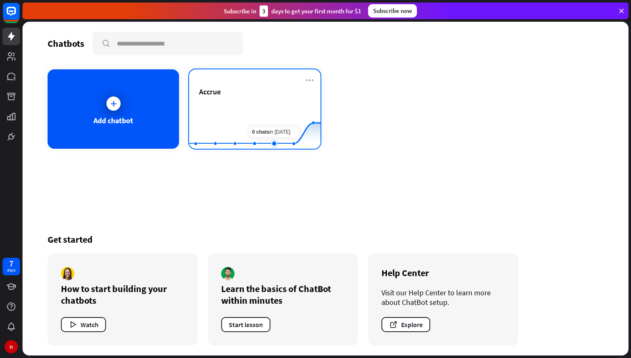
click at [275, 124] on rect at bounding box center [255, 128] width 132 height 52
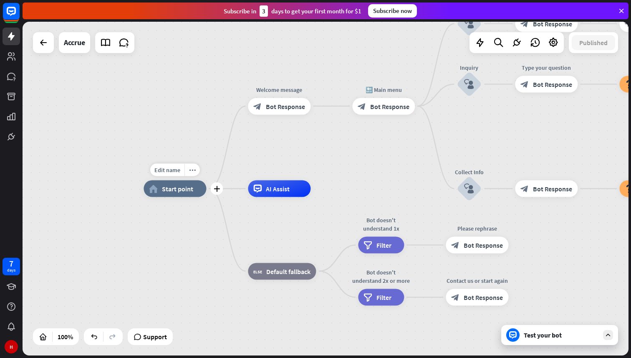
click at [171, 192] on span "Start point" at bounding box center [177, 189] width 31 height 8
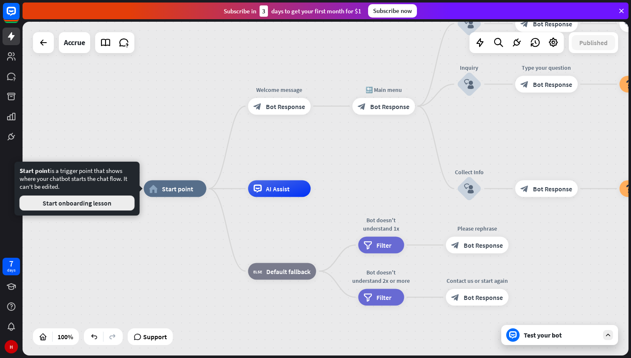
click at [96, 205] on button "Start onboarding lesson" at bounding box center [77, 202] width 115 height 15
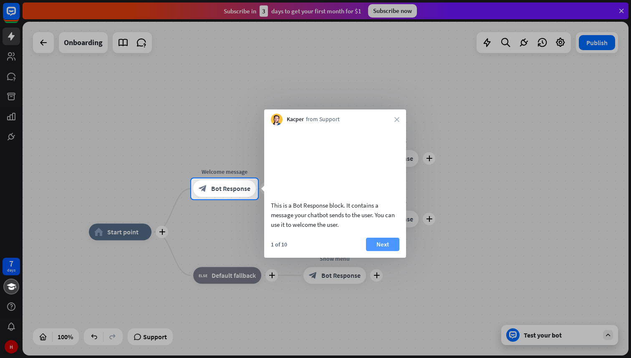
click at [394, 251] on button "Next" at bounding box center [382, 244] width 33 height 13
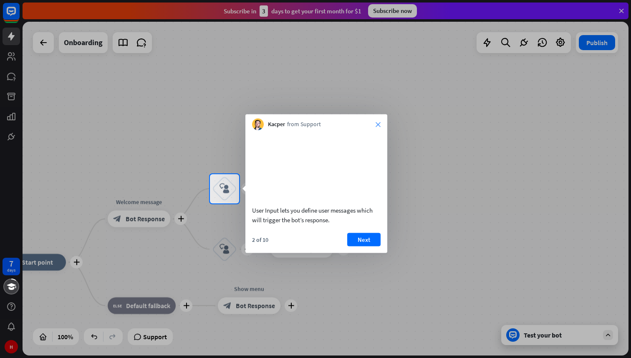
click at [377, 124] on icon "close" at bounding box center [378, 124] width 5 height 5
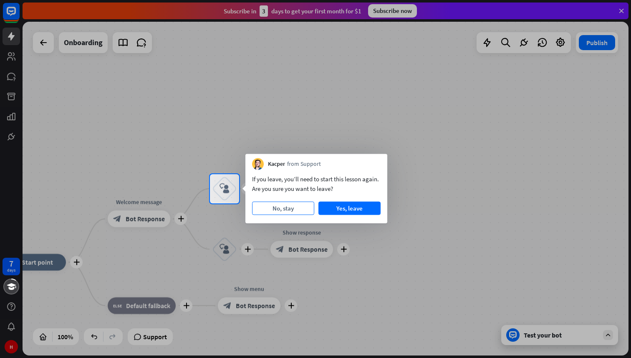
click at [300, 210] on button "No, stay" at bounding box center [283, 208] width 62 height 13
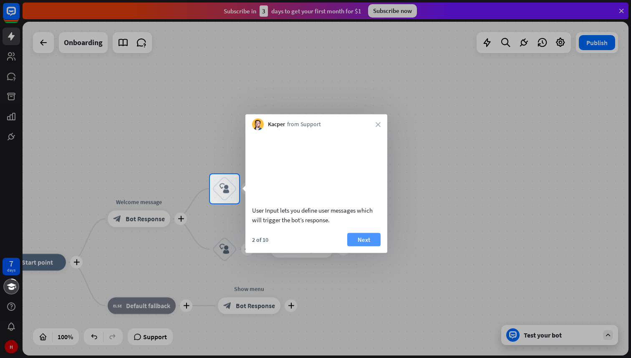
click at [365, 246] on button "Next" at bounding box center [363, 239] width 33 height 13
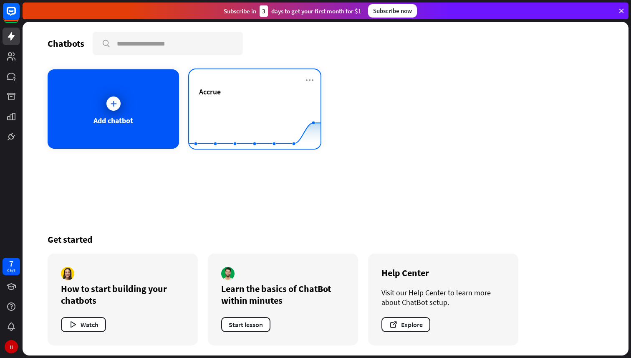
click at [276, 101] on div "Accrue" at bounding box center [254, 101] width 111 height 29
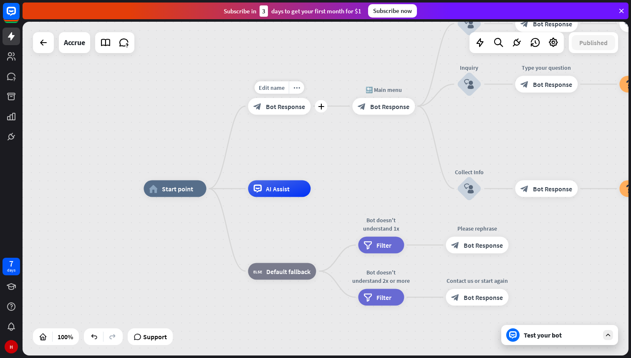
click at [274, 113] on div "block_bot_response Bot Response" at bounding box center [279, 106] width 63 height 17
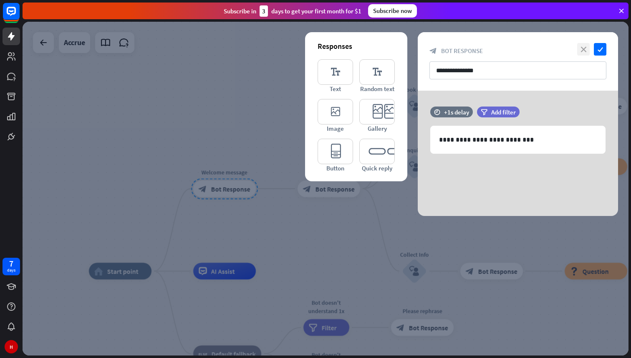
click at [583, 51] on icon "close" at bounding box center [583, 49] width 13 height 13
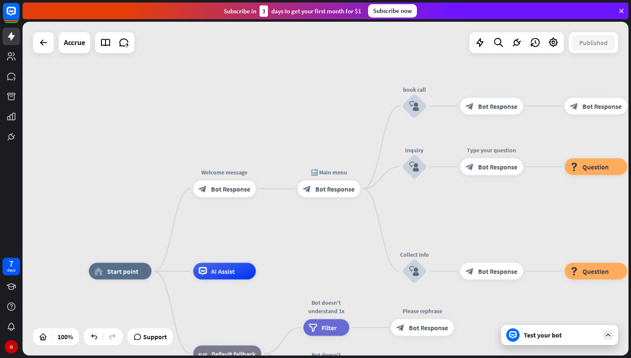
click at [559, 334] on div "Test your bot" at bounding box center [561, 335] width 75 height 8
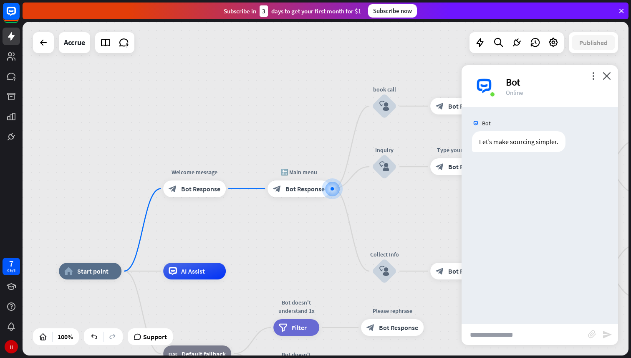
click at [593, 82] on div "Bot" at bounding box center [557, 82] width 102 height 13
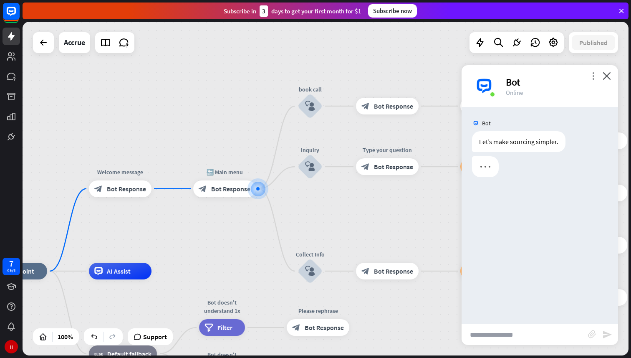
click at [594, 77] on icon "more_vert" at bounding box center [594, 76] width 8 height 8
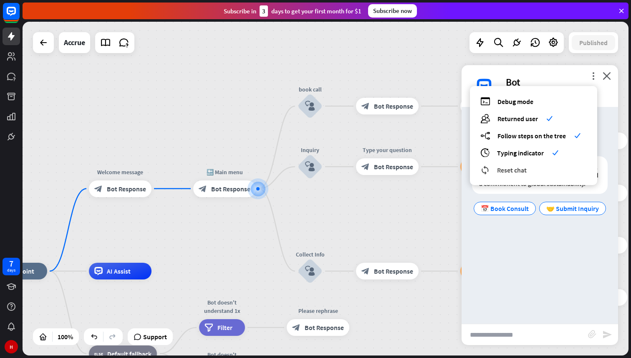
click at [517, 171] on span "Reset chat" at bounding box center [512, 170] width 30 height 8
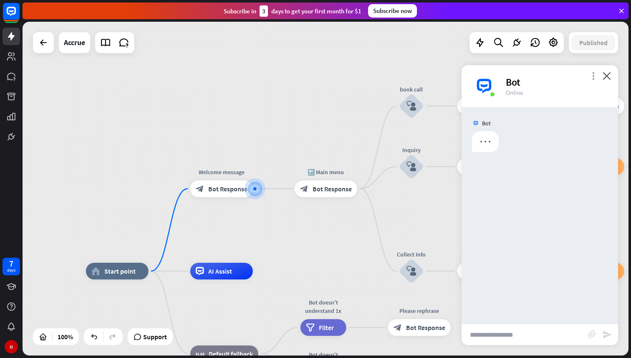
click at [593, 76] on icon "more_vert" at bounding box center [594, 76] width 8 height 8
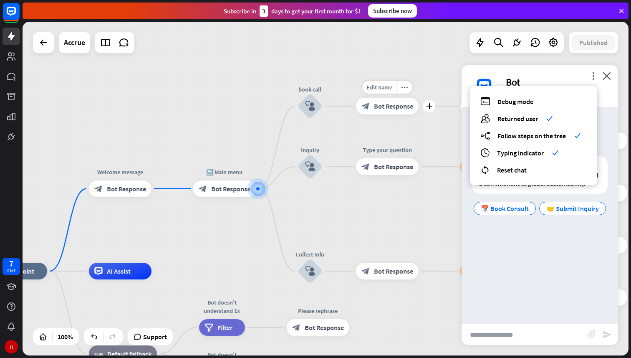
click at [417, 73] on div "home_2 Start point Welcome message block_bot_response Bot Response 🔙 Main menu …" at bounding box center [326, 189] width 606 height 334
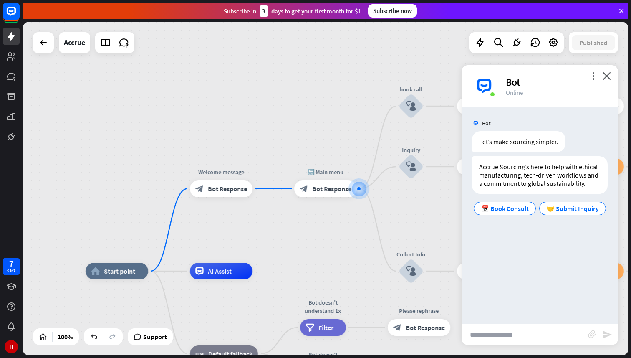
drag, startPoint x: 172, startPoint y: 137, endPoint x: 274, endPoint y: 137, distance: 101.9
click at [274, 137] on div "home_2 Start point Welcome message block_bot_response Bot Response 🔙 Main menu …" at bounding box center [326, 189] width 606 height 334
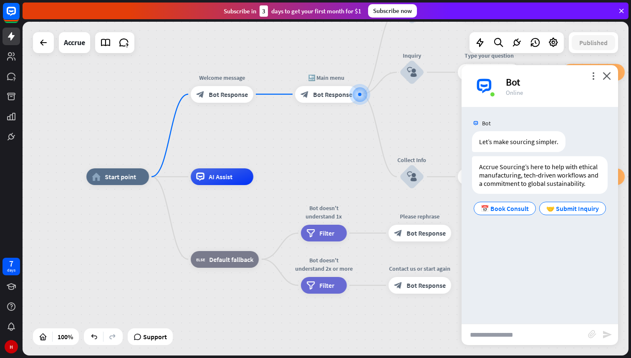
drag, startPoint x: 151, startPoint y: 243, endPoint x: 151, endPoint y: 147, distance: 96.0
click at [151, 147] on div "home_2 Start point Welcome message block_bot_response Bot Response 🔙 Main menu …" at bounding box center [326, 189] width 606 height 334
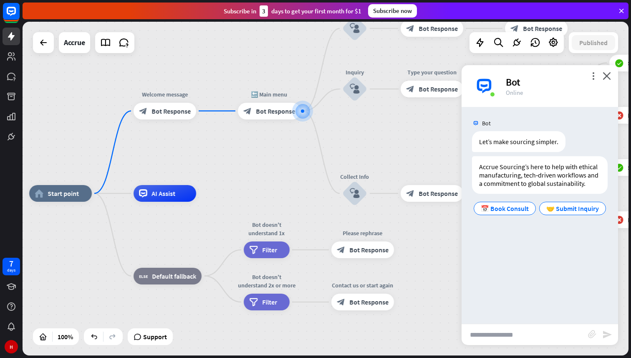
drag, startPoint x: 241, startPoint y: 139, endPoint x: 180, endPoint y: 159, distance: 63.8
click at [180, 159] on div "home_2 Start point Welcome message block_bot_response Bot Response 🔙 Main menu …" at bounding box center [326, 189] width 606 height 334
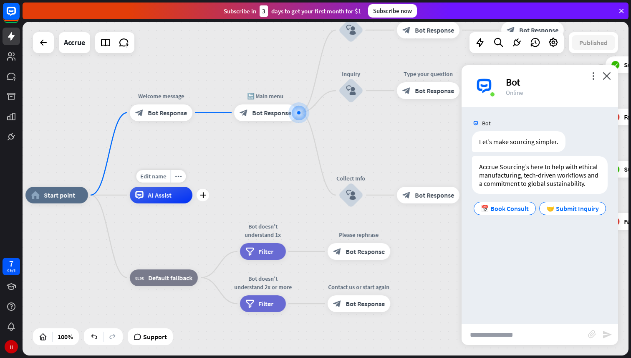
click at [164, 198] on span "AI Assist" at bounding box center [160, 195] width 24 height 8
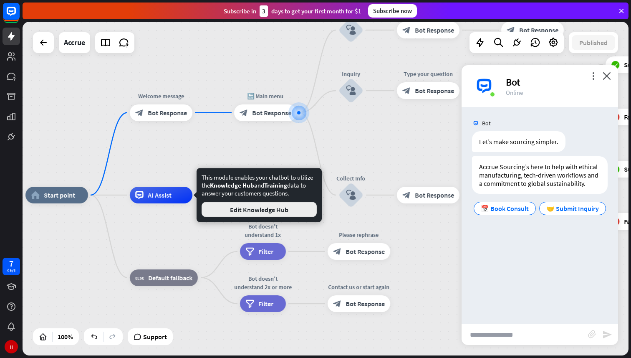
click at [245, 207] on button "Edit Knowledge Hub" at bounding box center [259, 209] width 115 height 15
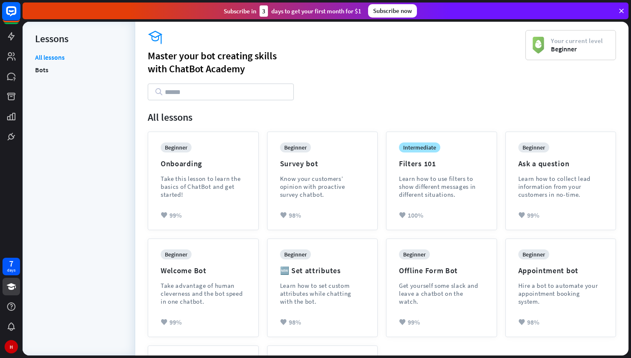
click at [13, 10] on icon at bounding box center [11, 11] width 5 height 2
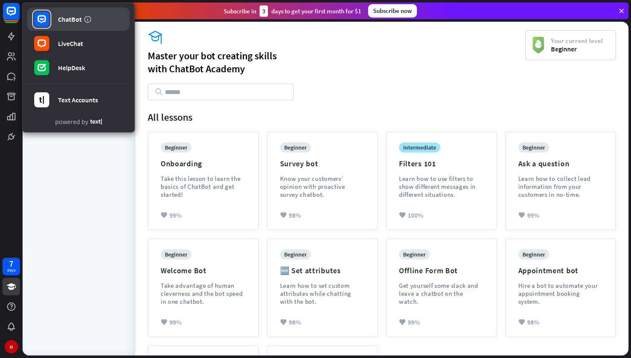
click at [51, 25] on link "ChatBot" at bounding box center [78, 19] width 103 height 23
